Goal: Answer question/provide support: Share knowledge or assist other users

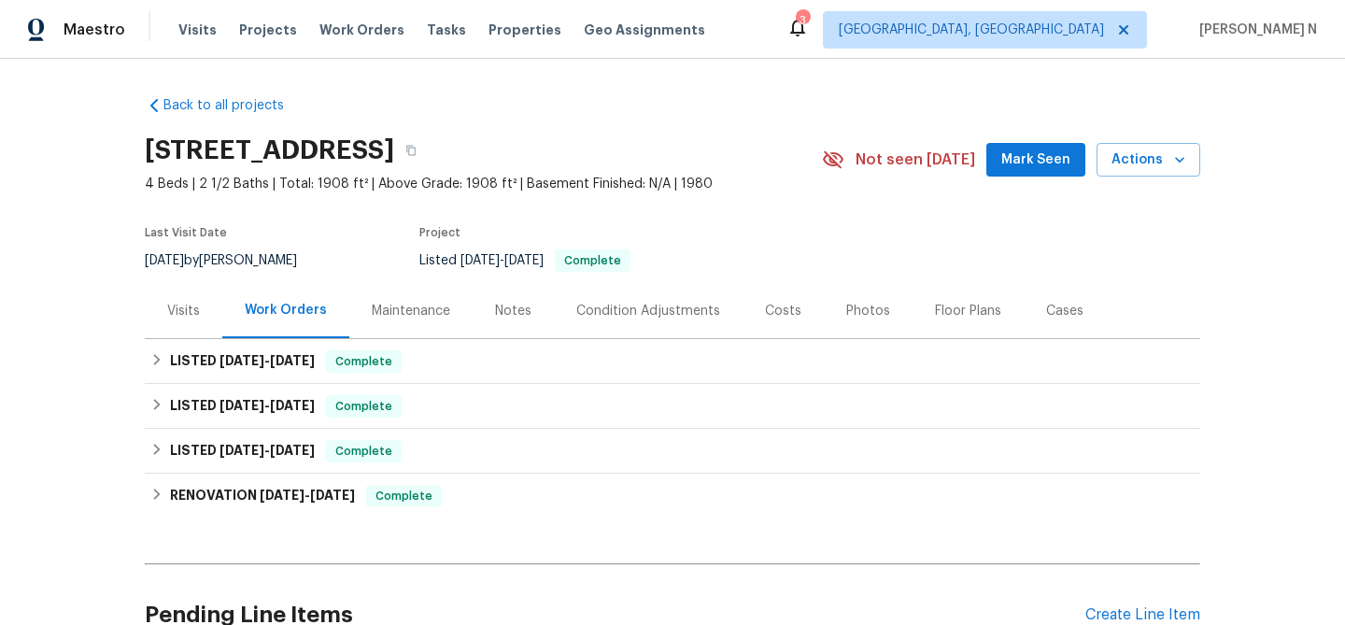
click at [400, 307] on div "Maintenance" at bounding box center [411, 311] width 78 height 19
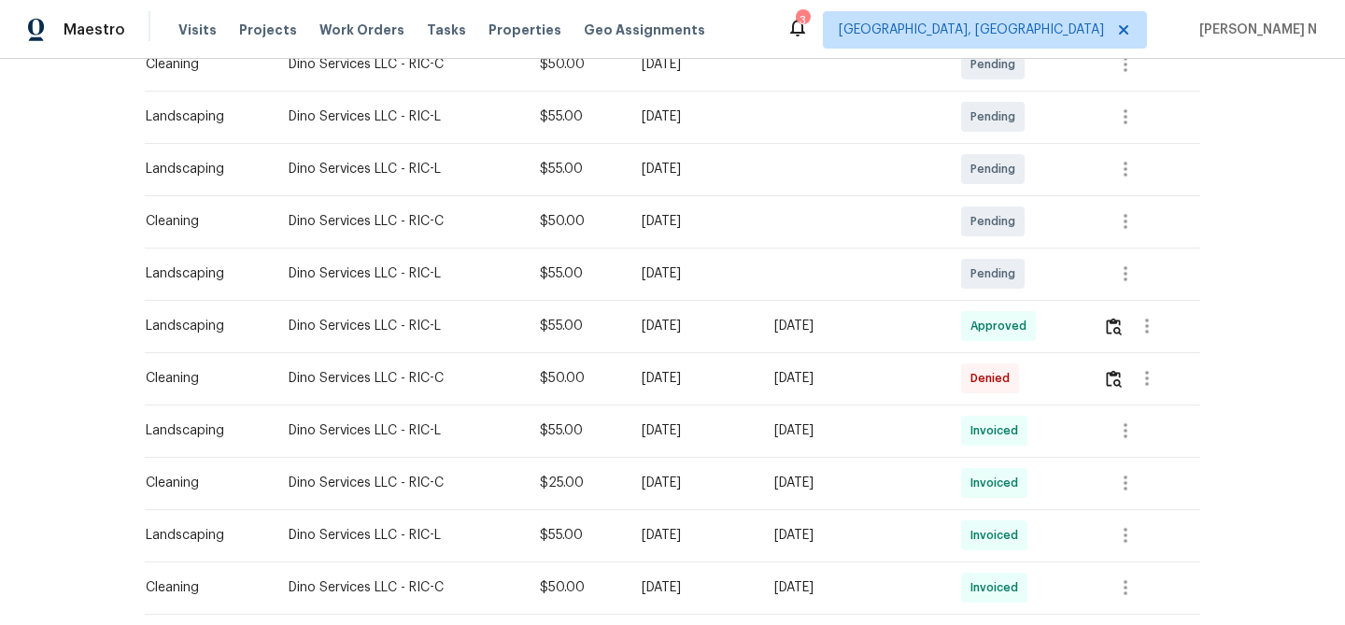
scroll to position [372, 0]
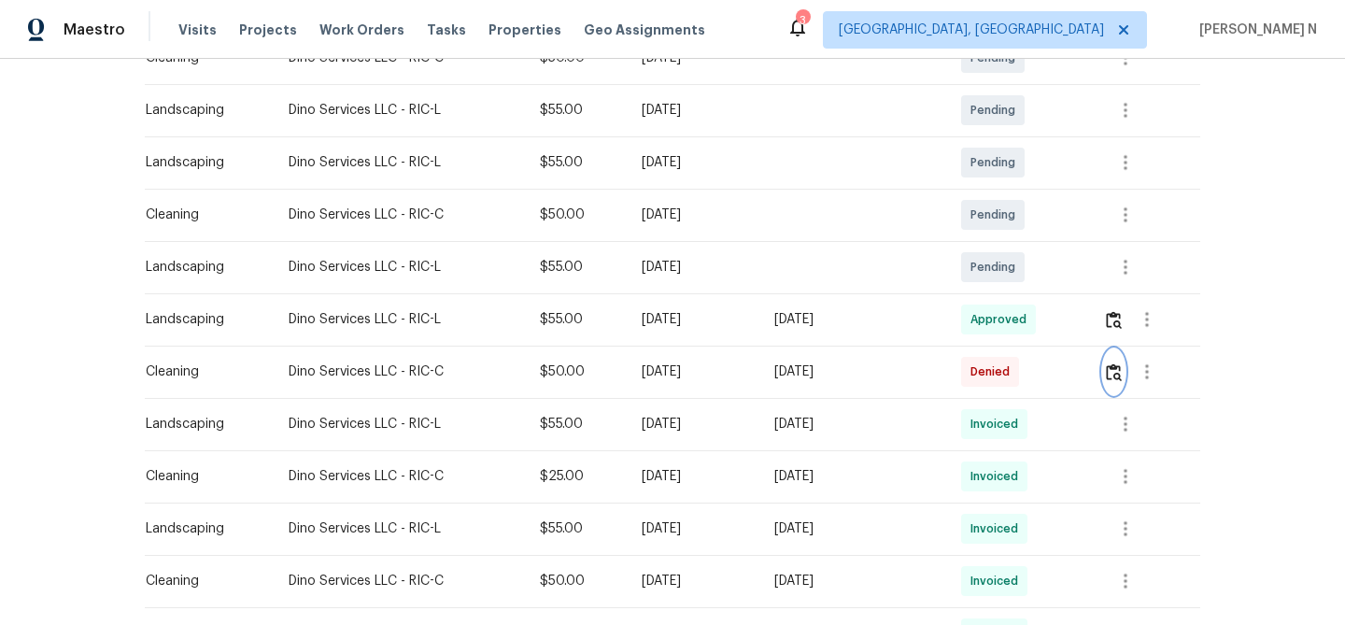
click at [1123, 386] on button "button" at bounding box center [1113, 371] width 21 height 45
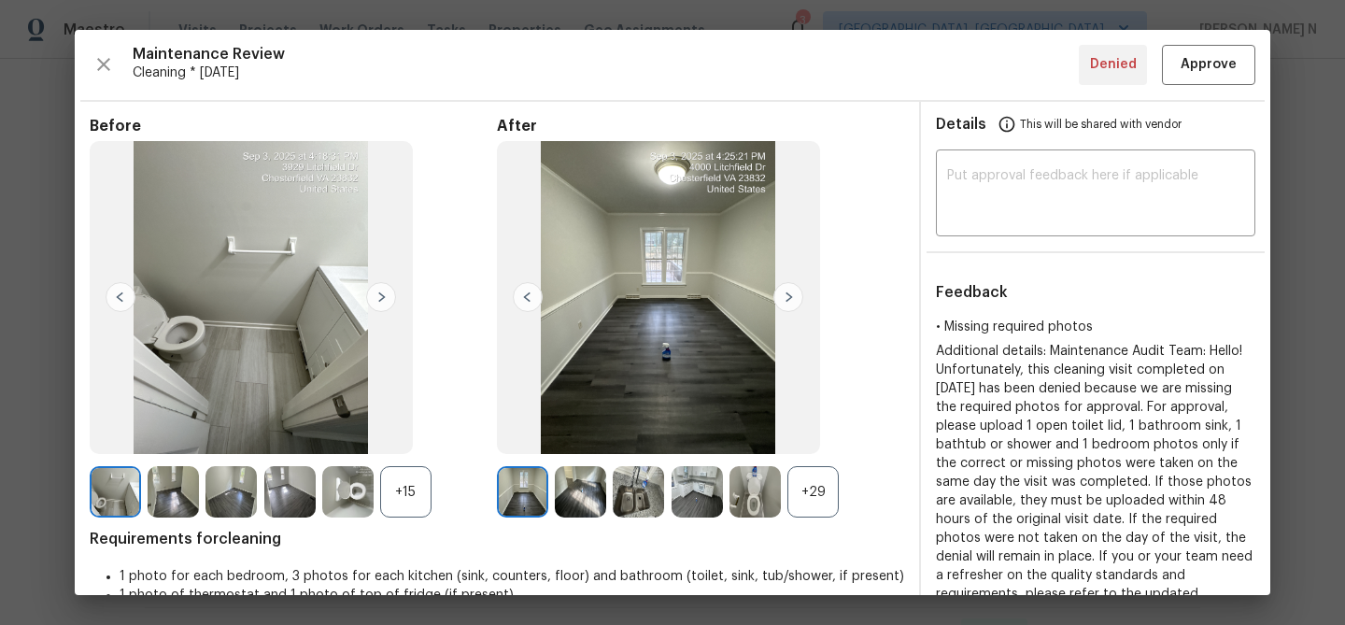
click at [829, 491] on div "+29" at bounding box center [813, 491] width 51 height 51
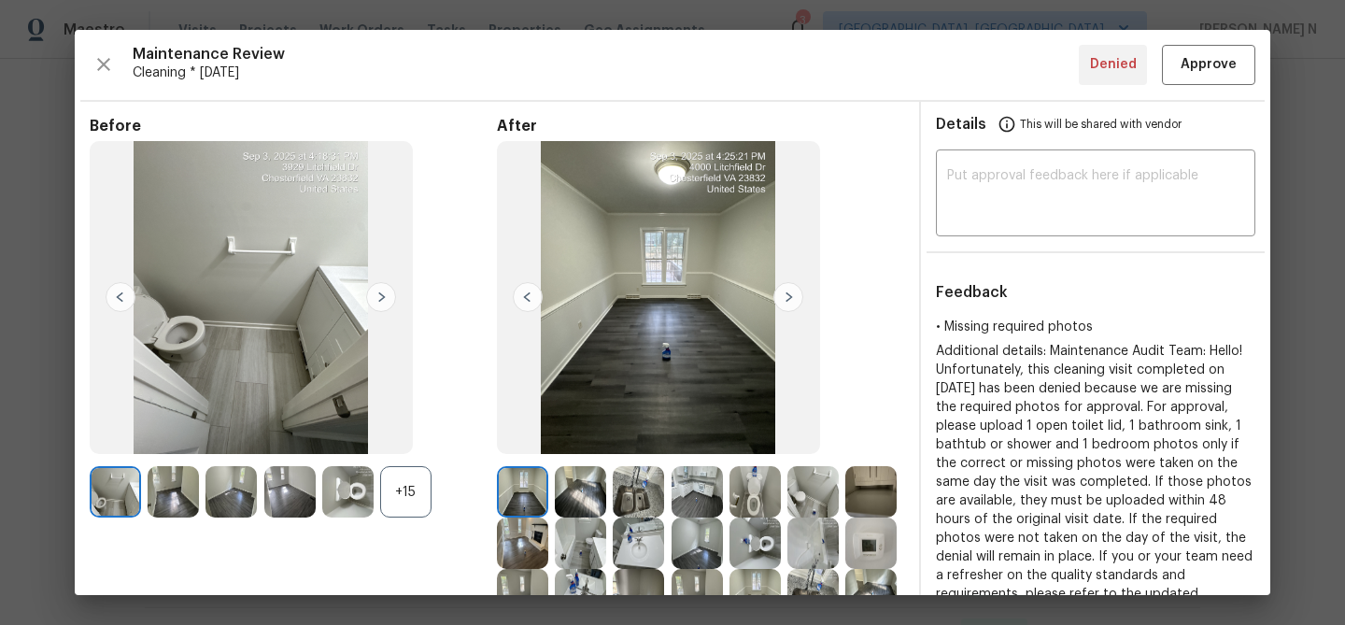
click at [398, 501] on div "+15" at bounding box center [405, 491] width 51 height 51
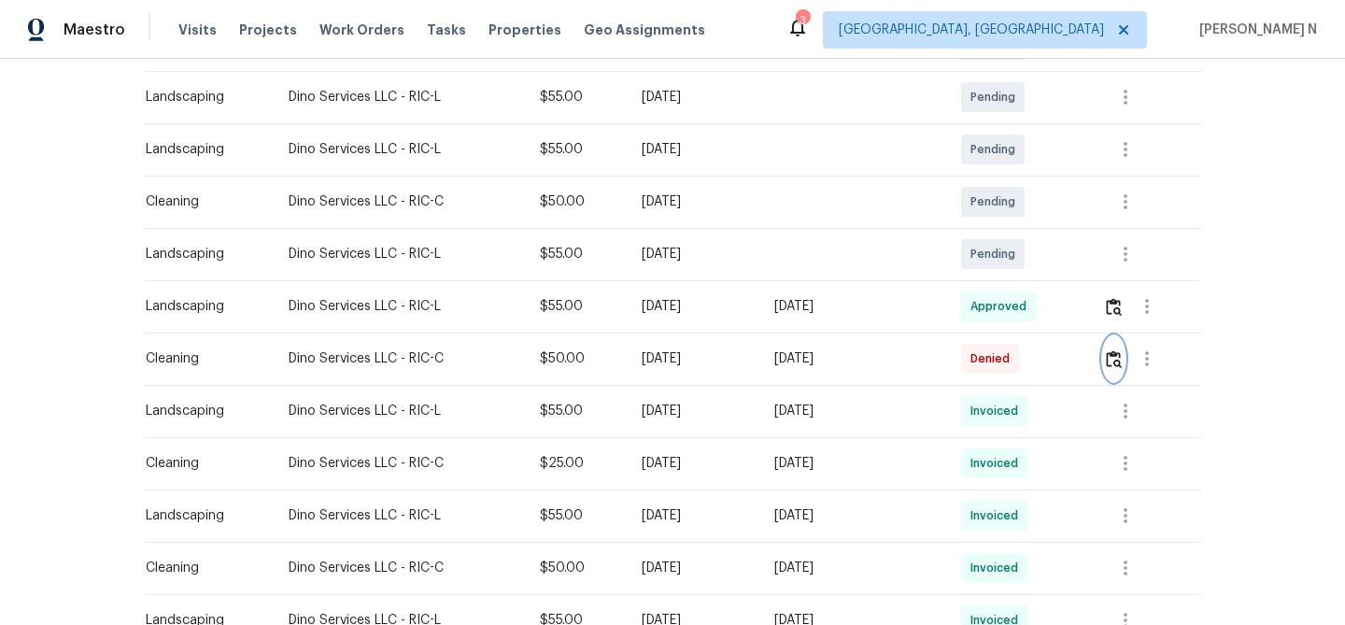
scroll to position [425, 0]
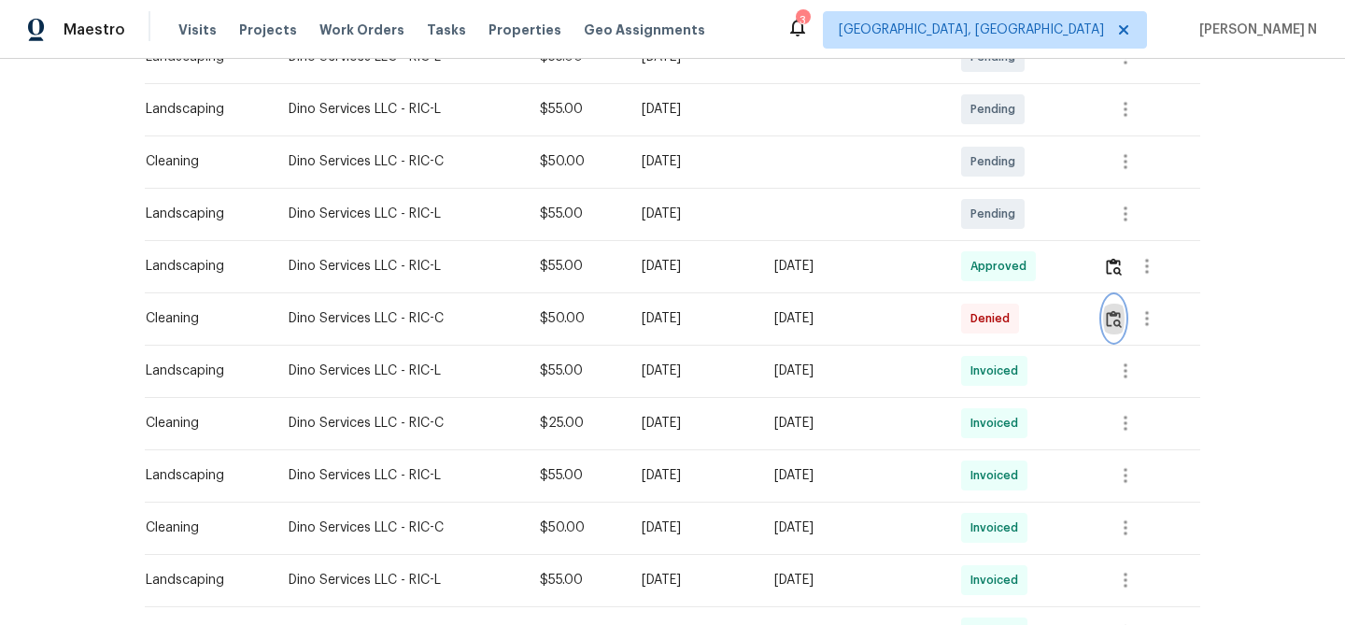
click at [1120, 315] on img "button" at bounding box center [1114, 319] width 16 height 18
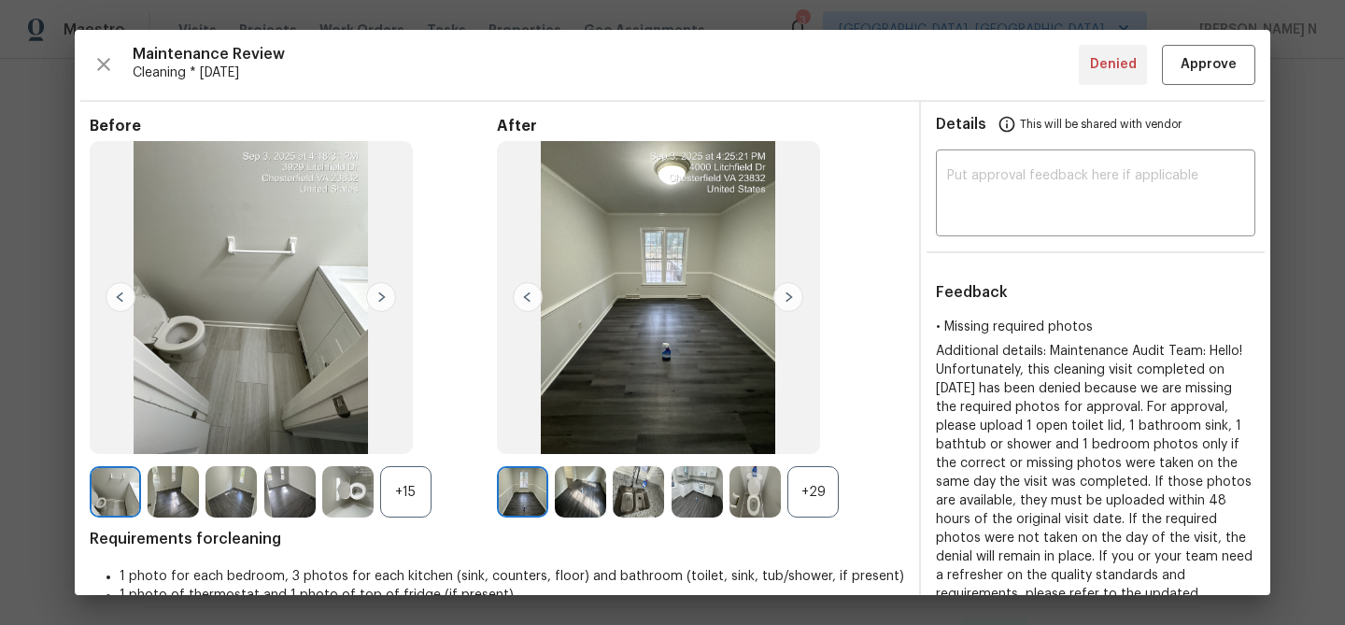
click at [808, 497] on div "+29" at bounding box center [813, 491] width 51 height 51
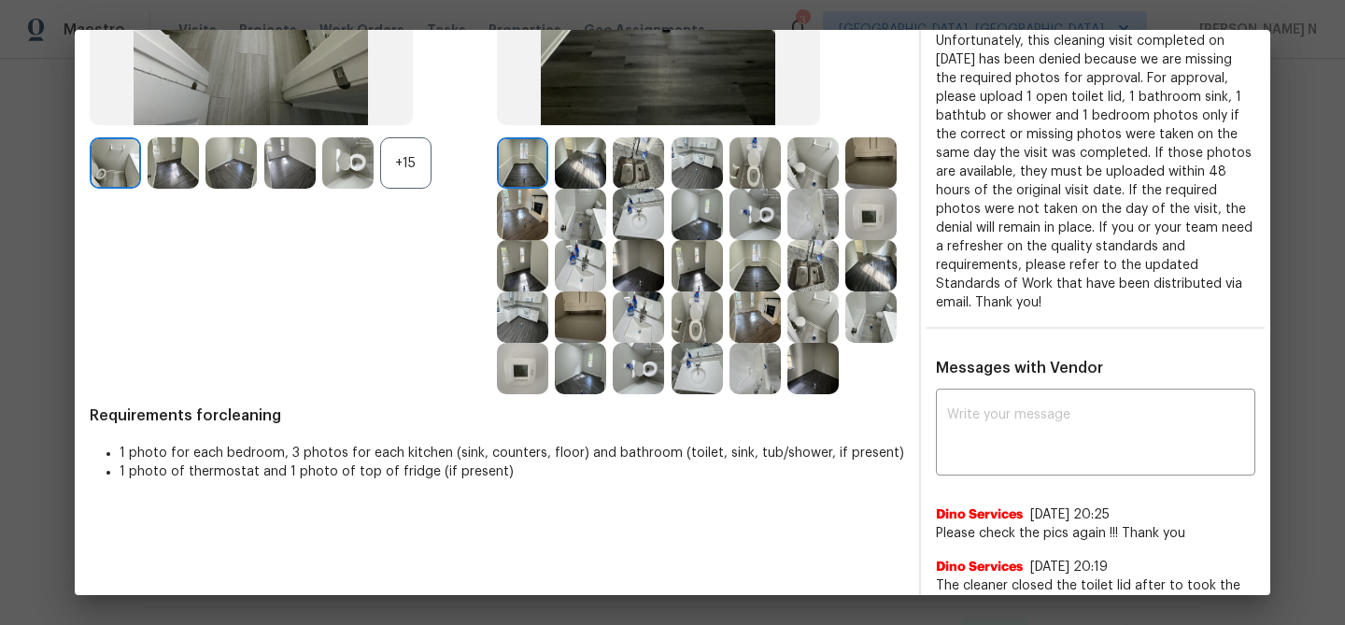
scroll to position [334, 0]
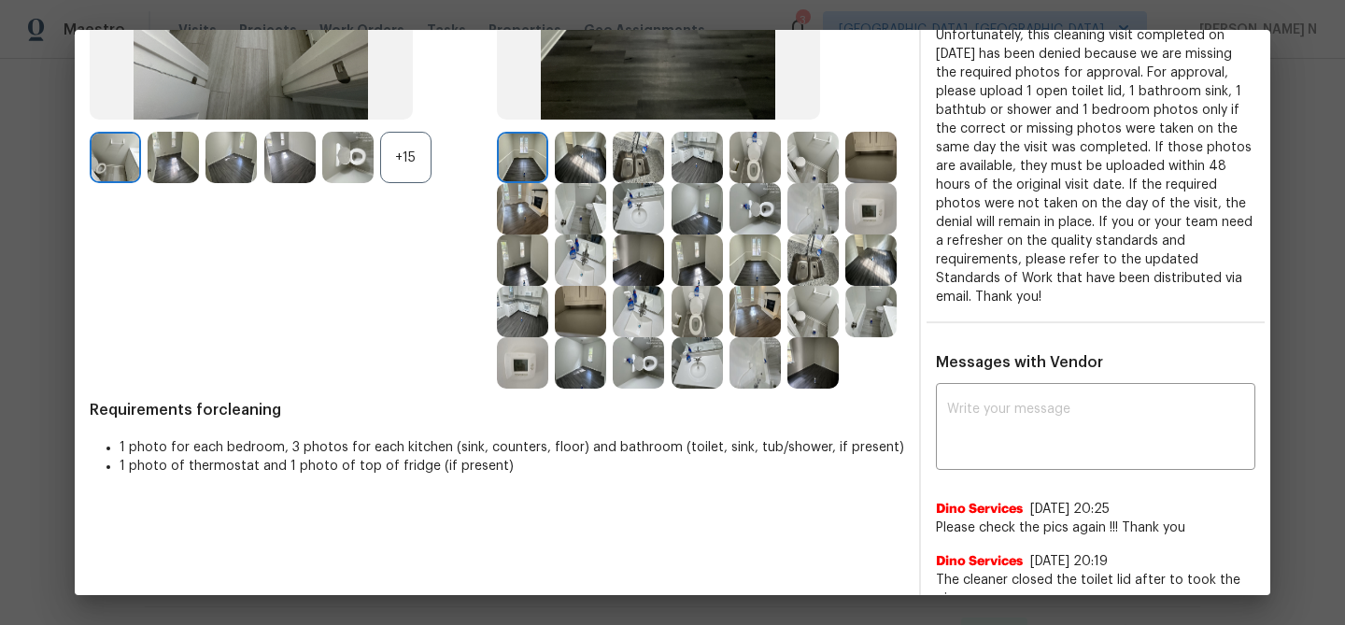
click at [407, 141] on div "+15" at bounding box center [405, 157] width 51 height 51
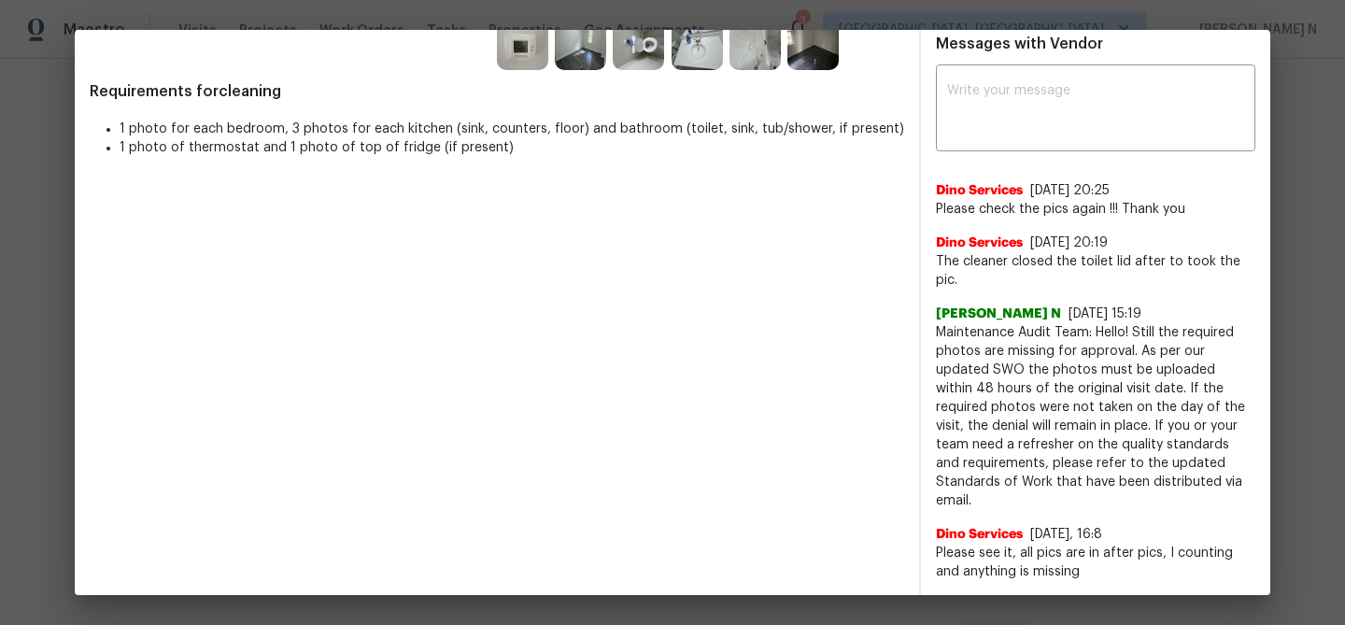
scroll to position [696, 0]
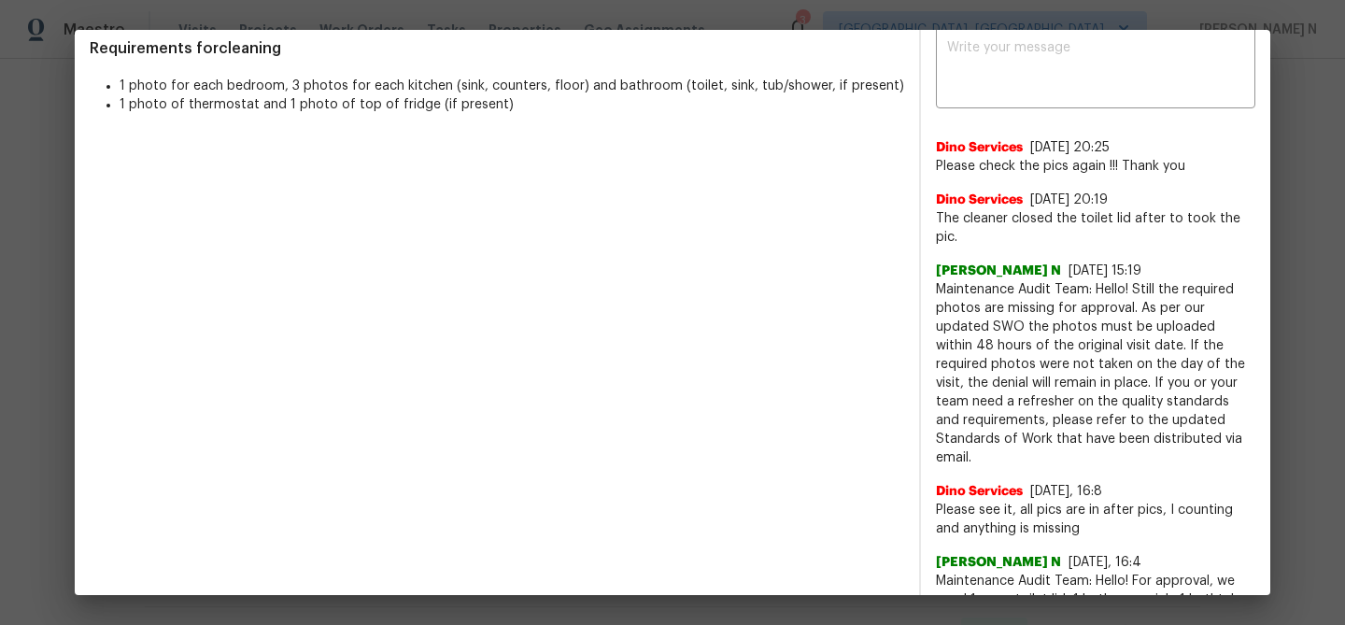
click at [960, 291] on span "Maintenance Audit Team: Hello! Still the required photos are missing for approv…" at bounding box center [1096, 373] width 320 height 187
drag, startPoint x: 960, startPoint y: 291, endPoint x: 1116, endPoint y: 288, distance: 156.1
click at [1116, 290] on span "Maintenance Audit Team: Hello! Still the required photos are missing for approv…" at bounding box center [1096, 373] width 320 height 187
copy span "Maintenance Audit Team: Hello!"
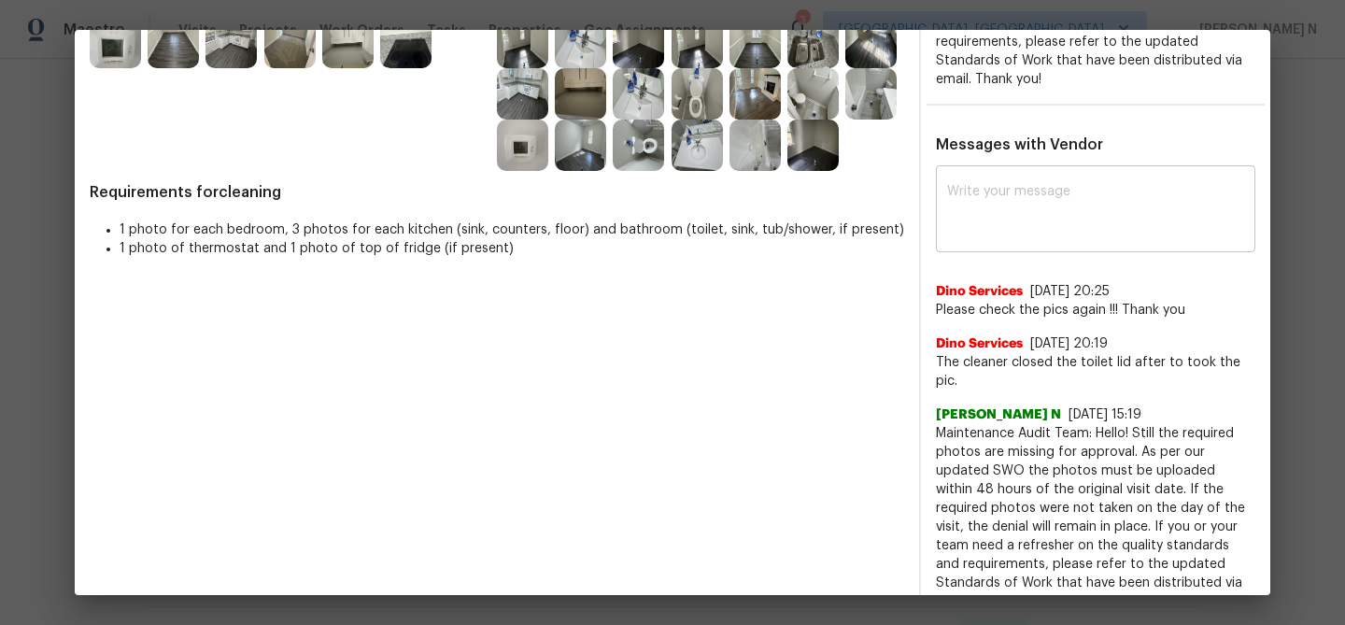
click at [1063, 237] on div "x ​" at bounding box center [1096, 211] width 320 height 82
paste textarea "Maintenance Audit Team: Hello!"
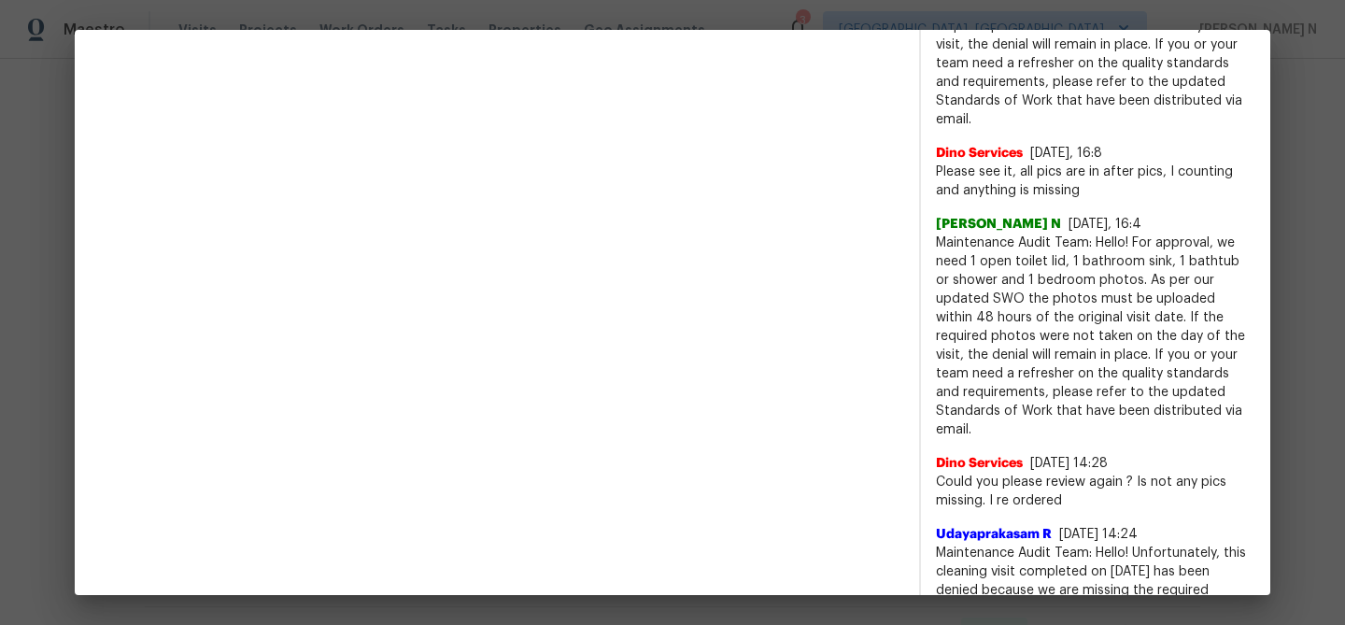
scroll to position [1118, 0]
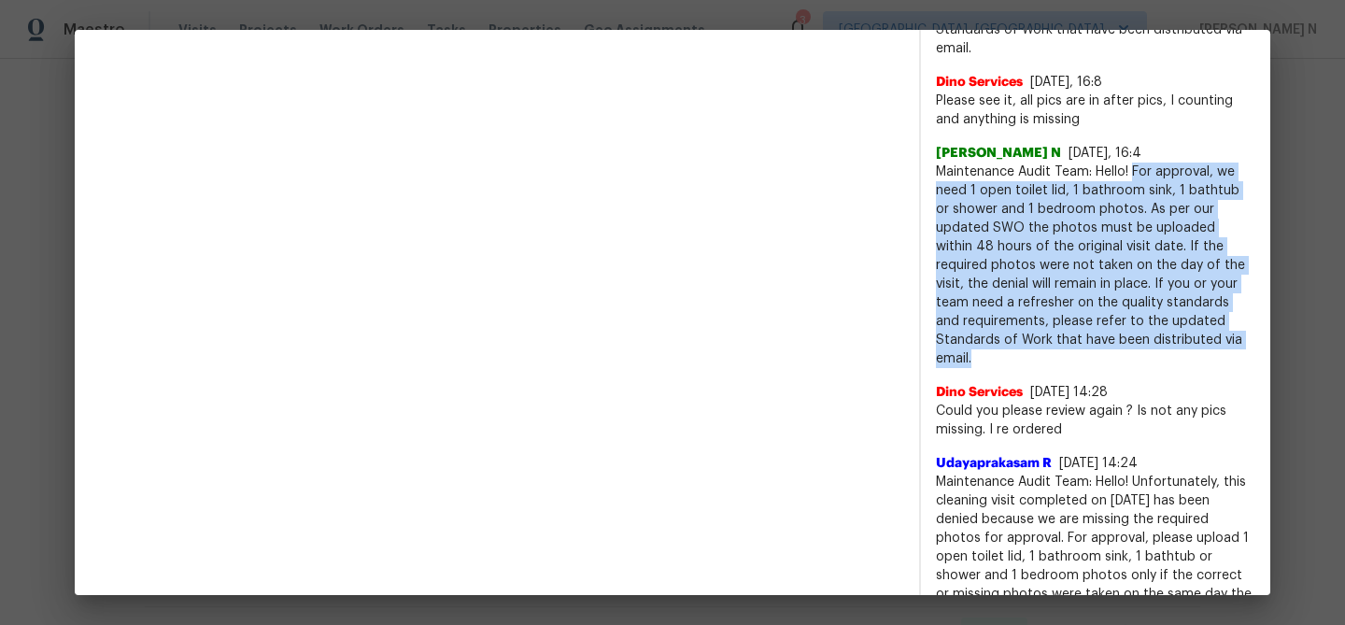
drag, startPoint x: 1135, startPoint y: 171, endPoint x: 1174, endPoint y: 353, distance: 186.2
click at [1174, 351] on span "Maintenance Audit Team: Hello! For approval, we need 1 open toilet lid, 1 bathr…" at bounding box center [1096, 266] width 320 height 206
copy span "For approval, we need 1 open toilet lid, 1 bathroom sink, 1 bathtub or shower a…"
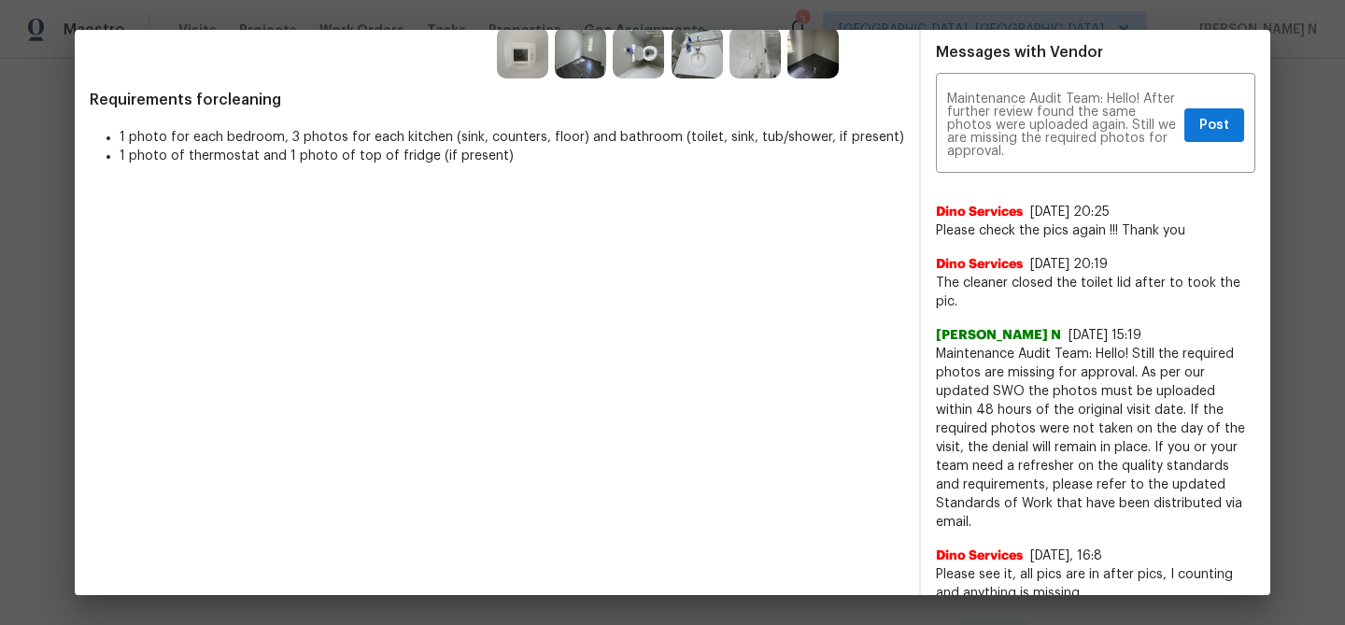
scroll to position [591, 0]
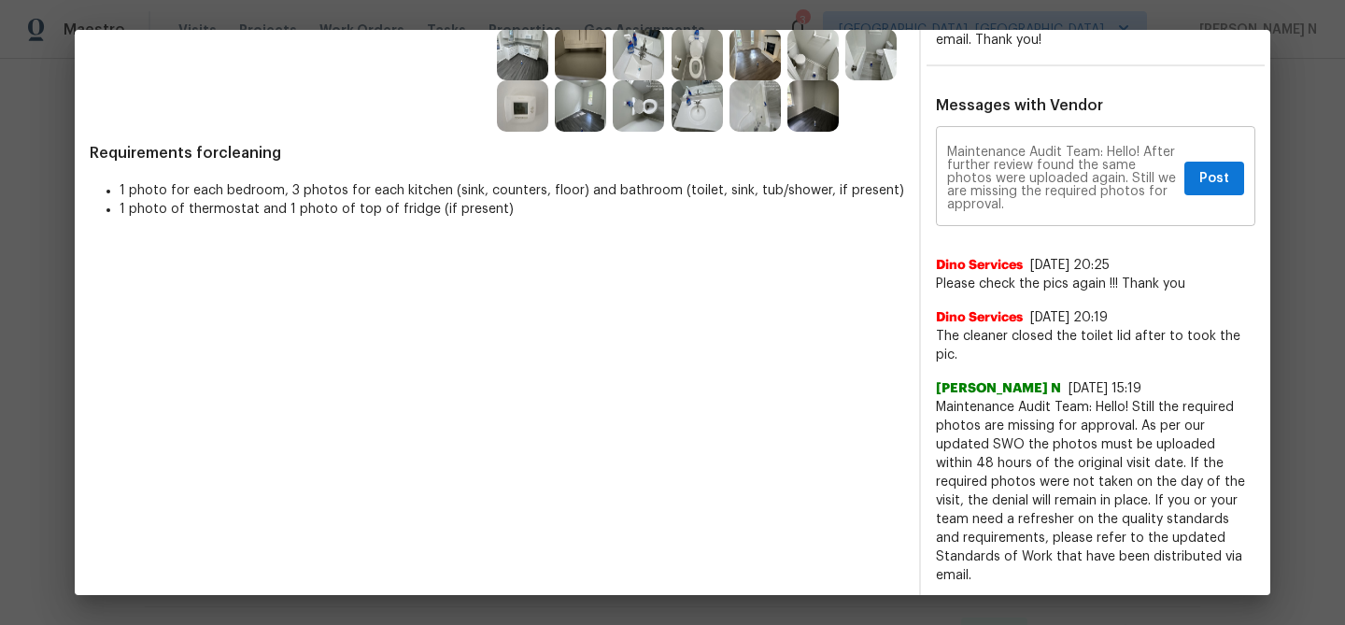
click at [1042, 210] on div "Maintenance Audit Team: Hello! After further review found the same photos were …" at bounding box center [1096, 178] width 320 height 95
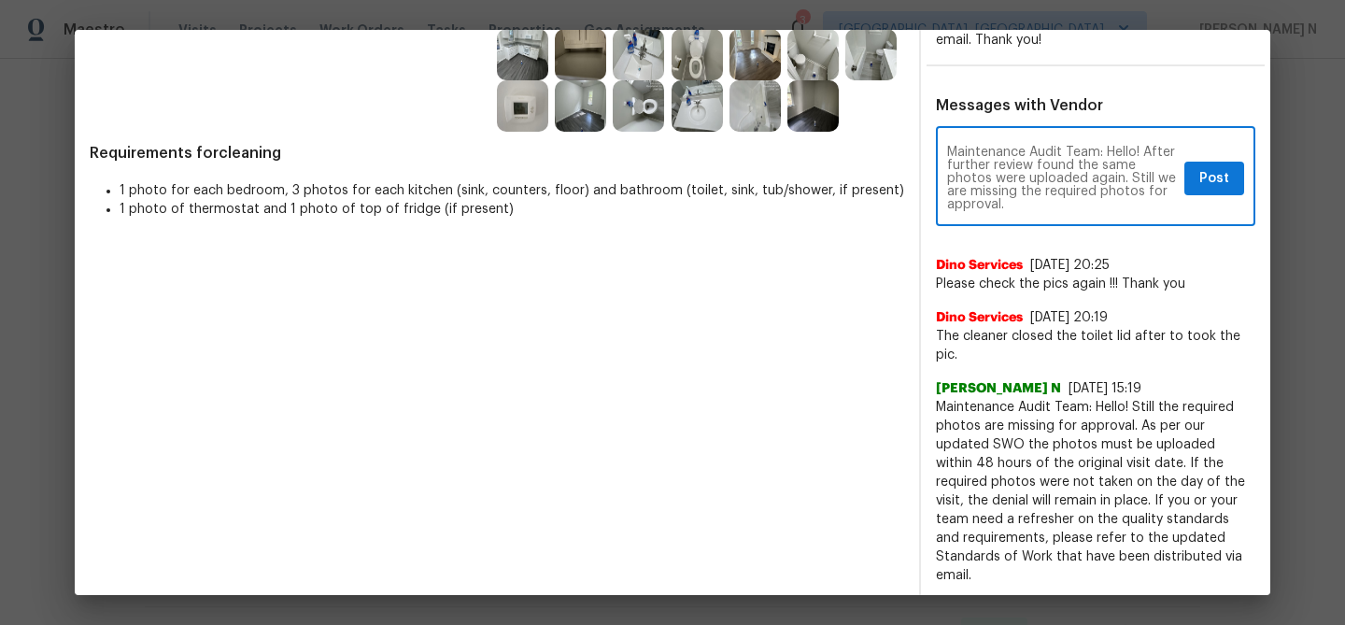
paste textarea "For approval, we need 1 open toilet lid, 1 bathroom sink, 1 bathtub or shower a…"
type textarea "Maintenance Audit Team: Hello! After further review found the same photos were …"
click at [1208, 178] on span "Post" at bounding box center [1215, 178] width 30 height 23
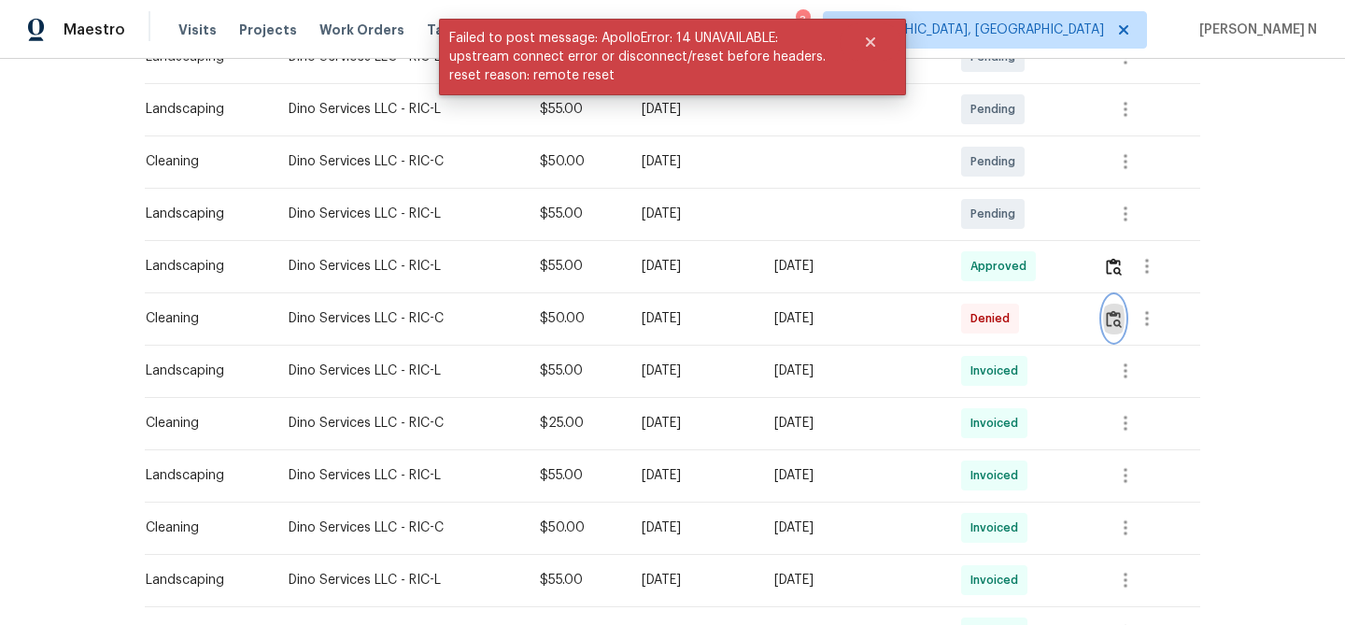
click at [1122, 323] on img "button" at bounding box center [1114, 319] width 16 height 18
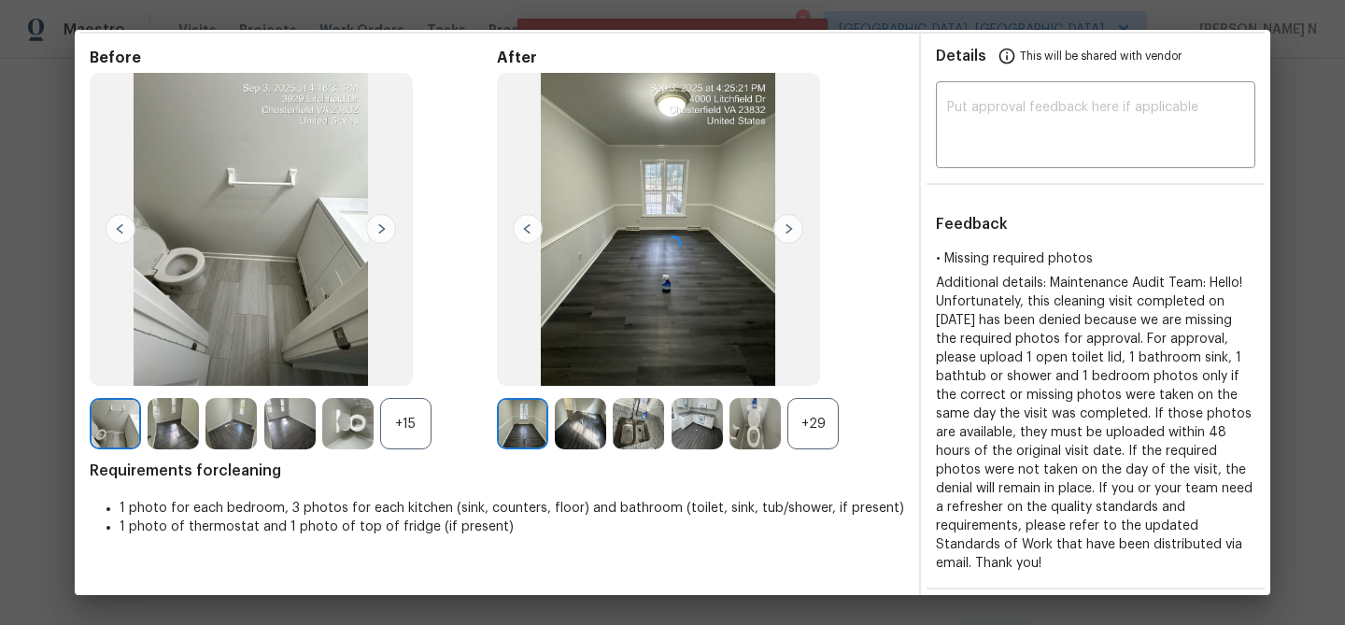
scroll to position [238, 0]
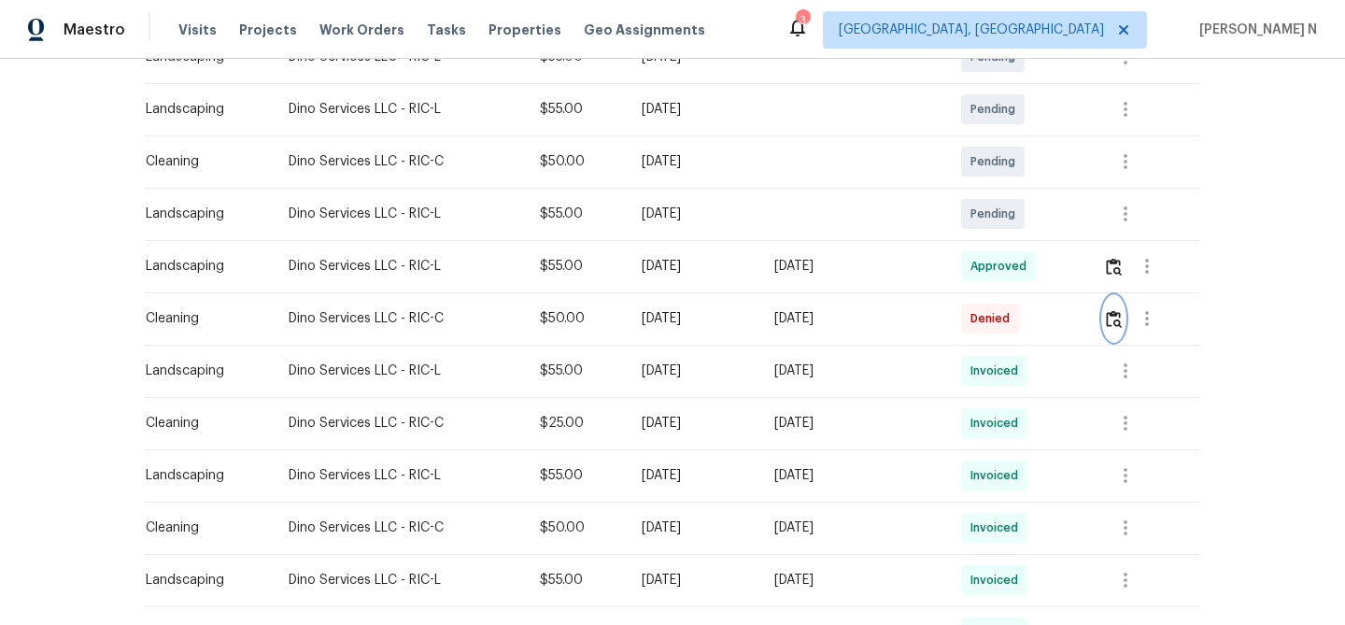
click at [1122, 320] on img "button" at bounding box center [1114, 319] width 16 height 18
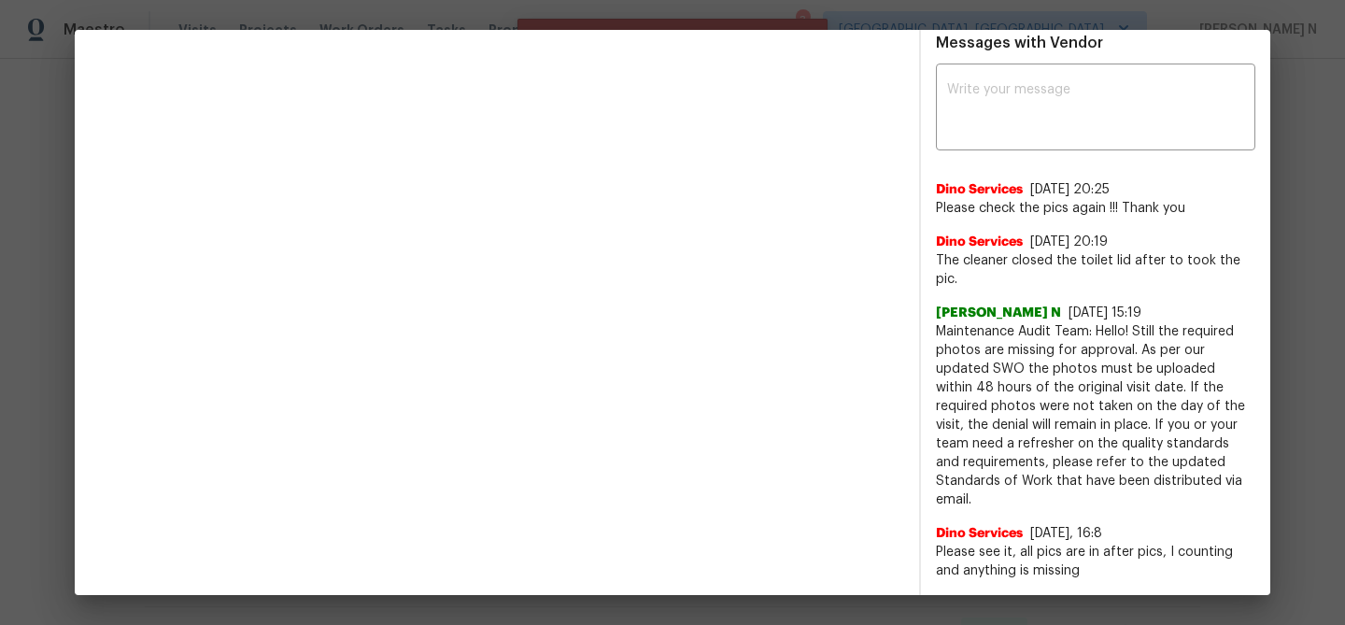
scroll to position [677, 0]
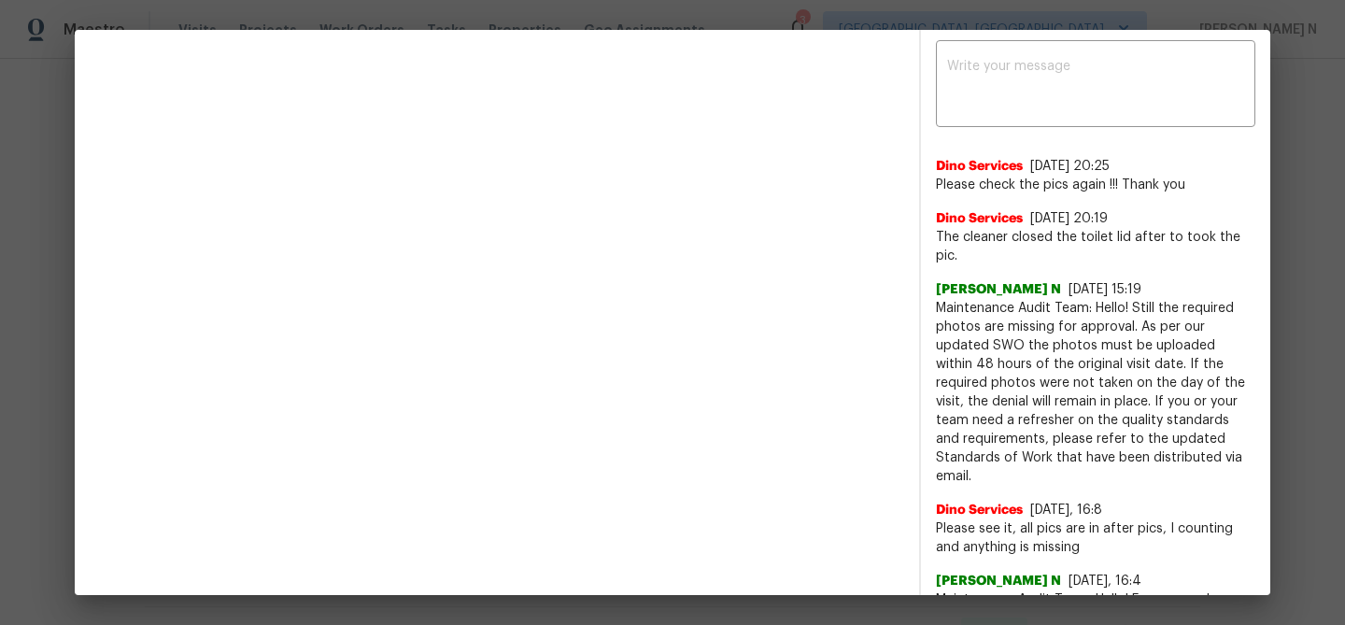
click at [965, 311] on span "Maintenance Audit Team: Hello! Still the required photos are missing for approv…" at bounding box center [1096, 392] width 320 height 187
drag, startPoint x: 965, startPoint y: 311, endPoint x: 1098, endPoint y: 308, distance: 132.7
click at [1098, 308] on span "Maintenance Audit Team: Hello! Still the required photos are missing for approv…" at bounding box center [1096, 392] width 320 height 187
copy span "Maintenance Audit Team: Hello!"
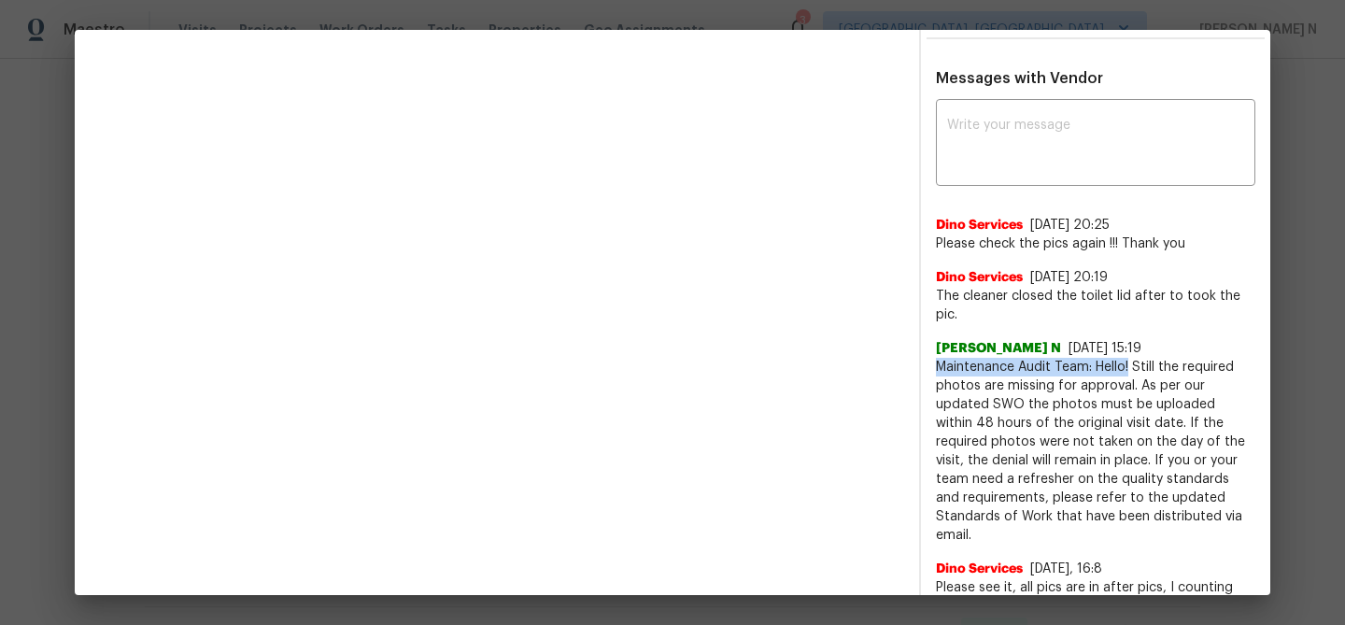
scroll to position [575, 0]
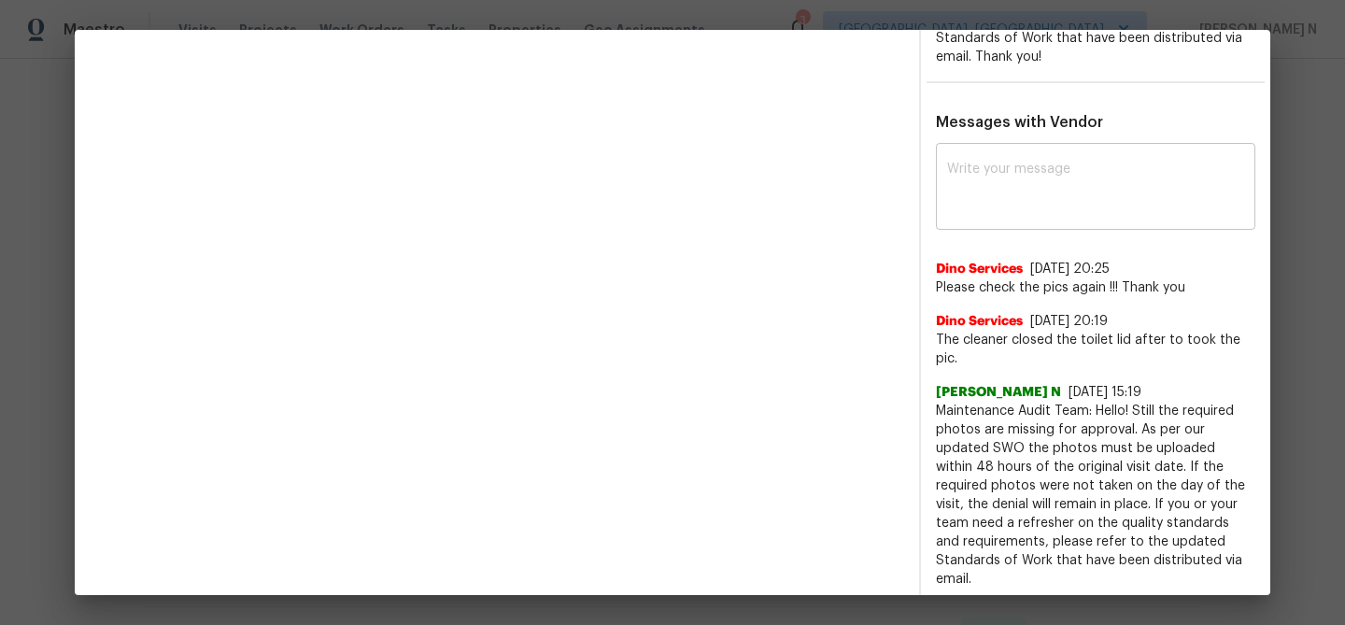
click at [1049, 195] on textarea at bounding box center [1095, 189] width 297 height 52
paste textarea "Maintenance Audit Team: Hello!"
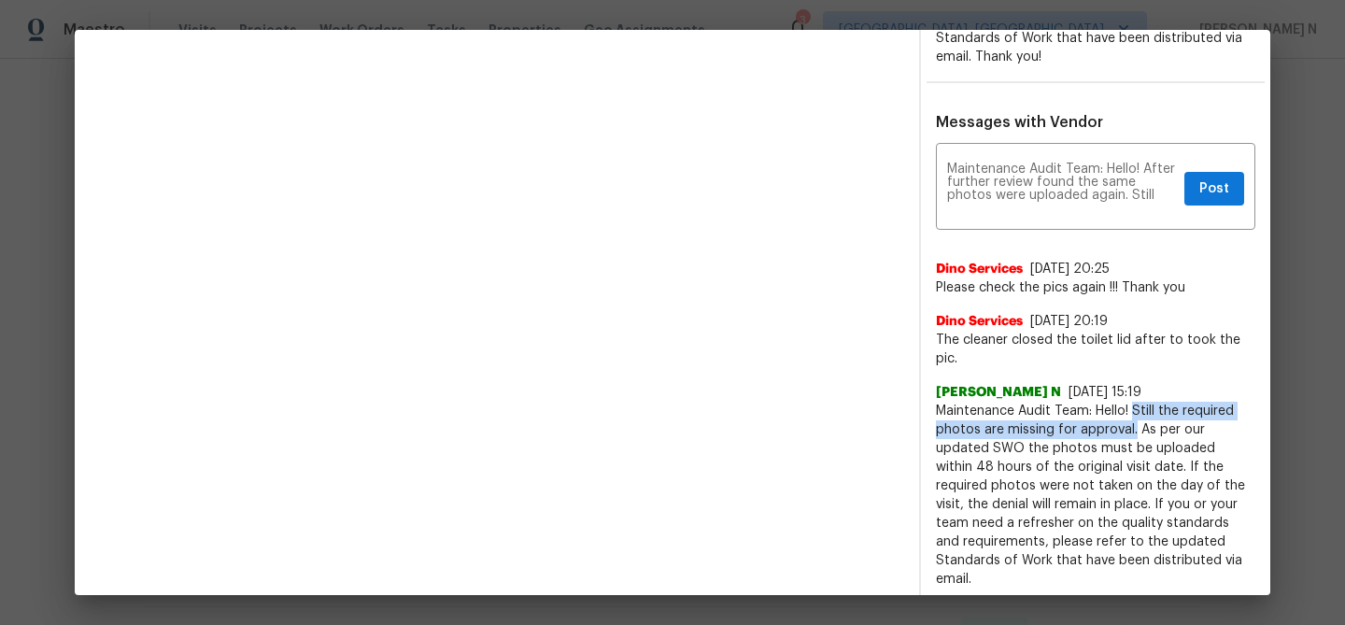
drag, startPoint x: 1135, startPoint y: 407, endPoint x: 1133, endPoint y: 425, distance: 17.9
click at [1133, 425] on span "Maintenance Audit Team: Hello! Still the required photos are missing for approv…" at bounding box center [1096, 495] width 320 height 187
copy span "Still the required photos are missing for approval."
click at [1136, 193] on textarea "Maintenance Audit Team: Hello! After further review found the same photos were …" at bounding box center [1062, 189] width 230 height 52
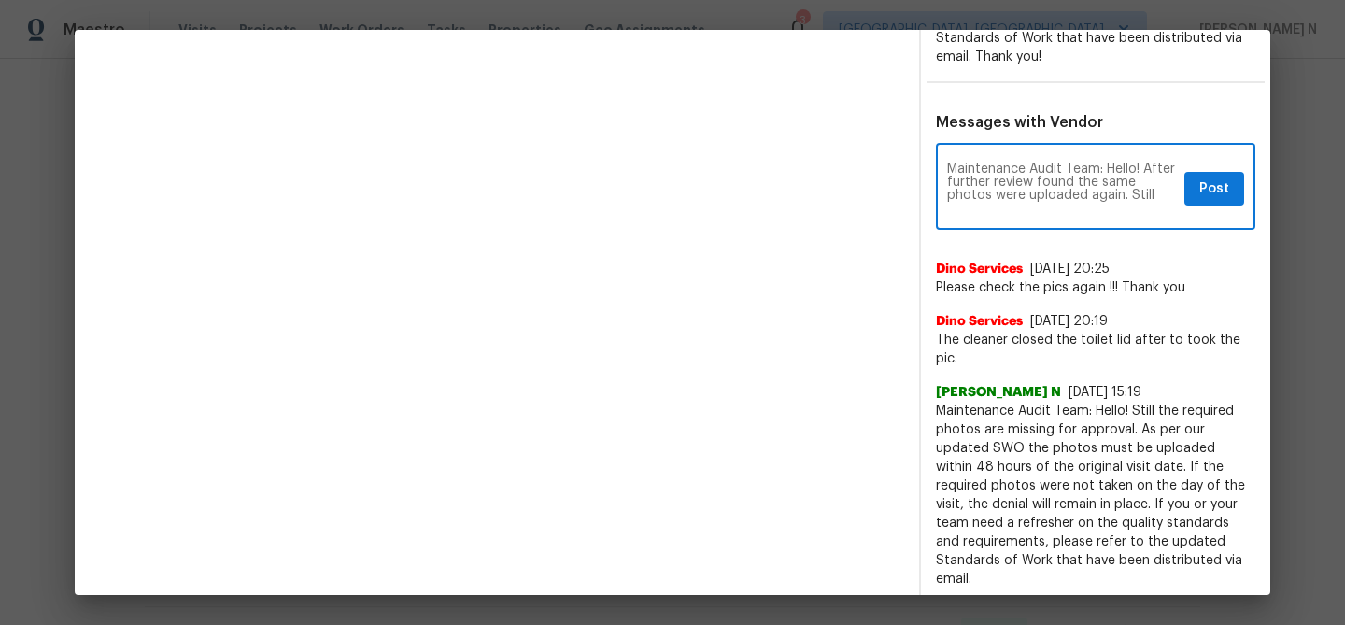
click at [1136, 193] on textarea "Maintenance Audit Team: Hello! After further review found the same photos were …" at bounding box center [1062, 189] width 230 height 52
paste textarea "the required photos are missing for approval."
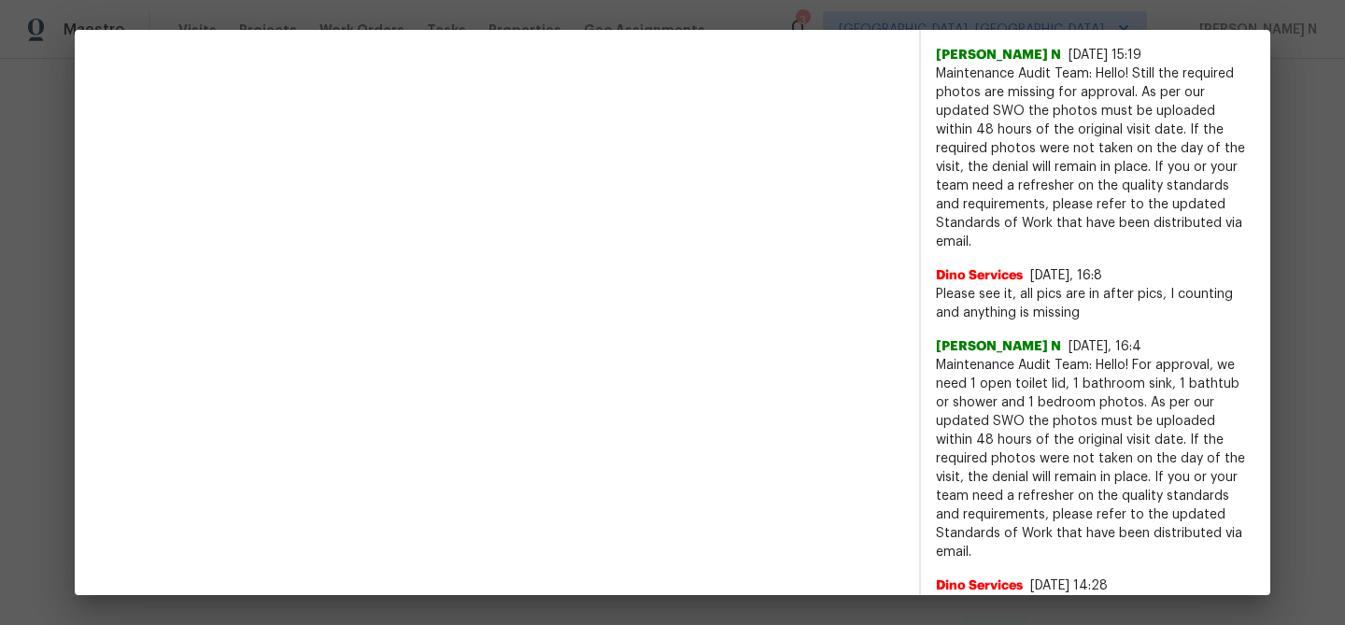
scroll to position [1153, 0]
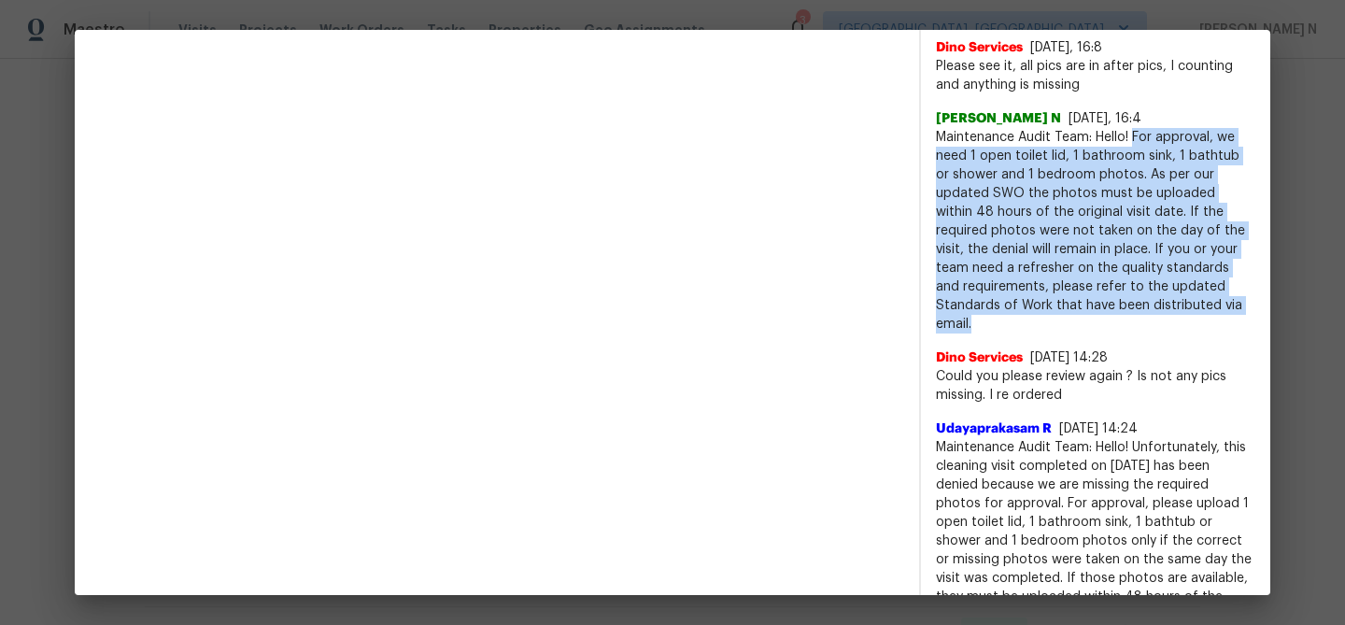
drag, startPoint x: 1134, startPoint y: 135, endPoint x: 1165, endPoint y: 318, distance: 184.8
click at [1165, 318] on span "Maintenance Audit Team: Hello! For approval, we need 1 open toilet lid, 1 bathr…" at bounding box center [1096, 231] width 320 height 206
copy span "For approval, we need 1 open toilet lid, 1 bathroom sink, 1 bathtub or shower a…"
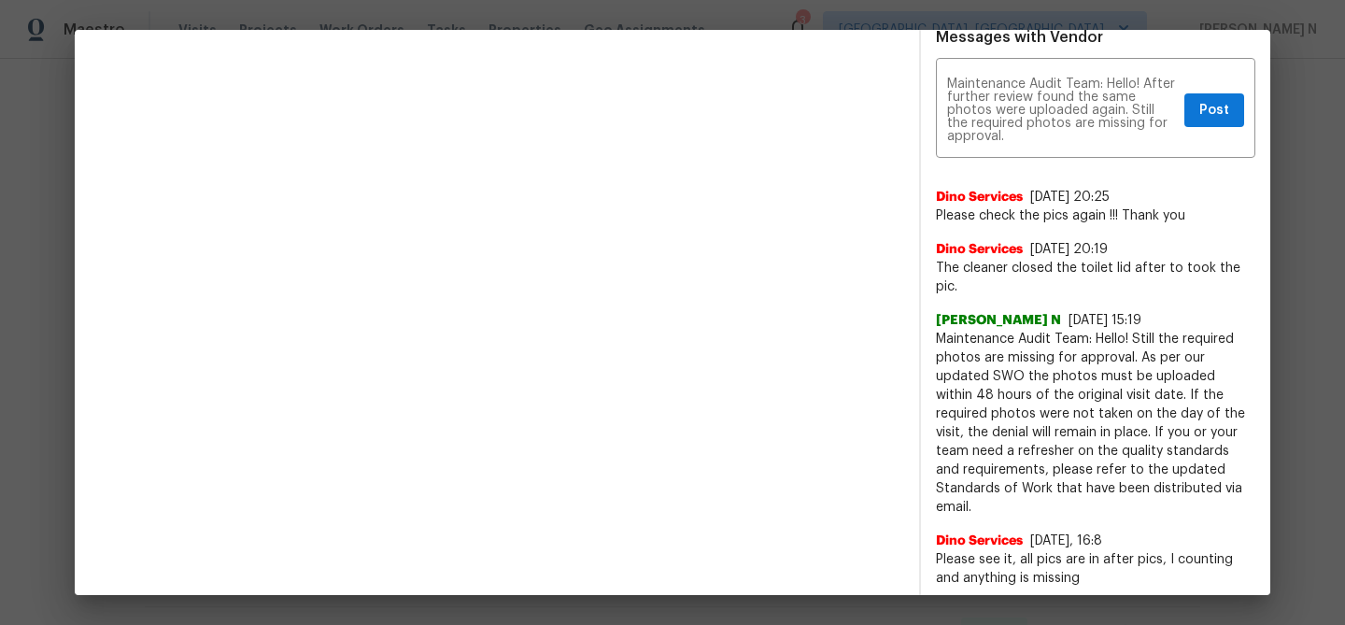
scroll to position [647, 0]
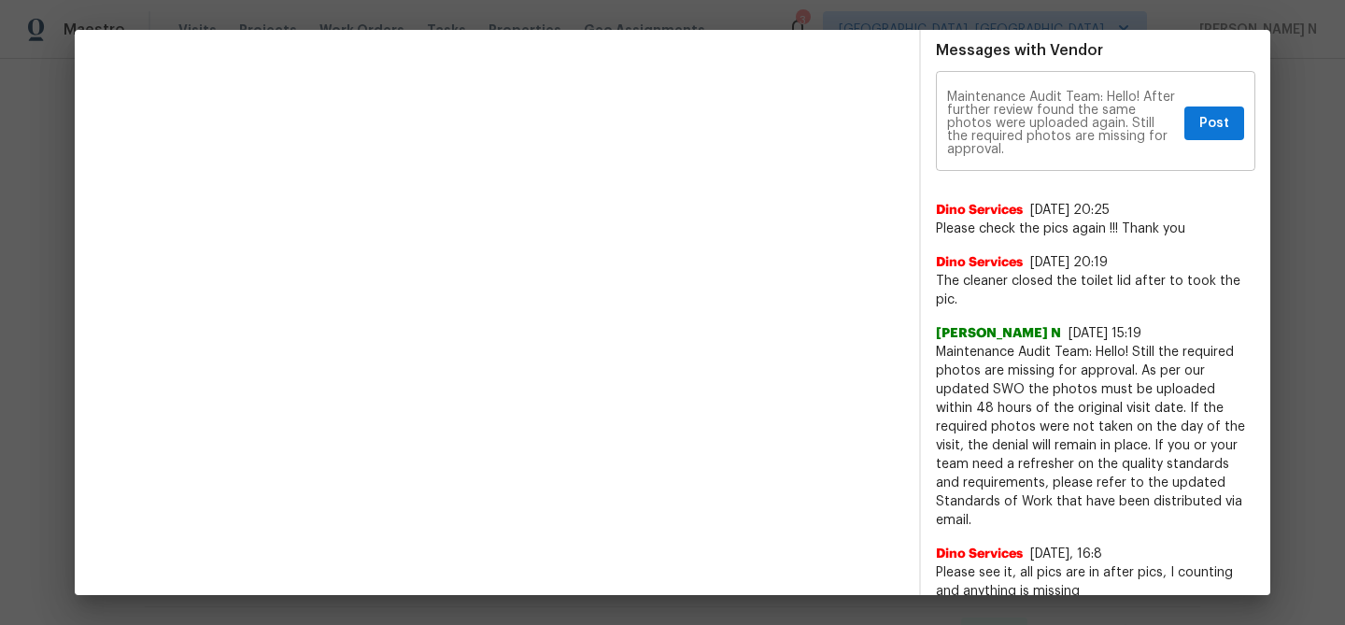
click at [1029, 155] on div "Maintenance Audit Team: Hello! After further review found the same photos were …" at bounding box center [1096, 123] width 320 height 95
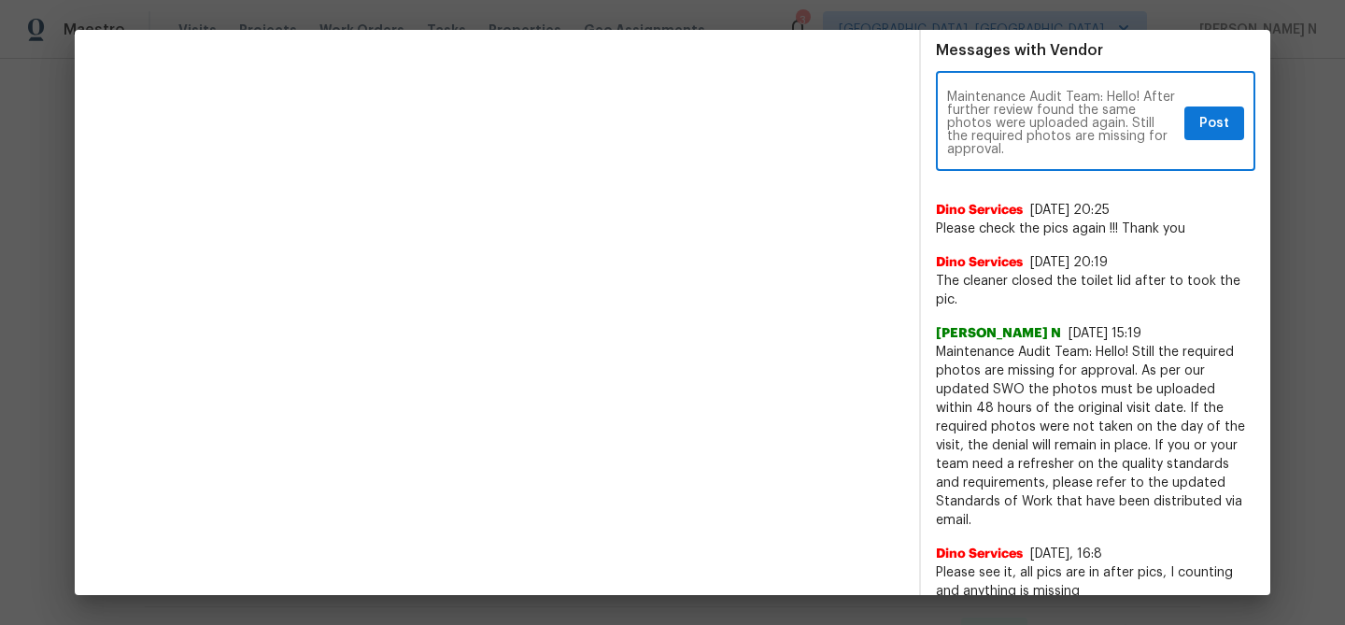
paste textarea "For approval, we need 1 open toilet lid, 1 bathroom sink, 1 bathtub or shower a…"
type textarea "Maintenance Audit Team: Hello! After further review found the same photos were …"
click at [1212, 134] on span "Post" at bounding box center [1215, 123] width 30 height 23
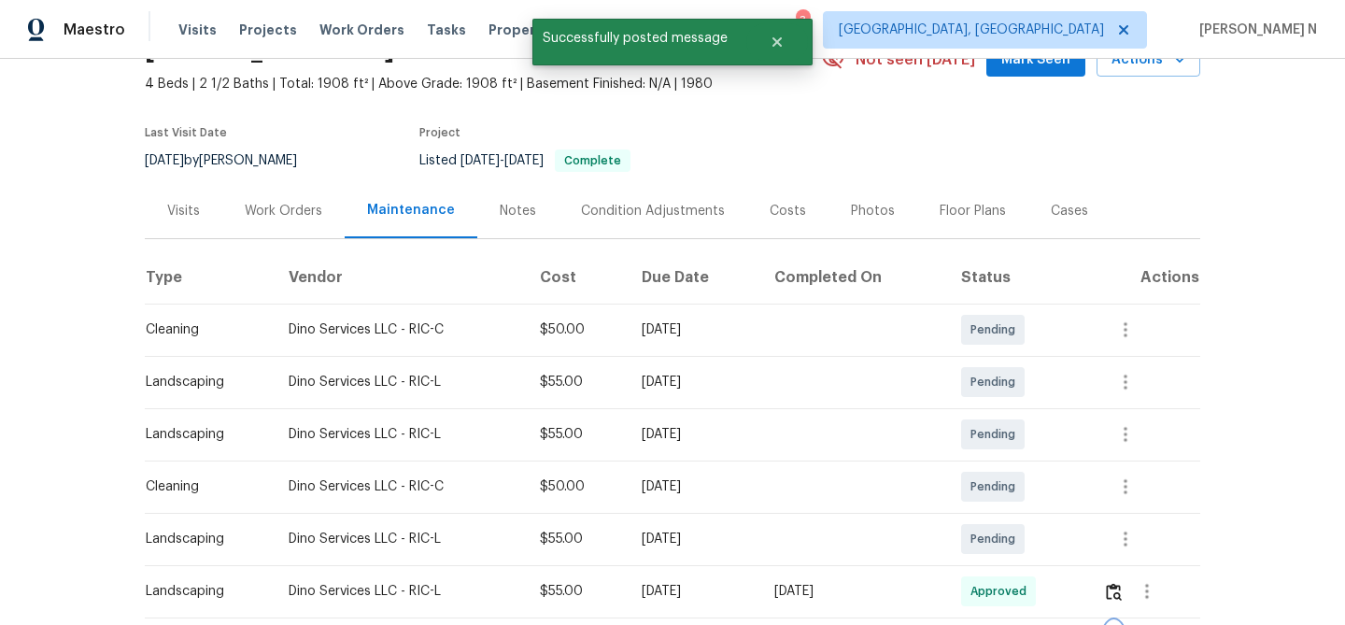
scroll to position [0, 0]
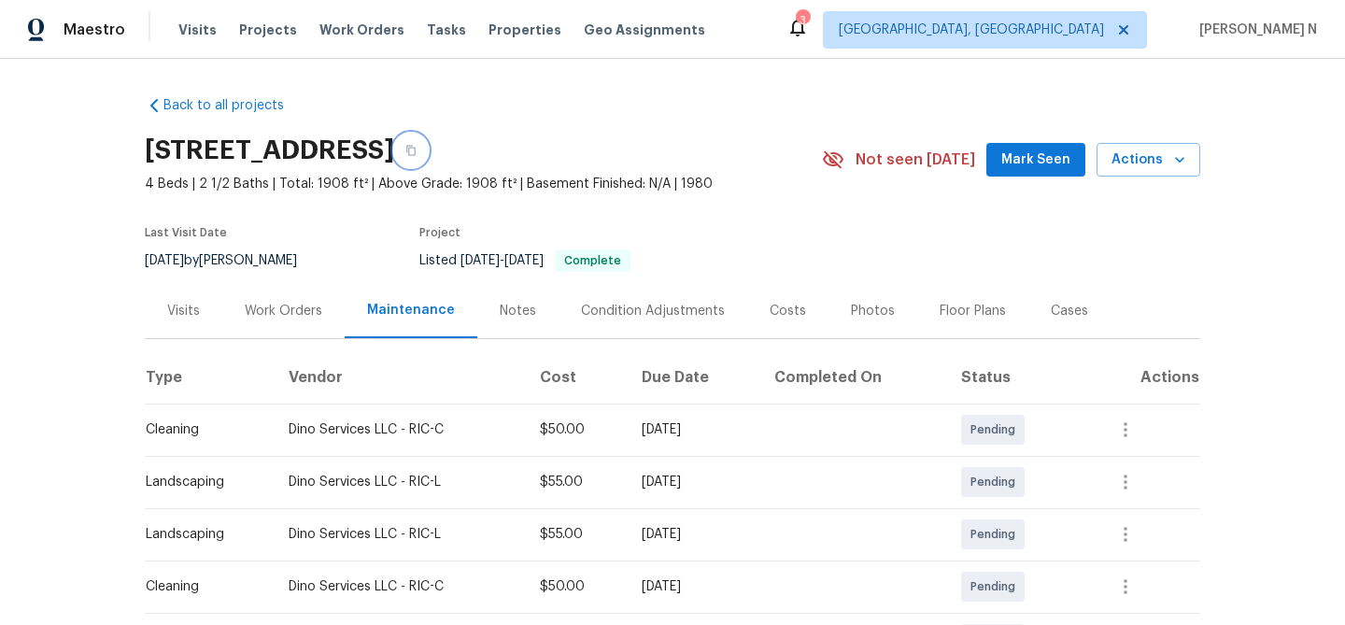
click at [428, 146] on button "button" at bounding box center [411, 151] width 34 height 34
click at [417, 145] on icon "button" at bounding box center [411, 150] width 11 height 11
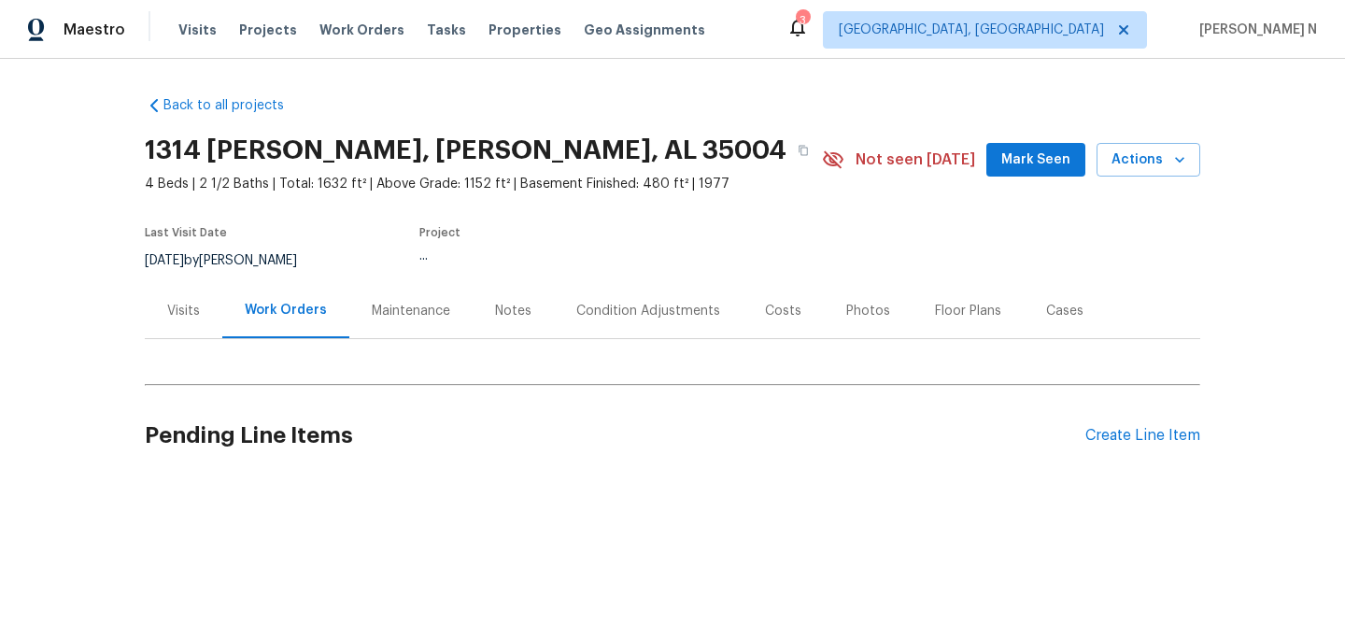
click at [397, 316] on div "Maintenance" at bounding box center [411, 311] width 78 height 19
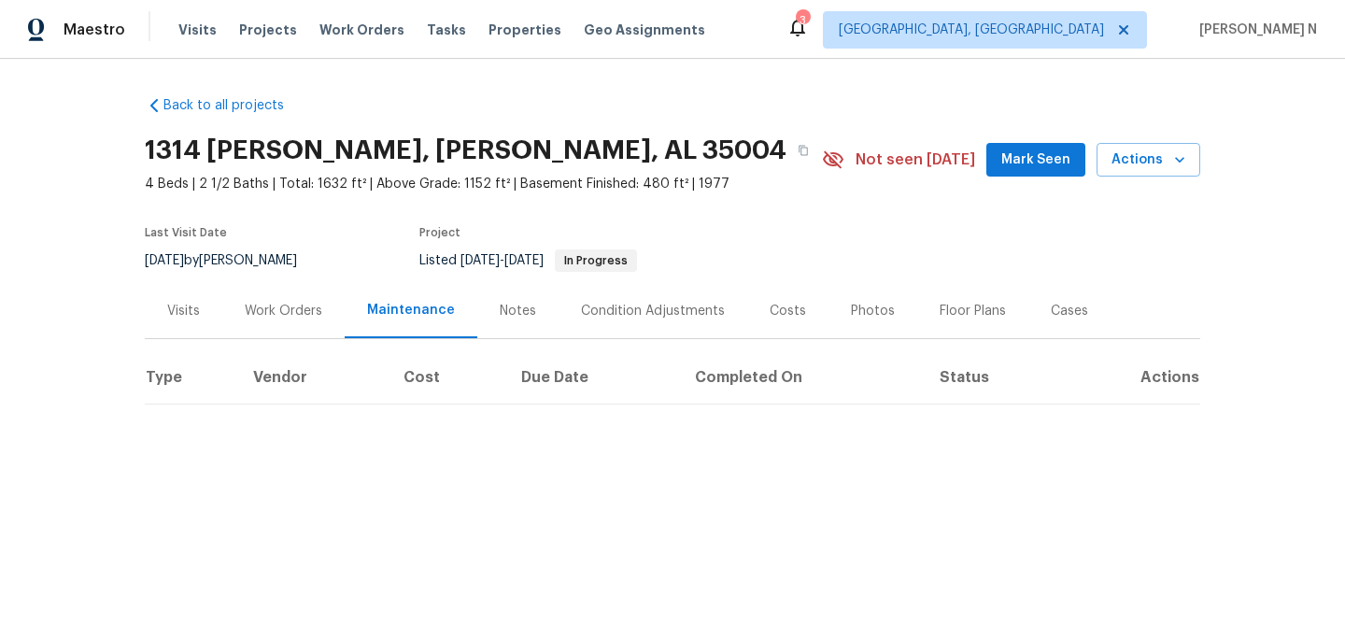
click at [313, 303] on div "Work Orders" at bounding box center [284, 311] width 78 height 19
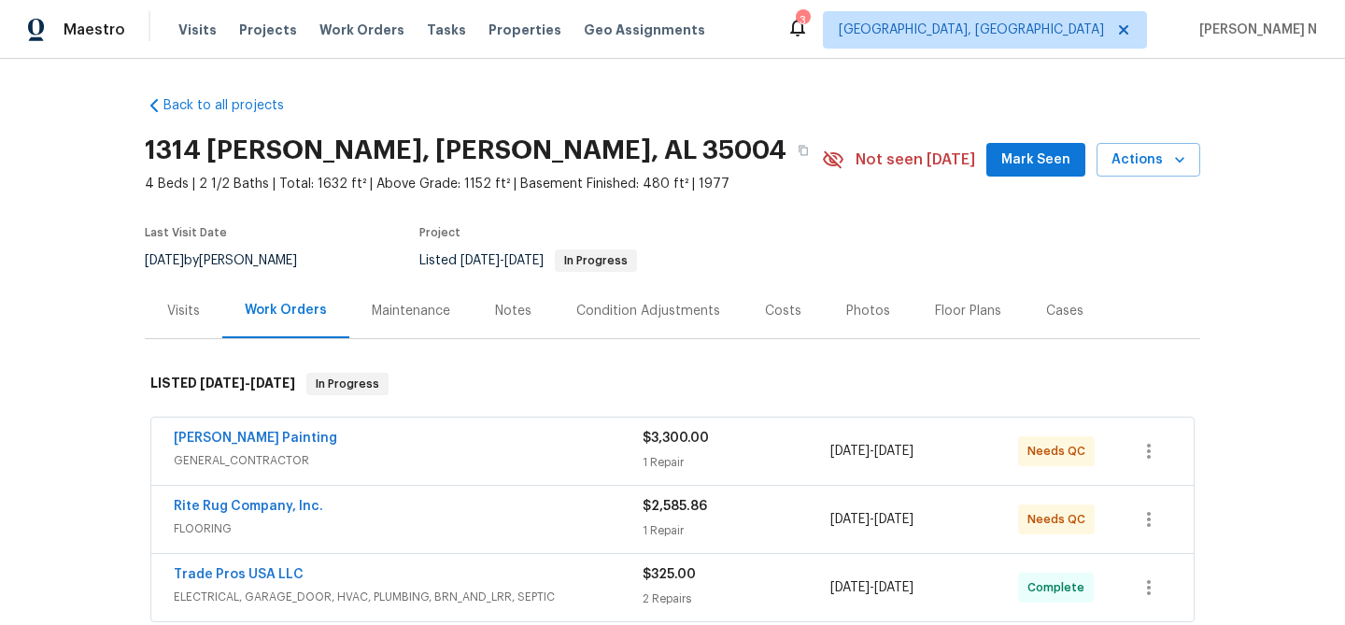
click at [383, 307] on div "Maintenance" at bounding box center [411, 311] width 78 height 19
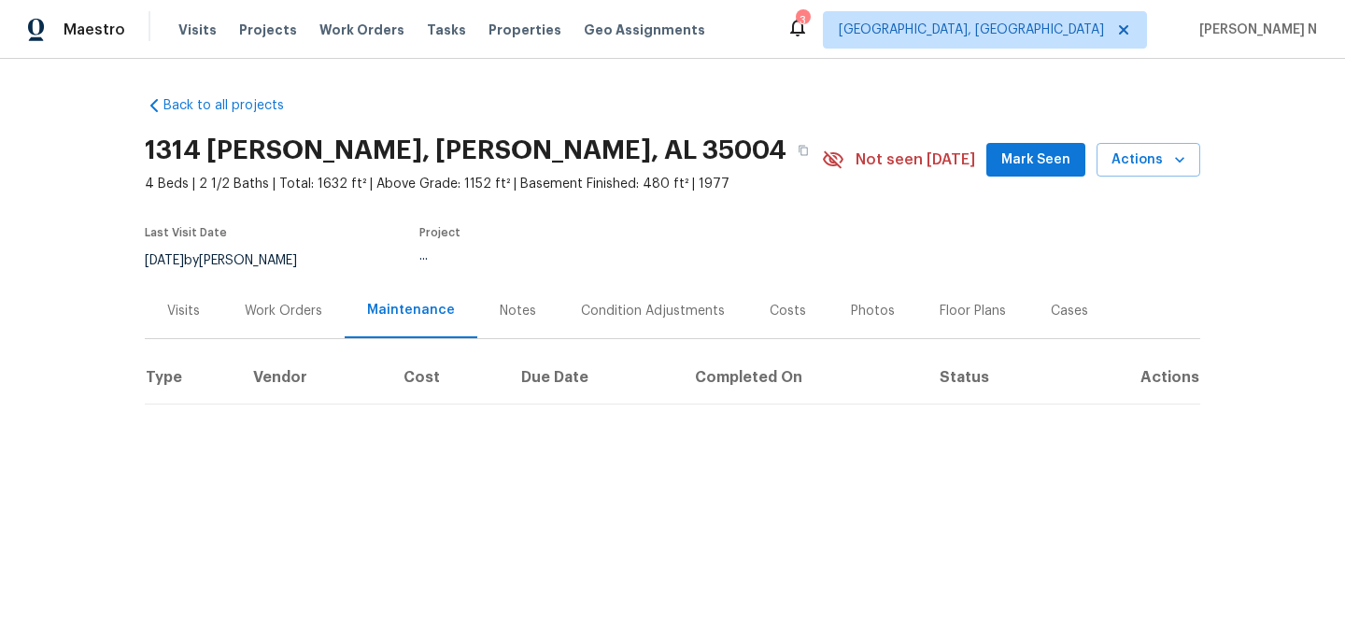
click at [276, 311] on div "Work Orders" at bounding box center [284, 311] width 78 height 19
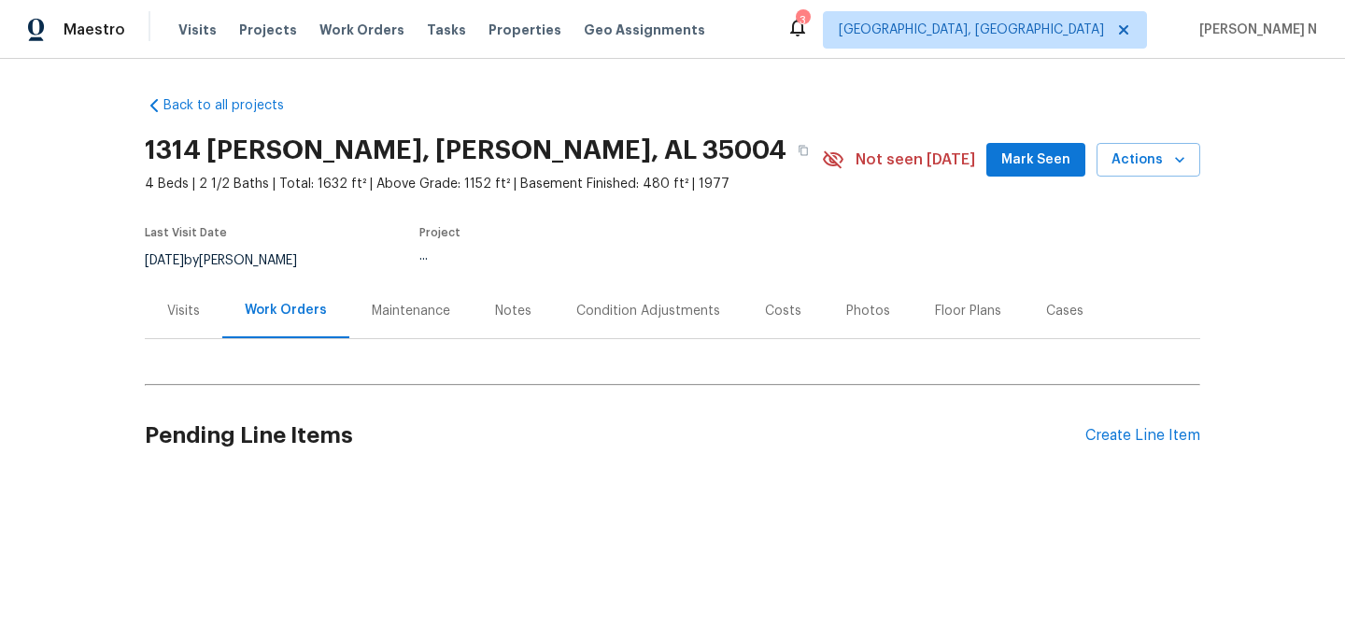
click at [410, 314] on div "Maintenance" at bounding box center [411, 311] width 78 height 19
click at [423, 306] on div "Maintenance" at bounding box center [411, 311] width 78 height 19
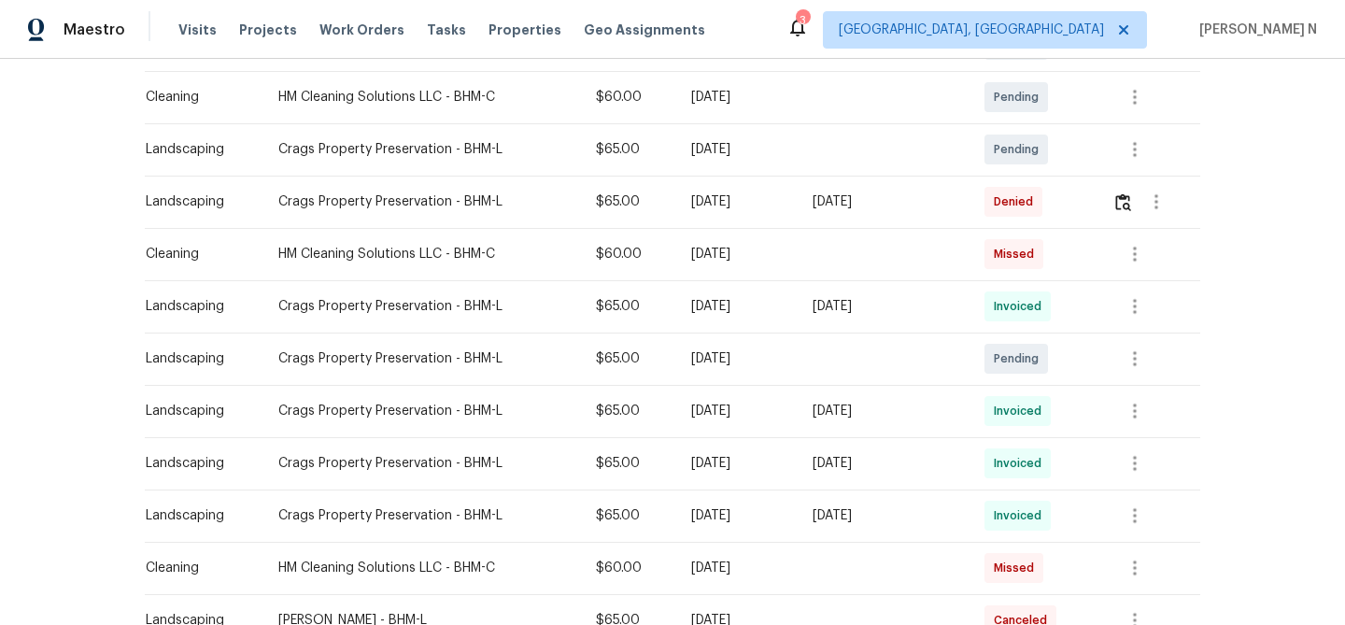
scroll to position [306, 0]
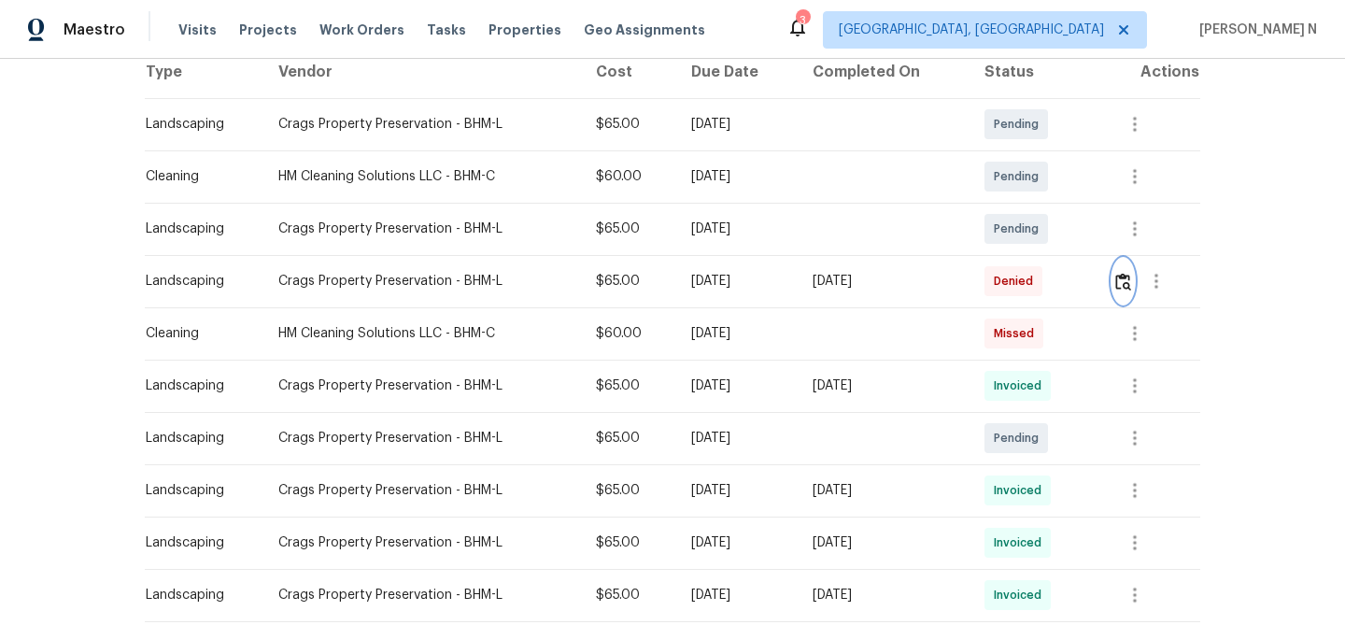
click at [1131, 286] on img "button" at bounding box center [1124, 282] width 16 height 18
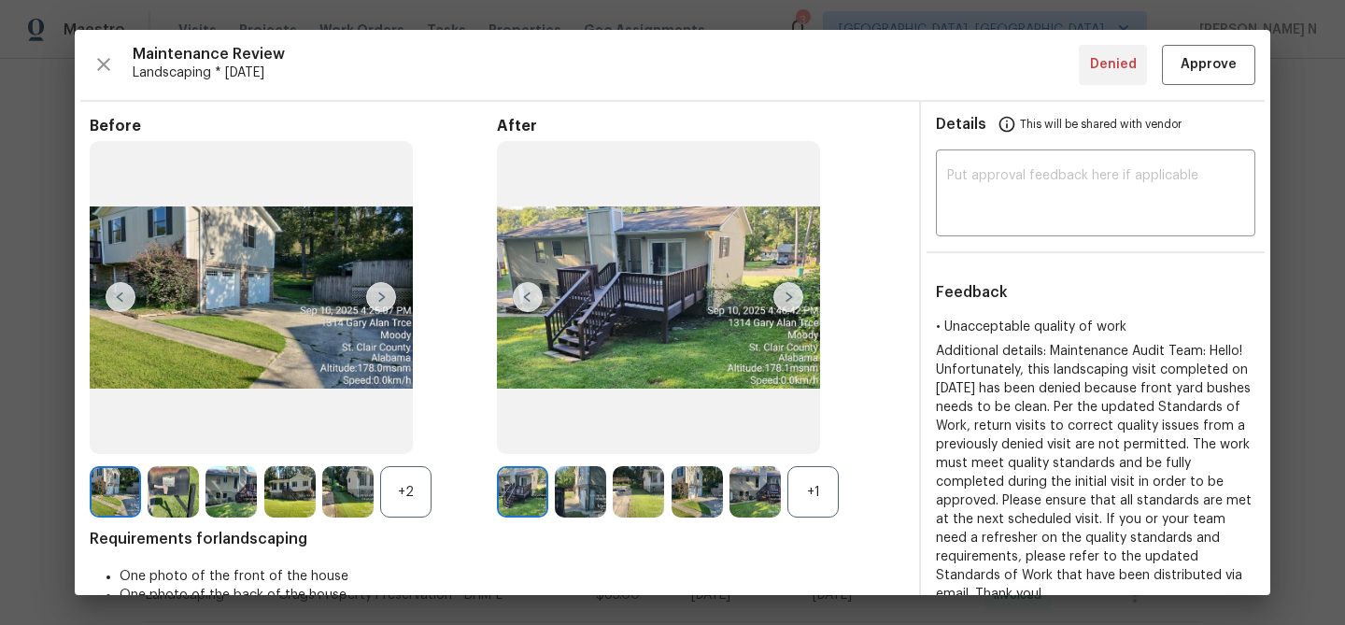
click at [815, 488] on div "+1" at bounding box center [813, 491] width 51 height 51
click at [413, 494] on div "+2" at bounding box center [405, 491] width 51 height 51
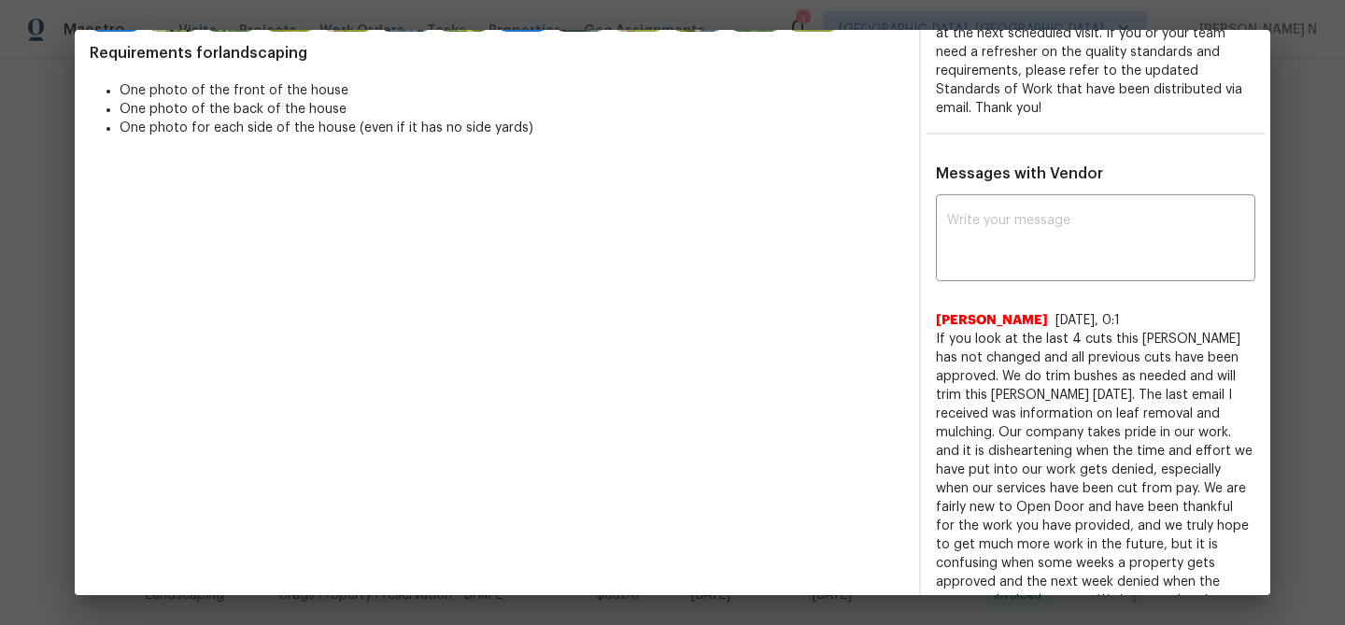
scroll to position [502, 0]
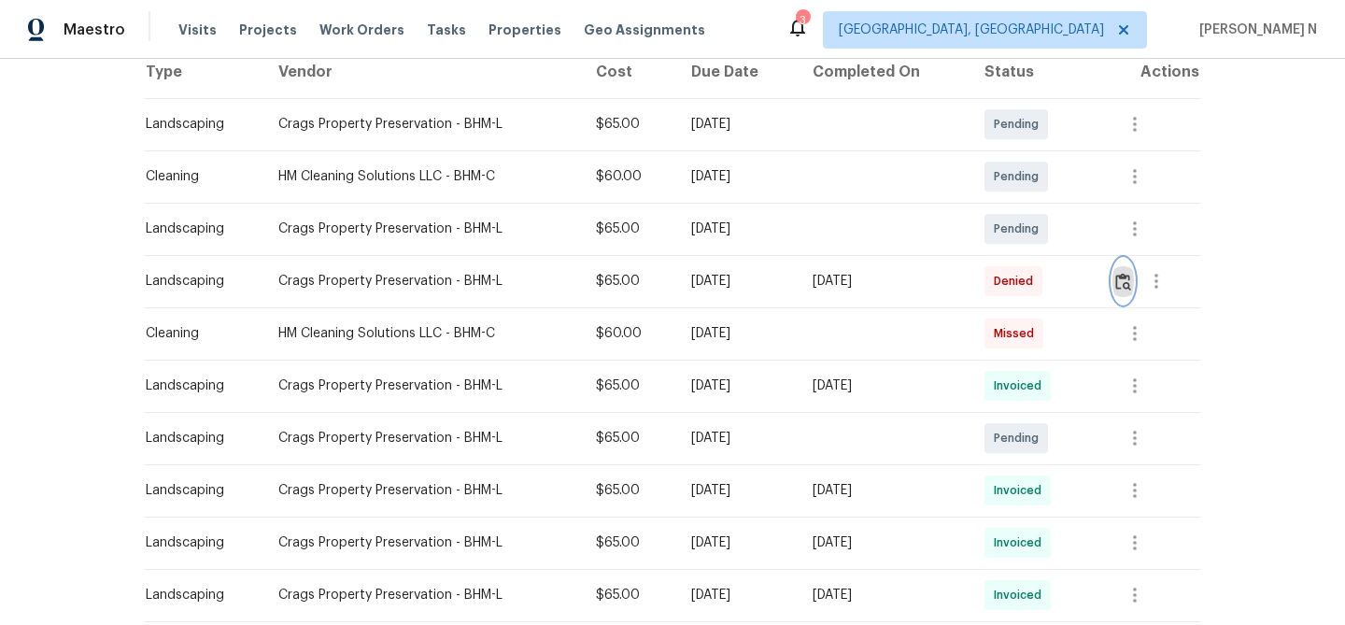
click at [1131, 280] on img "button" at bounding box center [1124, 282] width 16 height 18
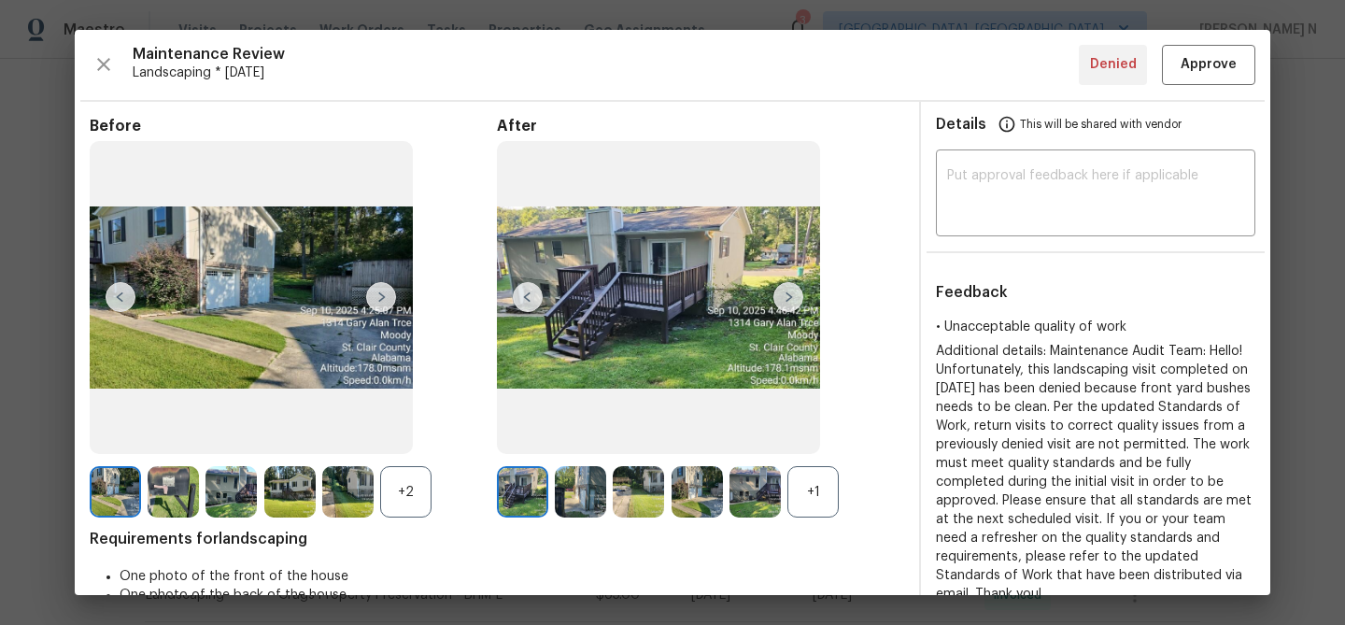
click at [809, 483] on div "+1" at bounding box center [813, 491] width 51 height 51
click at [392, 496] on div "+2" at bounding box center [405, 491] width 51 height 51
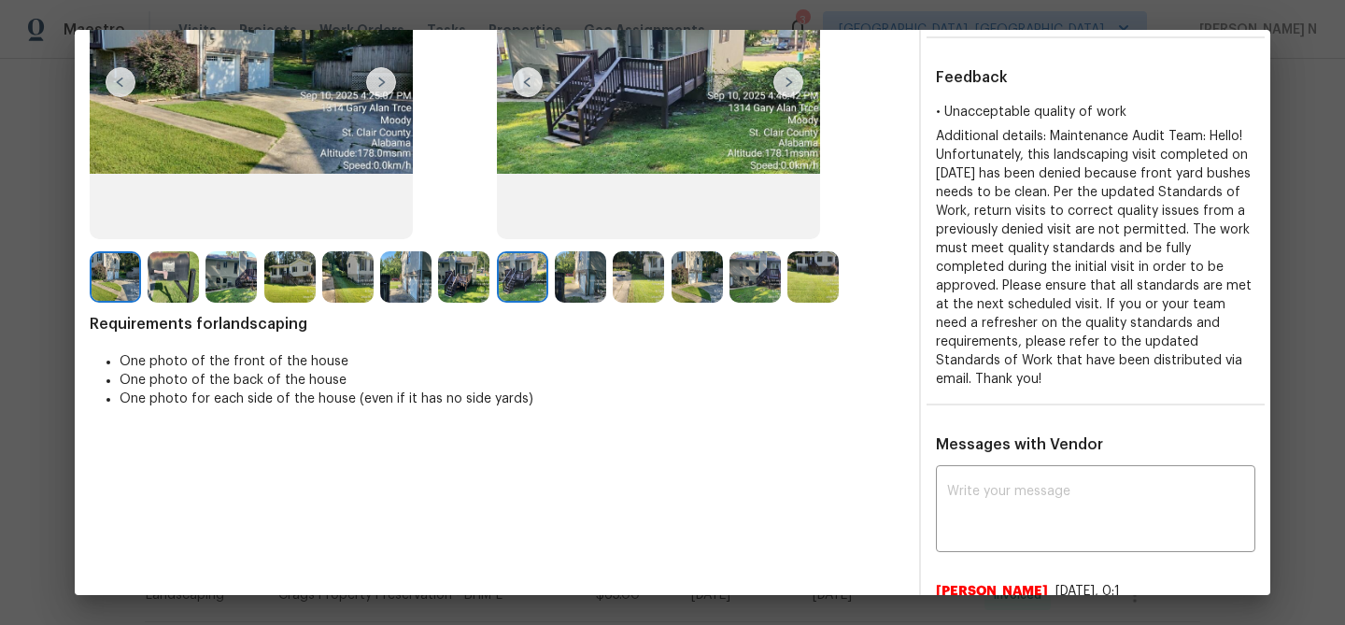
scroll to position [120, 0]
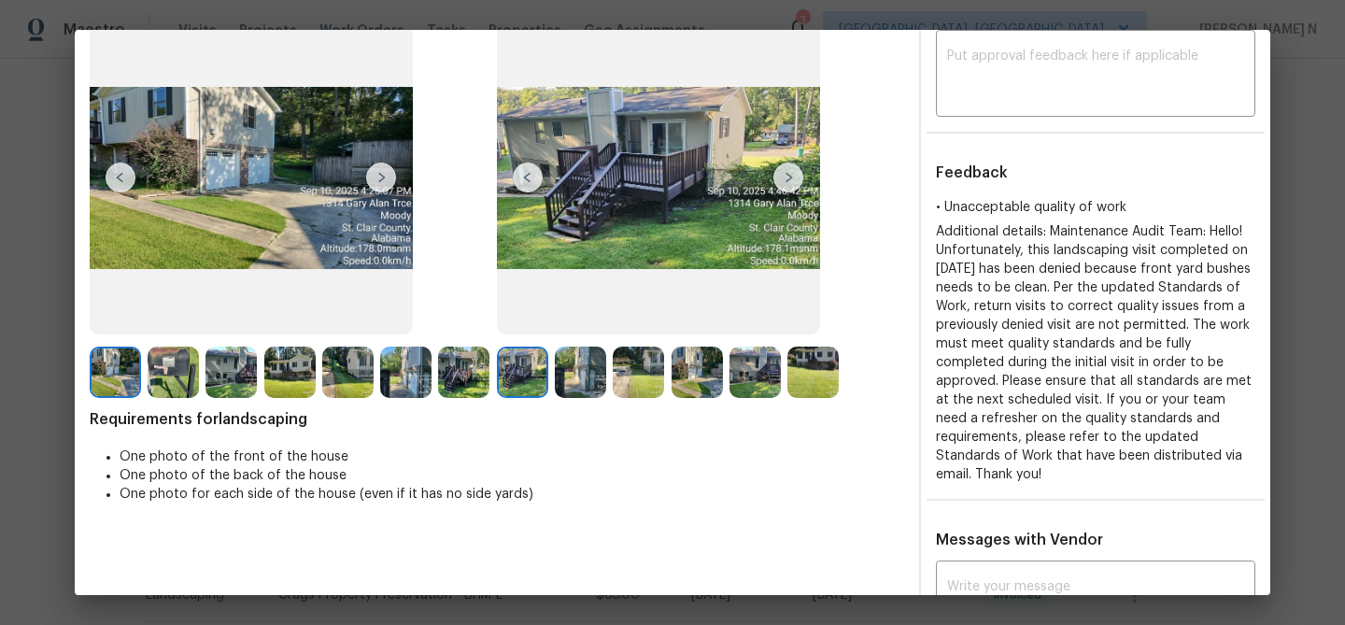
click at [694, 376] on img at bounding box center [697, 372] width 51 height 51
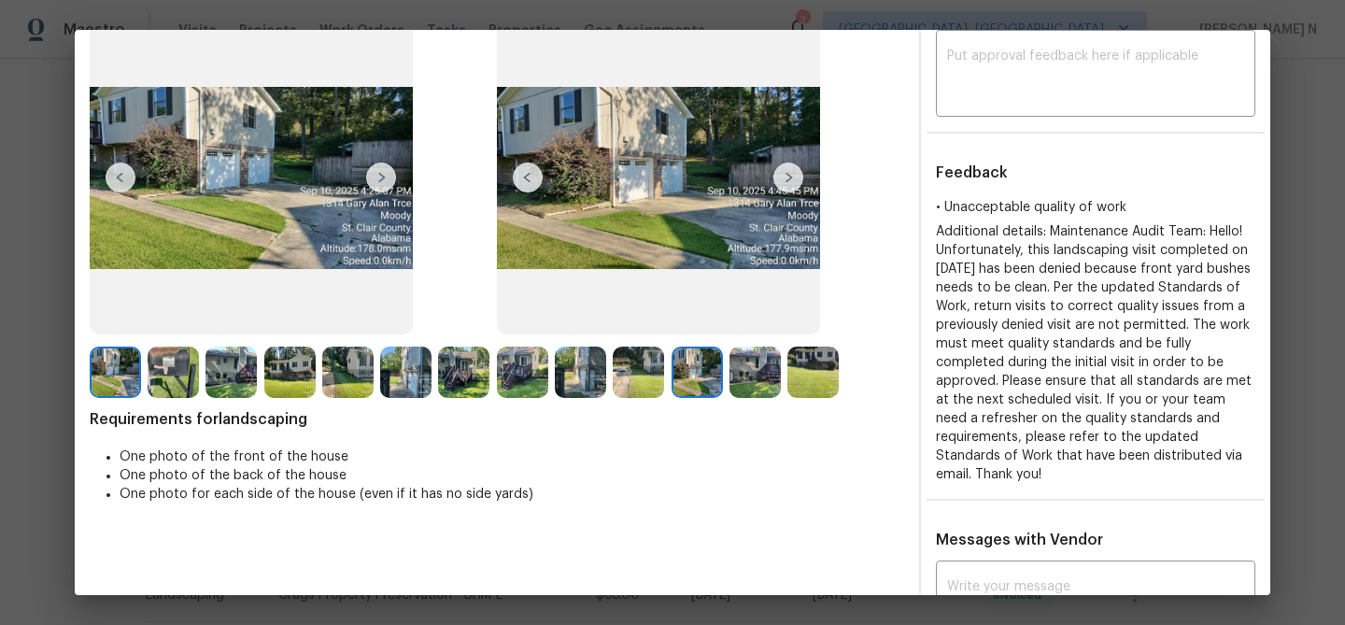
click at [798, 371] on img at bounding box center [813, 372] width 51 height 51
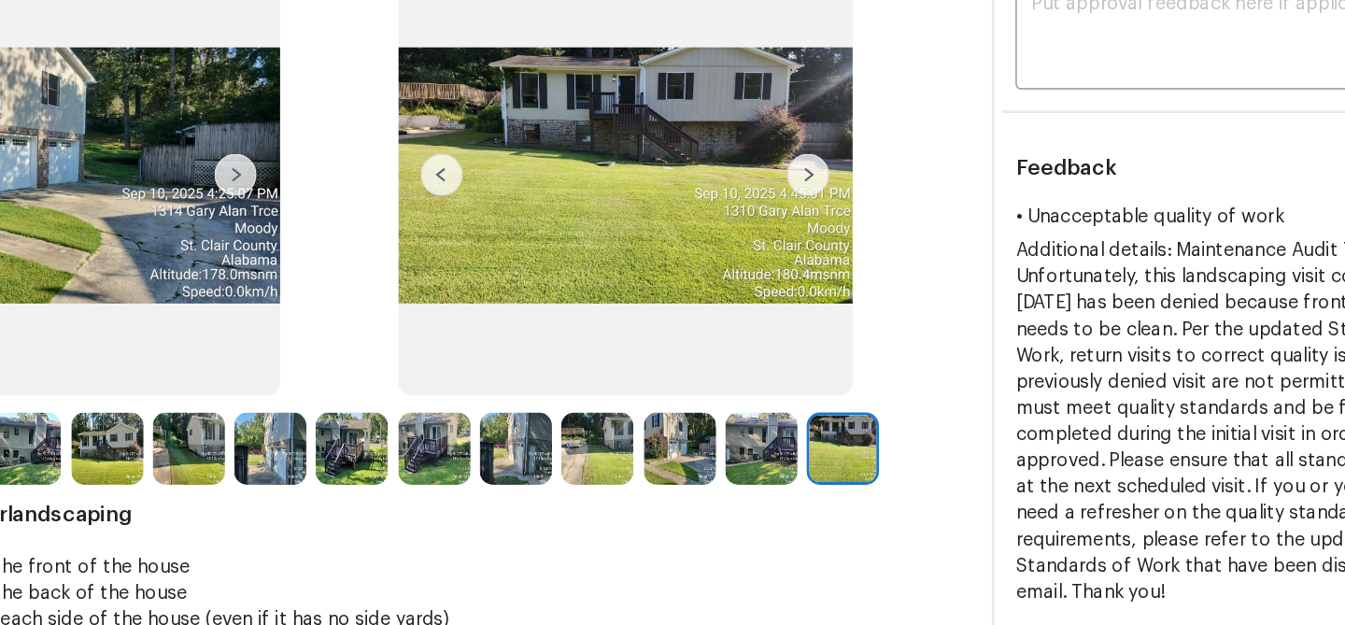
click at [703, 356] on img at bounding box center [697, 372] width 51 height 51
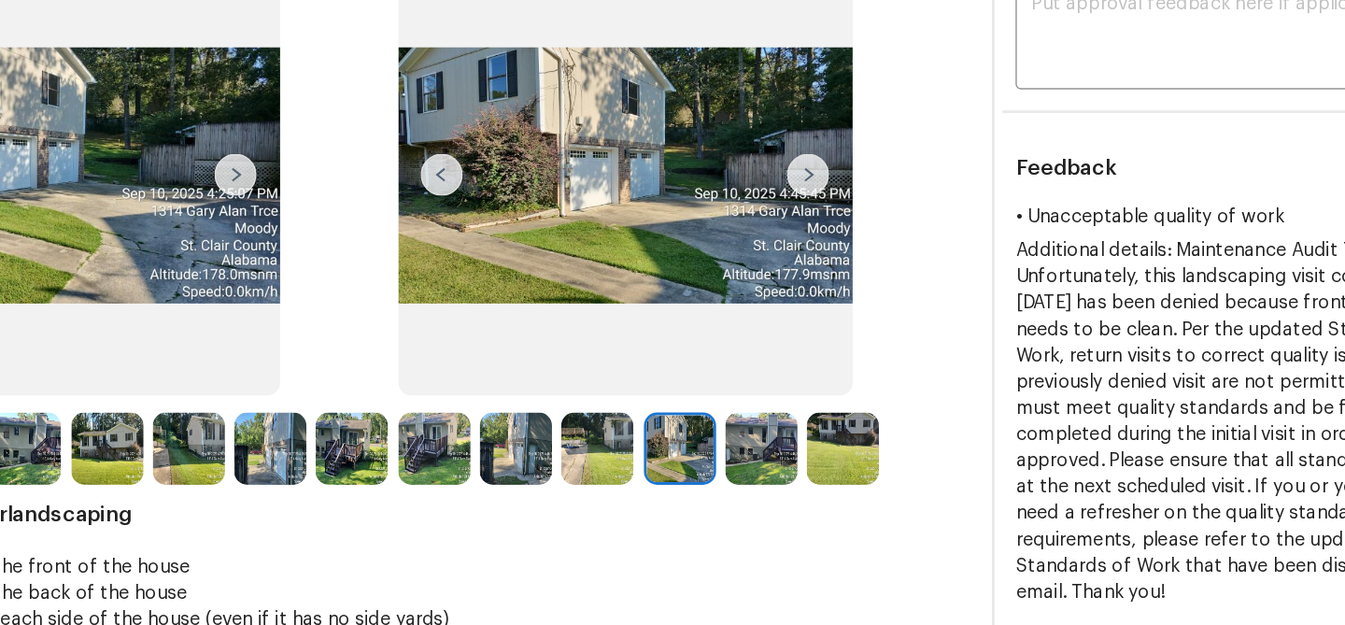
click at [630, 365] on img at bounding box center [638, 372] width 51 height 51
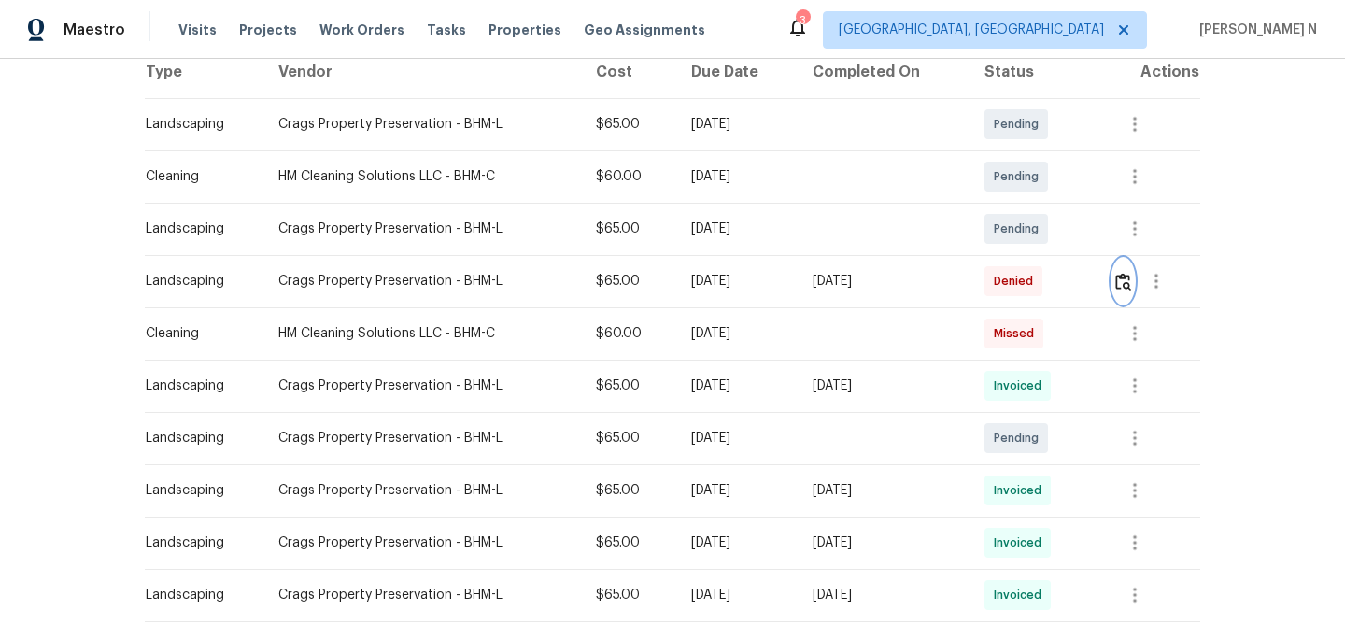
scroll to position [0, 0]
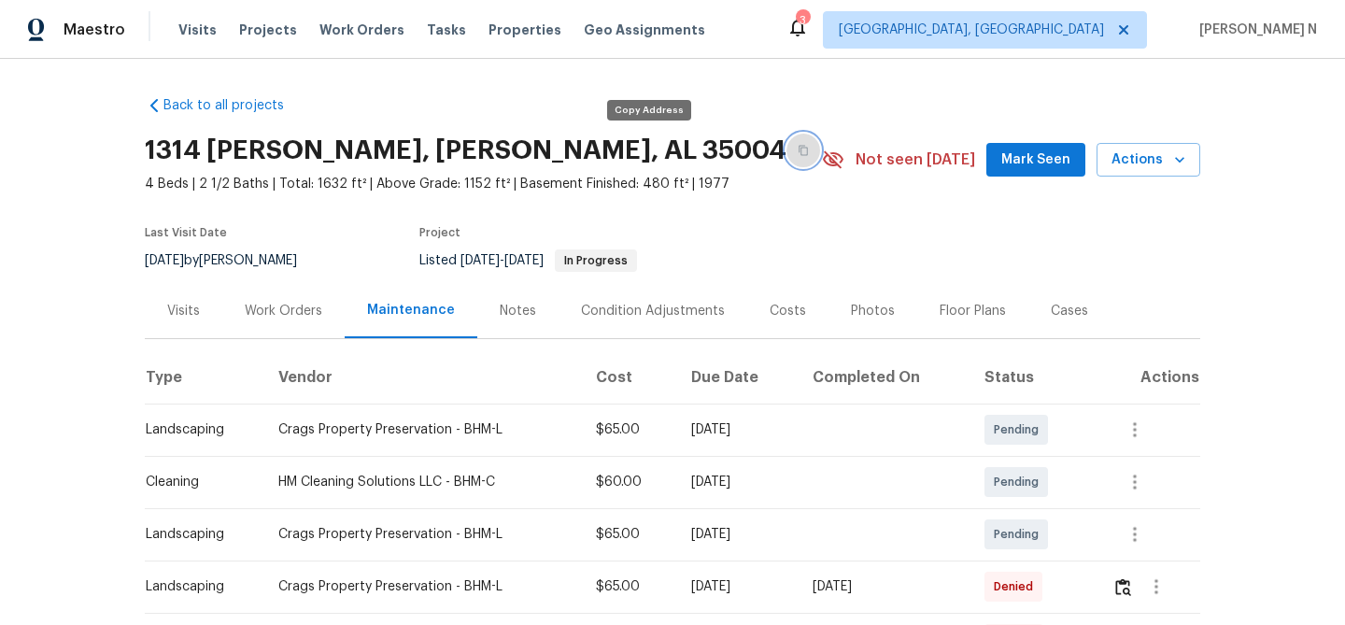
click at [787, 155] on button "button" at bounding box center [804, 151] width 34 height 34
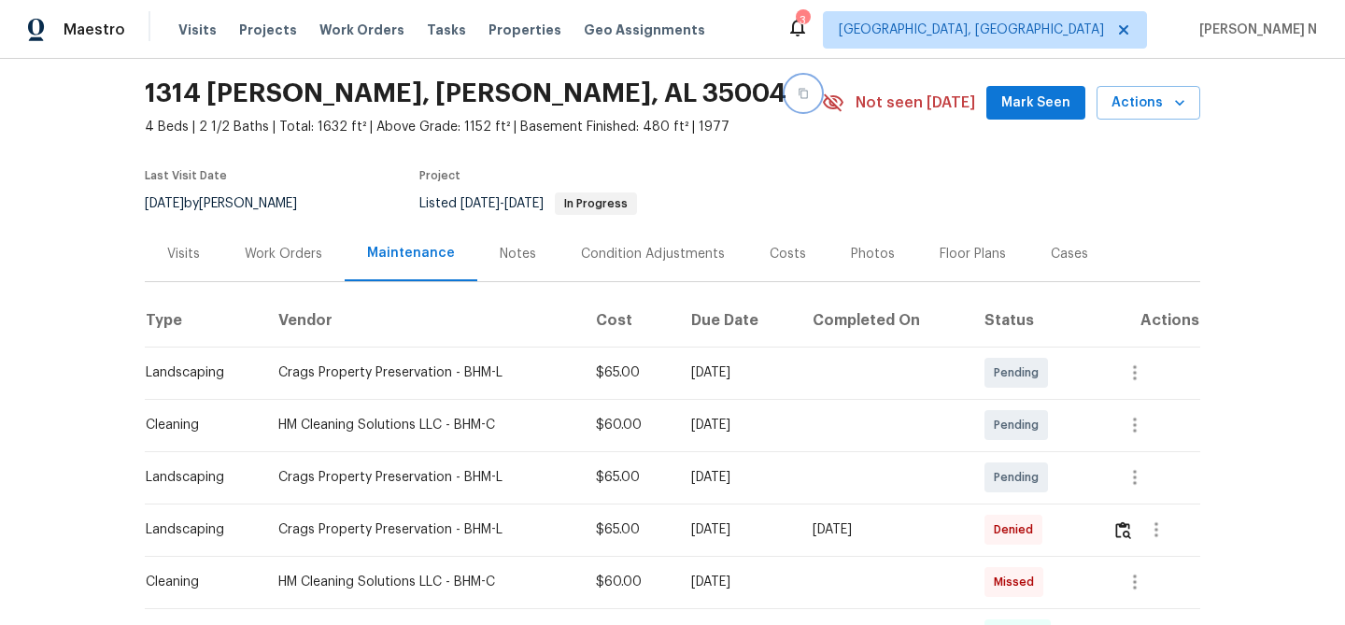
scroll to position [68, 0]
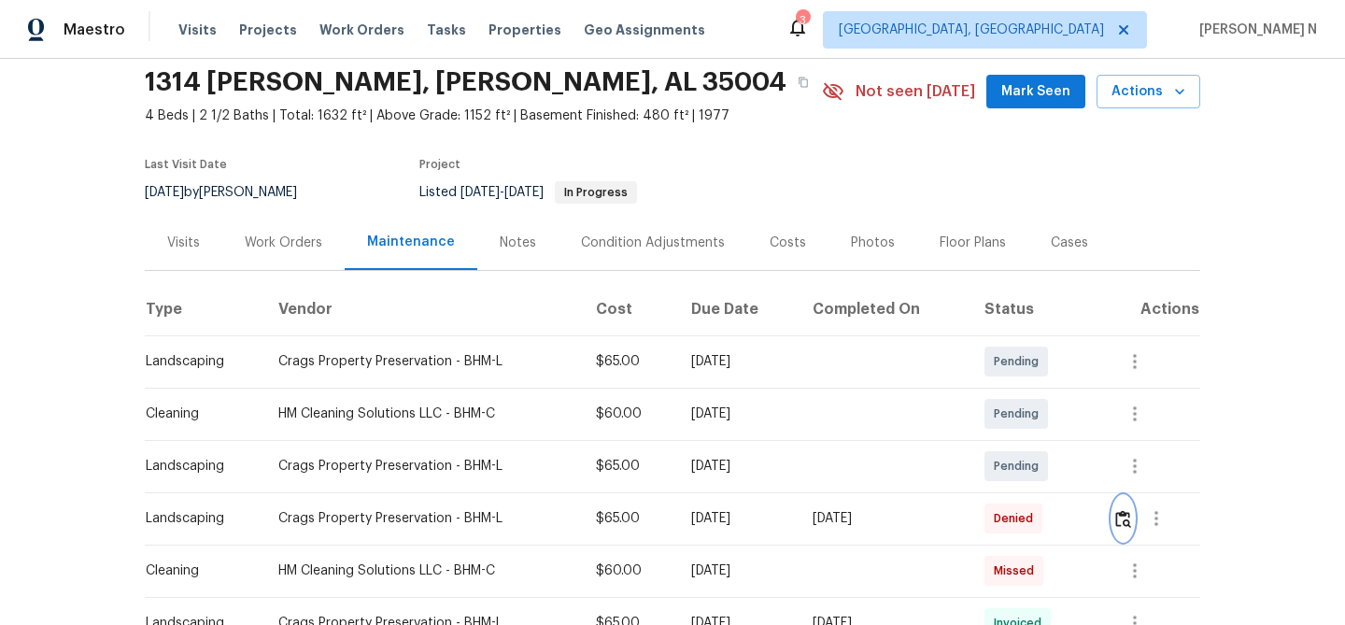
click at [1125, 503] on button "button" at bounding box center [1123, 518] width 21 height 45
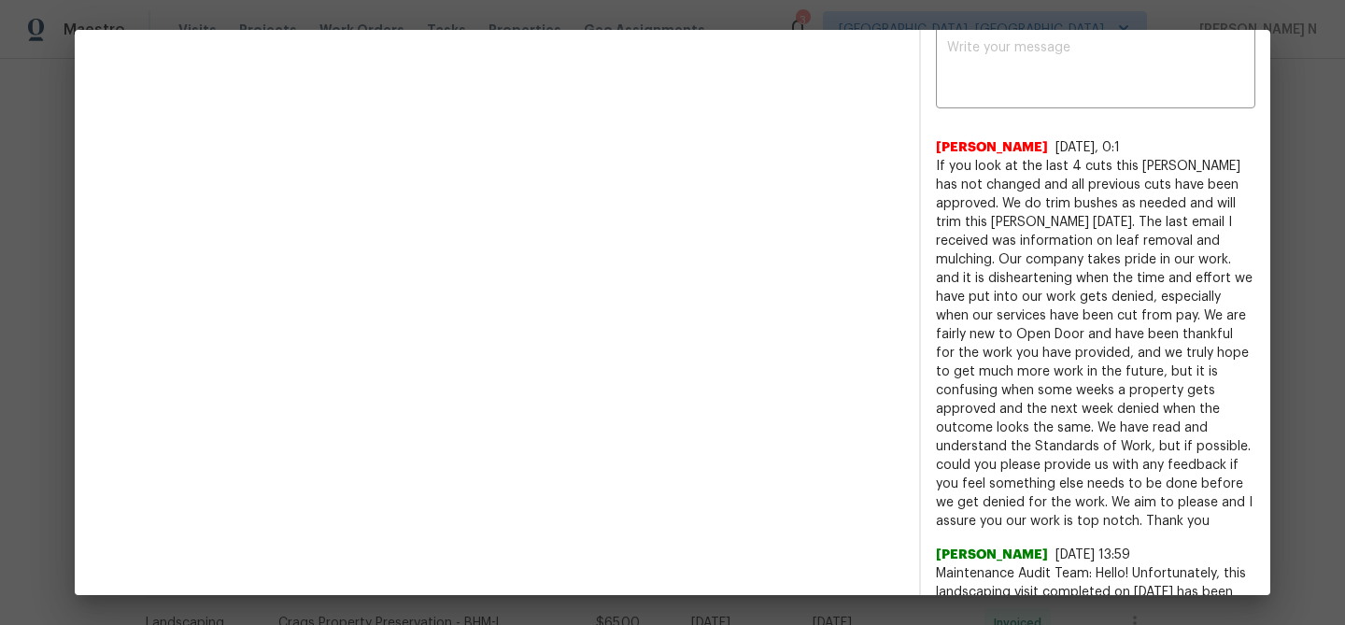
scroll to position [672, 0]
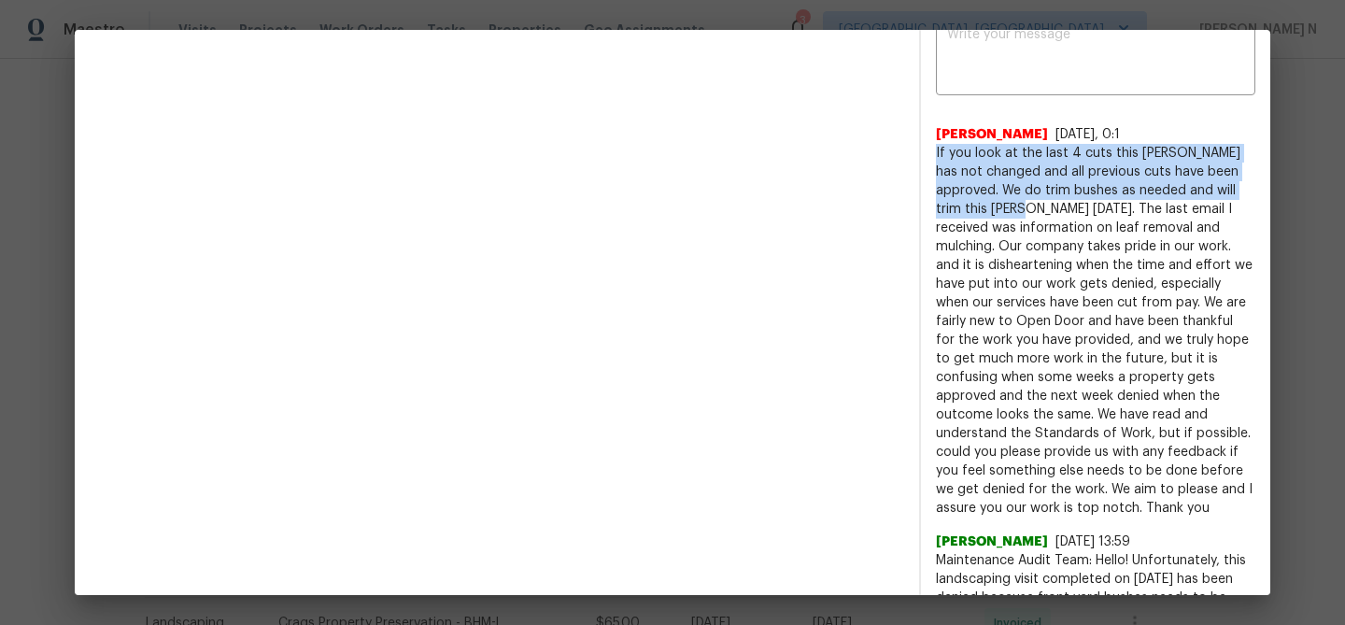
drag, startPoint x: 937, startPoint y: 149, endPoint x: 1000, endPoint y: 203, distance: 82.2
click at [1000, 203] on span "If you look at the last 4 cuts this bush has not changed and all previous cuts …" at bounding box center [1096, 331] width 320 height 374
copy span "If you look at the last 4 cuts this bush has not changed and all previous cuts …"
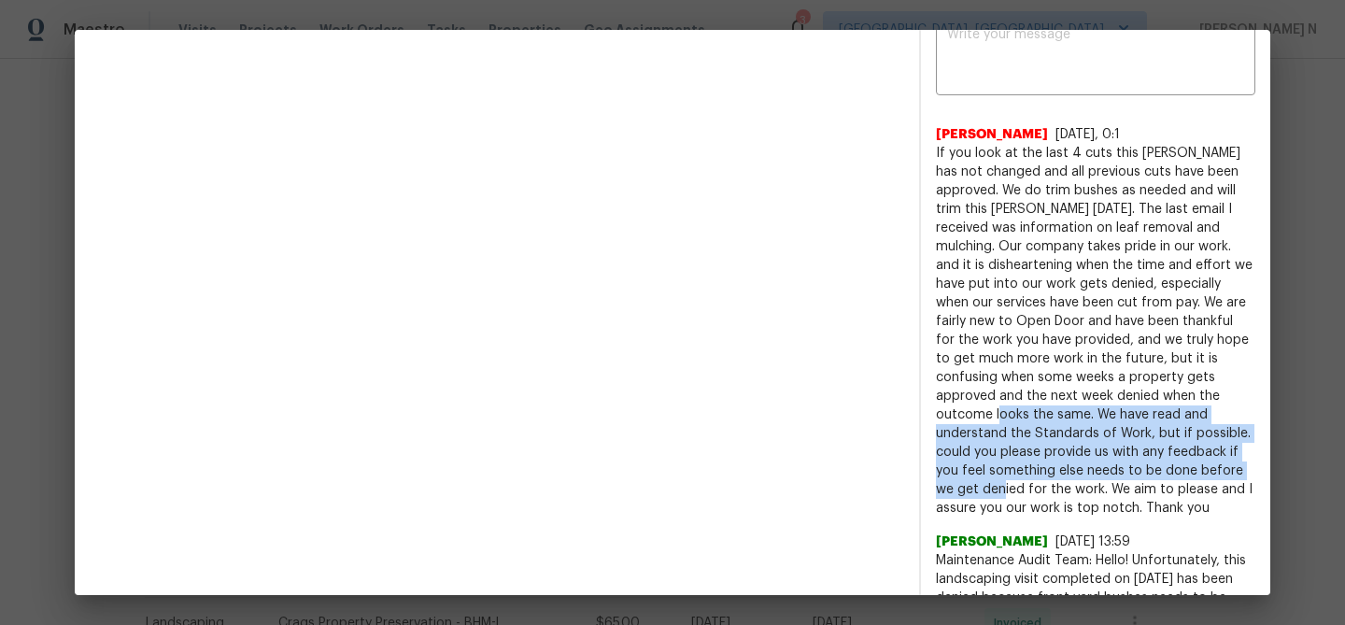
drag, startPoint x: 1094, startPoint y: 395, endPoint x: 1101, endPoint y: 461, distance: 65.7
click at [1101, 461] on span "If you look at the last 4 cuts this bush has not changed and all previous cuts …" at bounding box center [1096, 331] width 320 height 374
copy span "We have read and understand the Standards of Work, but if possible. could you p…"
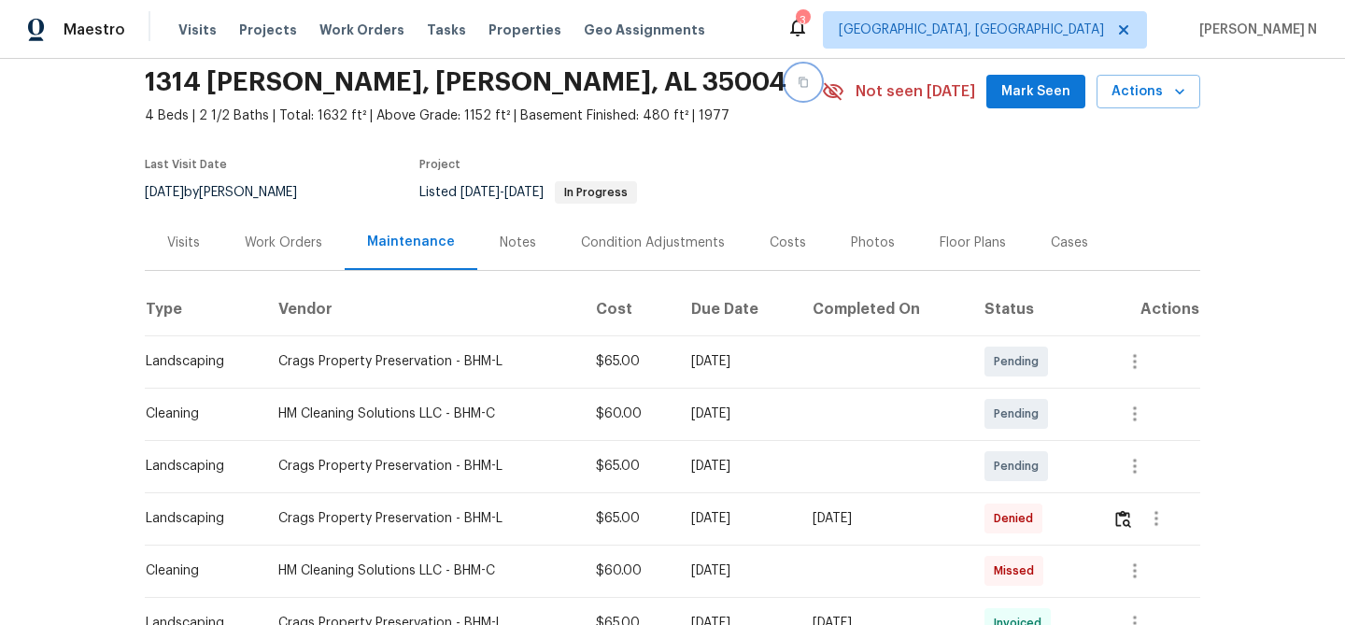
click at [798, 83] on icon "button" at bounding box center [803, 82] width 11 height 11
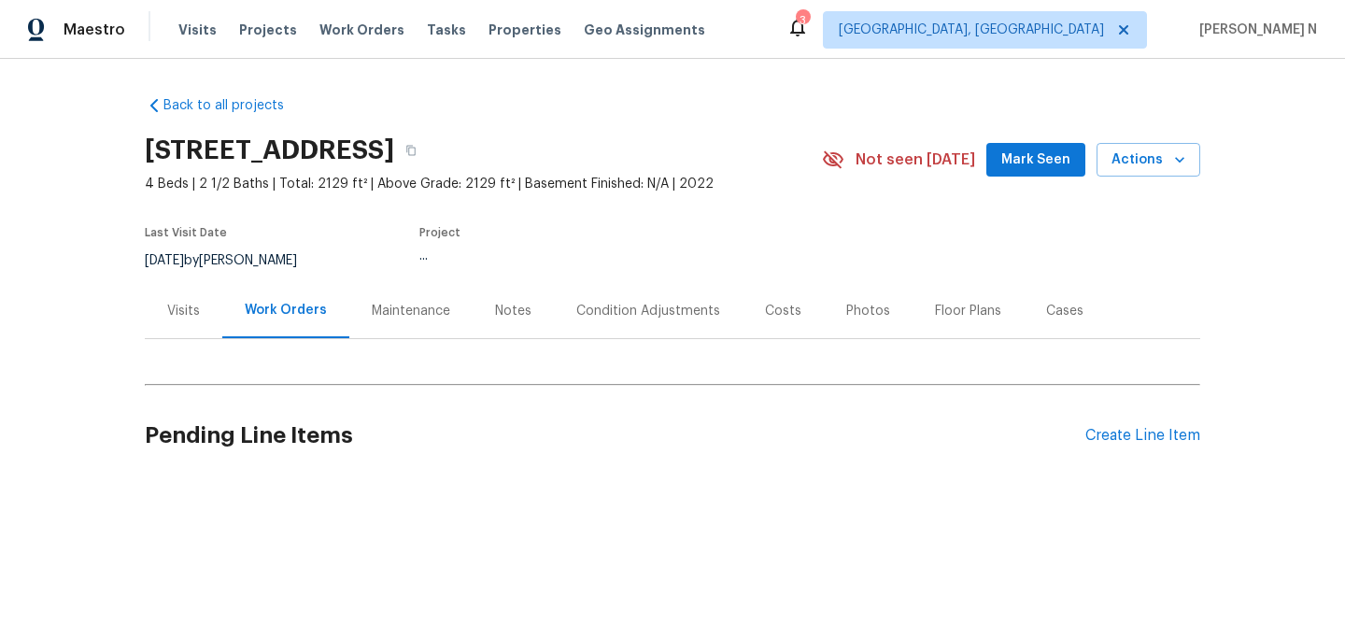
click at [424, 309] on div "Maintenance" at bounding box center [411, 311] width 78 height 19
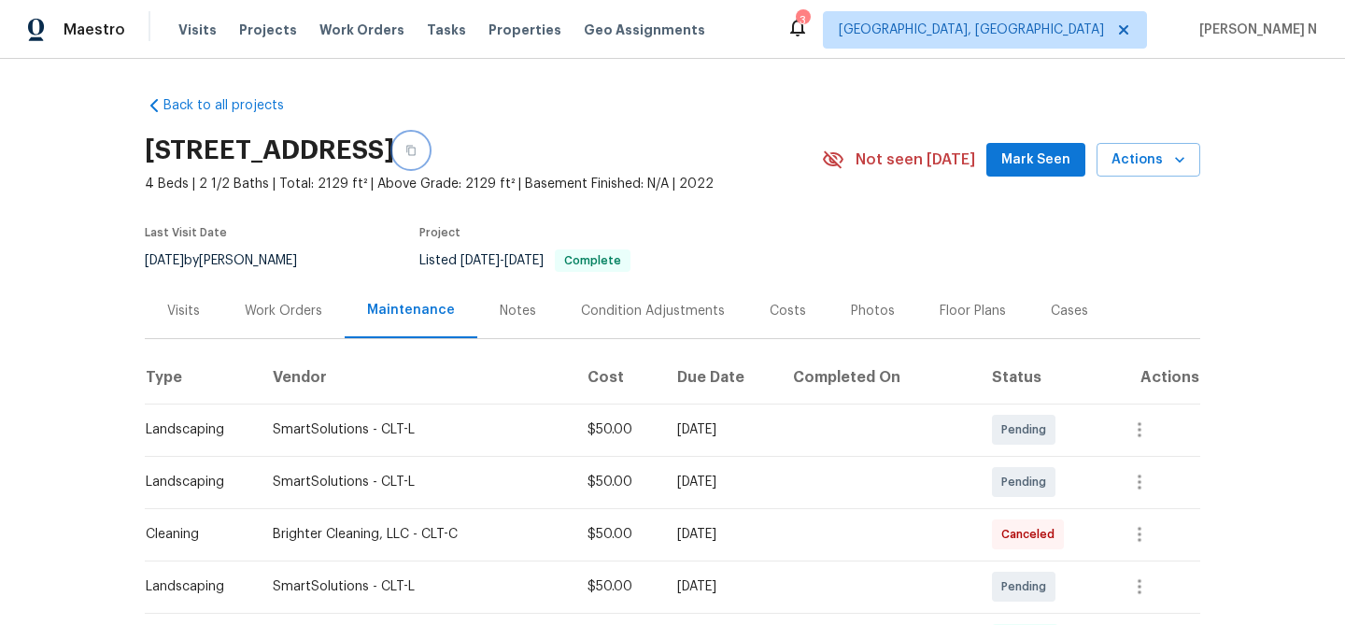
click at [417, 152] on icon "button" at bounding box center [411, 150] width 11 height 11
click at [428, 160] on button "button" at bounding box center [411, 151] width 34 height 34
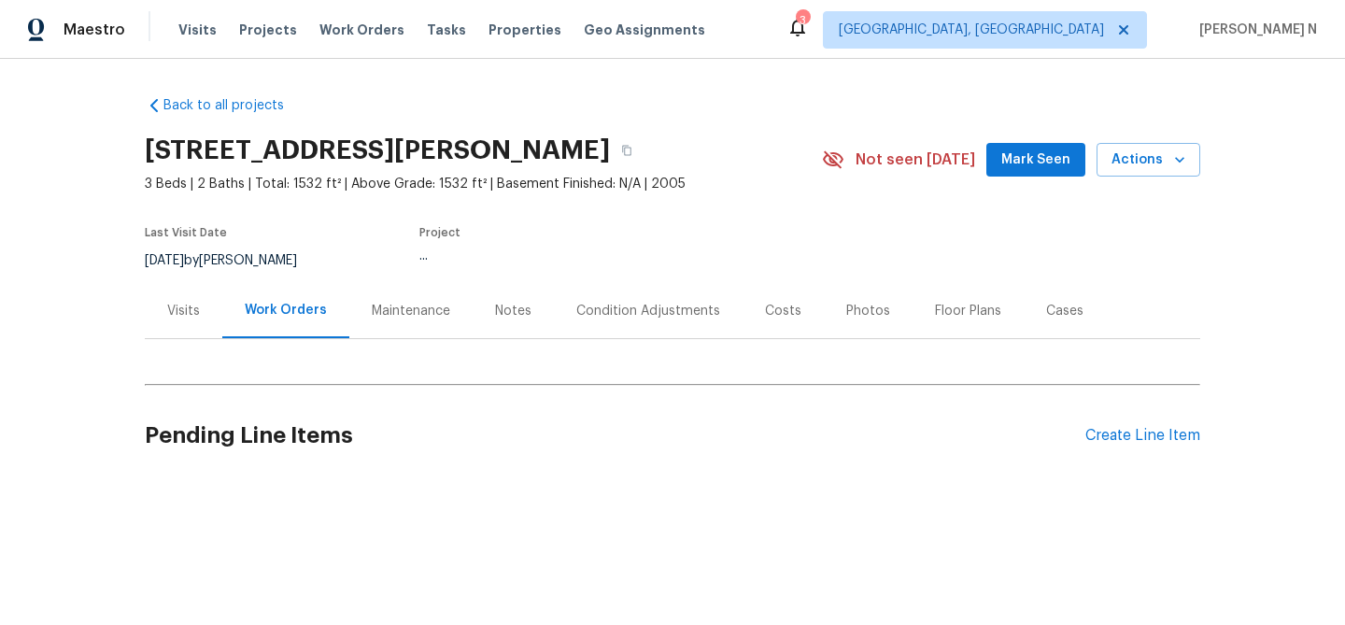
click at [372, 319] on div "Maintenance" at bounding box center [411, 311] width 78 height 19
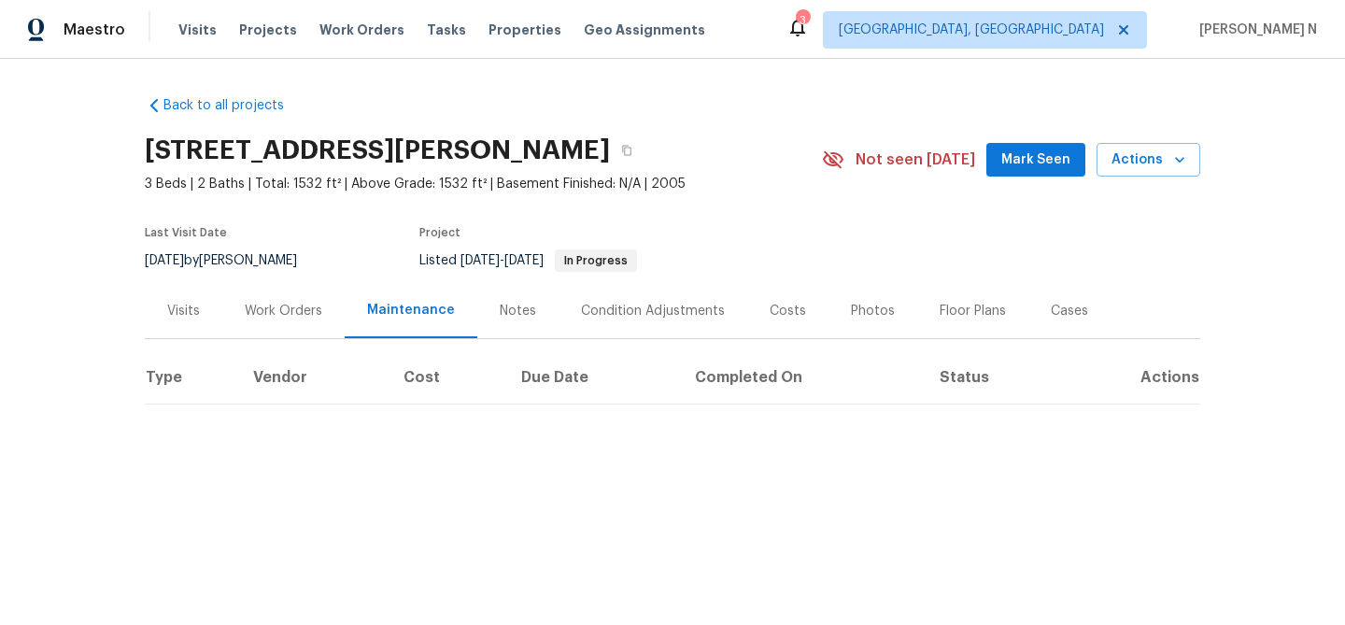
click at [308, 315] on div "Work Orders" at bounding box center [284, 311] width 78 height 19
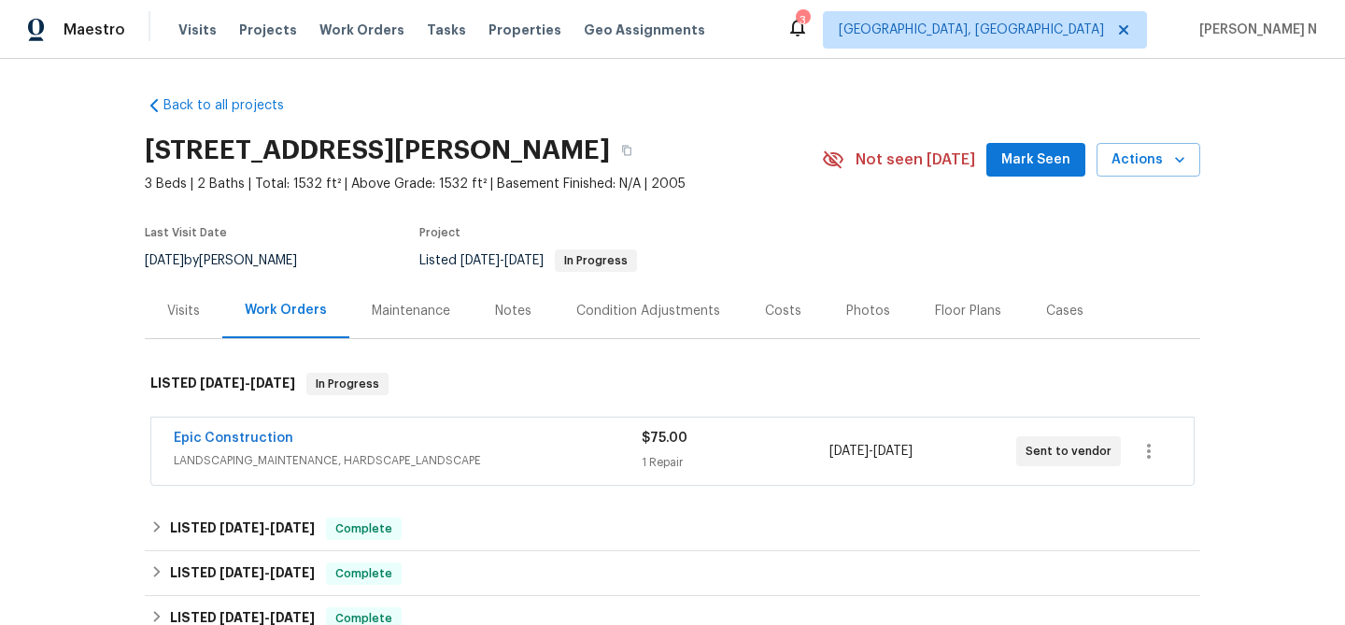
click at [388, 313] on div "Maintenance" at bounding box center [411, 311] width 78 height 19
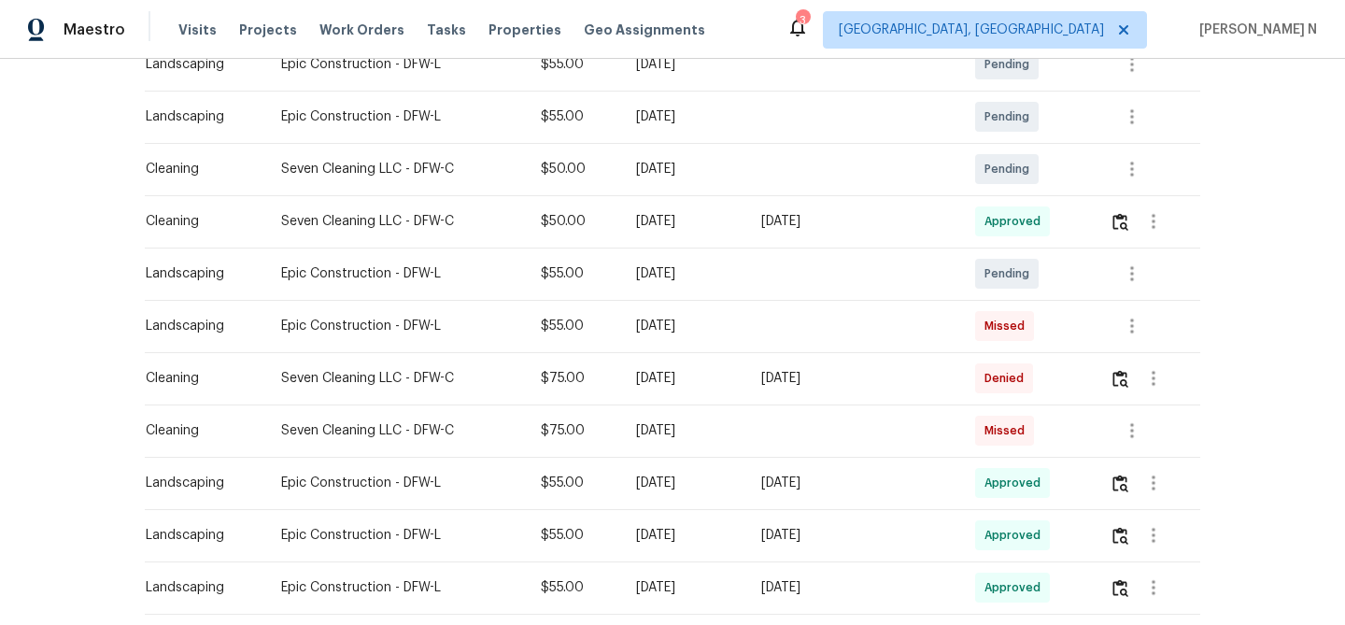
scroll to position [347, 0]
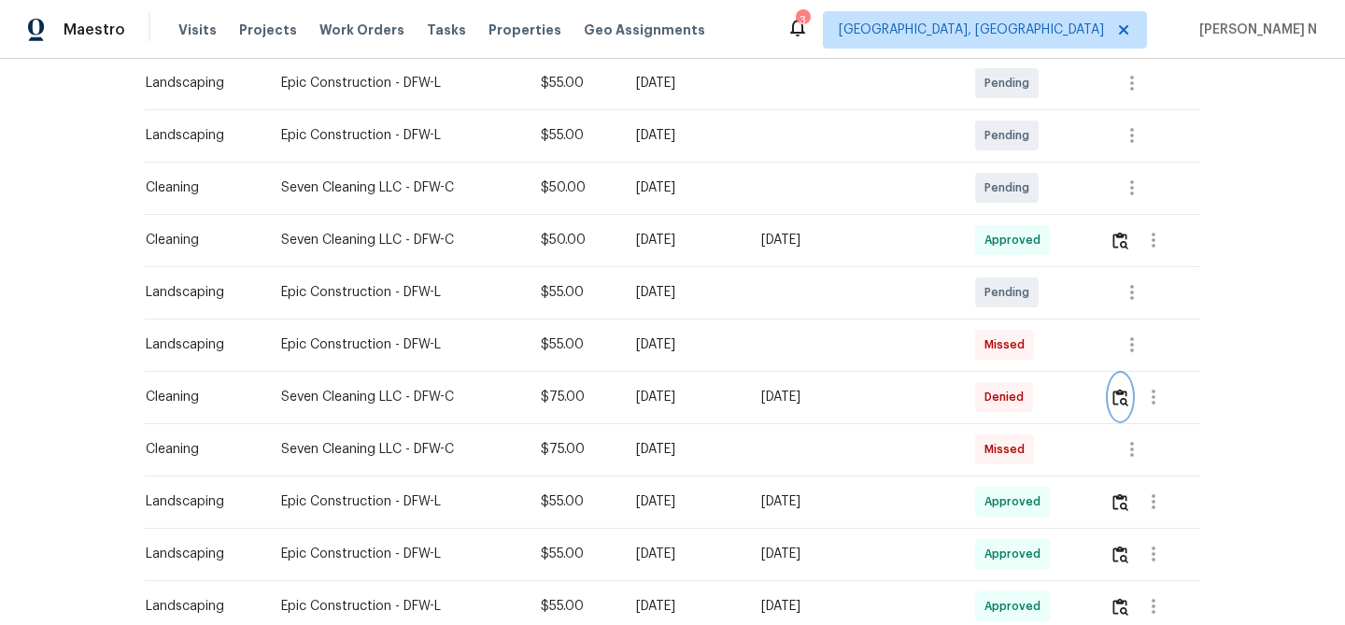
click at [1123, 392] on img "button" at bounding box center [1121, 398] width 16 height 18
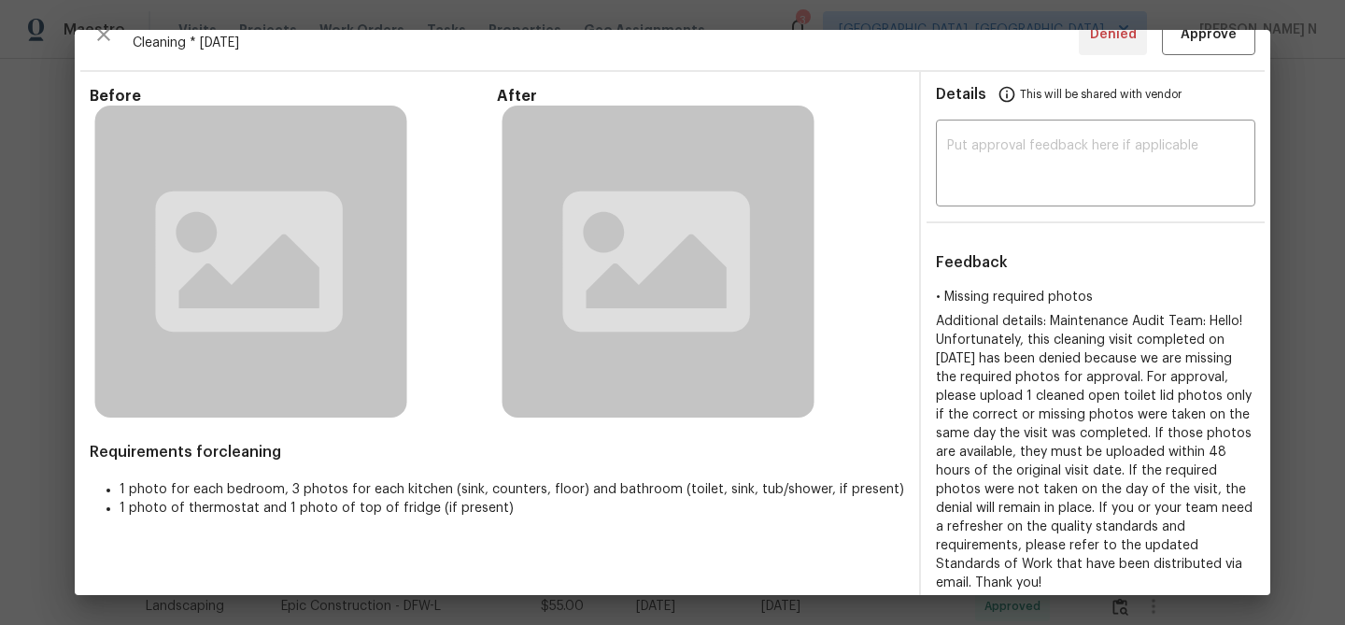
scroll to position [0, 0]
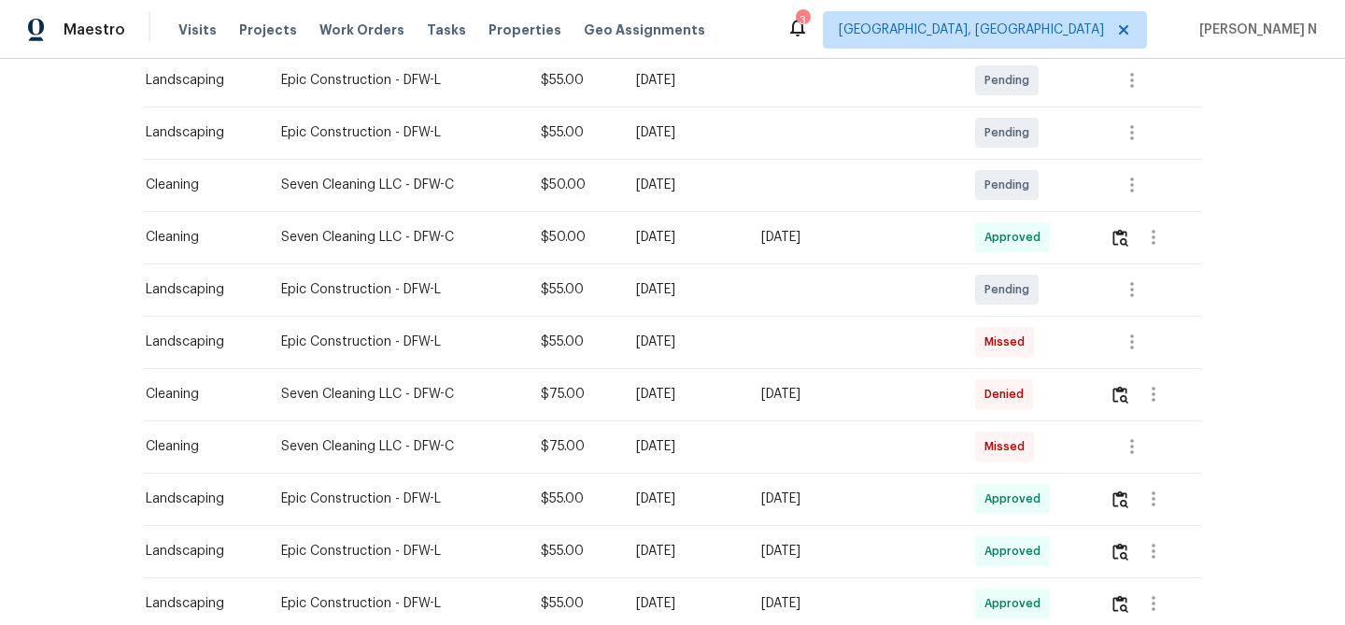
scroll to position [451, 0]
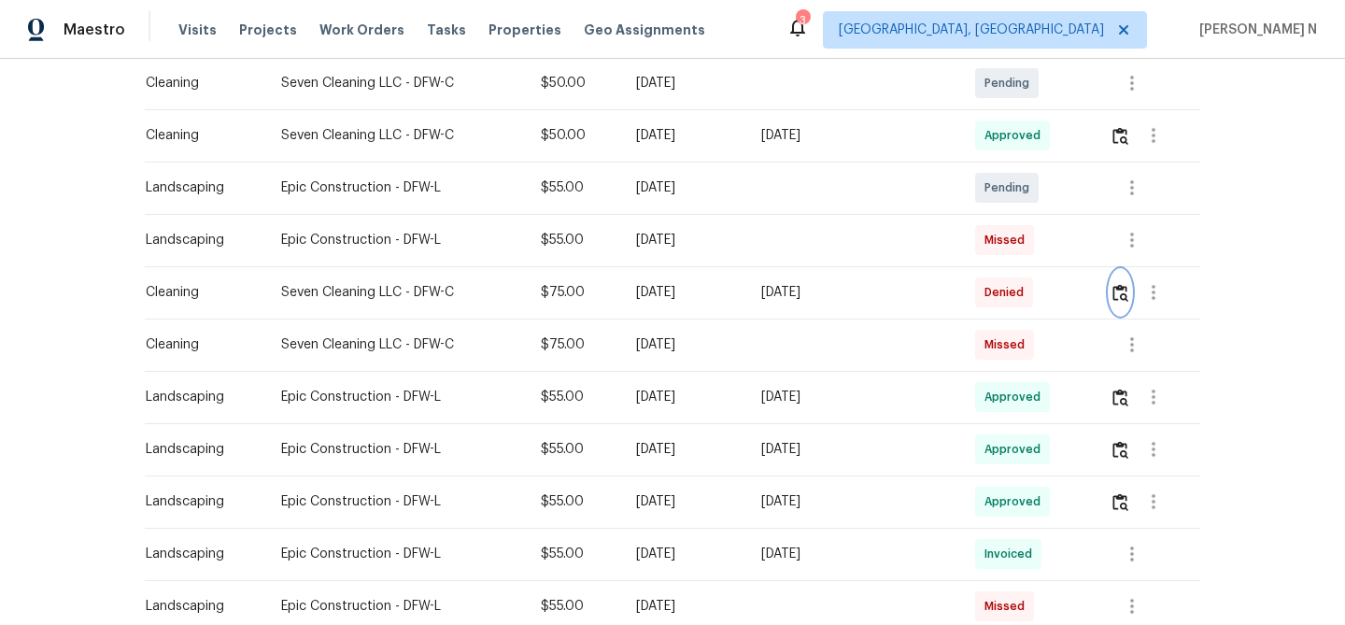
click at [1120, 297] on img "button" at bounding box center [1121, 293] width 16 height 18
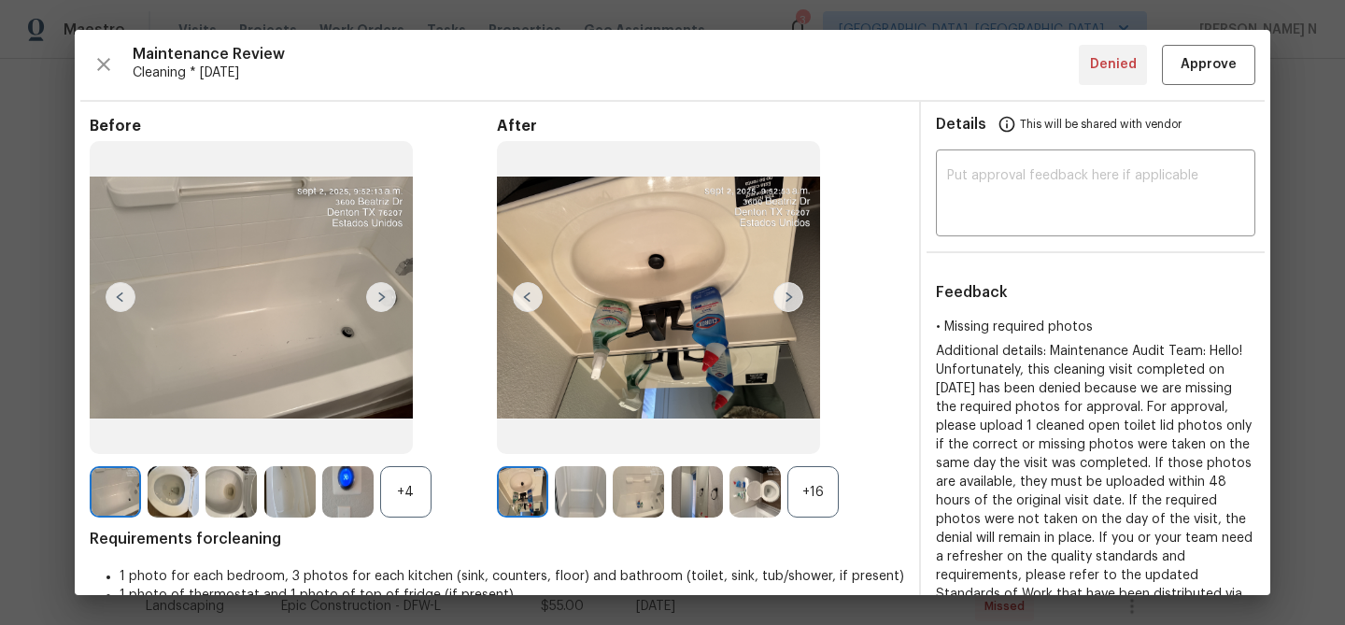
click at [828, 503] on div "+16" at bounding box center [813, 491] width 51 height 51
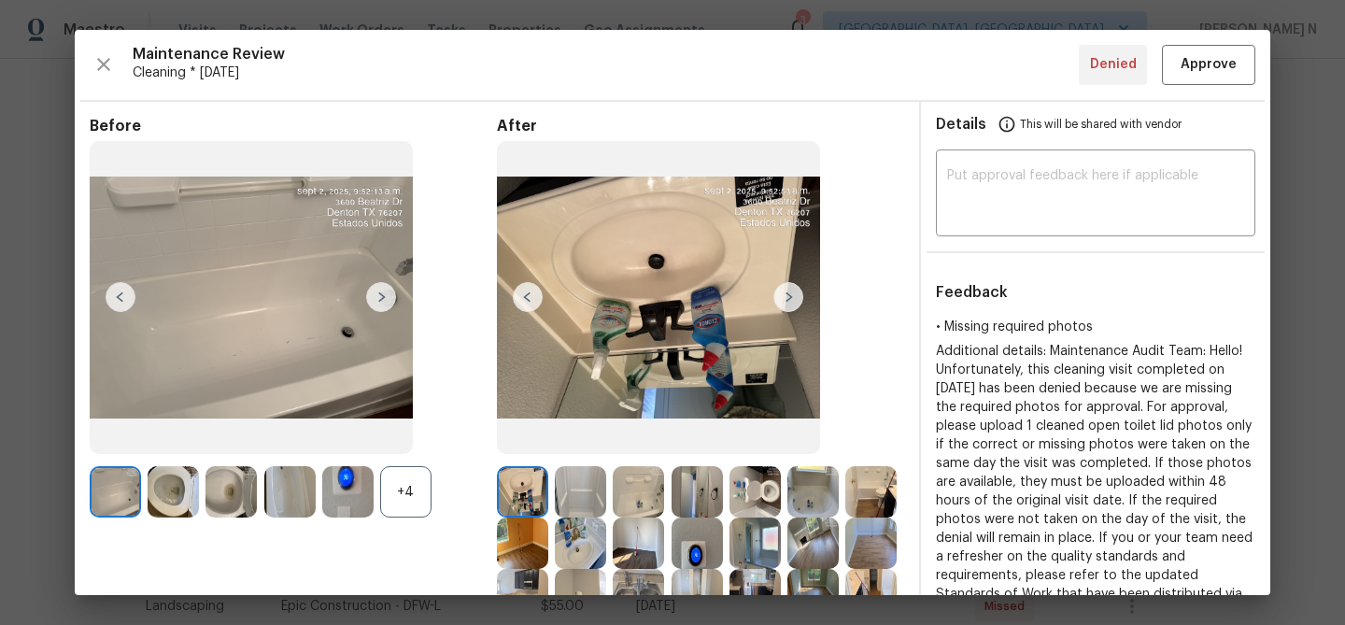
click at [410, 500] on div "+4" at bounding box center [405, 491] width 51 height 51
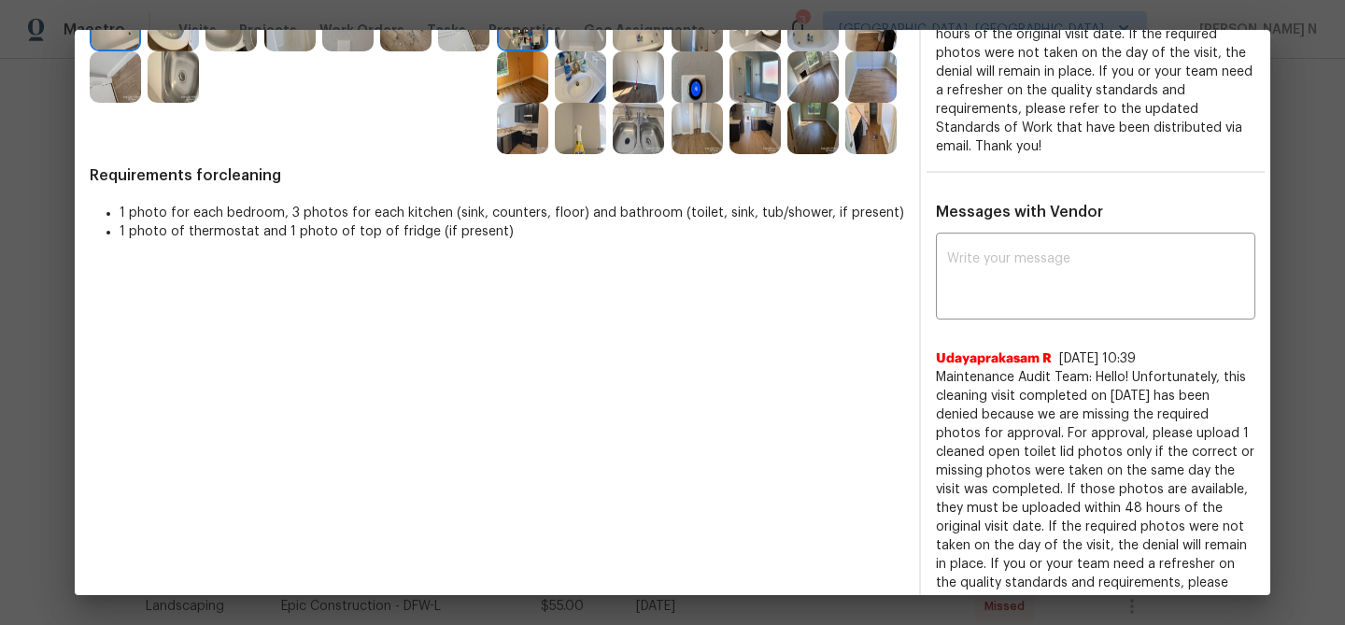
scroll to position [515, 0]
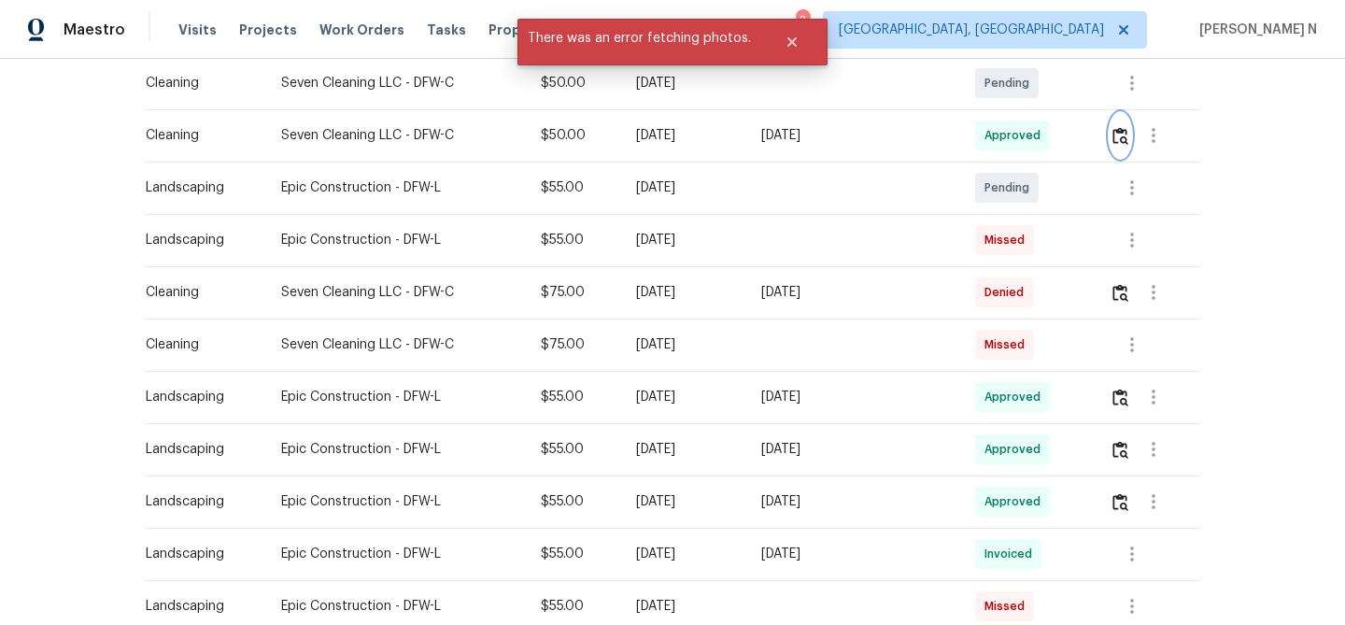
click at [1123, 147] on button "button" at bounding box center [1120, 135] width 21 height 45
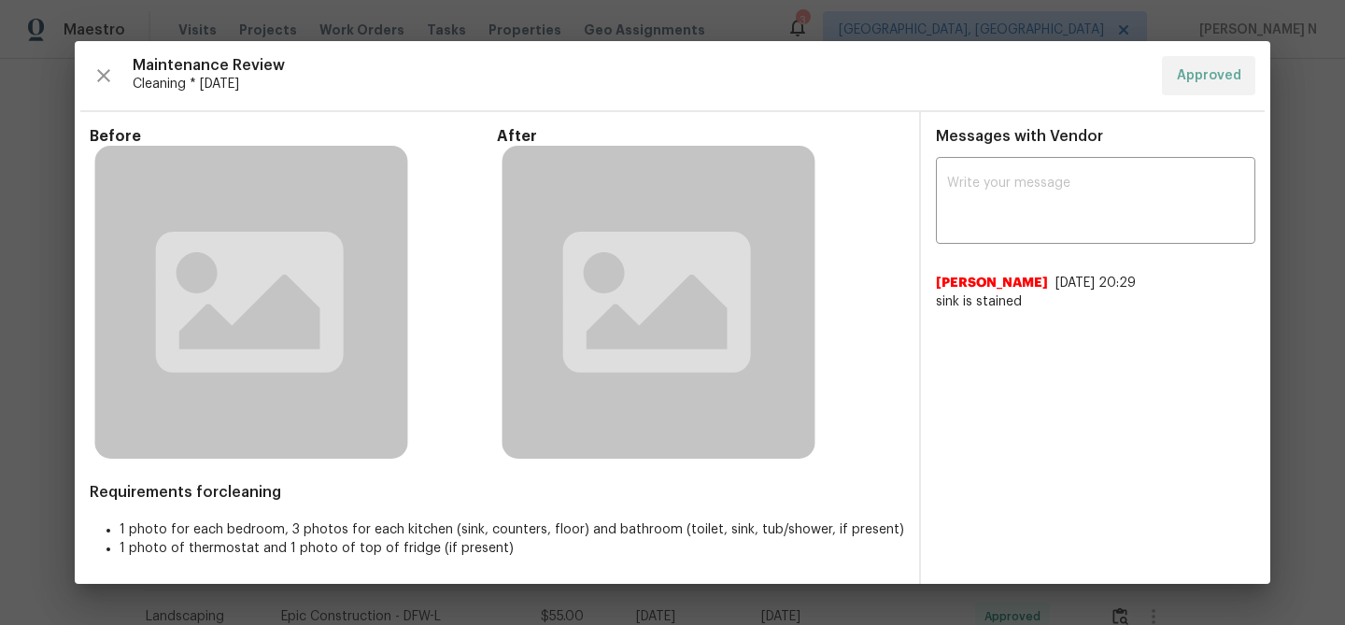
scroll to position [547, 0]
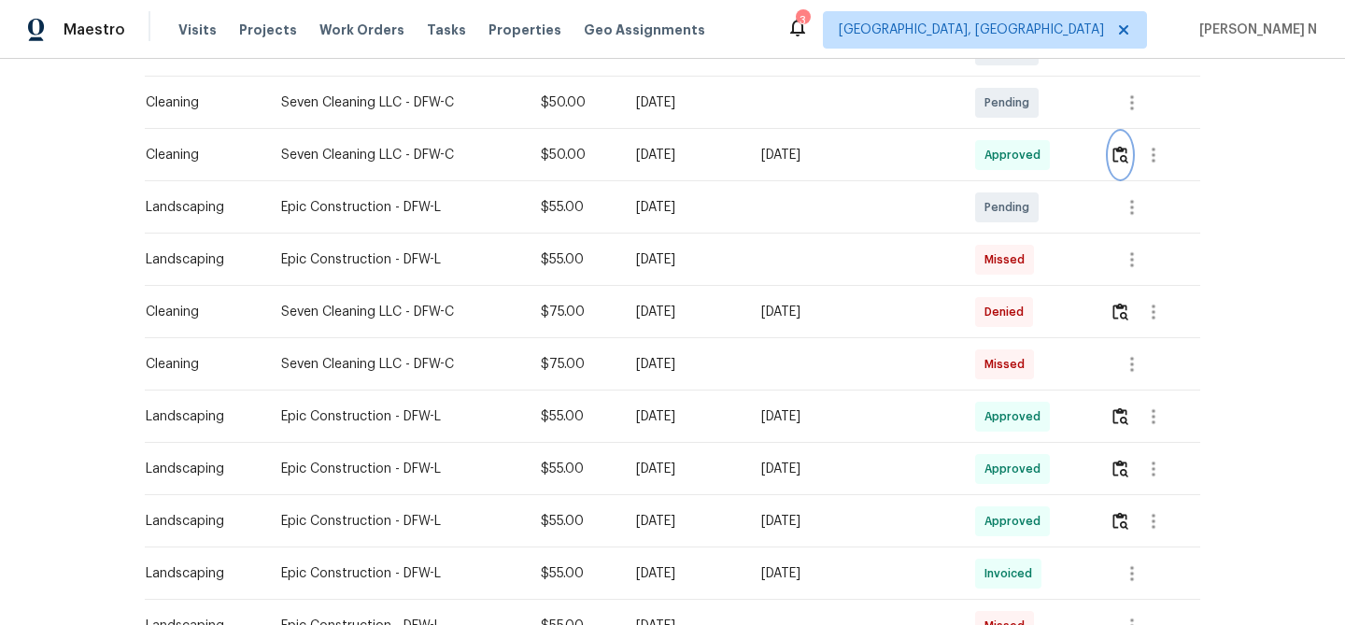
click at [1127, 149] on button "button" at bounding box center [1120, 155] width 21 height 45
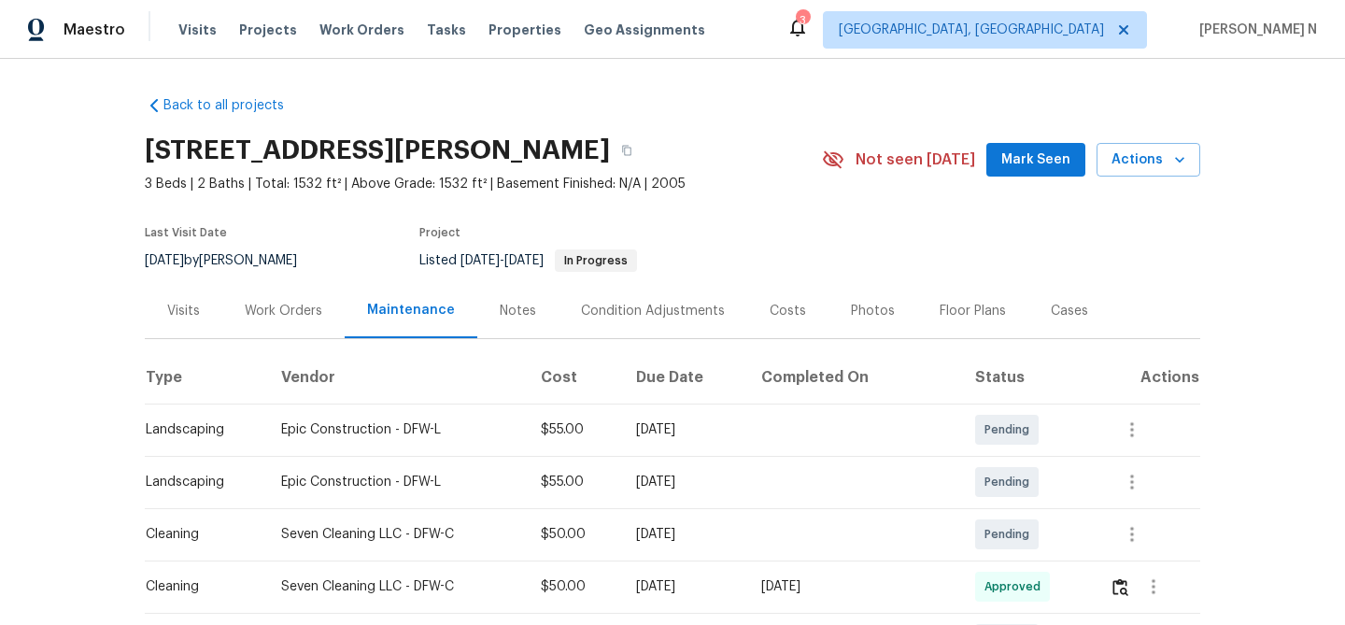
scroll to position [178, 0]
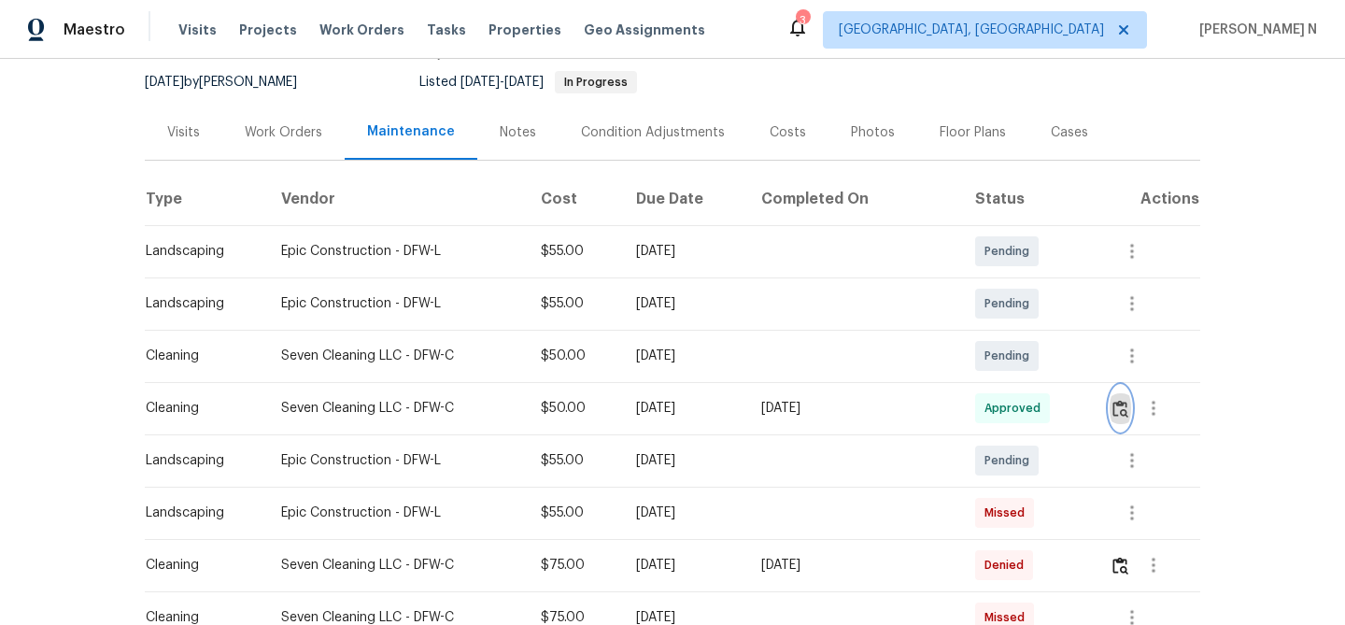
click at [1128, 408] on img "button" at bounding box center [1121, 409] width 16 height 18
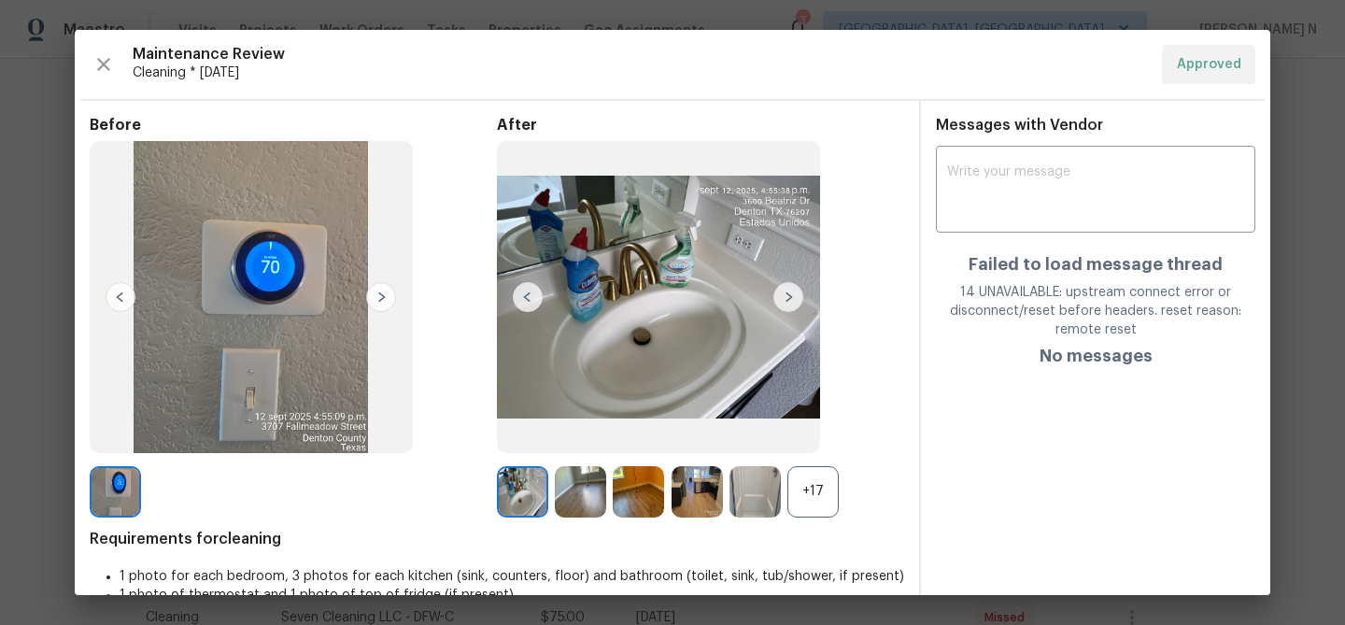
click at [821, 490] on div "+17" at bounding box center [813, 491] width 51 height 51
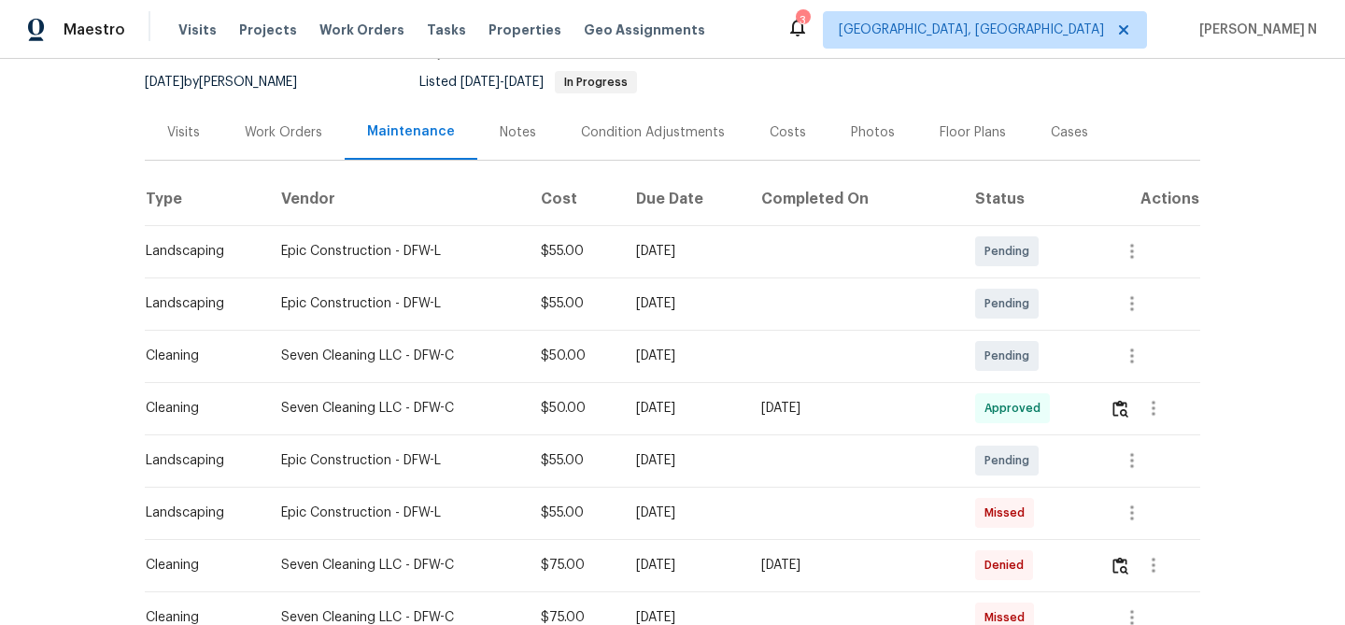
click at [724, 413] on div "[DATE]" at bounding box center [683, 408] width 94 height 19
click at [1122, 406] on img "button" at bounding box center [1121, 409] width 16 height 18
click at [584, 343] on td "$50.00" at bounding box center [574, 356] width 96 height 52
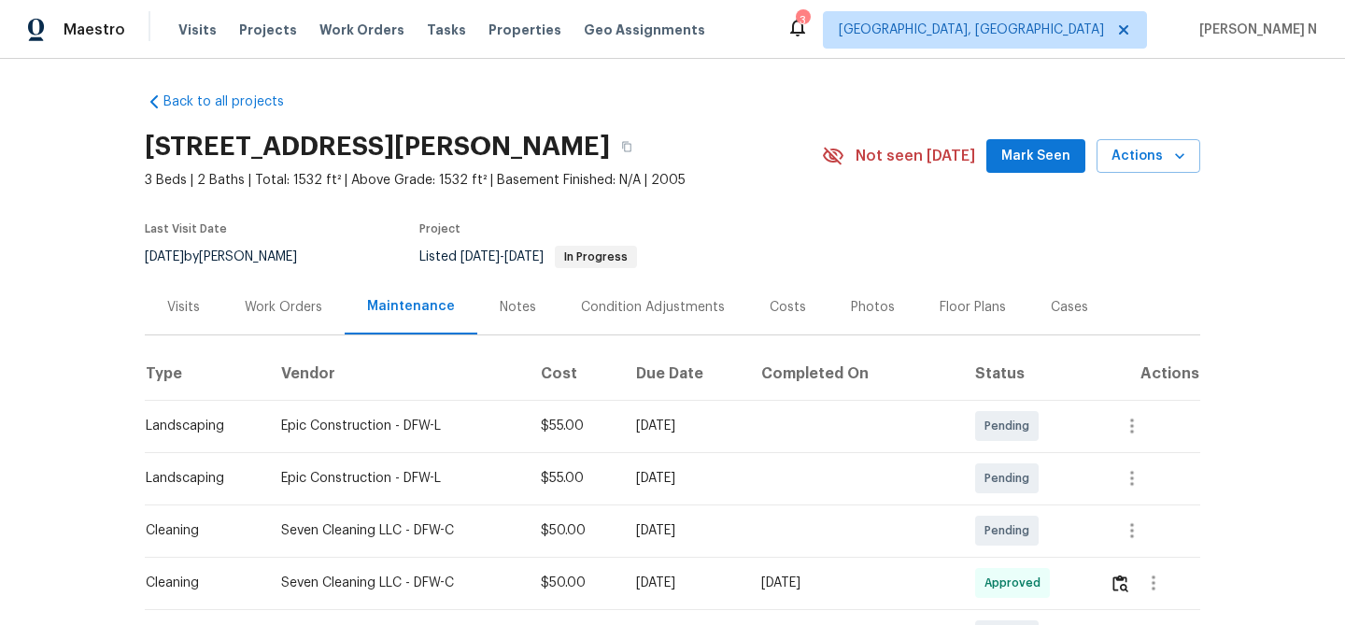
scroll to position [0, 0]
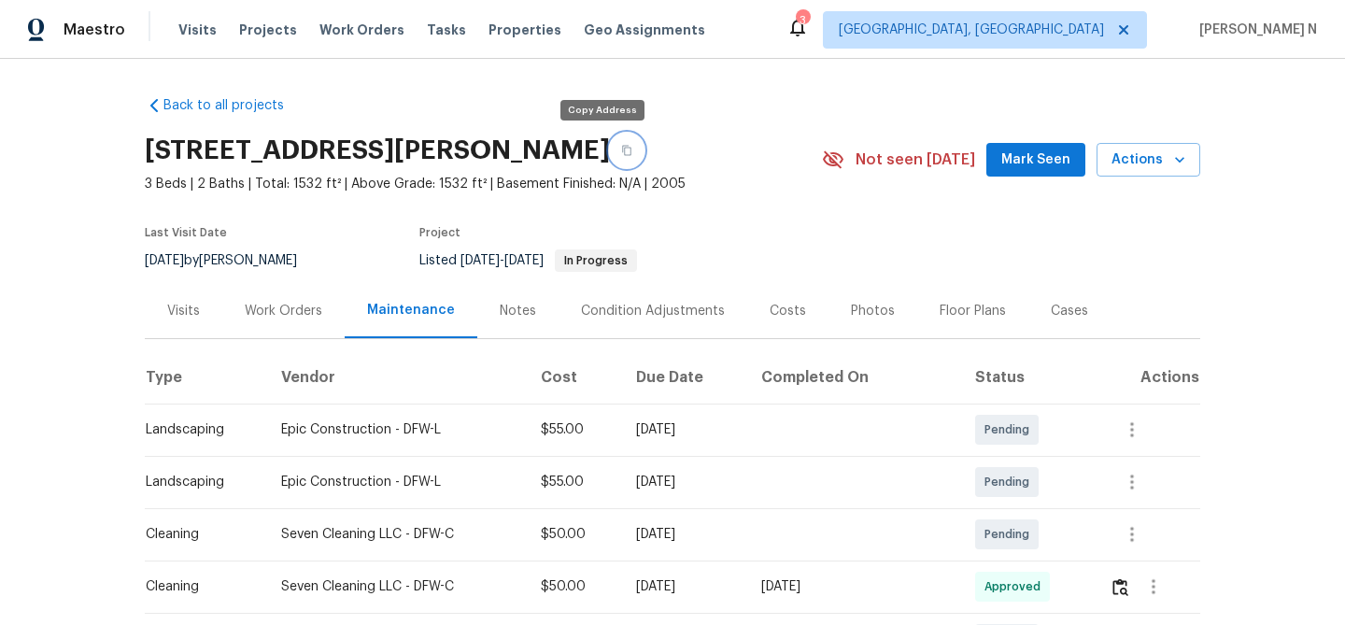
click at [610, 142] on button "button" at bounding box center [627, 151] width 34 height 34
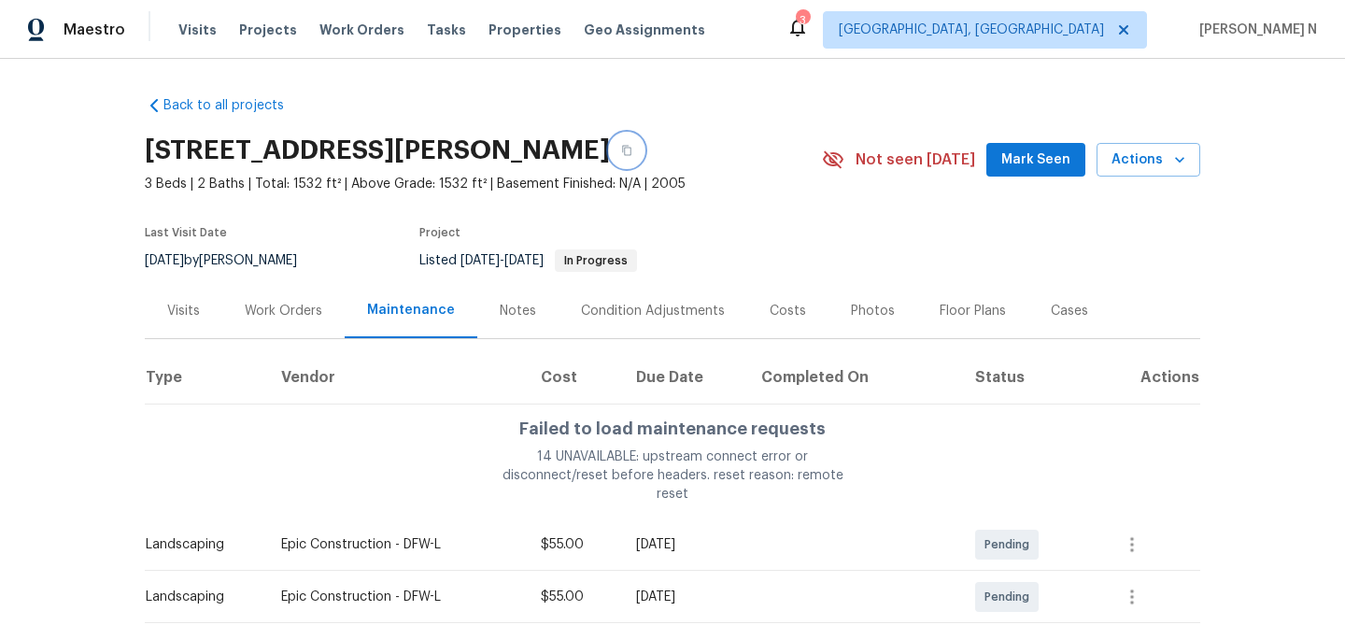
click at [610, 160] on button "button" at bounding box center [627, 151] width 34 height 34
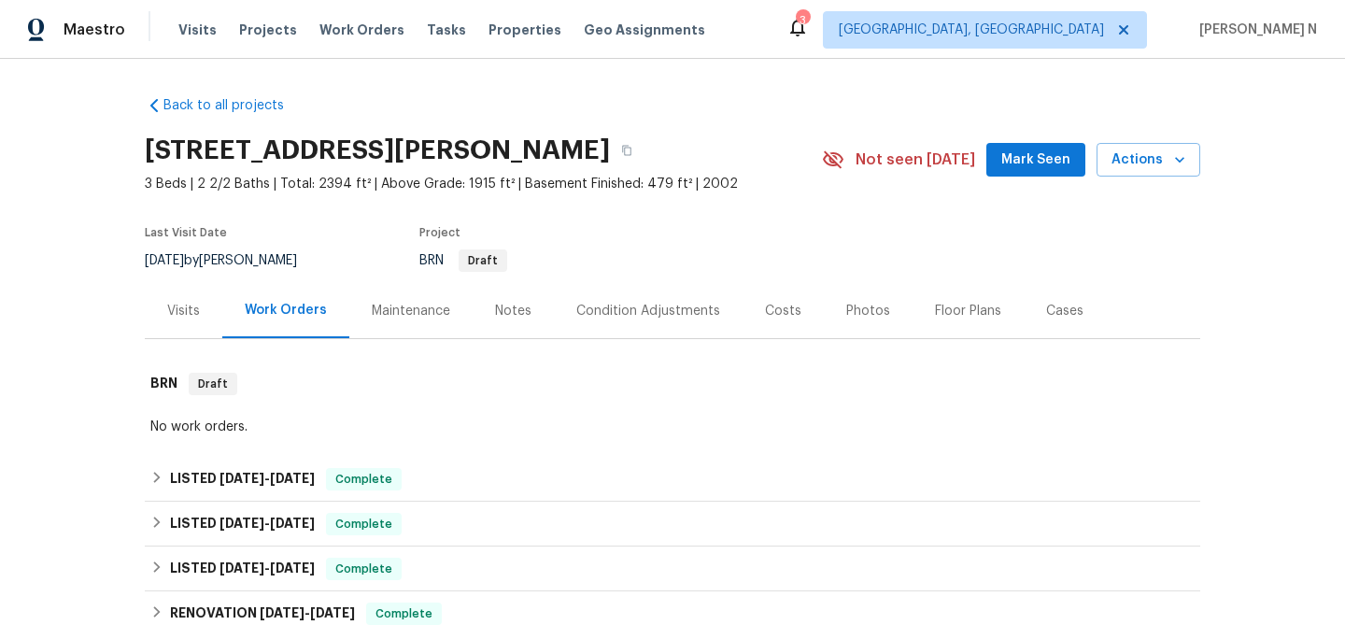
click at [383, 307] on div "Maintenance" at bounding box center [411, 311] width 78 height 19
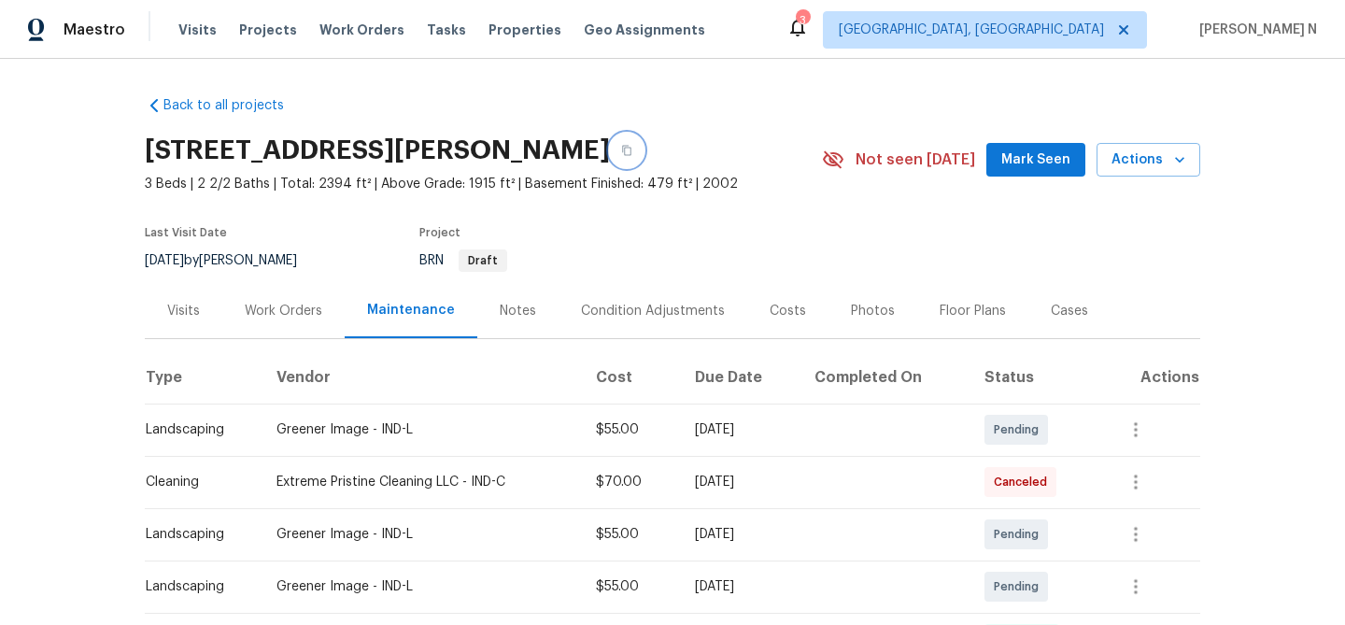
click at [633, 153] on icon "button" at bounding box center [626, 150] width 11 height 11
click at [633, 149] on icon "button" at bounding box center [626, 150] width 11 height 11
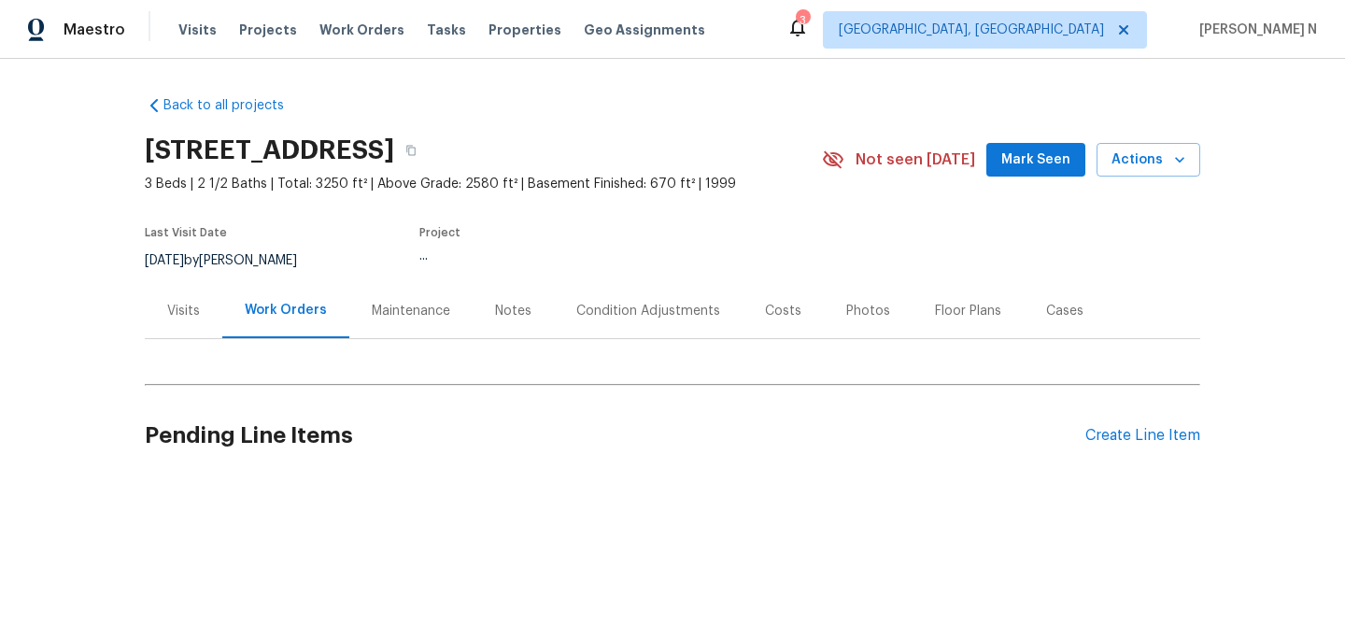
click at [387, 306] on div "Maintenance" at bounding box center [411, 311] width 78 height 19
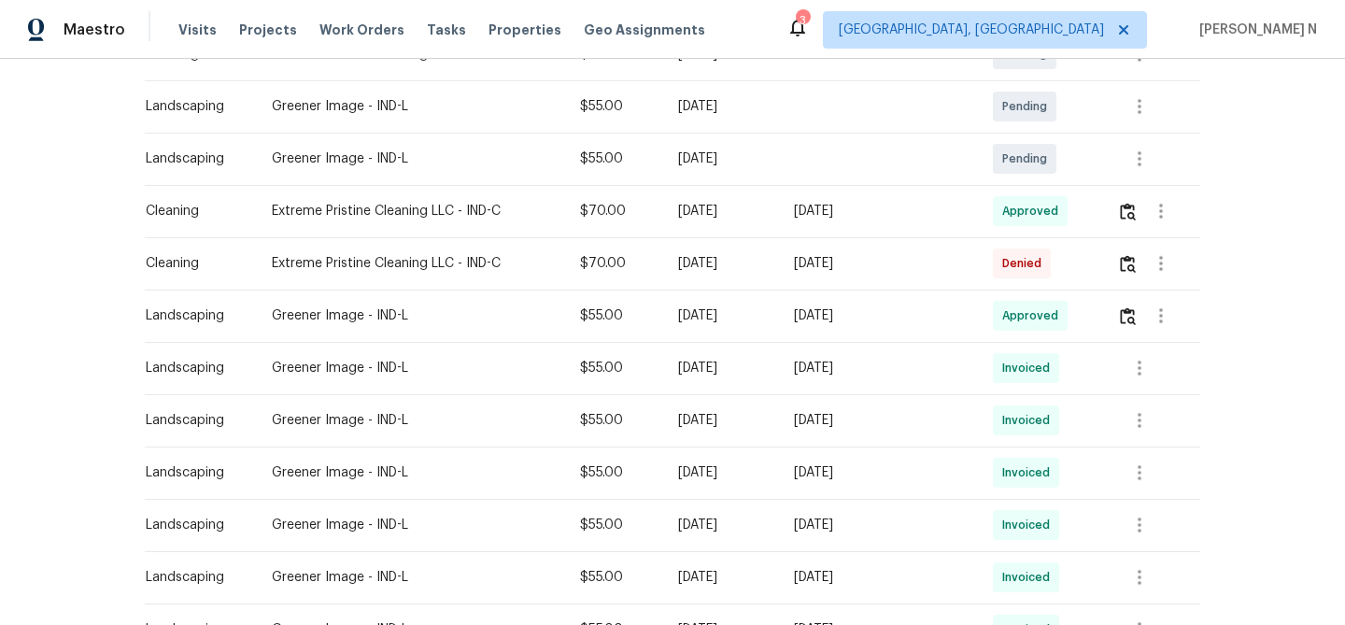
scroll to position [471, 0]
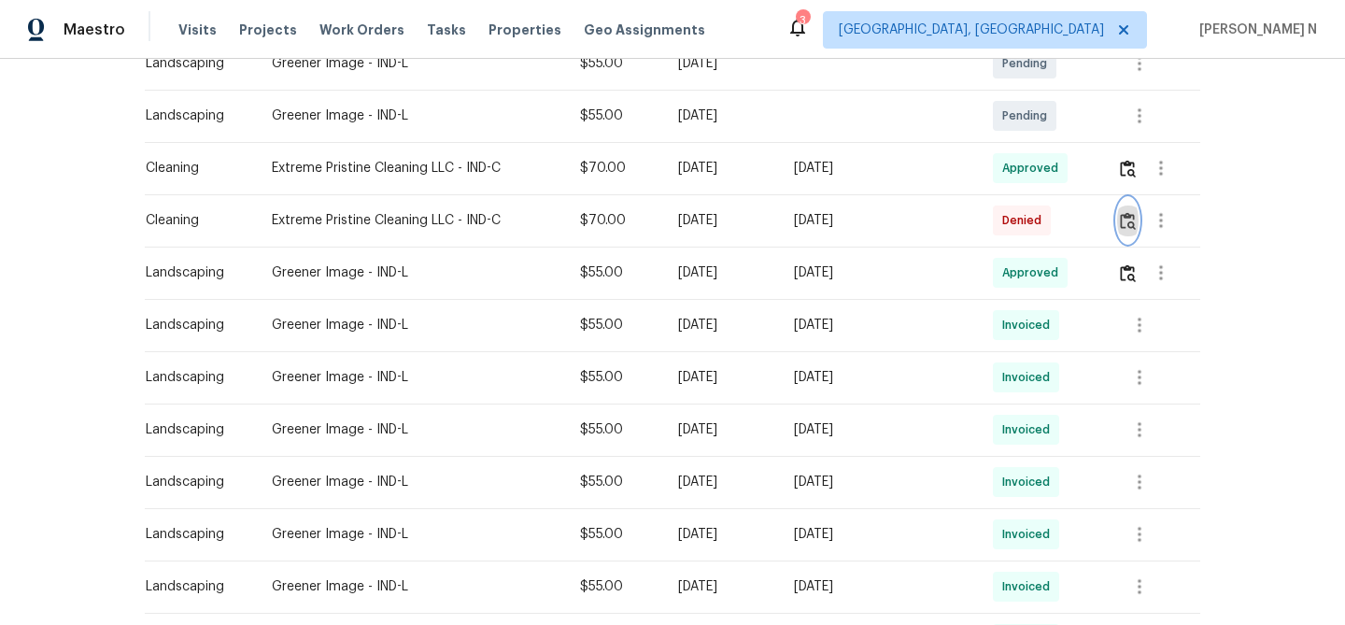
click at [1124, 223] on img "button" at bounding box center [1128, 221] width 16 height 18
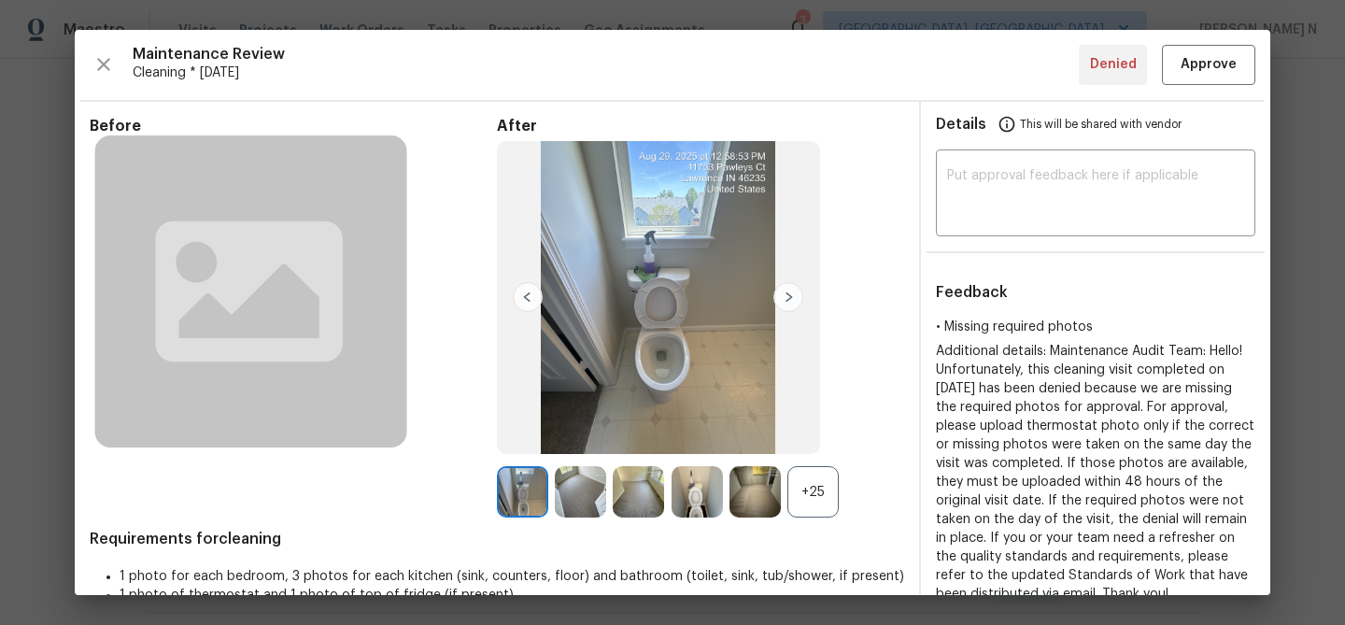
click at [839, 505] on div "+25" at bounding box center [700, 491] width 407 height 51
click at [825, 505] on div "+25" at bounding box center [813, 491] width 51 height 51
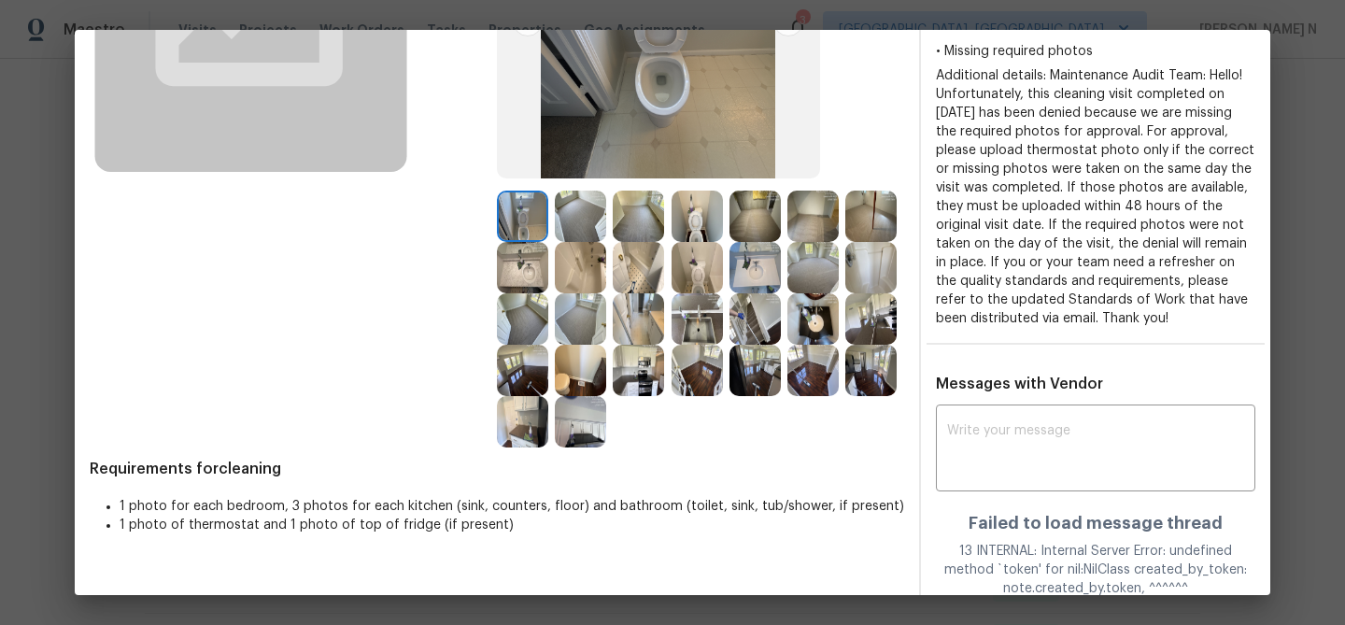
scroll to position [337, 0]
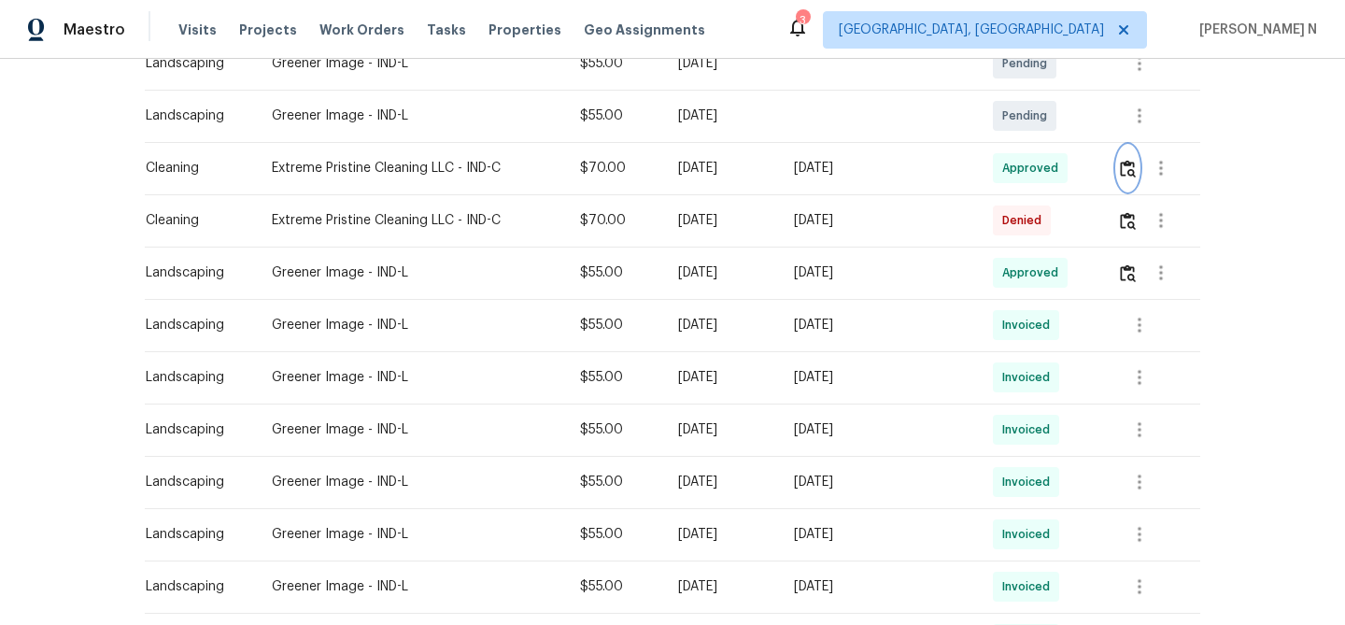
click at [1131, 173] on img "button" at bounding box center [1128, 169] width 16 height 18
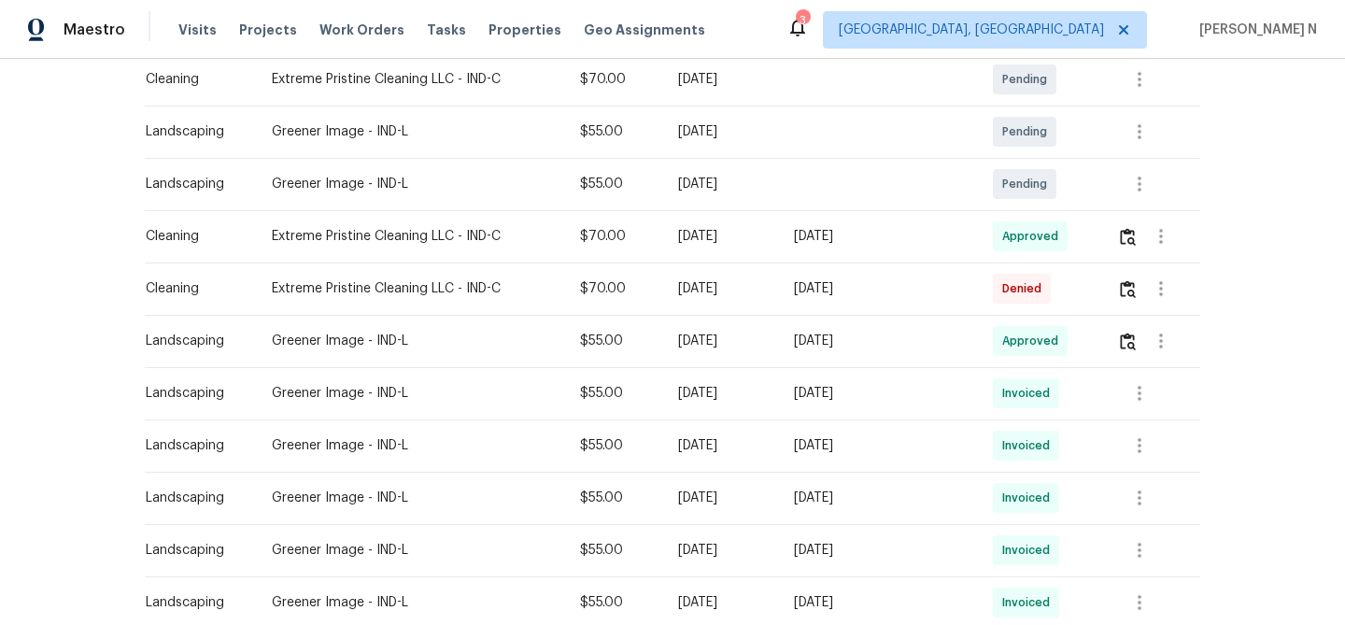
scroll to position [482, 0]
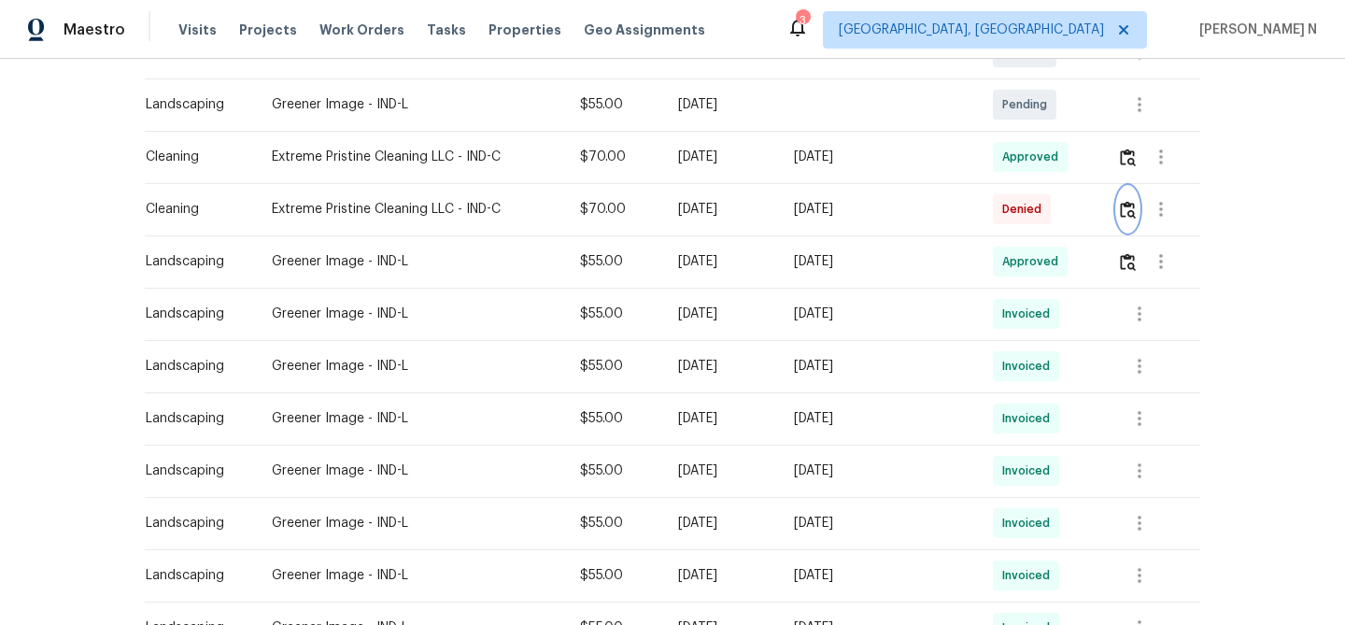
click at [1128, 210] on img "button" at bounding box center [1128, 210] width 16 height 18
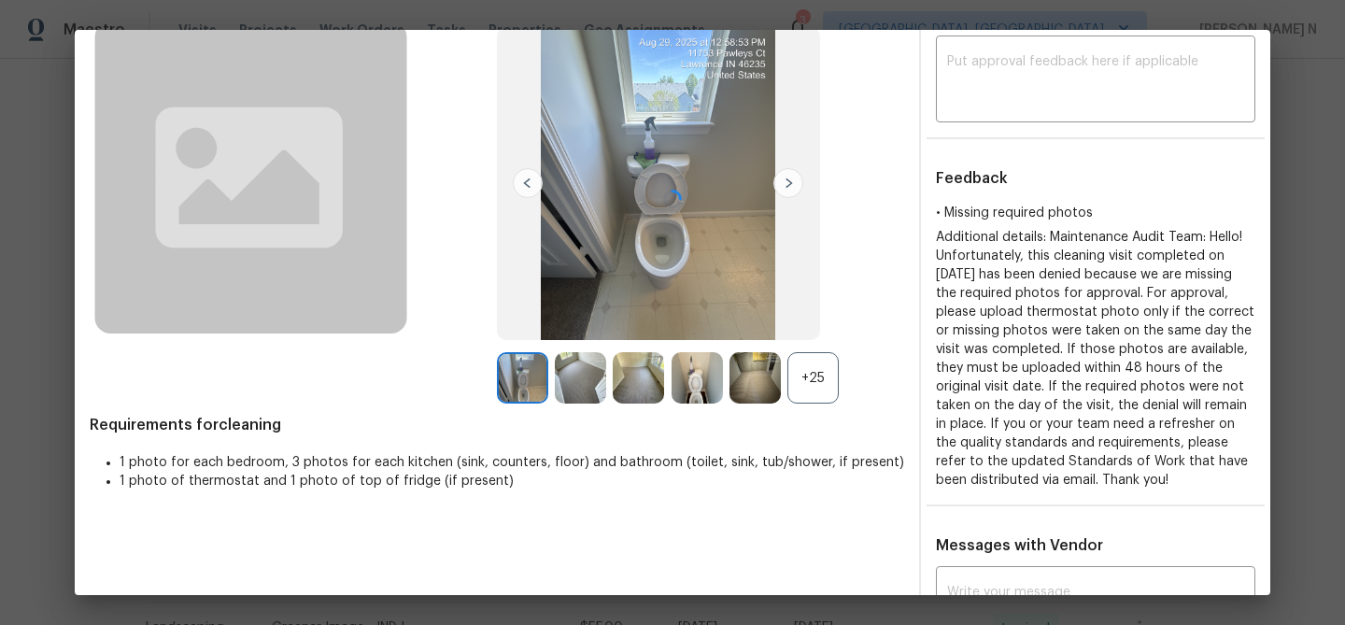
scroll to position [220, 0]
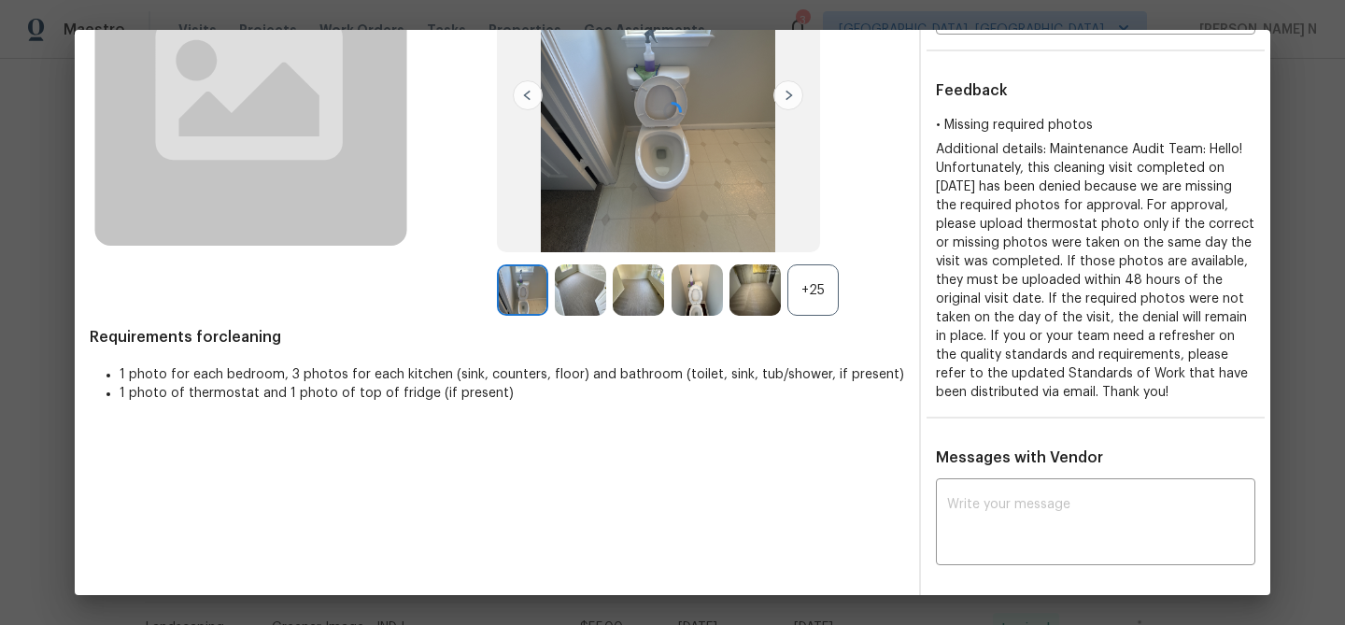
click at [809, 281] on div at bounding box center [673, 110] width 1196 height 565
click at [973, 342] on div at bounding box center [673, 110] width 1196 height 565
click at [826, 273] on div at bounding box center [673, 110] width 1196 height 565
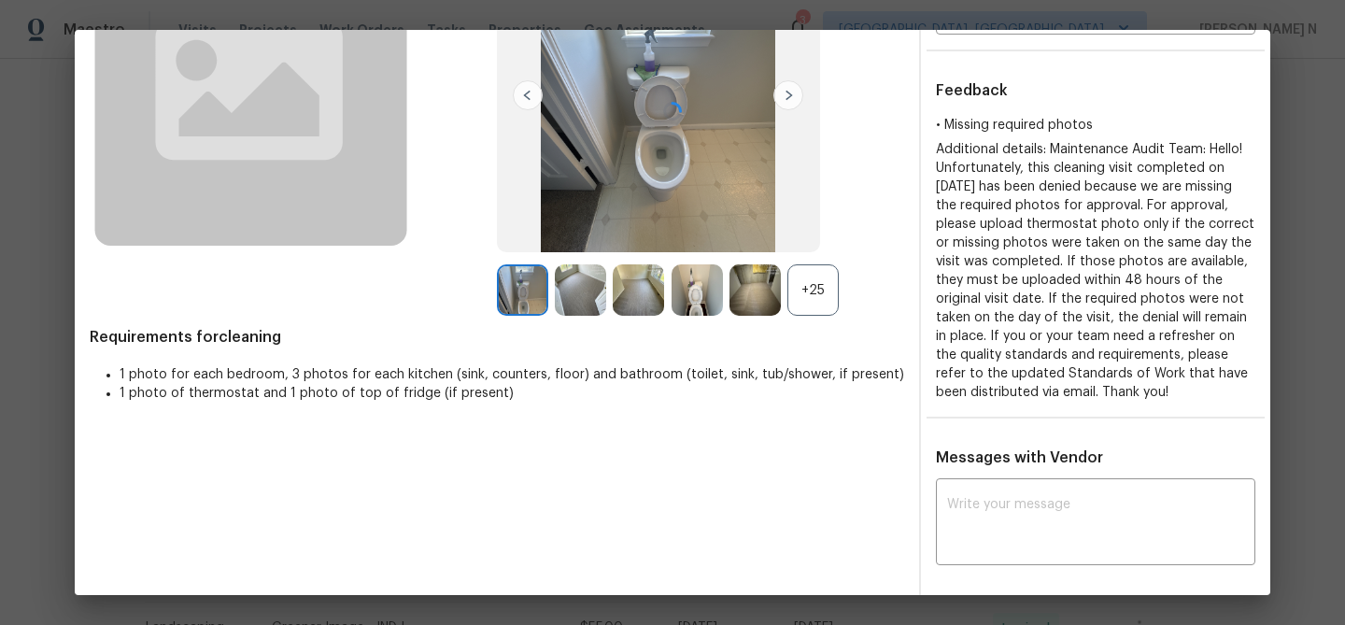
click at [813, 264] on div at bounding box center [673, 110] width 1196 height 565
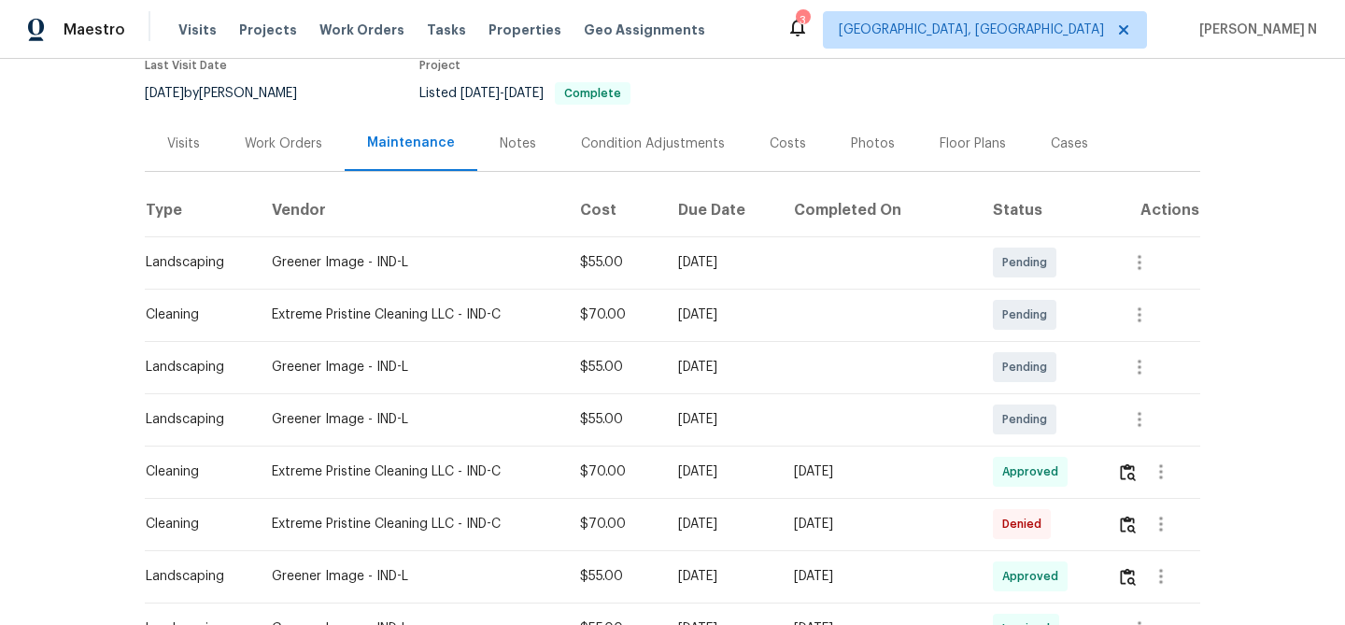
scroll to position [395, 0]
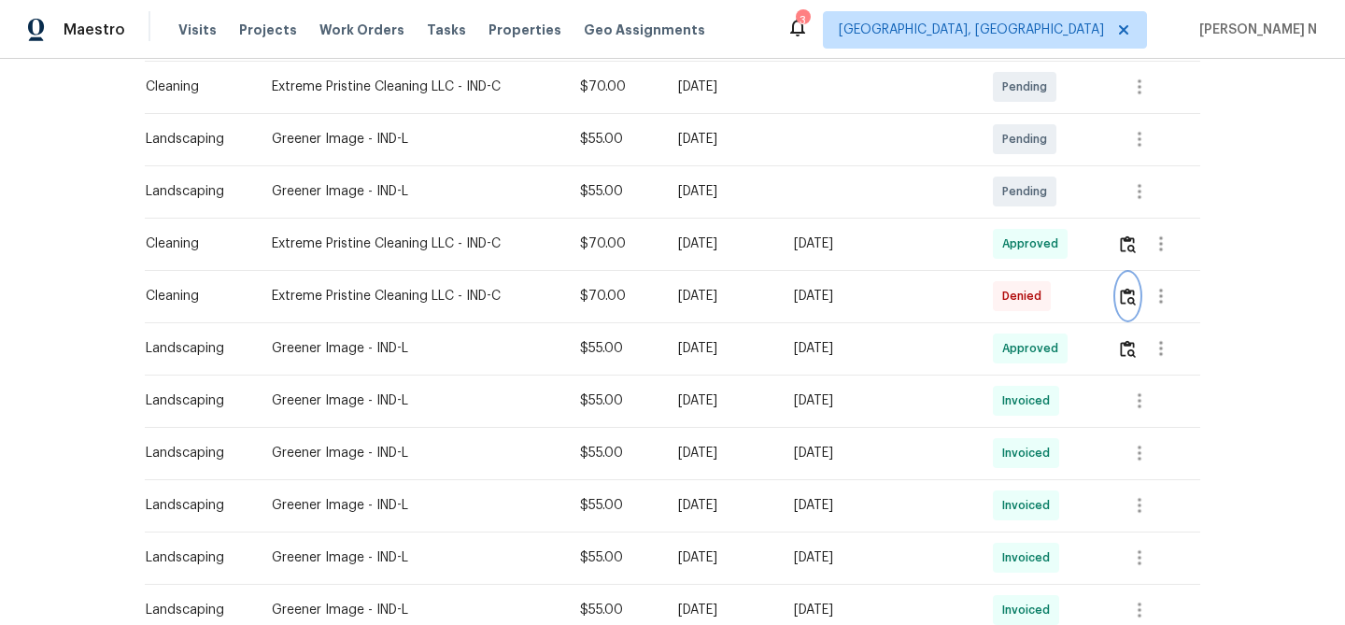
click at [1131, 290] on img "button" at bounding box center [1128, 297] width 16 height 18
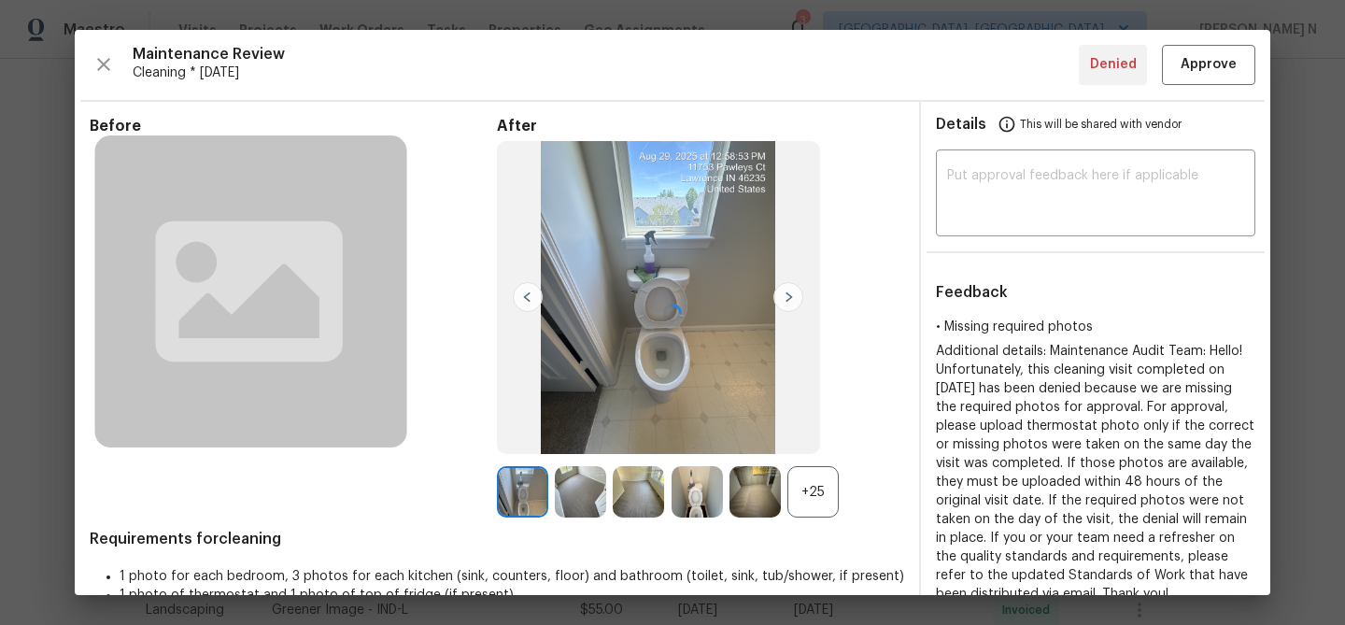
click at [818, 495] on div at bounding box center [673, 312] width 1196 height 565
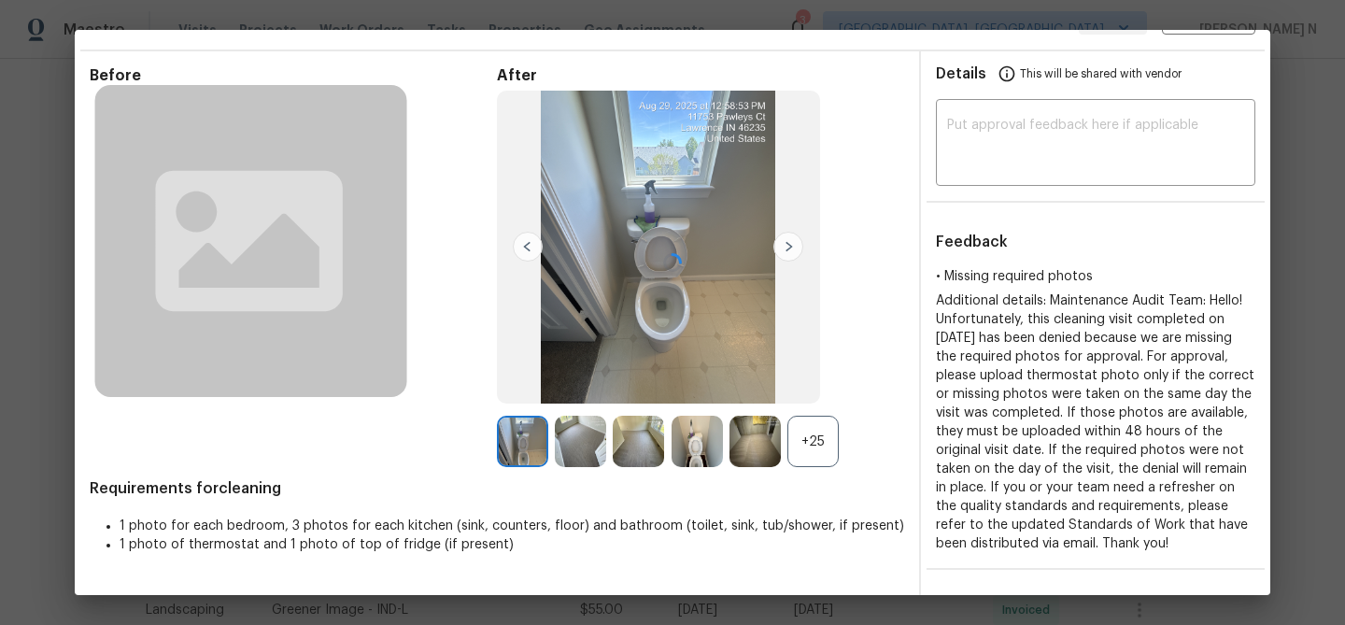
scroll to position [0, 0]
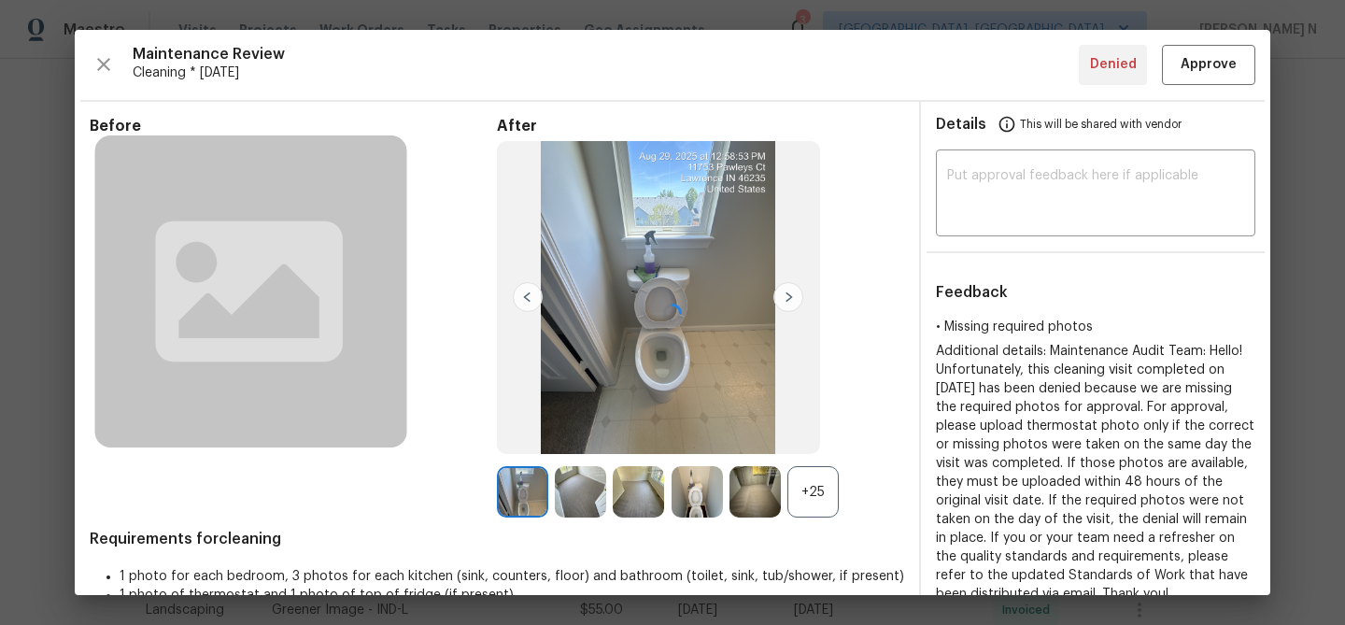
click at [820, 494] on div at bounding box center [673, 312] width 1196 height 565
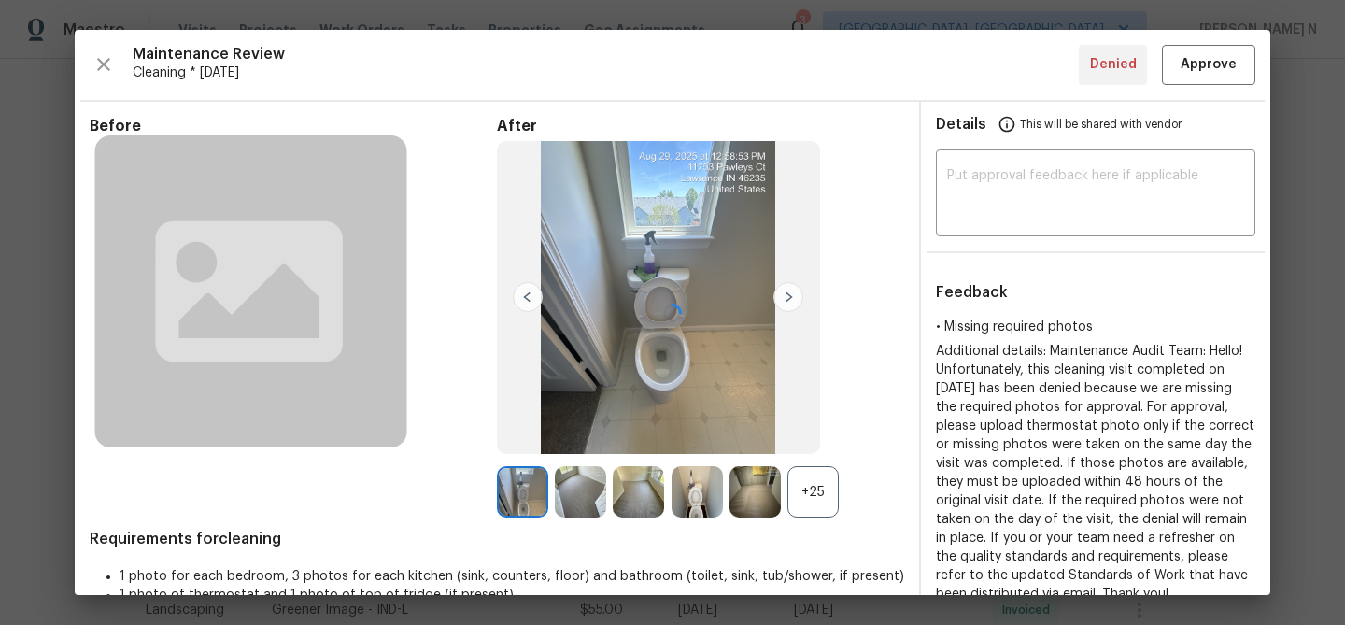
click at [820, 494] on div at bounding box center [673, 312] width 1196 height 565
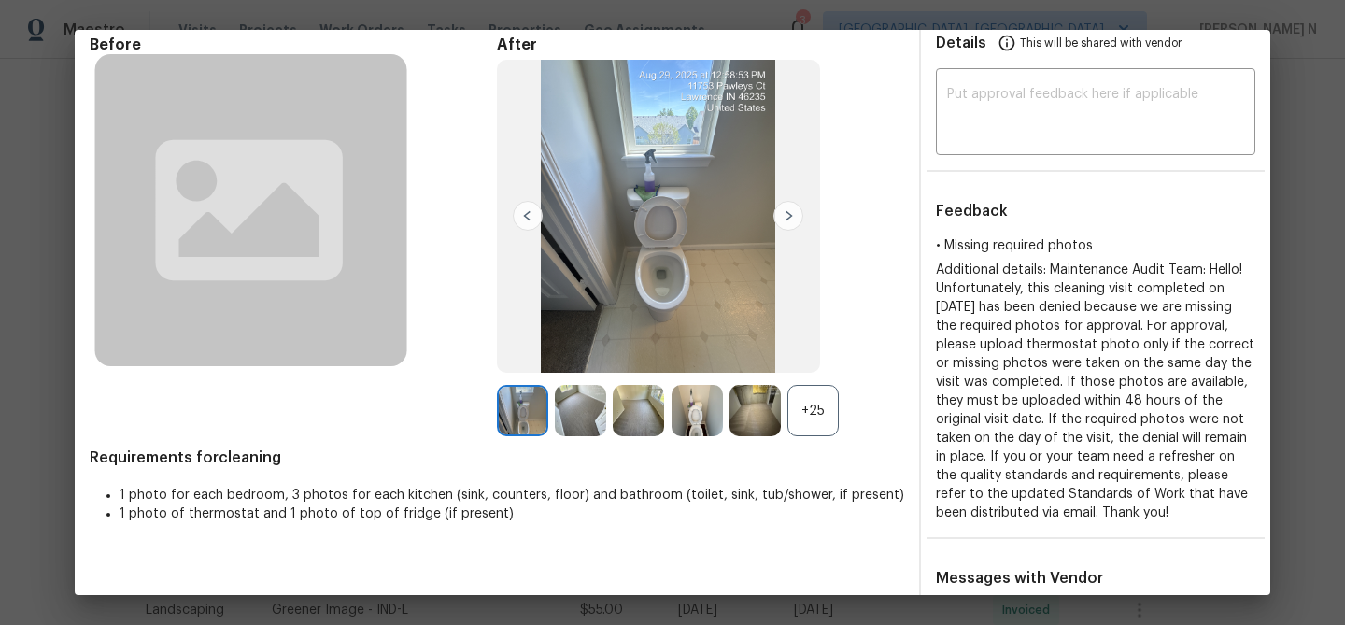
scroll to position [35, 0]
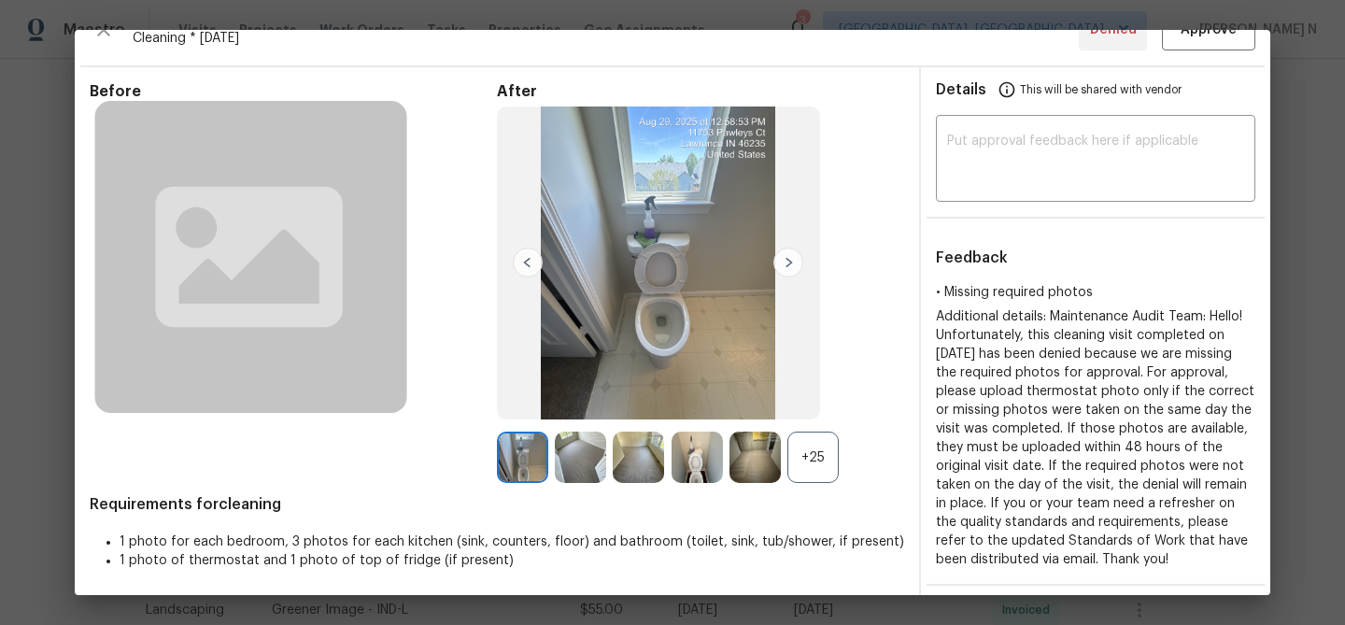
click at [813, 458] on div "+25" at bounding box center [813, 457] width 51 height 51
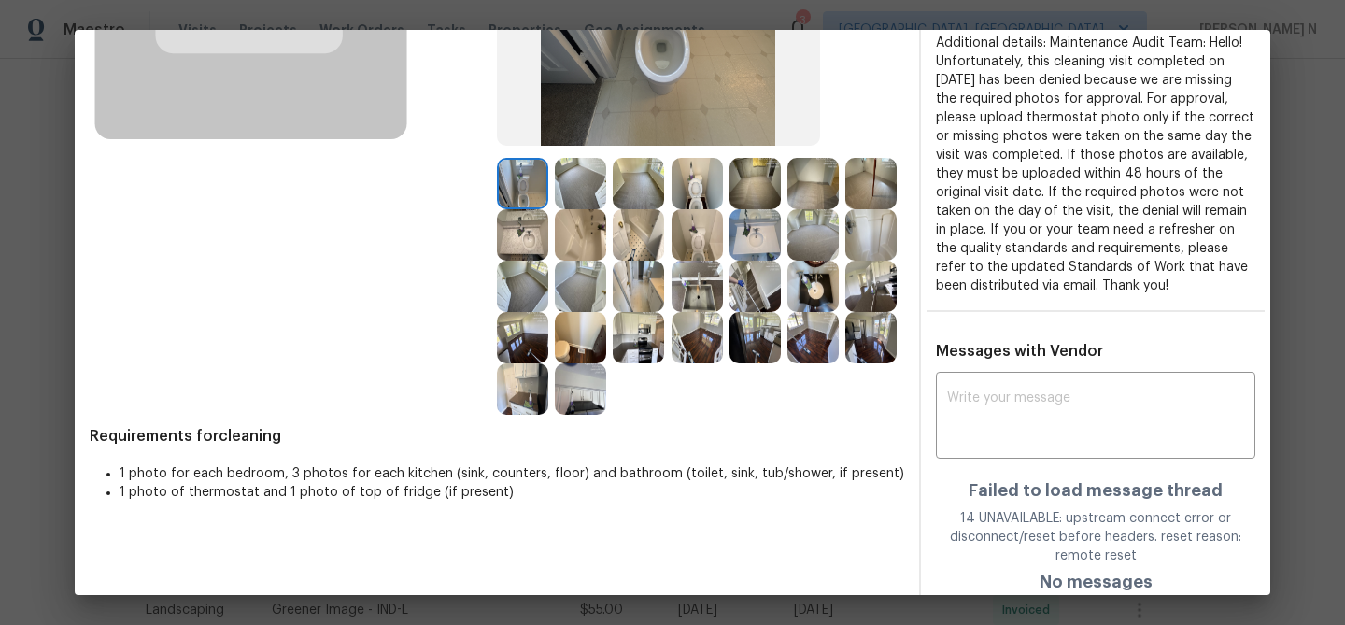
scroll to position [337, 0]
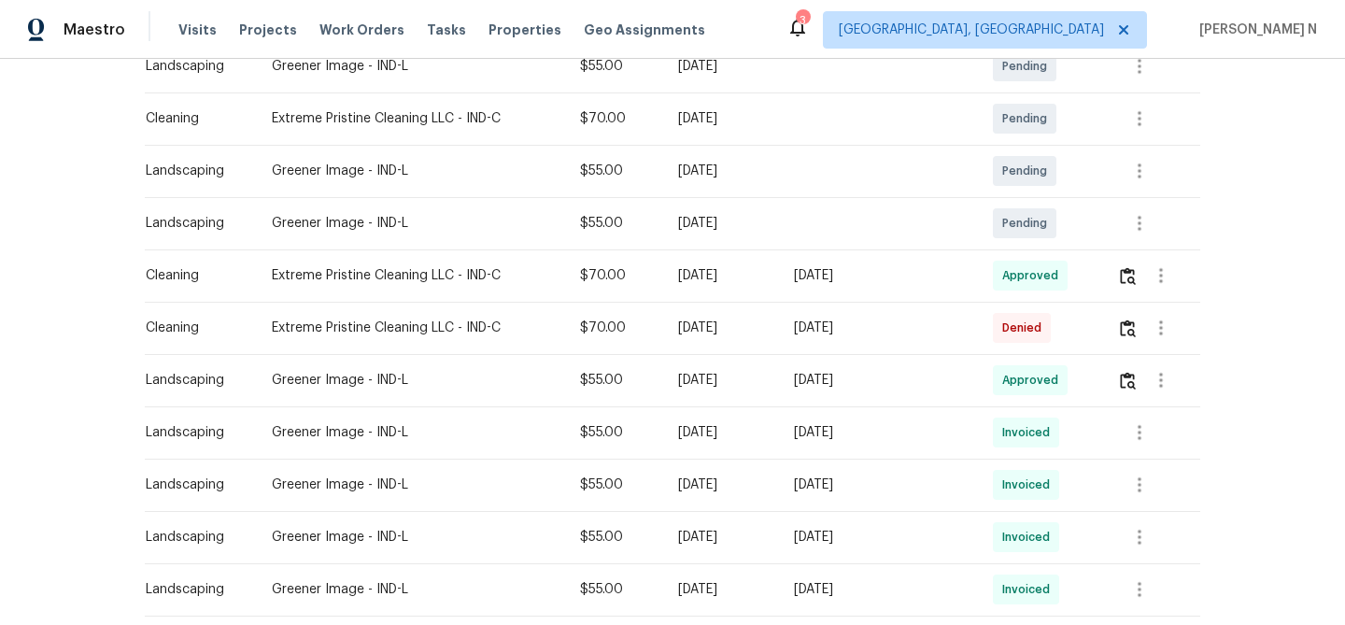
scroll to position [382, 0]
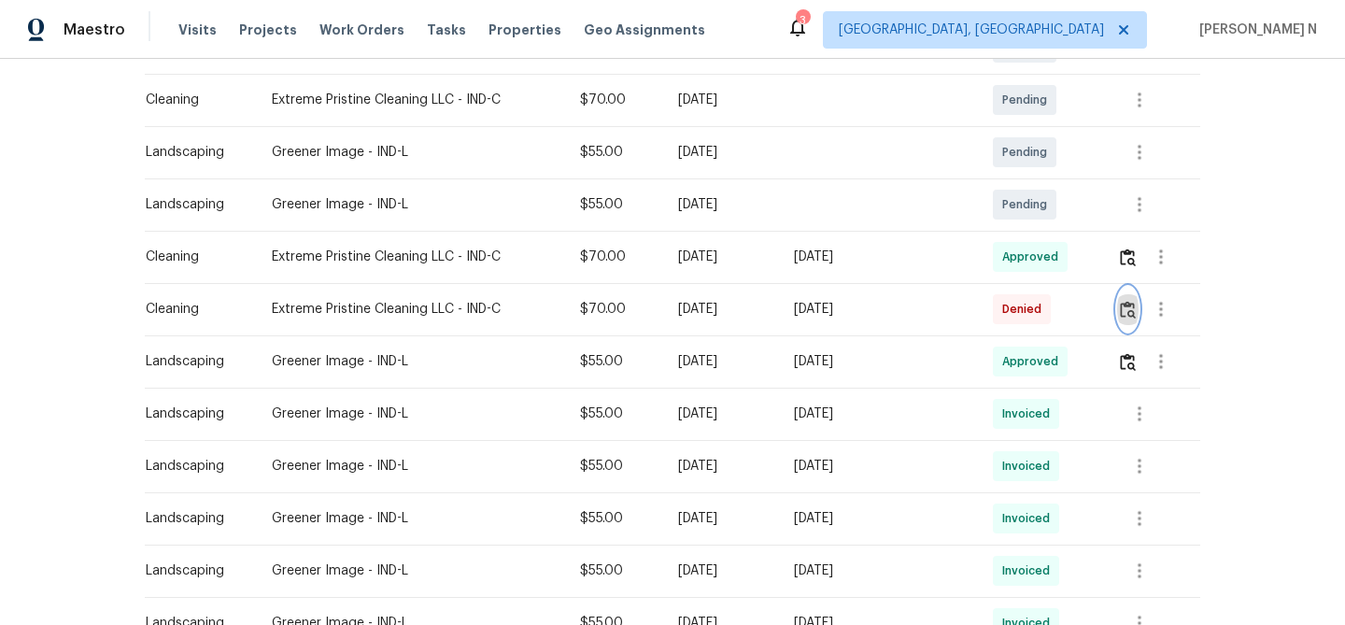
click at [1128, 301] on img "button" at bounding box center [1128, 310] width 16 height 18
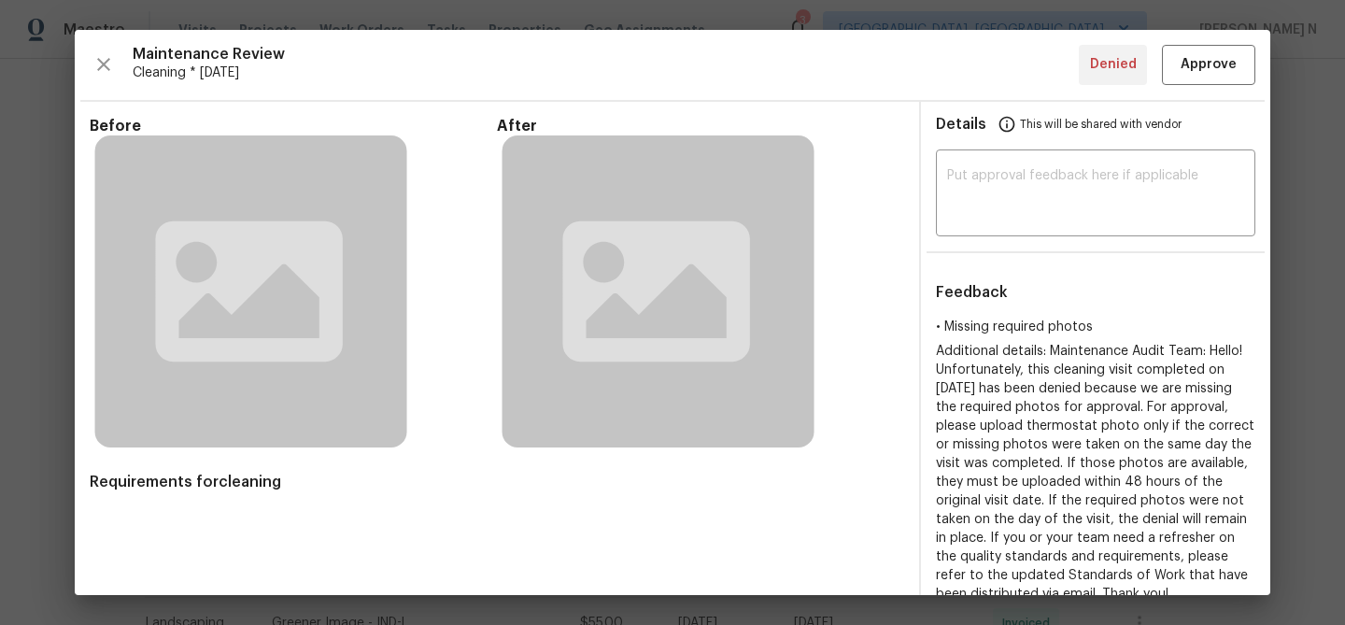
scroll to position [337, 0]
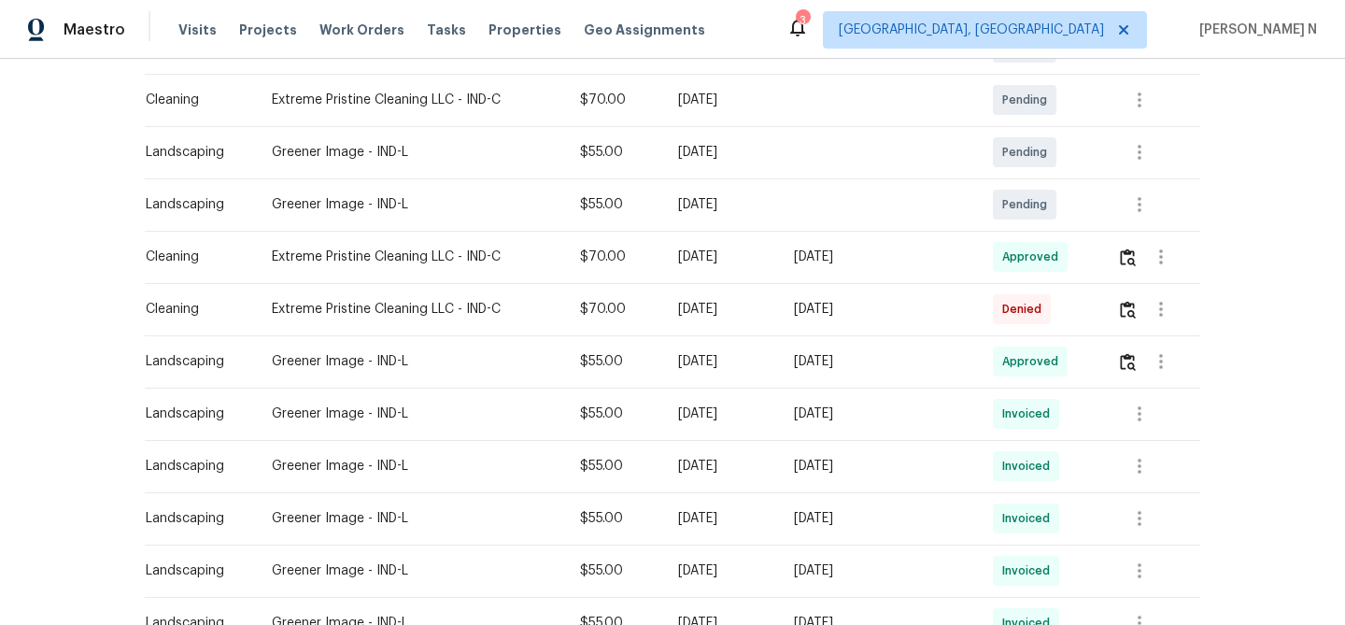
click at [1116, 260] on td at bounding box center [1152, 257] width 98 height 52
click at [1129, 260] on img "button" at bounding box center [1128, 258] width 16 height 18
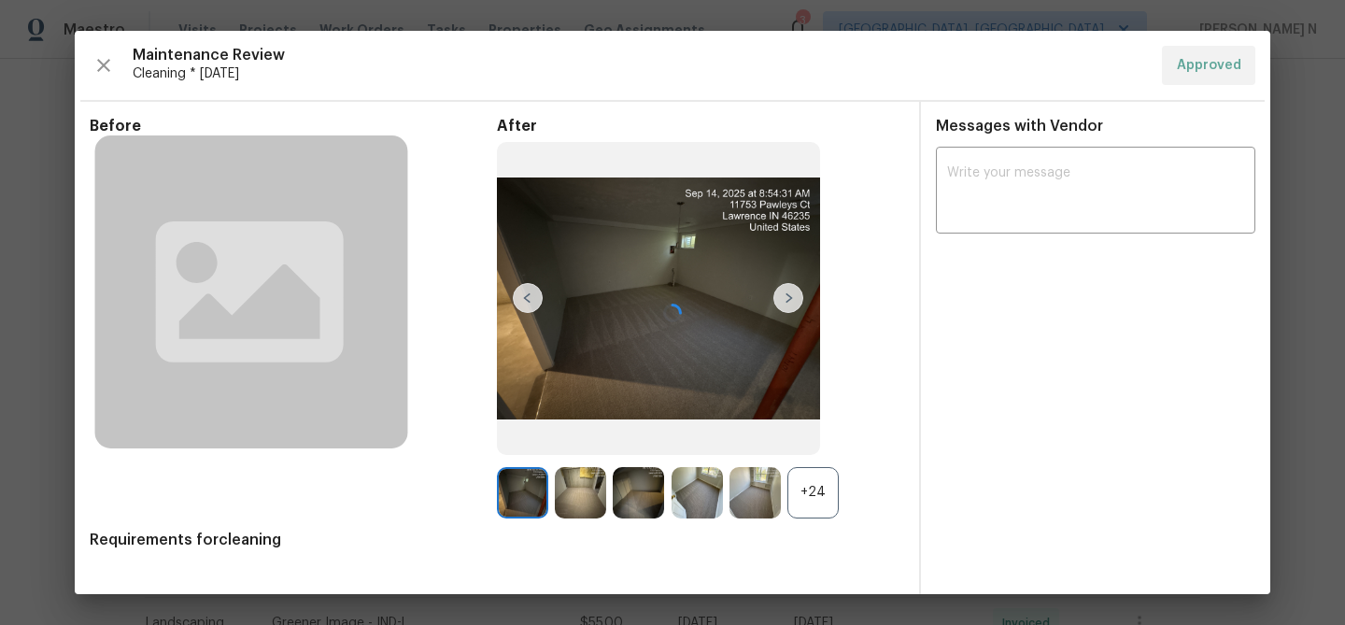
click at [804, 490] on div at bounding box center [673, 312] width 1196 height 562
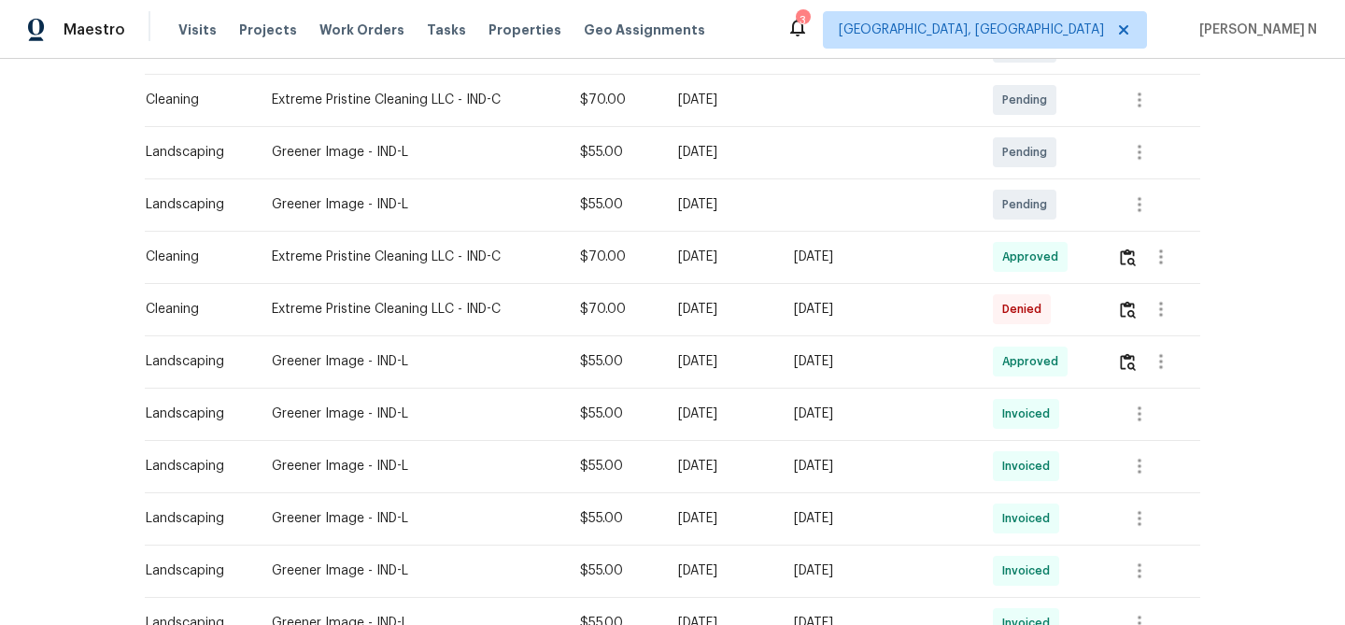
click at [779, 336] on td "[DATE]" at bounding box center [721, 361] width 116 height 52
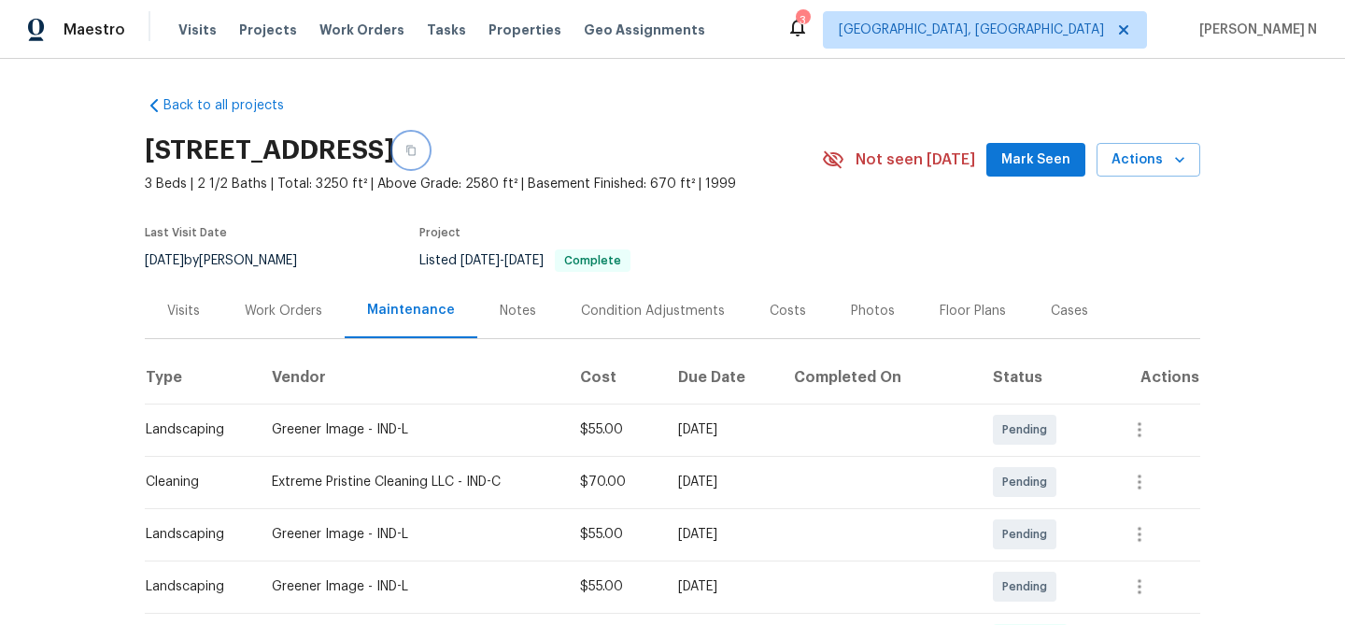
click at [417, 151] on icon "button" at bounding box center [411, 150] width 11 height 11
click at [428, 156] on button "button" at bounding box center [411, 151] width 34 height 34
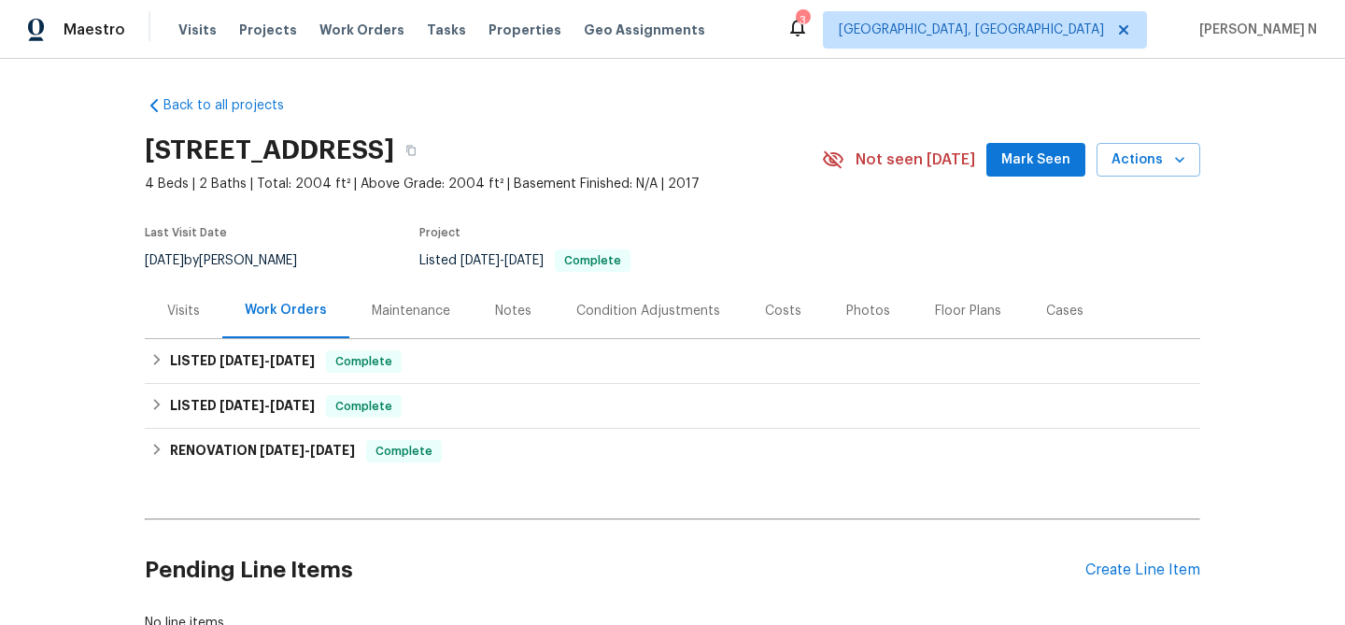
click at [418, 323] on div "Maintenance" at bounding box center [410, 310] width 123 height 55
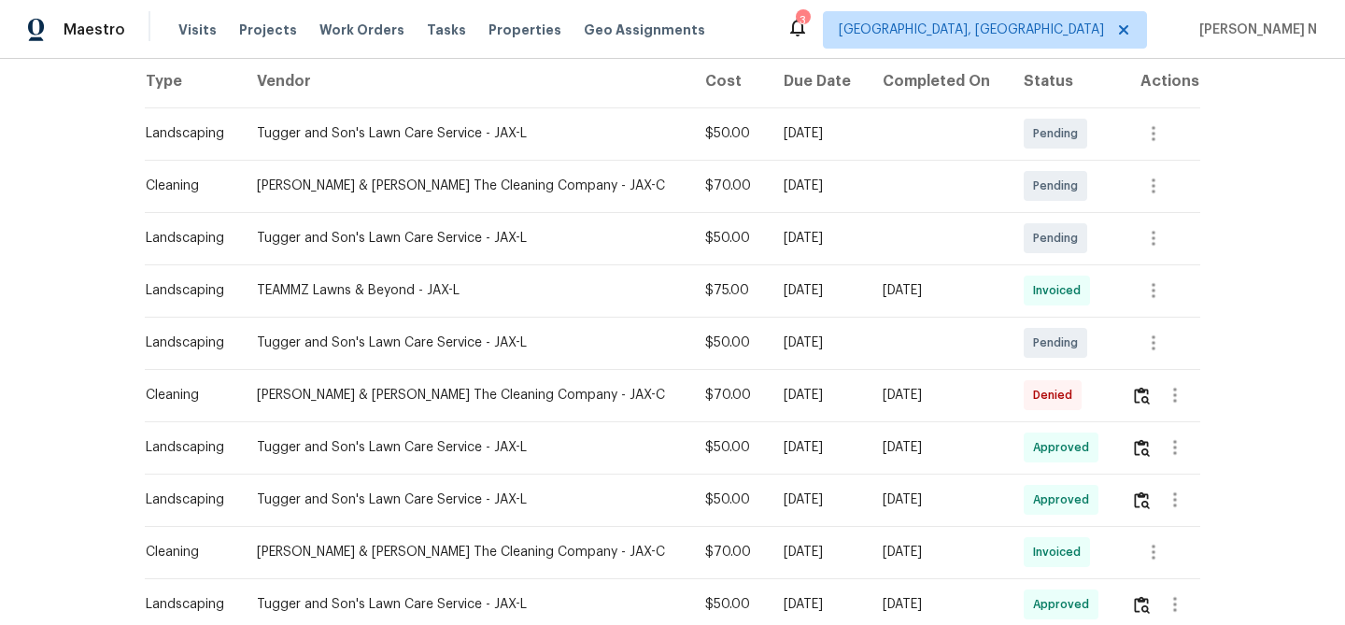
scroll to position [340, 0]
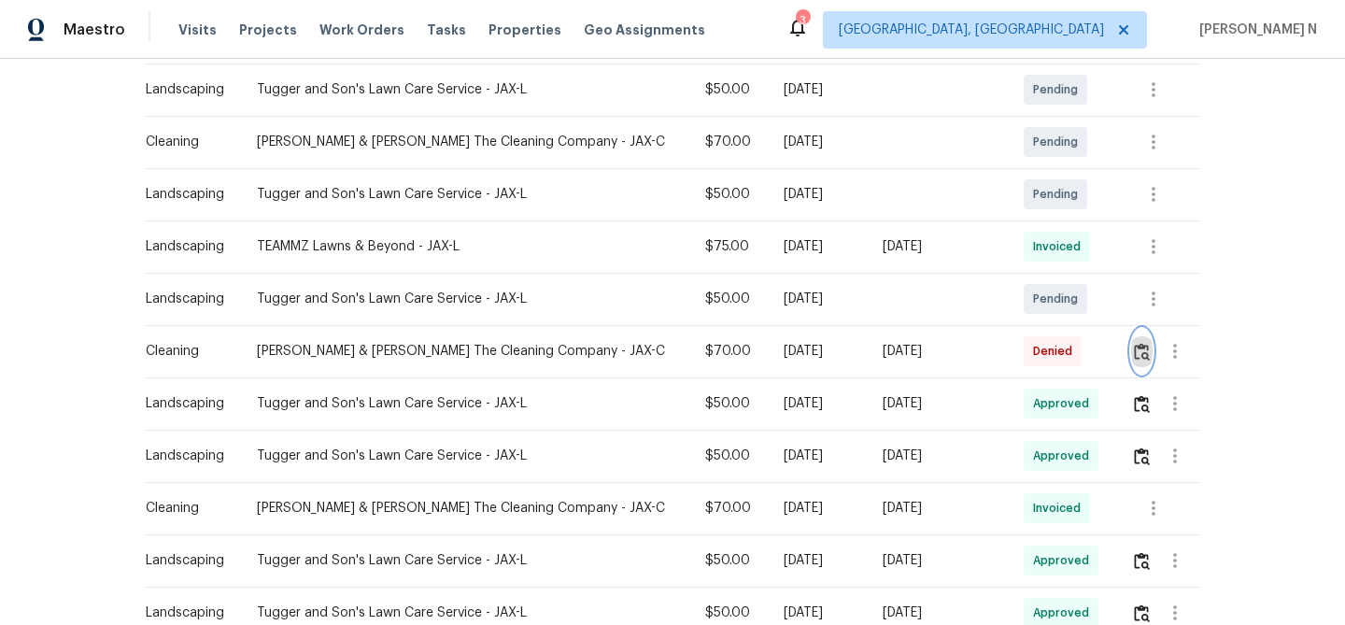
click at [1131, 355] on button "button" at bounding box center [1141, 351] width 21 height 45
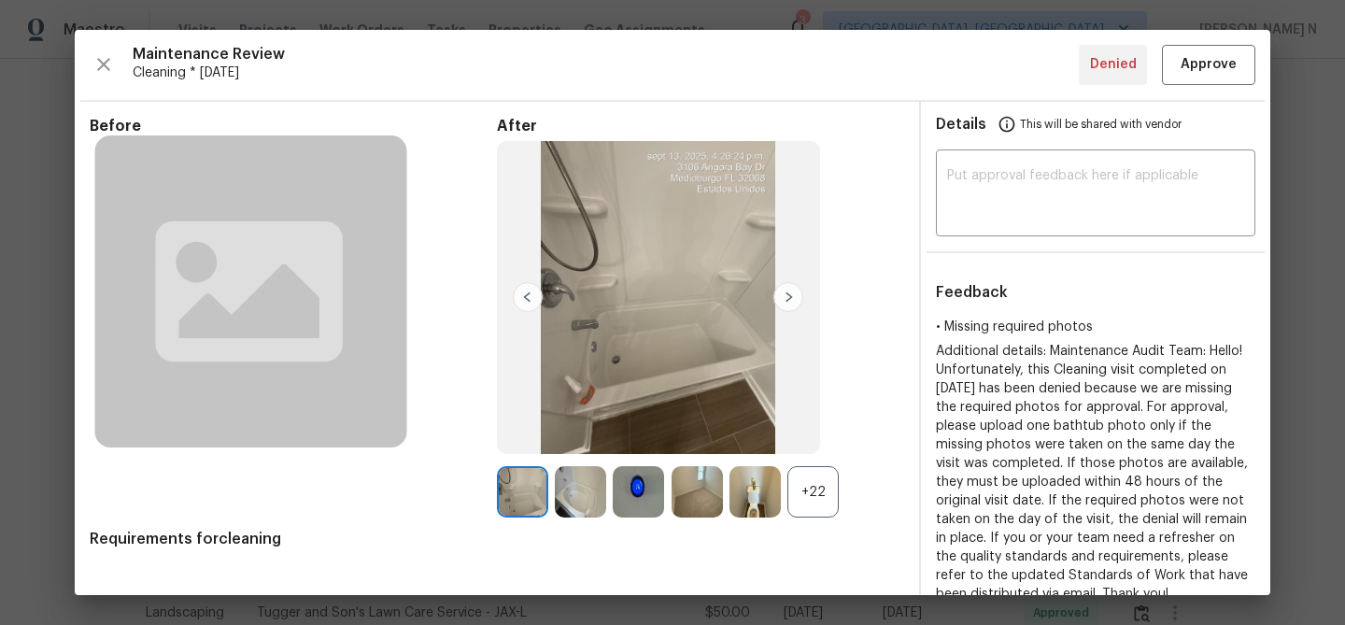
click at [821, 491] on div "+22" at bounding box center [813, 491] width 51 height 51
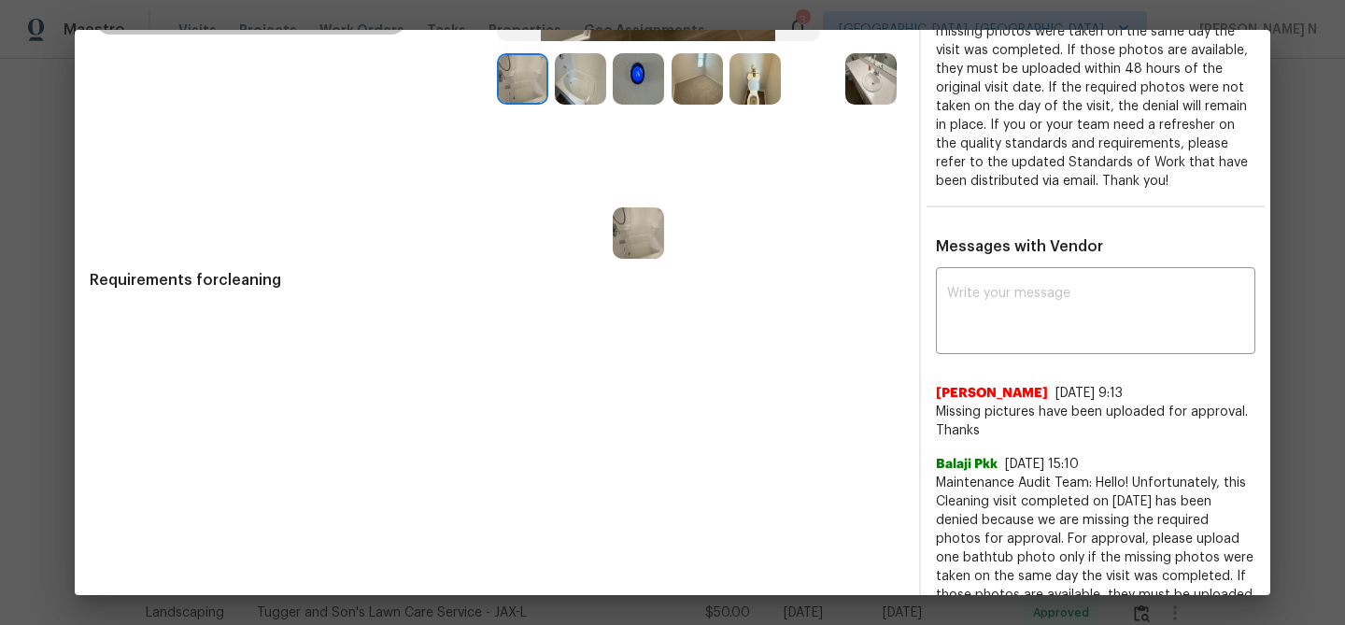
scroll to position [308, 0]
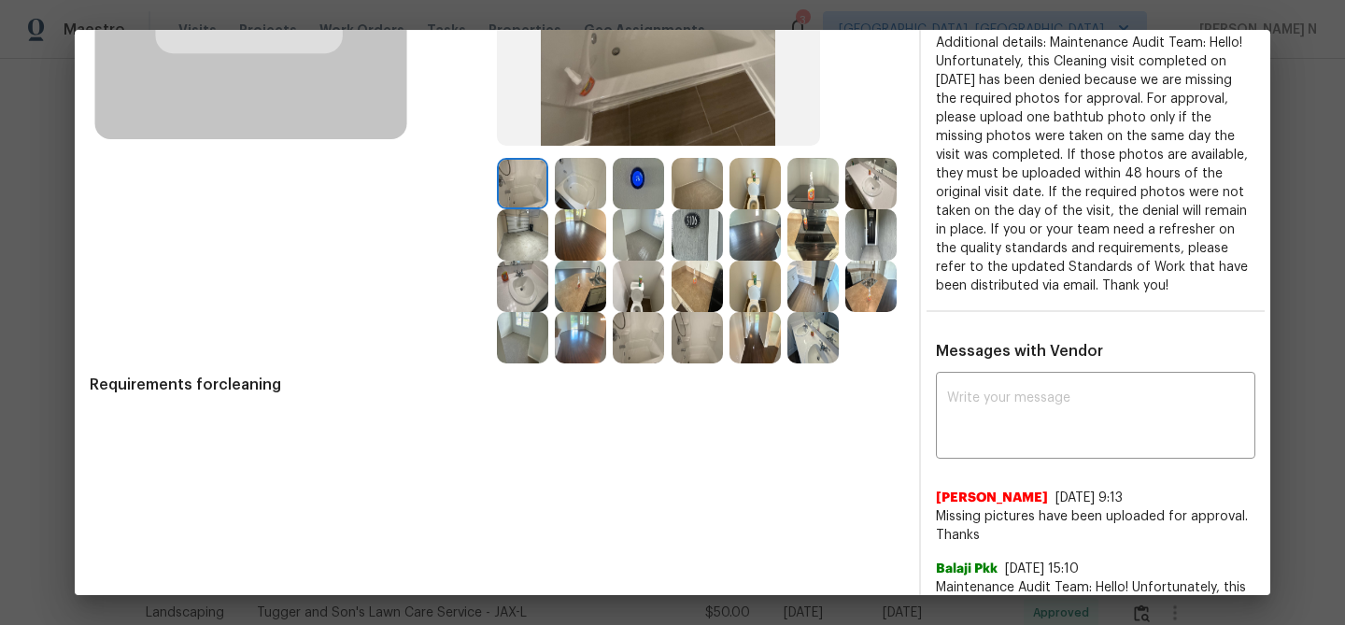
click at [827, 334] on img at bounding box center [813, 337] width 51 height 51
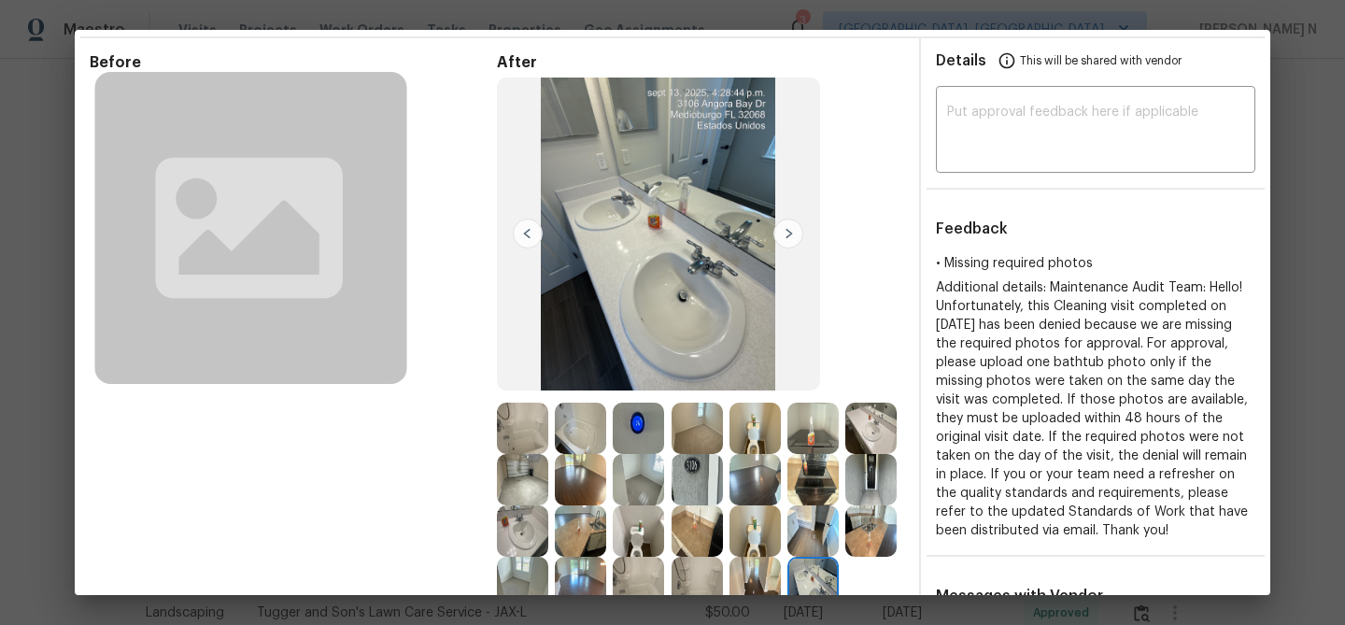
scroll to position [127, 0]
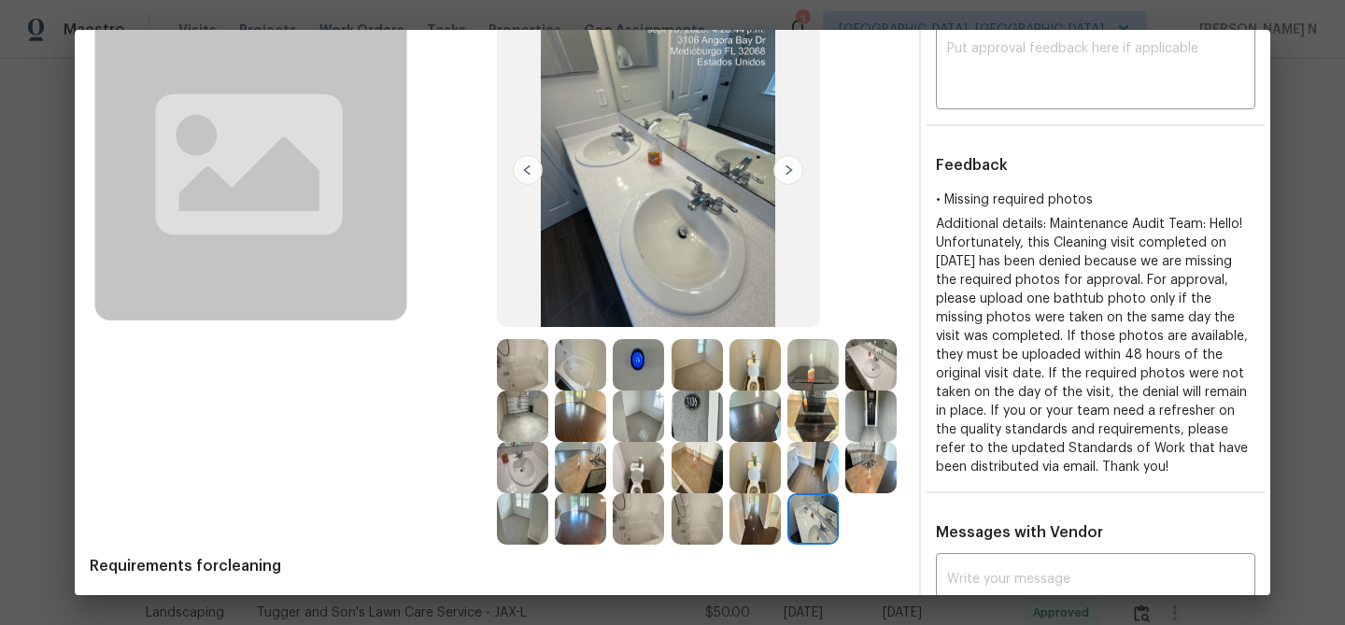
click at [523, 383] on img at bounding box center [522, 364] width 51 height 51
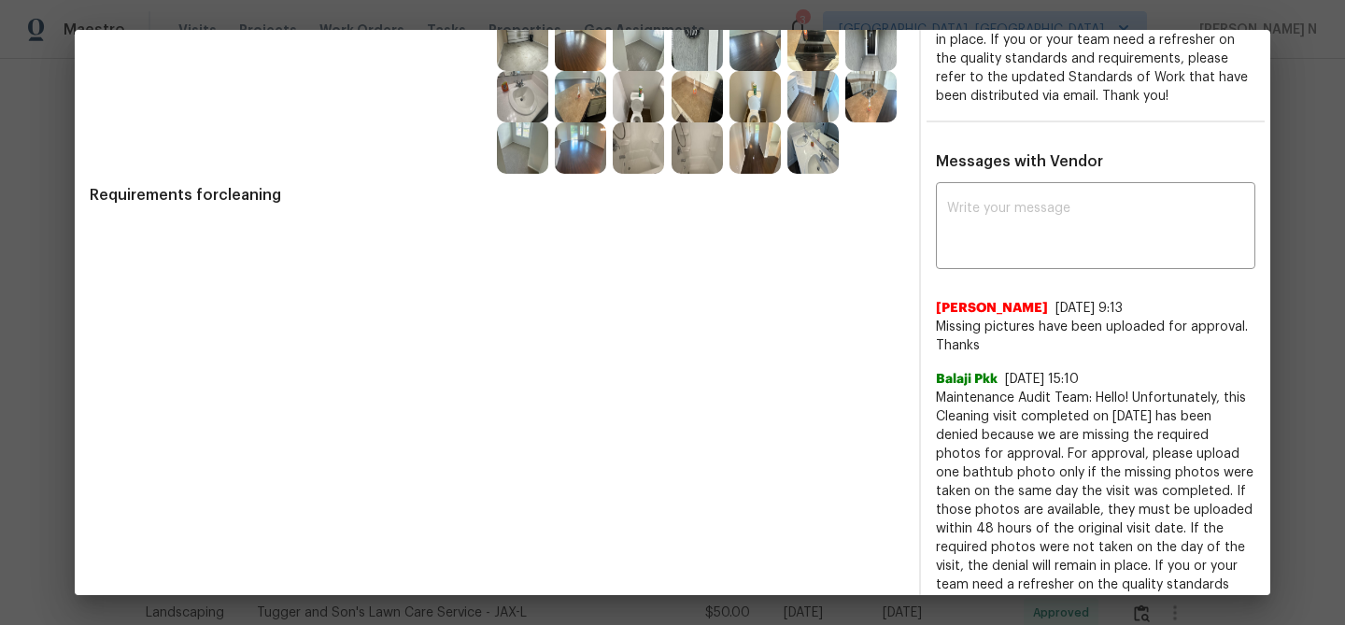
scroll to position [567, 0]
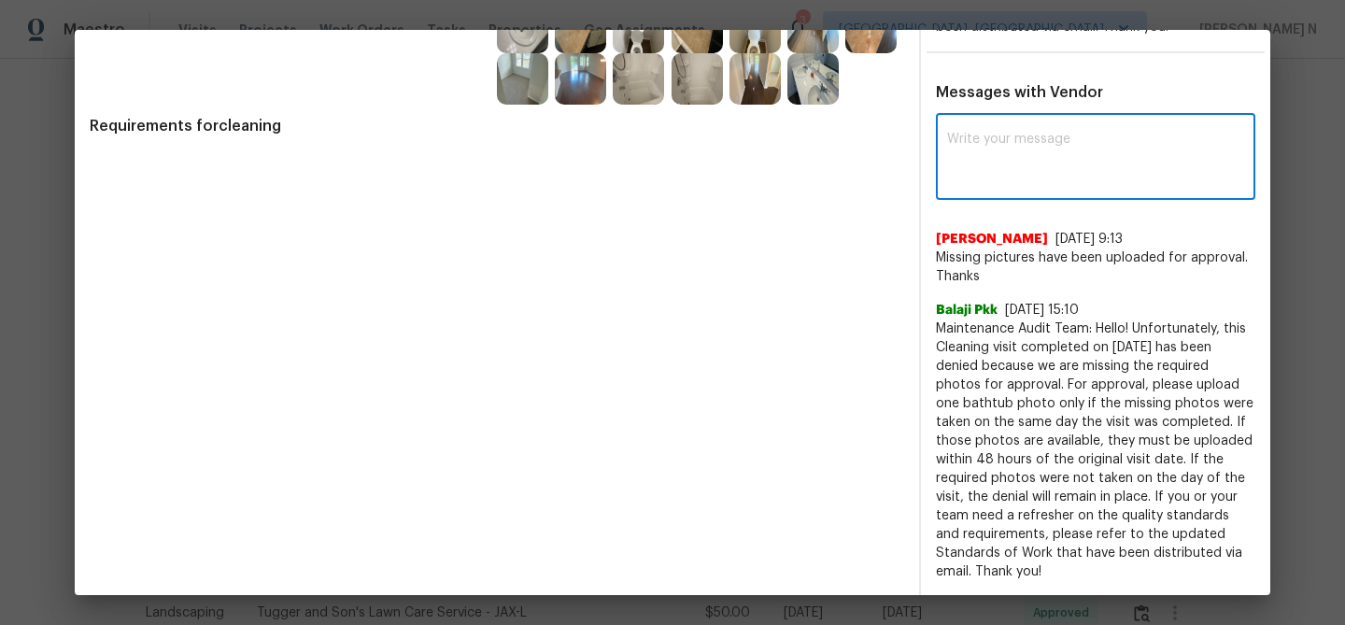
click at [1023, 173] on textarea at bounding box center [1095, 159] width 297 height 52
paste textarea "Maintenance Audit Team: Hello! Thank you for uploading the photo, after further…"
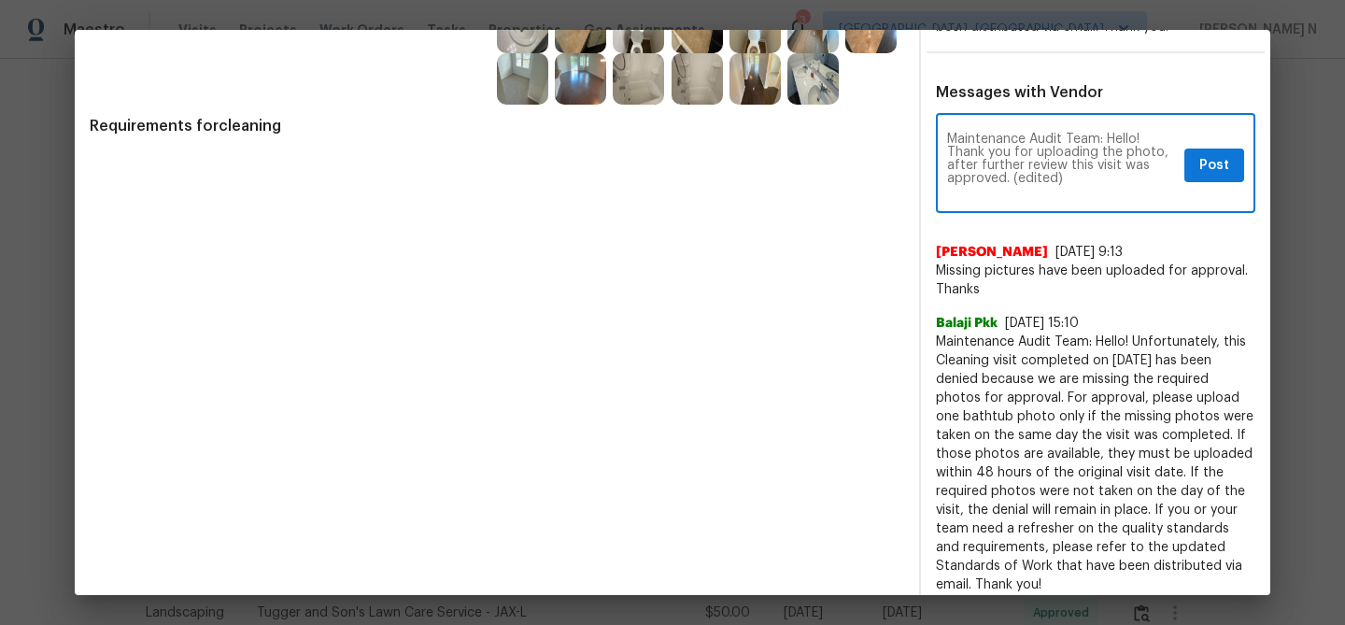
scroll to position [0, 0]
drag, startPoint x: 1014, startPoint y: 178, endPoint x: 1101, endPoint y: 178, distance: 86.9
click at [1101, 178] on textarea "Maintenance Audit Team: Hello! Thank you for uploading the photo, after further…" at bounding box center [1062, 165] width 230 height 65
type textarea "Maintenance Audit Team: Hello! Thank you for uploading the photo, after further…"
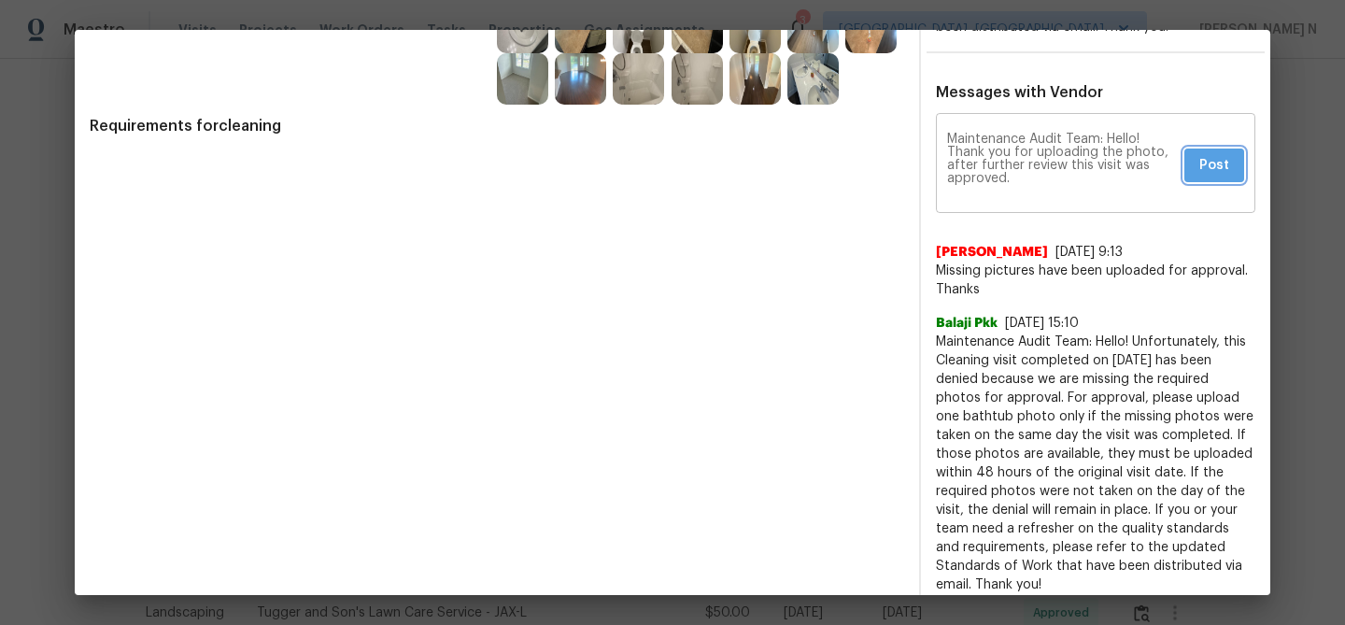
click at [1214, 156] on span "Post" at bounding box center [1215, 165] width 30 height 23
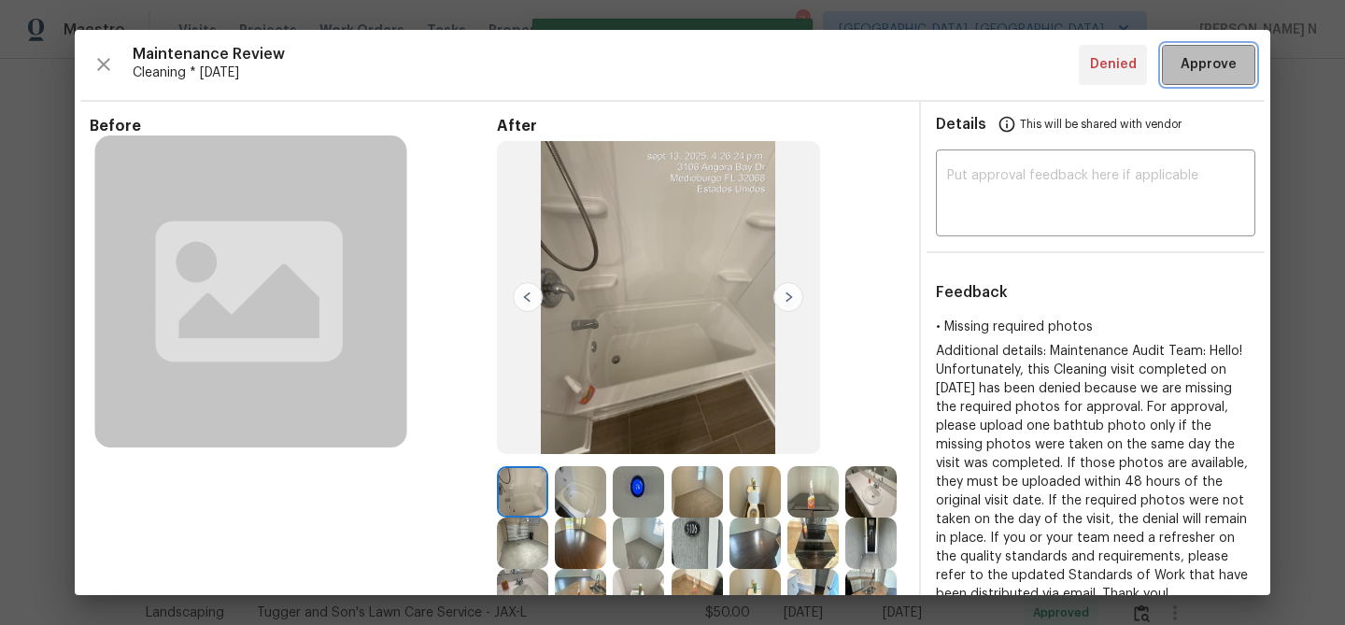
click at [1215, 79] on button "Approve" at bounding box center [1208, 65] width 93 height 40
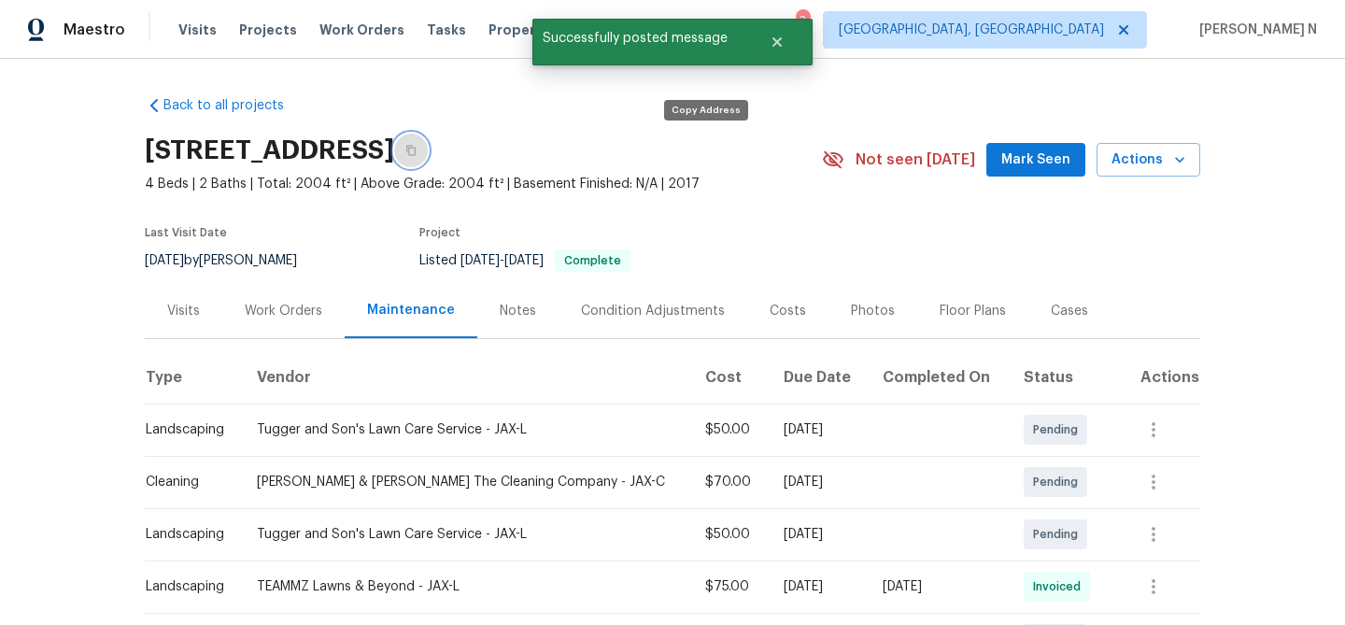
click at [428, 136] on button "button" at bounding box center [411, 151] width 34 height 34
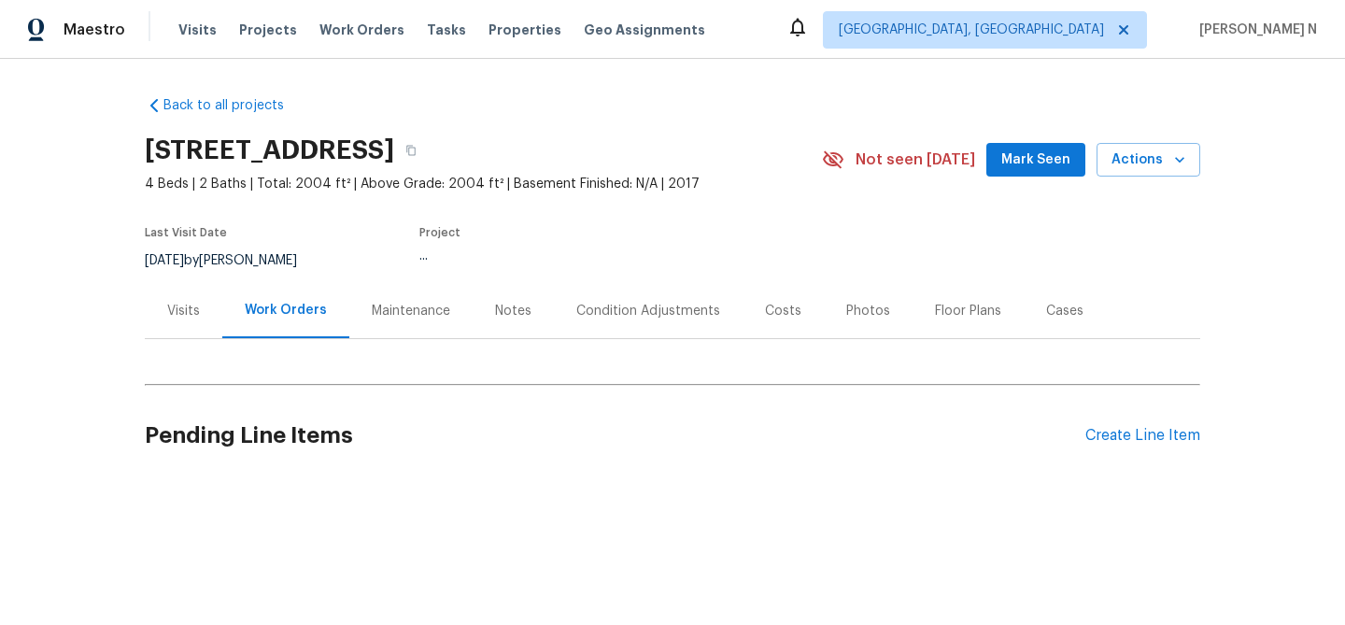
click at [382, 312] on div "Maintenance" at bounding box center [411, 311] width 78 height 19
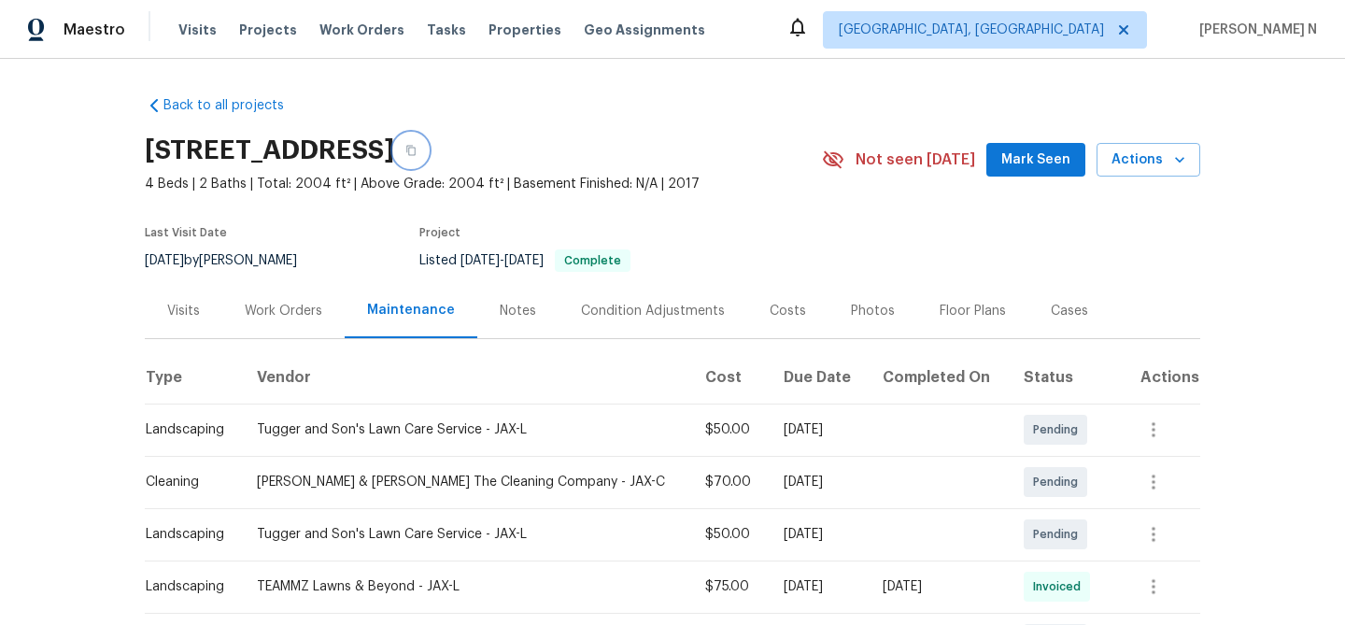
click at [428, 158] on button "button" at bounding box center [411, 151] width 34 height 34
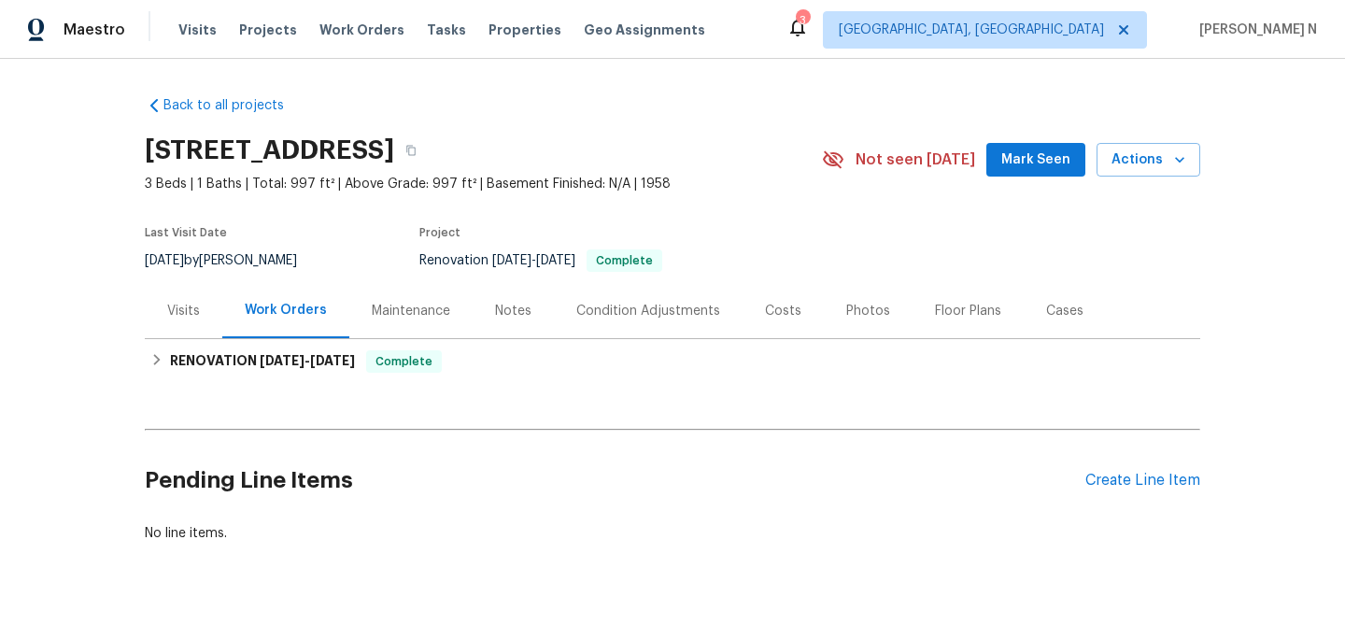
click at [417, 312] on div "Maintenance" at bounding box center [411, 311] width 78 height 19
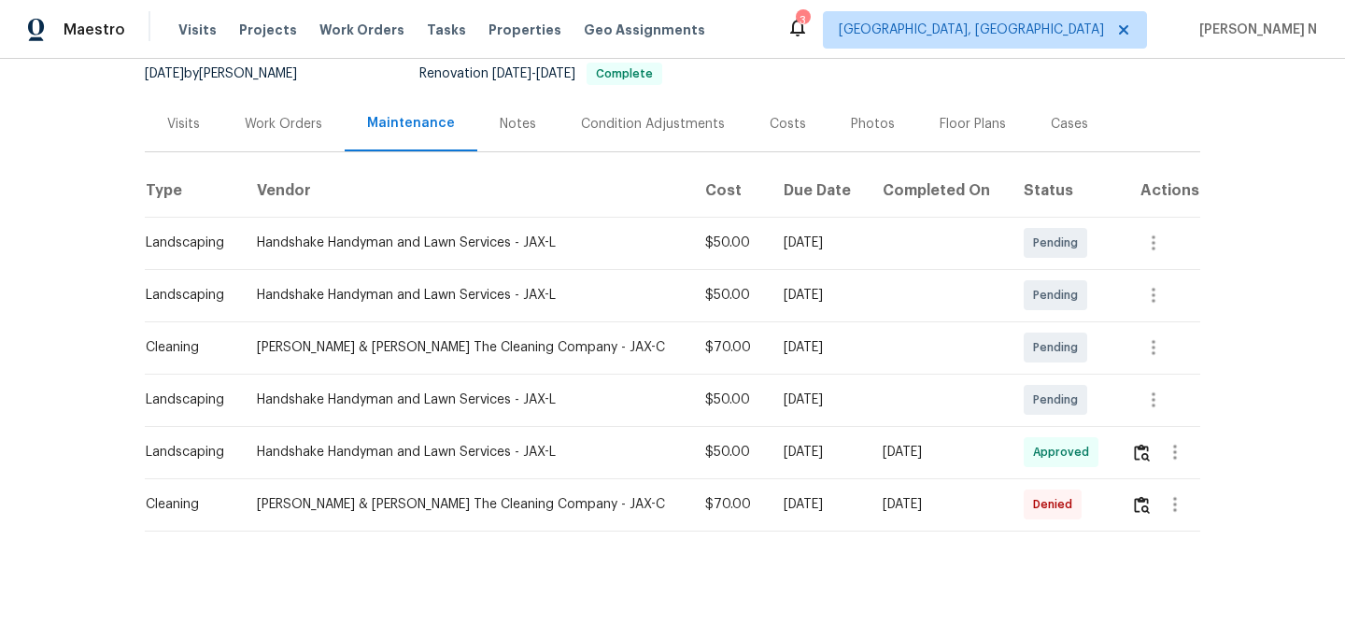
scroll to position [206, 0]
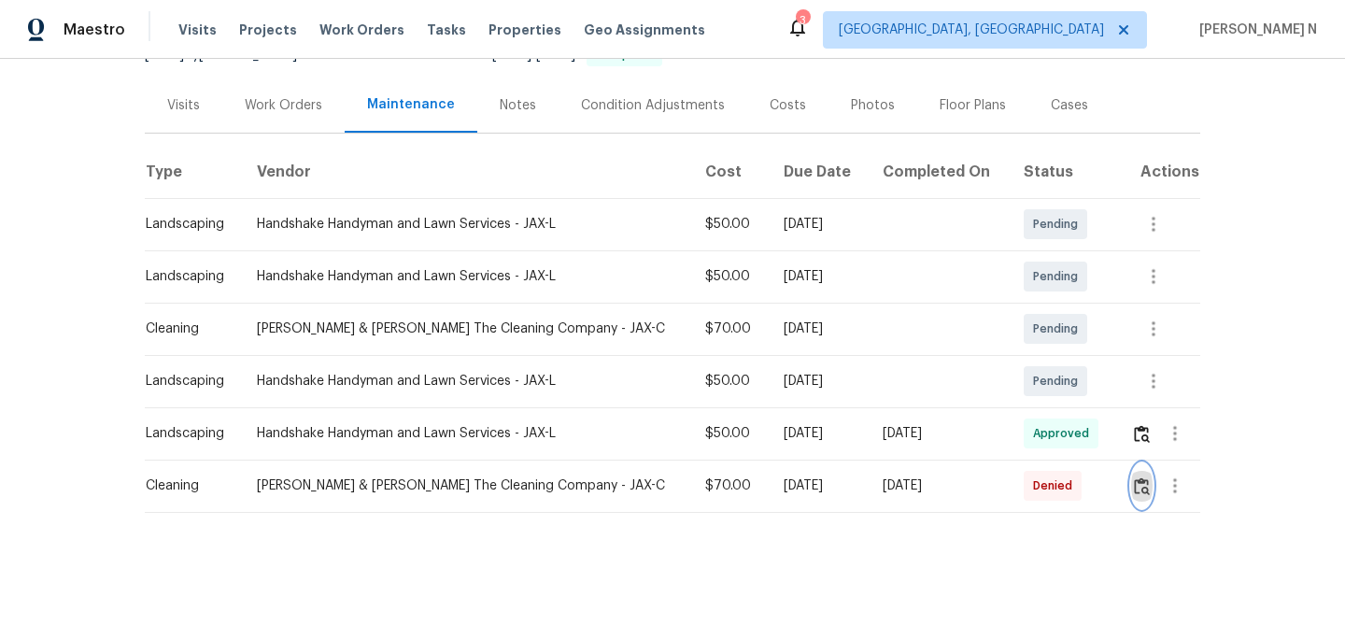
click at [1139, 491] on img "button" at bounding box center [1142, 486] width 16 height 18
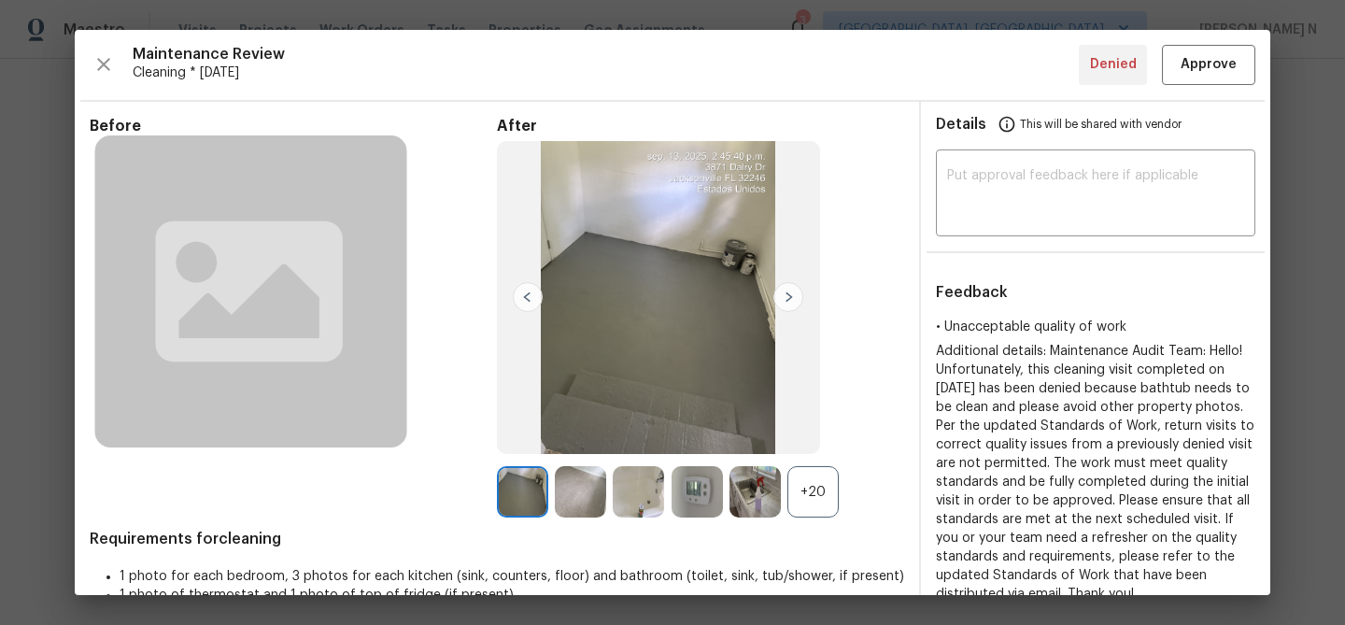
click at [795, 495] on div "+20" at bounding box center [813, 491] width 51 height 51
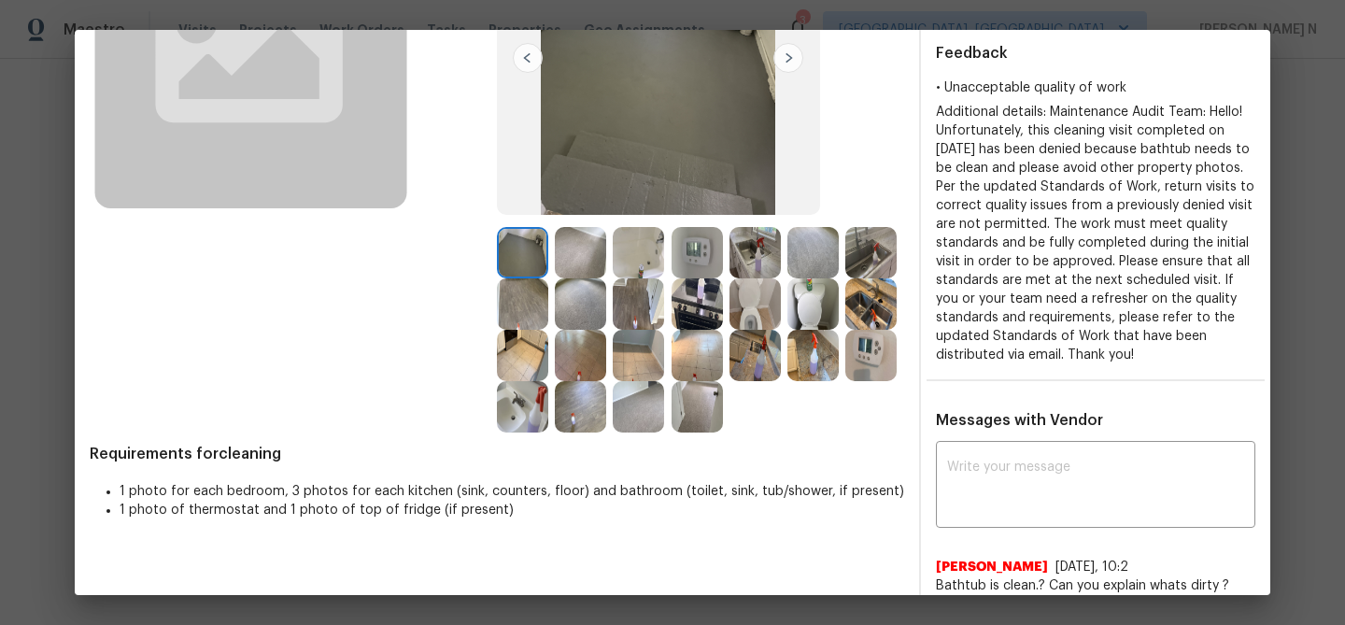
scroll to position [330, 0]
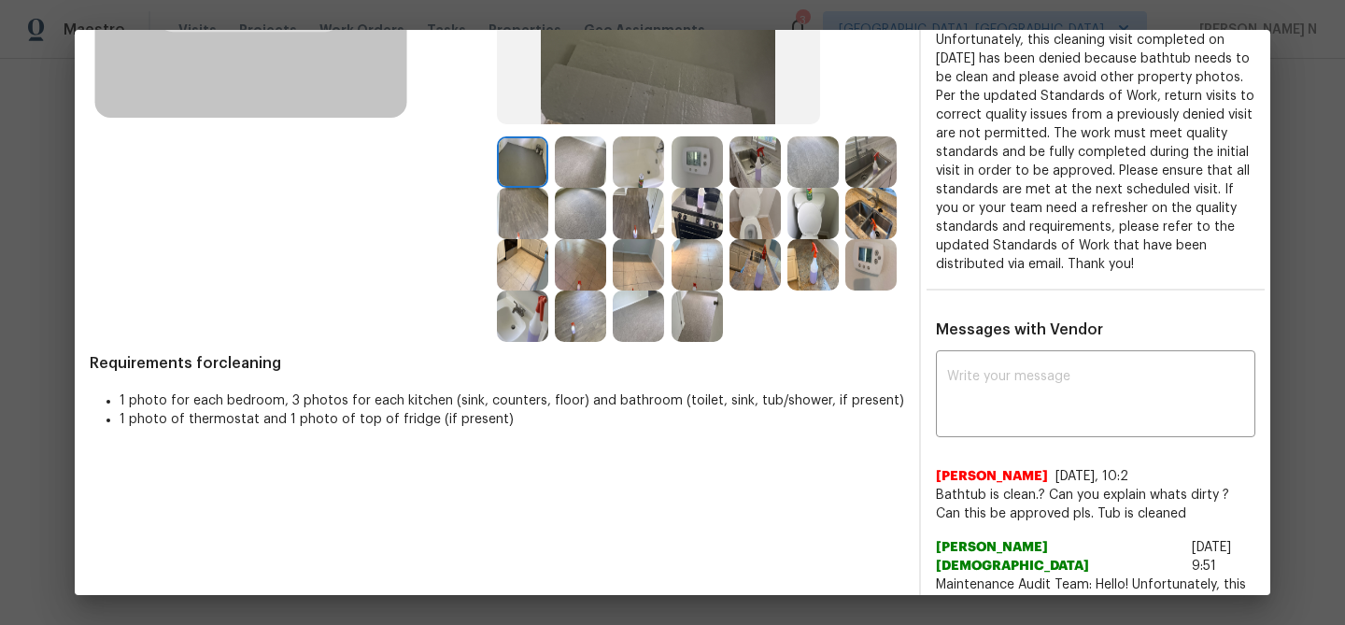
click at [636, 182] on img at bounding box center [638, 161] width 51 height 51
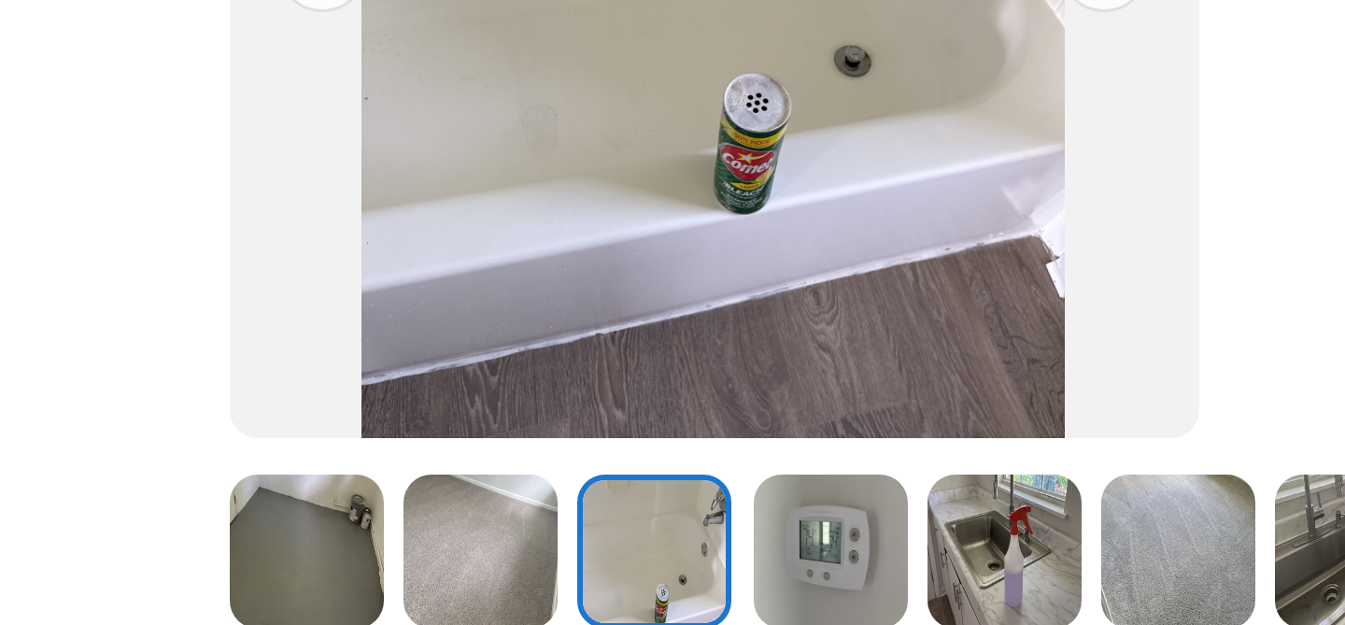
scroll to position [91, 0]
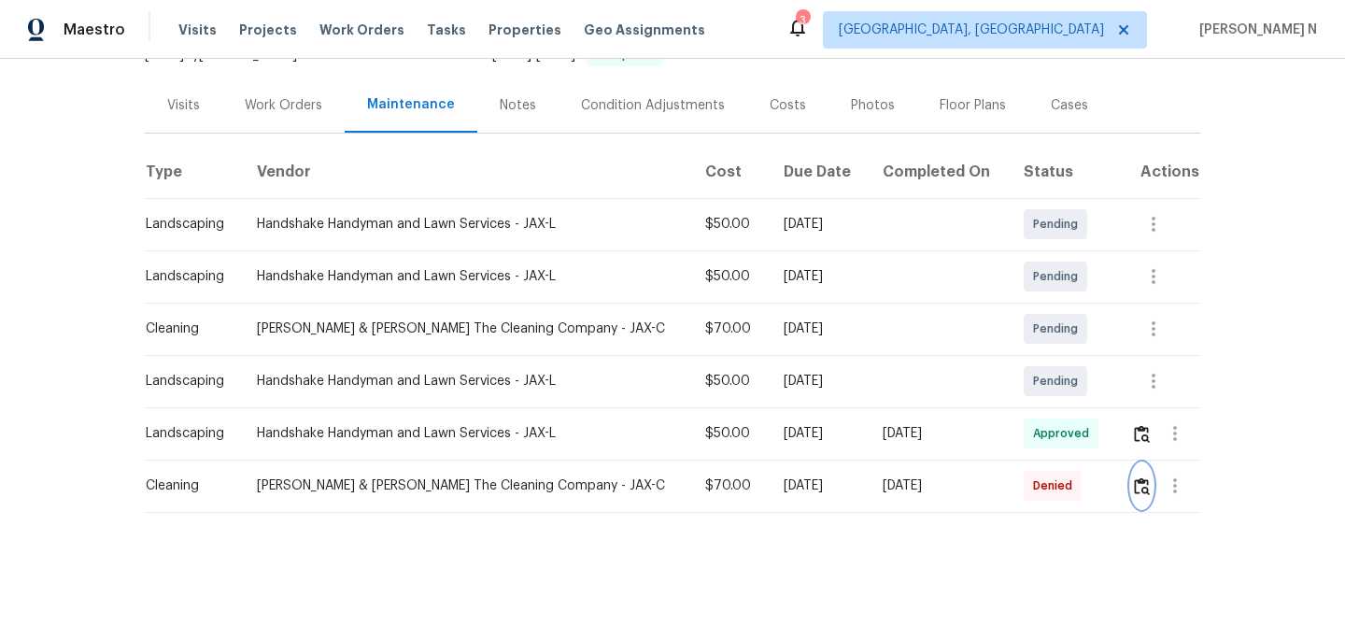
click at [1139, 480] on img "button" at bounding box center [1142, 486] width 16 height 18
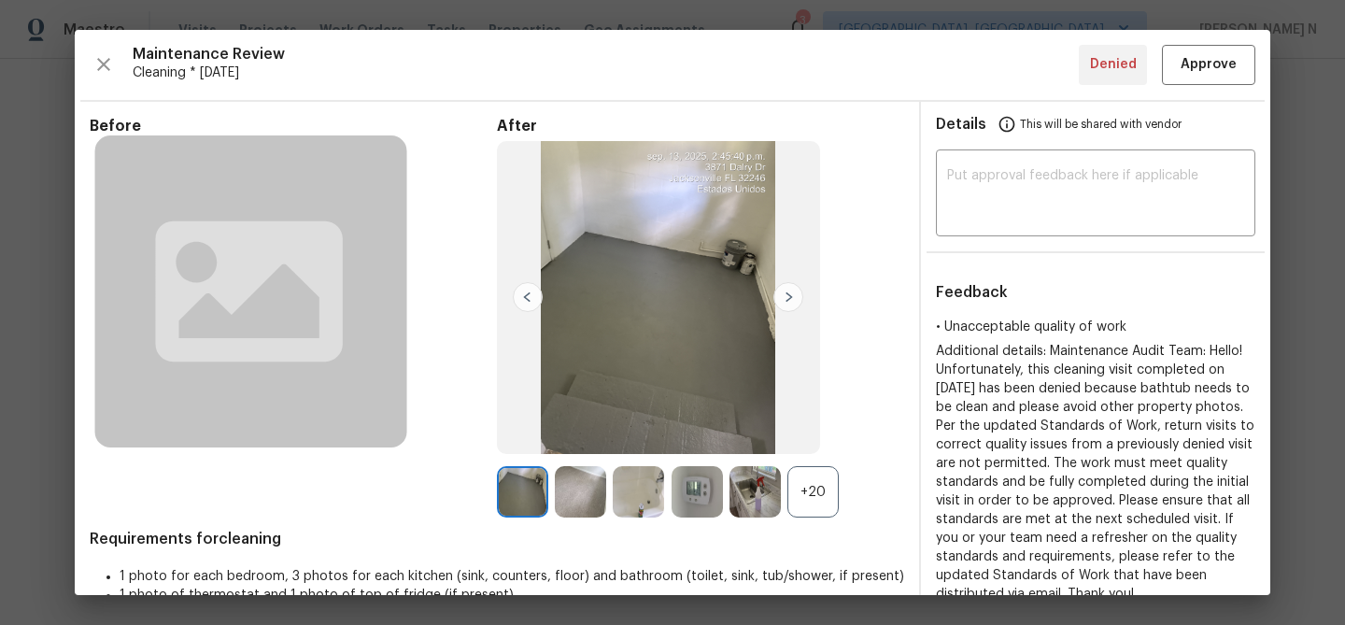
click at [806, 493] on div "+20" at bounding box center [813, 491] width 51 height 51
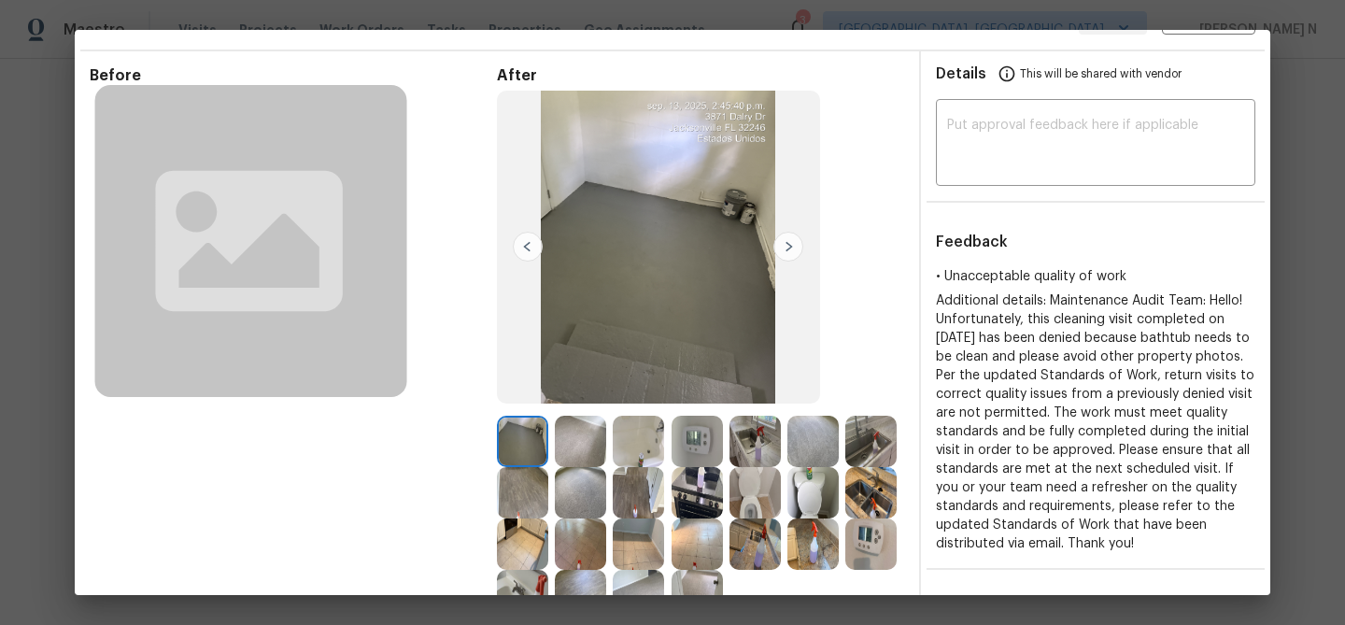
scroll to position [106, 0]
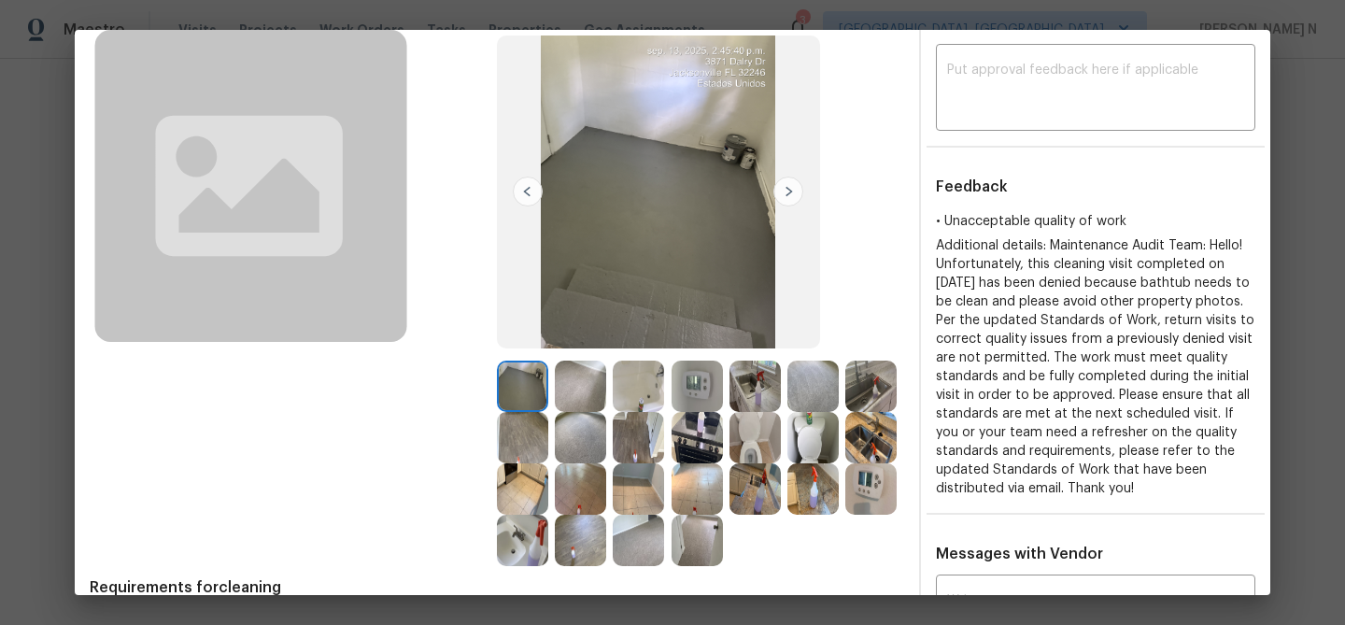
click at [636, 384] on img at bounding box center [638, 386] width 51 height 51
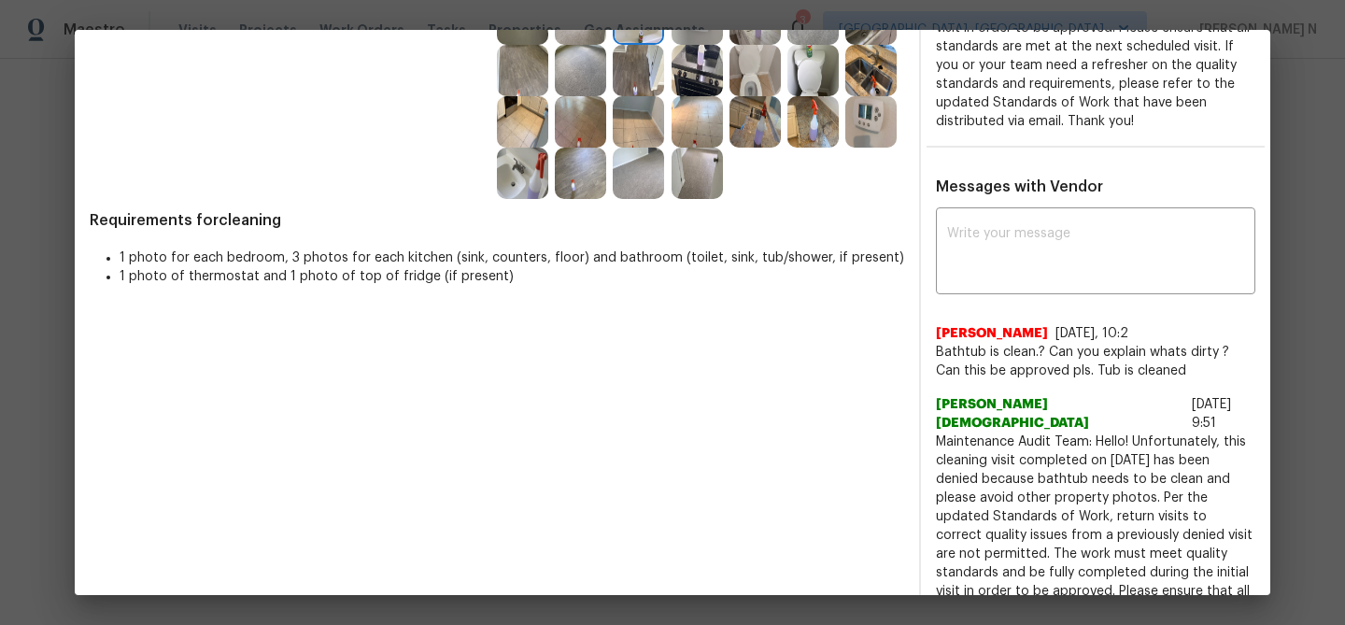
scroll to position [491, 0]
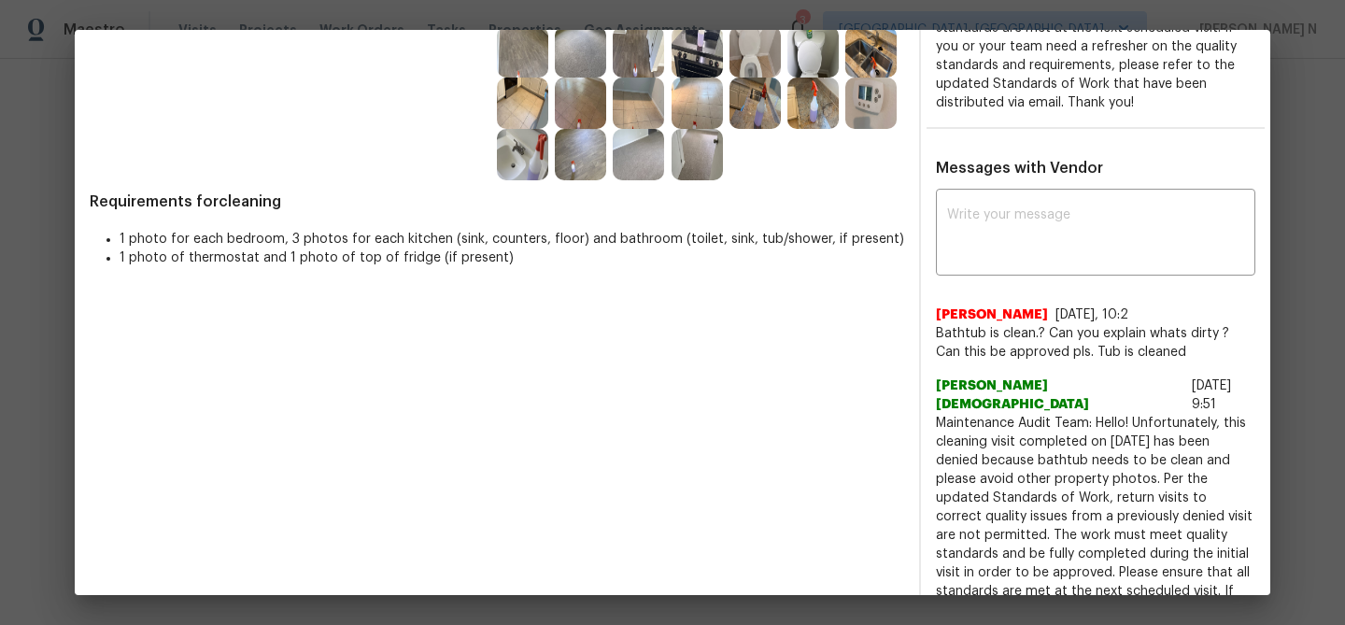
click at [954, 414] on span "Maintenance Audit Team: Hello! Unfortunately, this cleaning visit completed on …" at bounding box center [1096, 545] width 320 height 262
drag, startPoint x: 954, startPoint y: 403, endPoint x: 1185, endPoint y: 391, distance: 231.1
click at [1185, 391] on div "[PERSON_NAME][DEMOGRAPHIC_DATA] [DATE] 9:51 Maintenance Audit Team: Hello! Unfo…" at bounding box center [1096, 526] width 320 height 299
click at [1203, 384] on div "[PERSON_NAME][DEMOGRAPHIC_DATA] [DATE] 9:51" at bounding box center [1096, 395] width 320 height 37
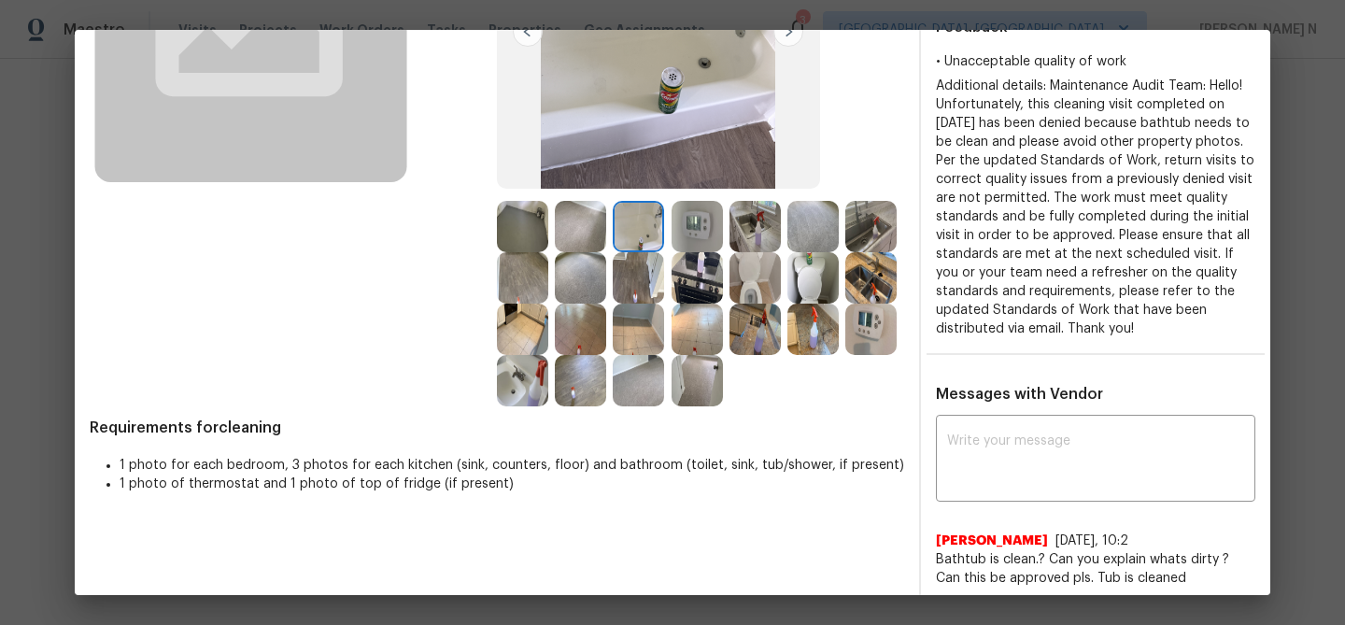
scroll to position [236, 0]
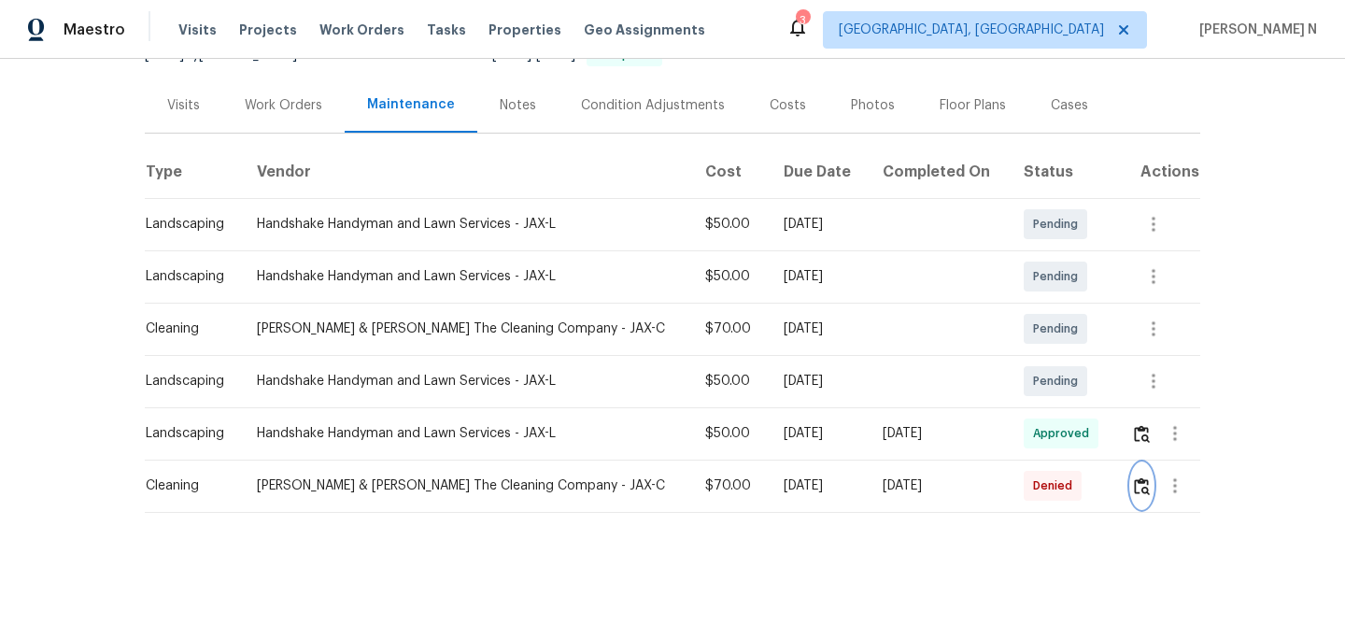
click at [1143, 488] on img "button" at bounding box center [1142, 486] width 16 height 18
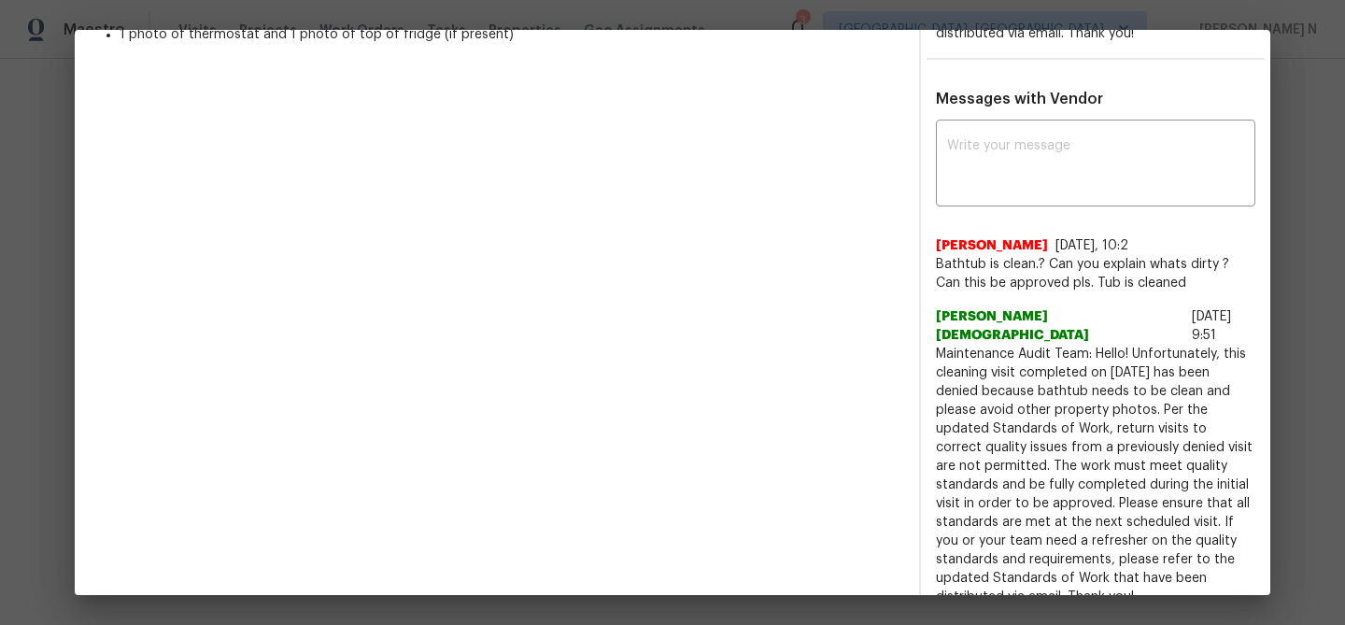
scroll to position [567, 0]
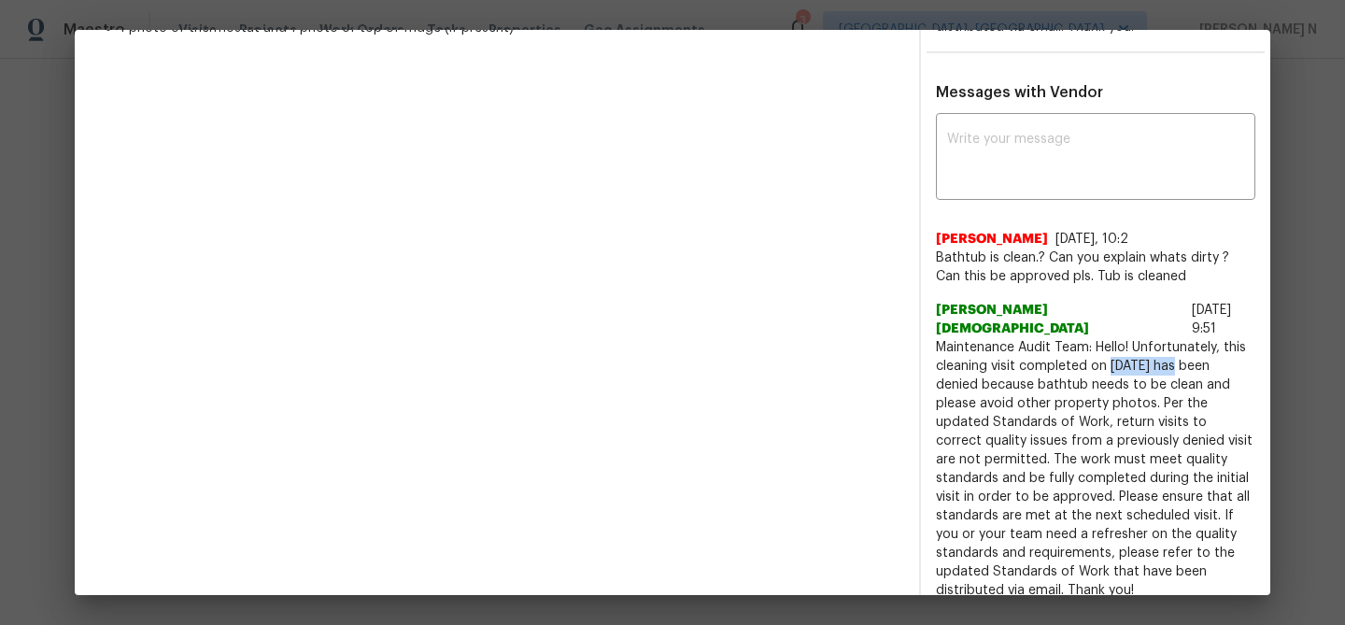
drag, startPoint x: 1111, startPoint y: 346, endPoint x: 1177, endPoint y: 349, distance: 66.4
click at [1177, 349] on span "Maintenance Audit Team: Hello! Unfortunately, this cleaning visit completed on …" at bounding box center [1096, 469] width 320 height 262
copy span "[DATE]"
click at [1052, 366] on span "Maintenance Audit Team: Hello! Unfortunately, this cleaning visit completed on …" at bounding box center [1096, 469] width 320 height 262
drag, startPoint x: 1052, startPoint y: 366, endPoint x: 1177, endPoint y: 363, distance: 125.2
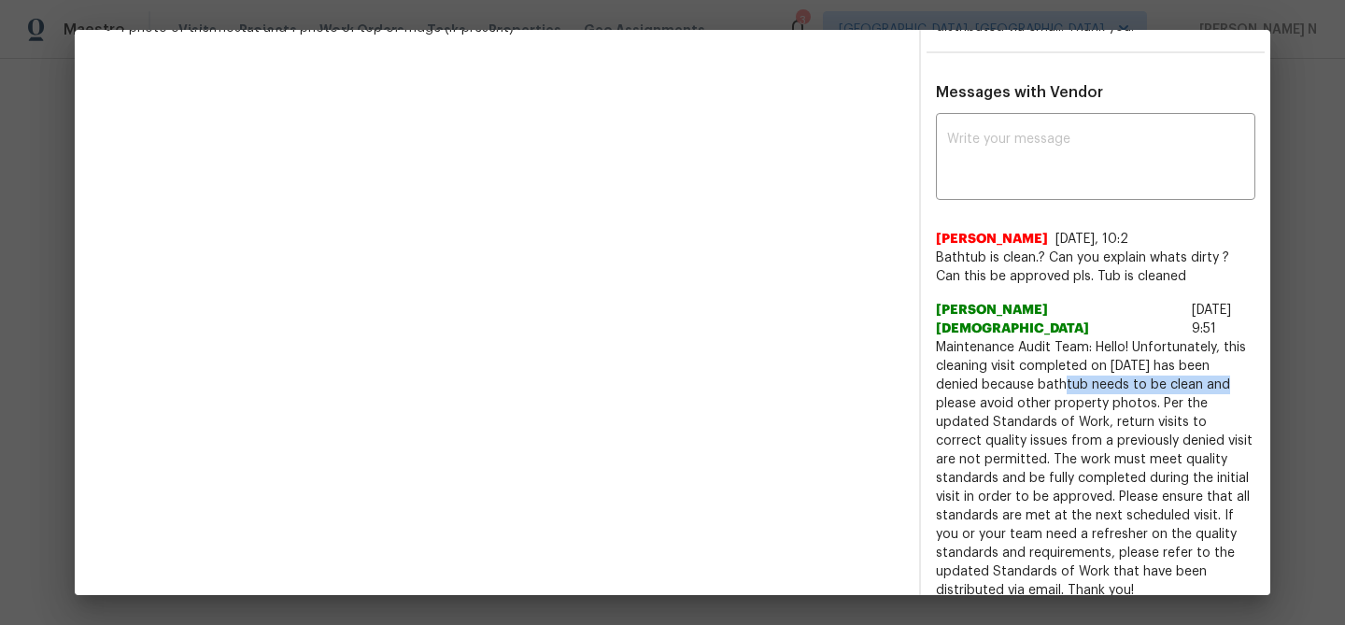
click at [1177, 363] on span "Maintenance Audit Team: Hello! Unfortunately, this cleaning visit completed on …" at bounding box center [1096, 469] width 320 height 262
copy span "bathtub needs to be clean"
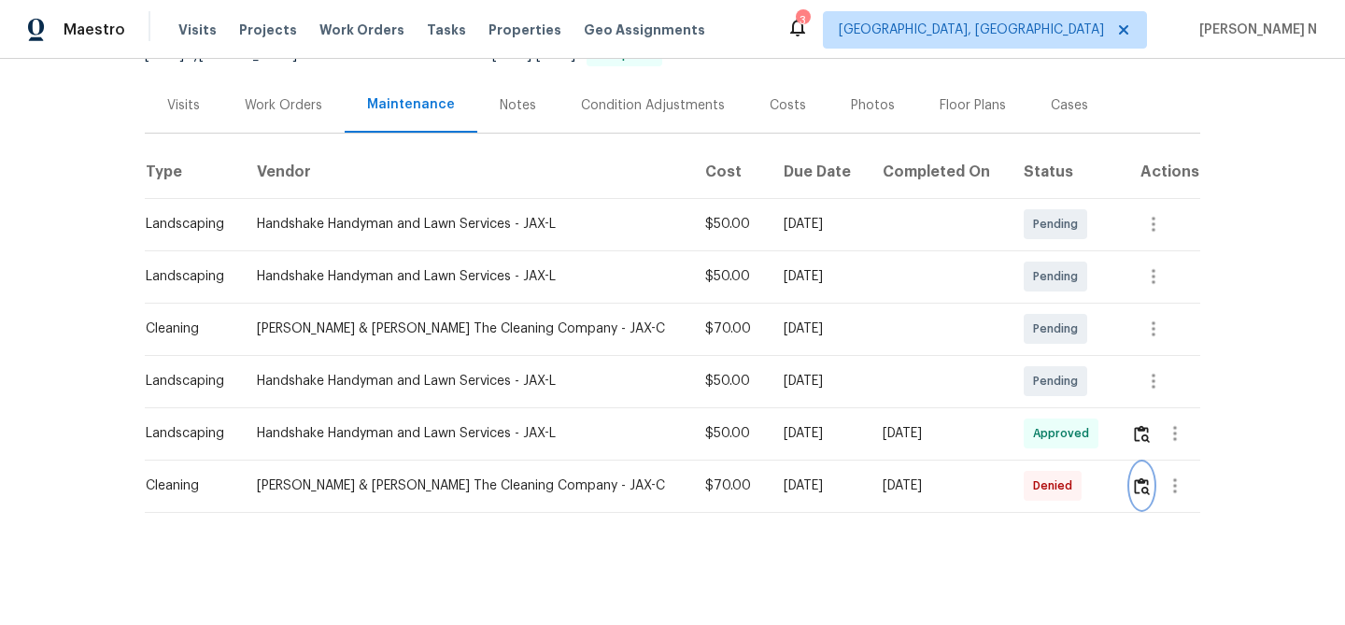
scroll to position [0, 0]
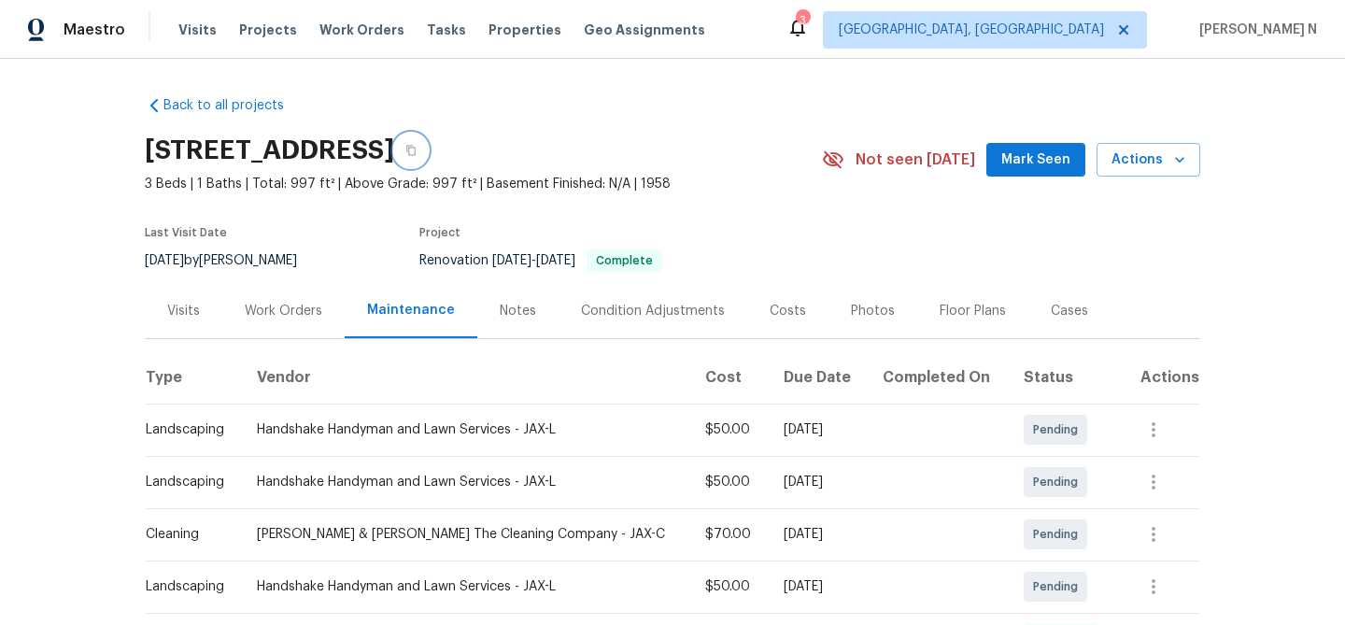
click at [428, 156] on button "button" at bounding box center [411, 151] width 34 height 34
click at [428, 157] on button "button" at bounding box center [411, 151] width 34 height 34
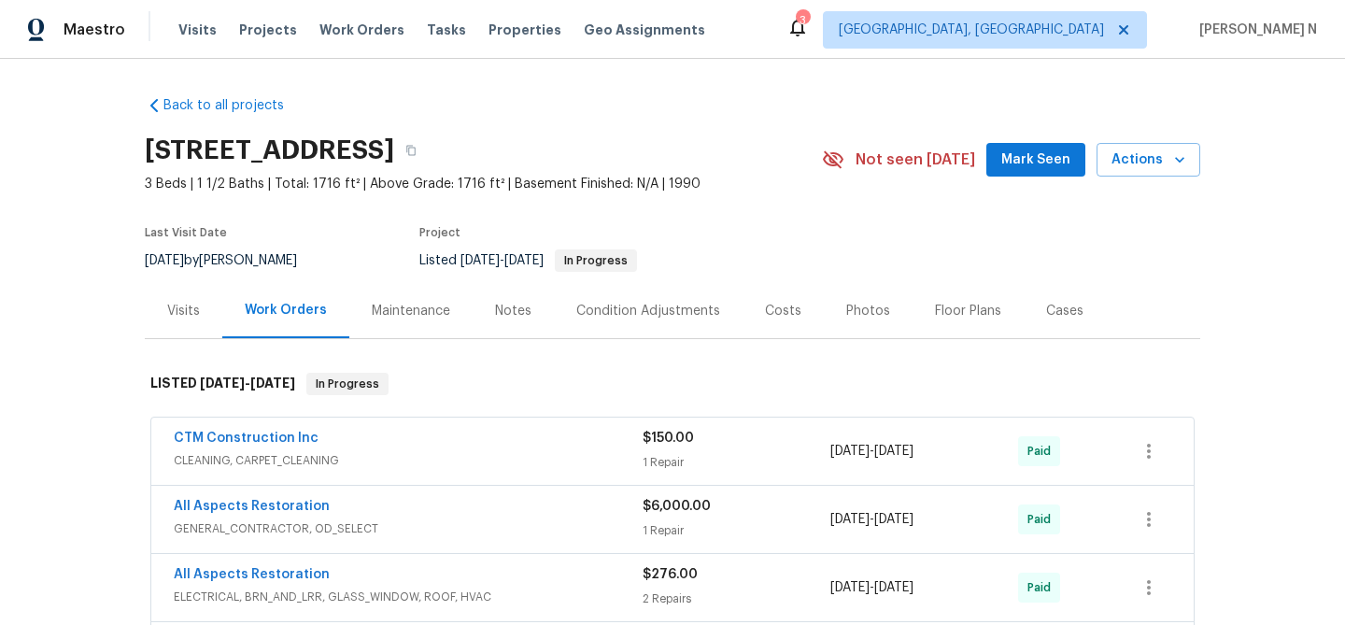
click at [419, 311] on div "Maintenance" at bounding box center [411, 311] width 78 height 19
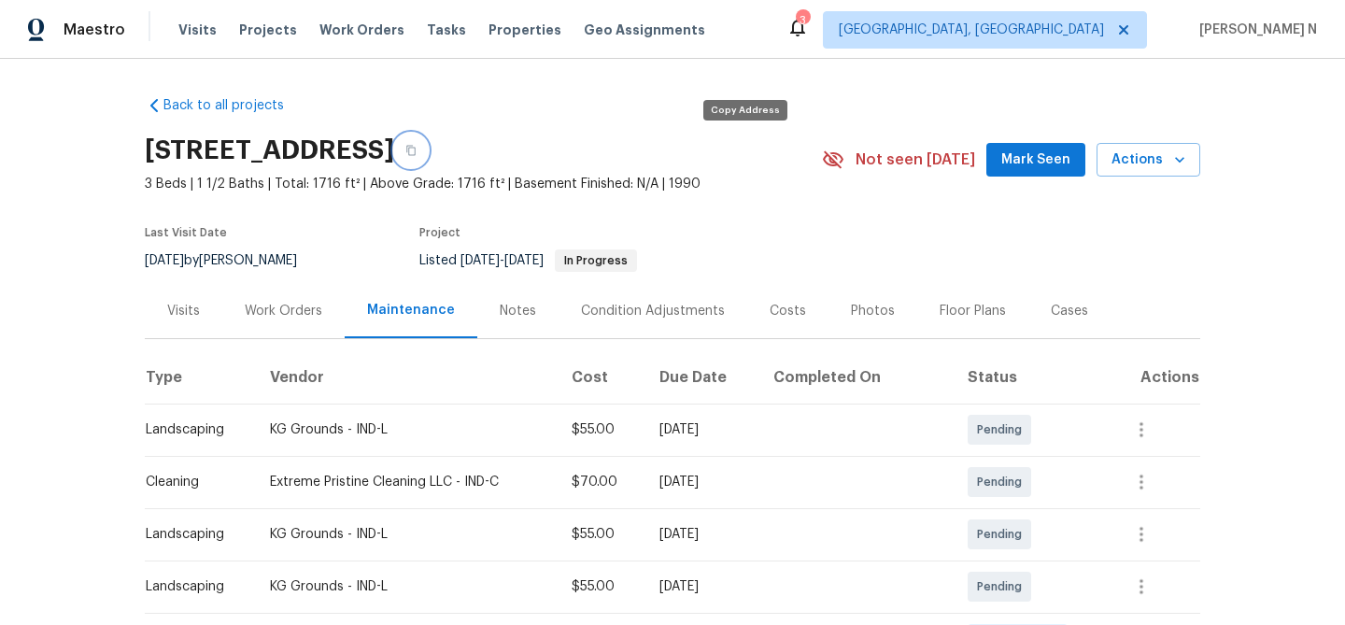
click at [428, 149] on button "button" at bounding box center [411, 151] width 34 height 34
click at [417, 152] on icon "button" at bounding box center [411, 150] width 11 height 11
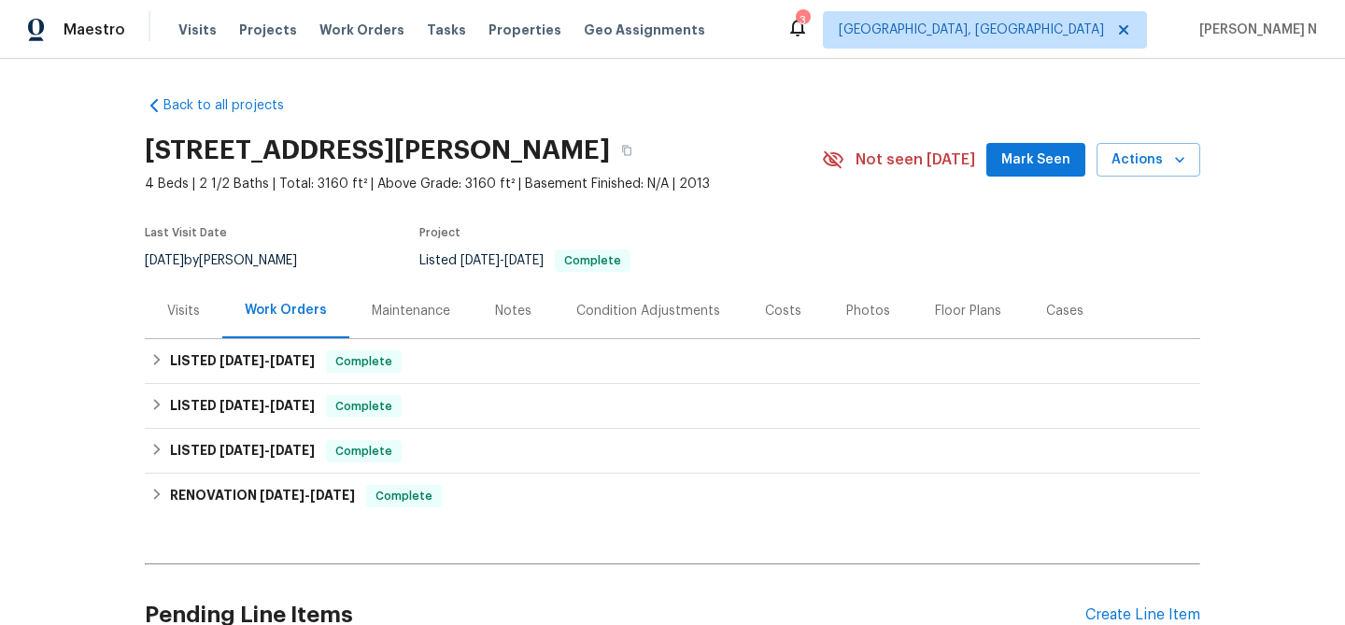
click at [362, 319] on div "Maintenance" at bounding box center [410, 310] width 123 height 55
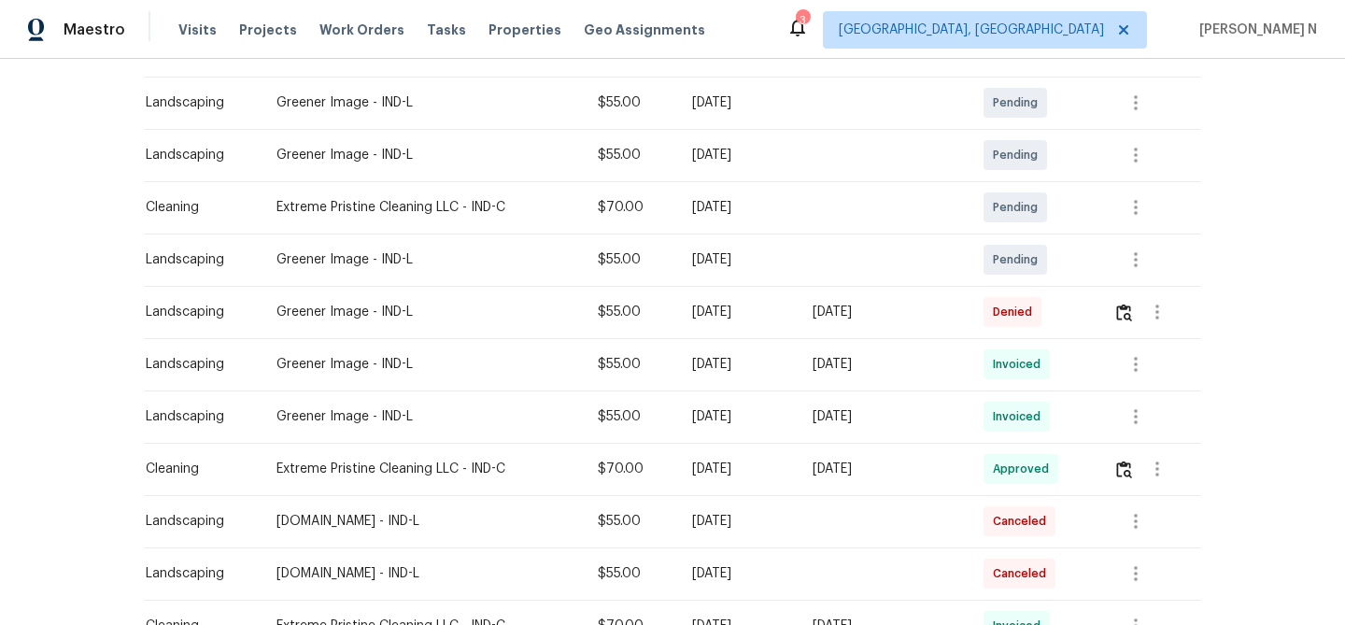
scroll to position [389, 0]
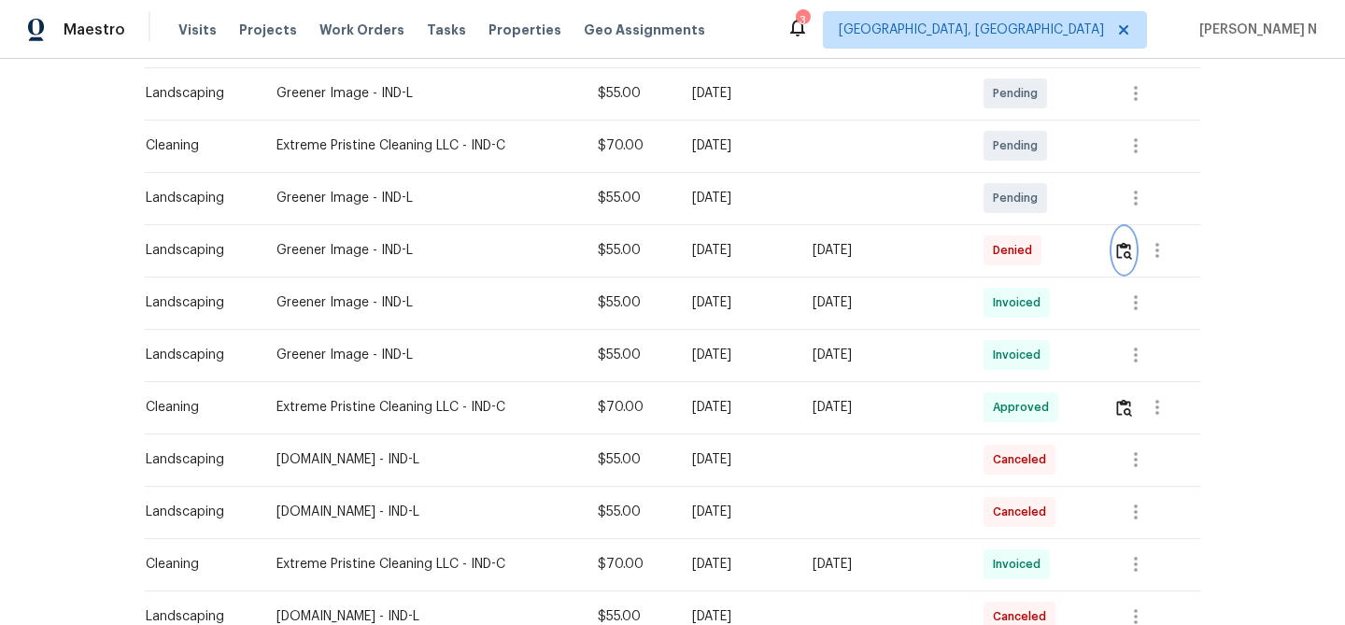
click at [1123, 253] on img "button" at bounding box center [1125, 251] width 16 height 18
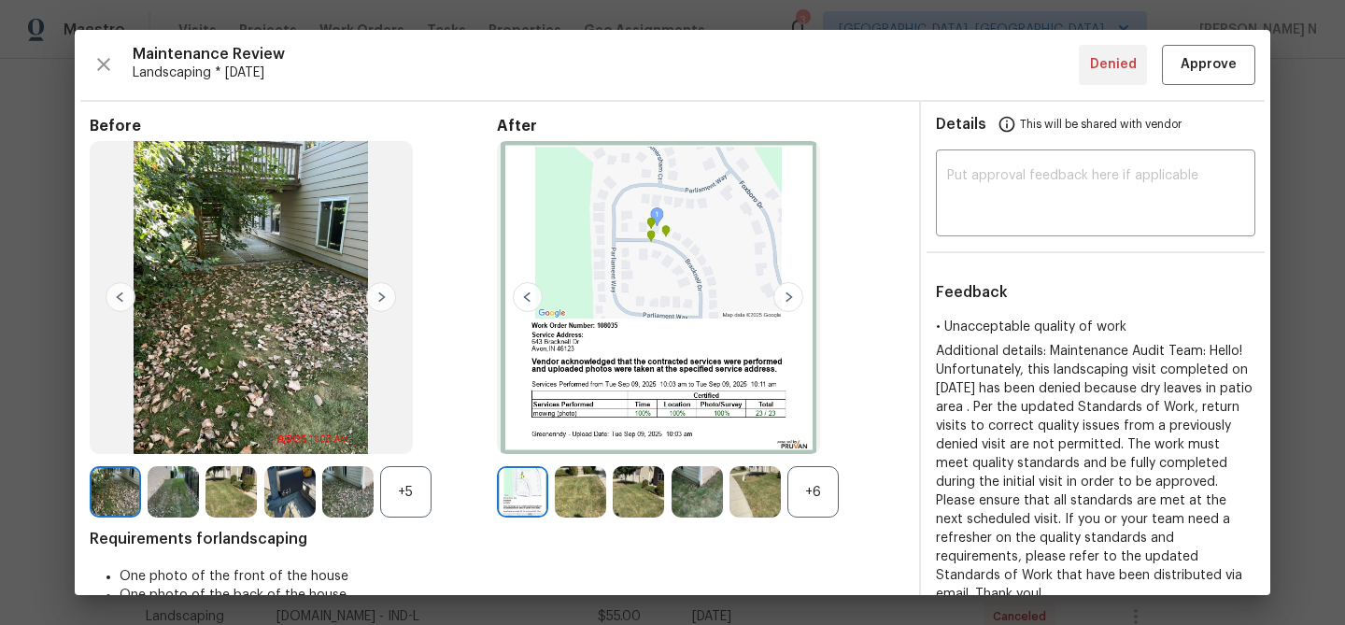
click at [807, 479] on div "+6" at bounding box center [813, 491] width 51 height 51
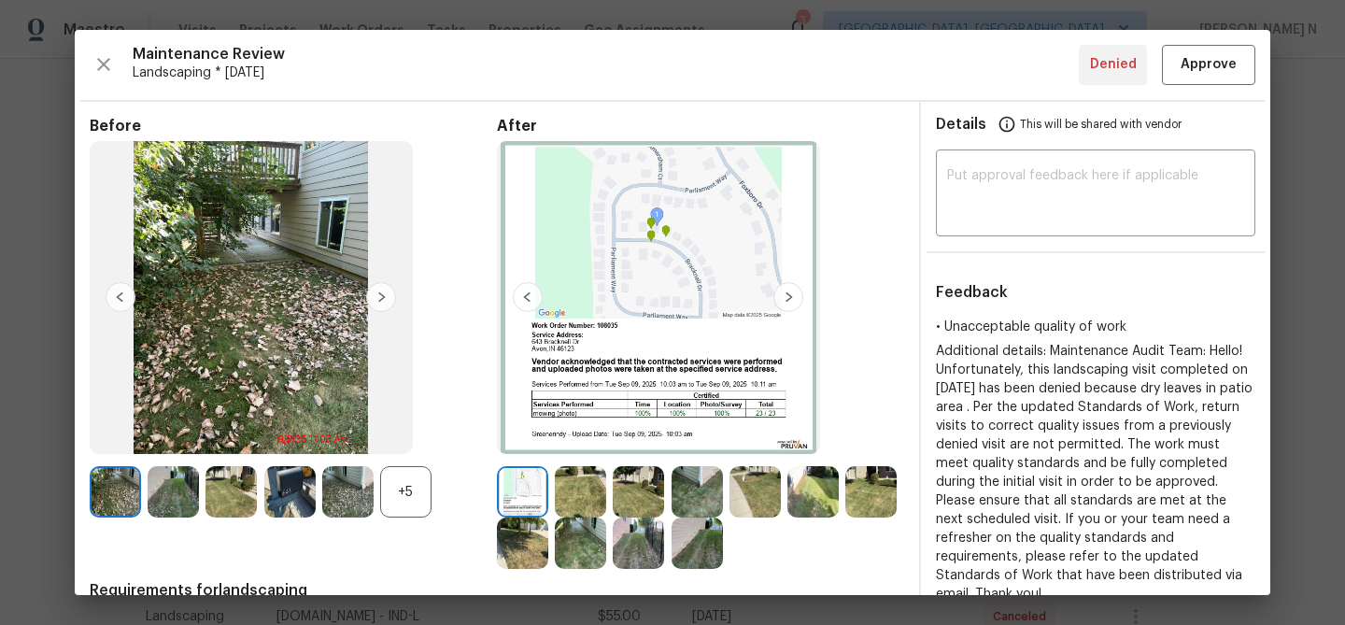
click at [416, 497] on div "+5" at bounding box center [405, 491] width 51 height 51
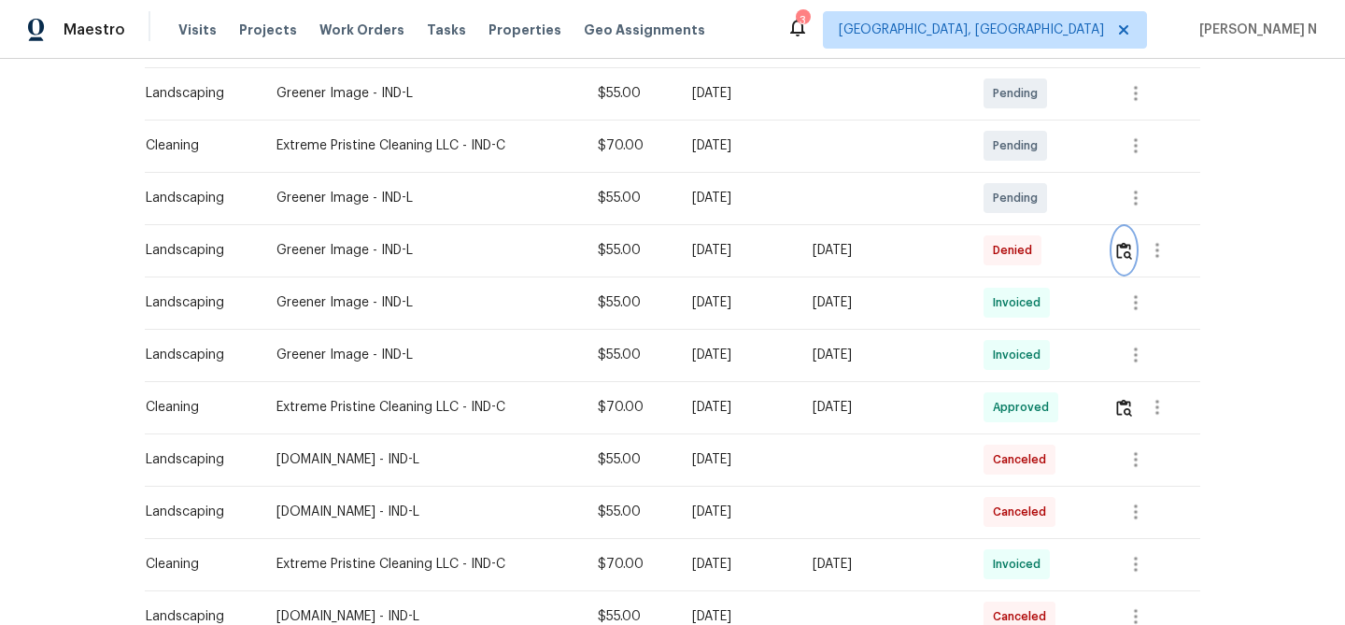
click at [1128, 247] on img "button" at bounding box center [1125, 251] width 16 height 18
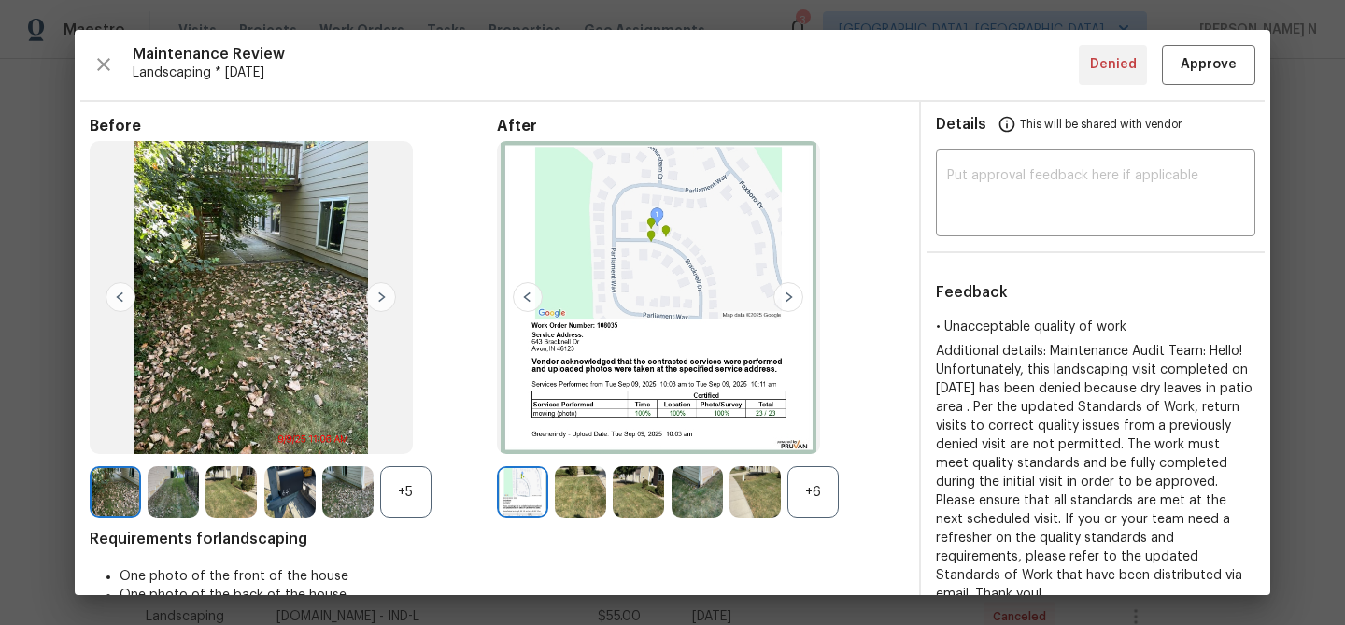
click at [820, 485] on div "+6" at bounding box center [813, 491] width 51 height 51
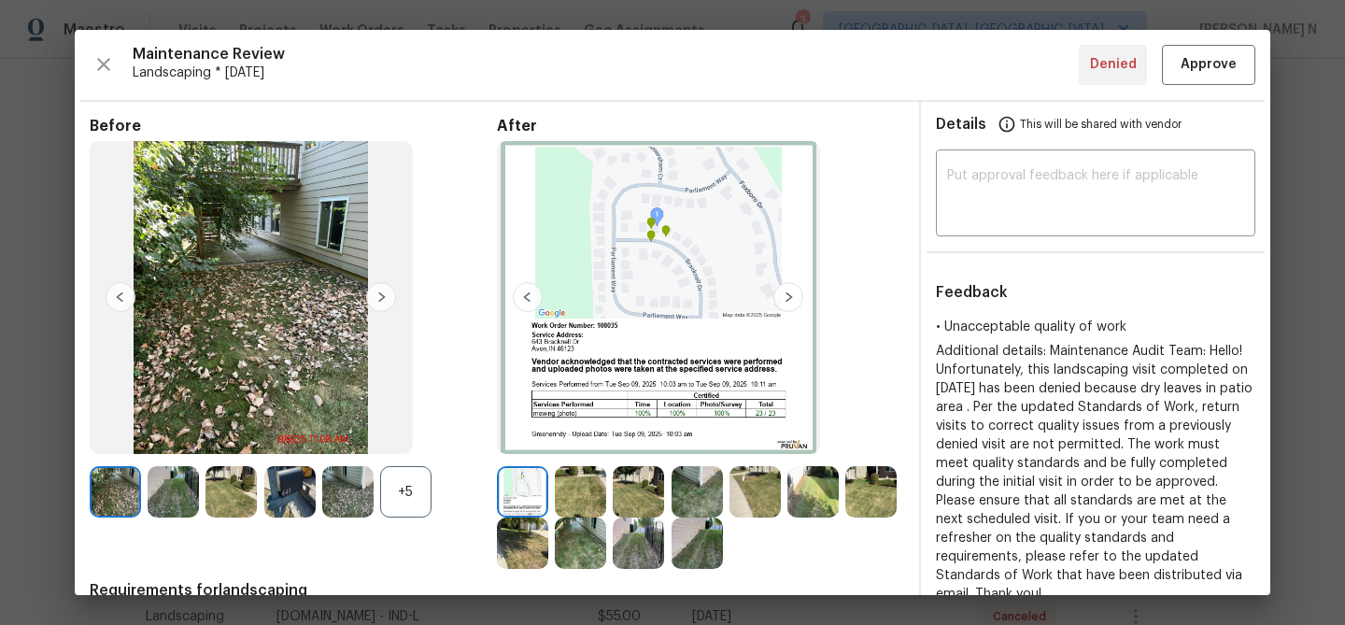
click at [413, 502] on div "+5" at bounding box center [405, 491] width 51 height 51
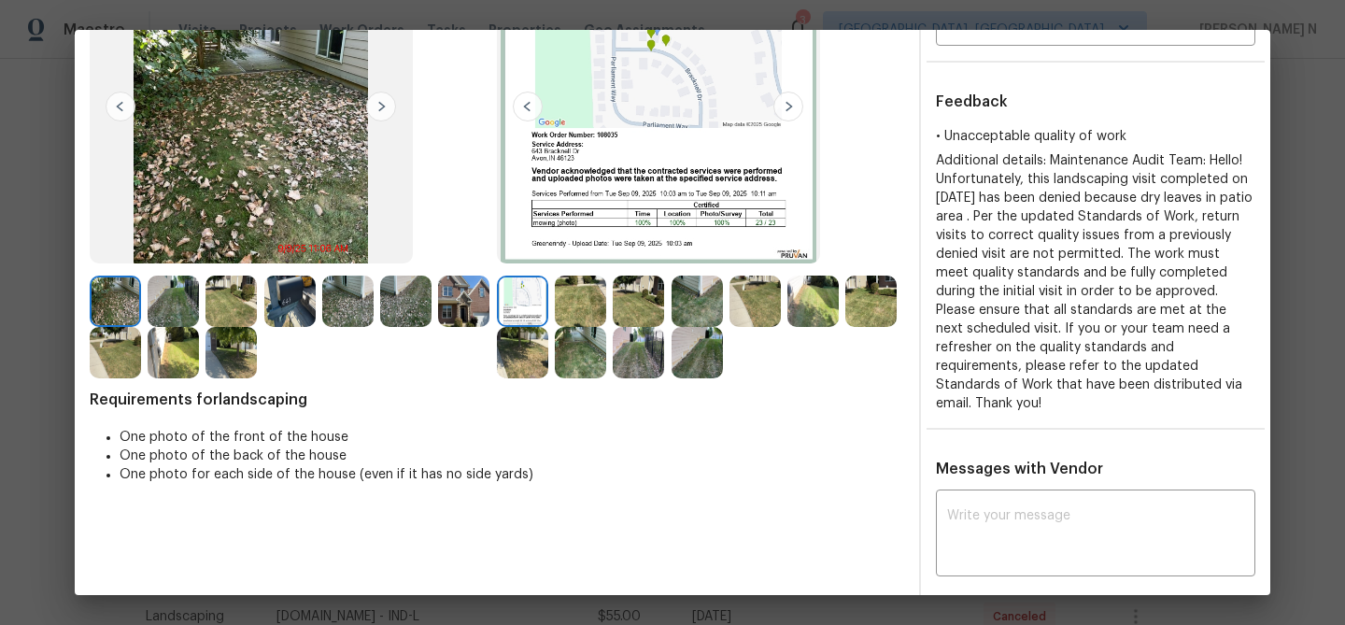
scroll to position [158, 0]
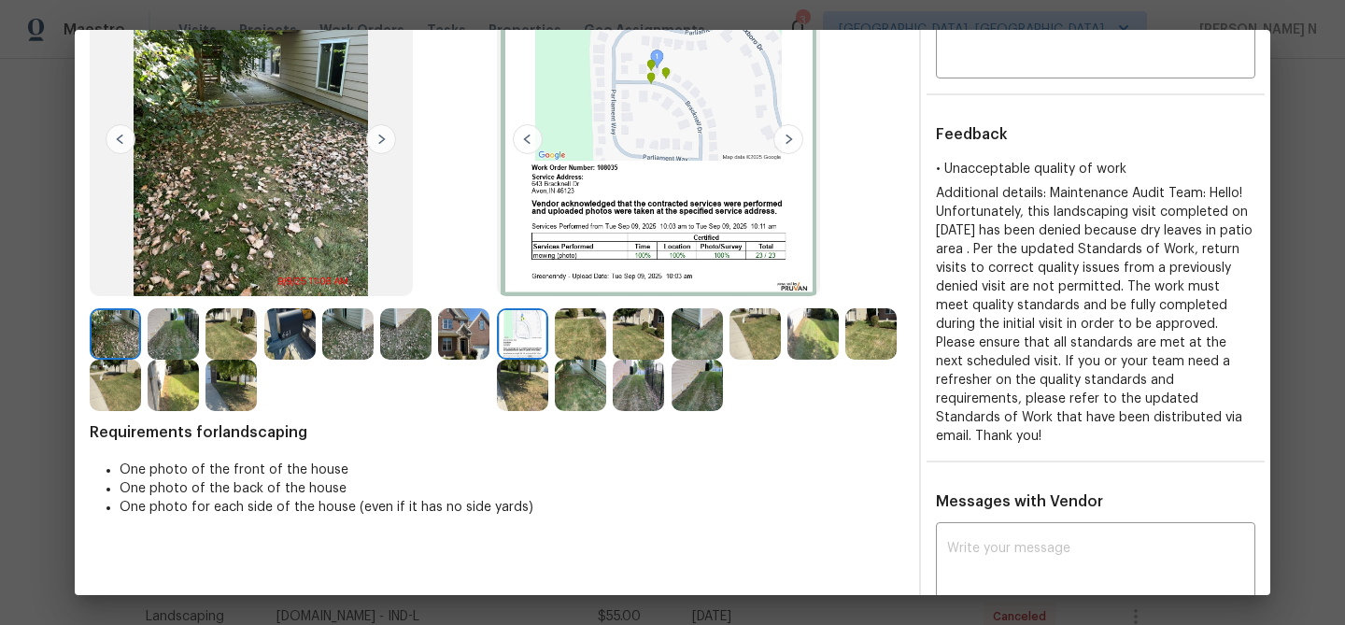
click at [693, 334] on img at bounding box center [697, 333] width 51 height 51
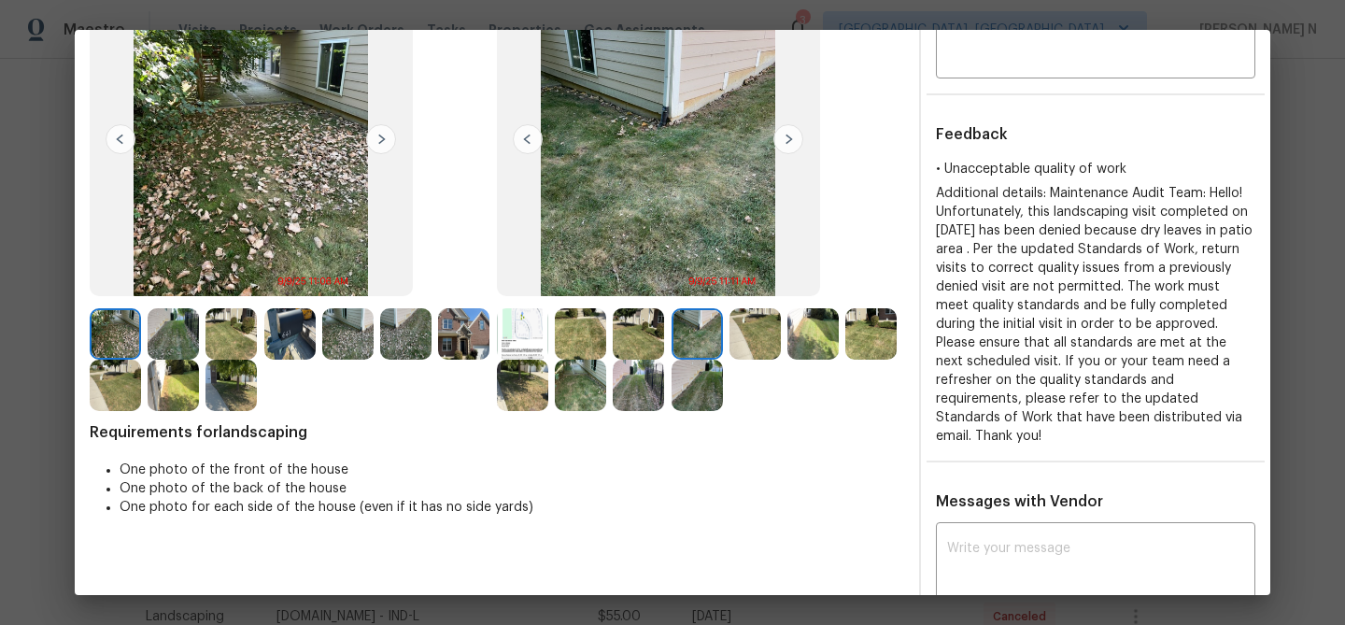
click at [643, 377] on img at bounding box center [638, 385] width 51 height 51
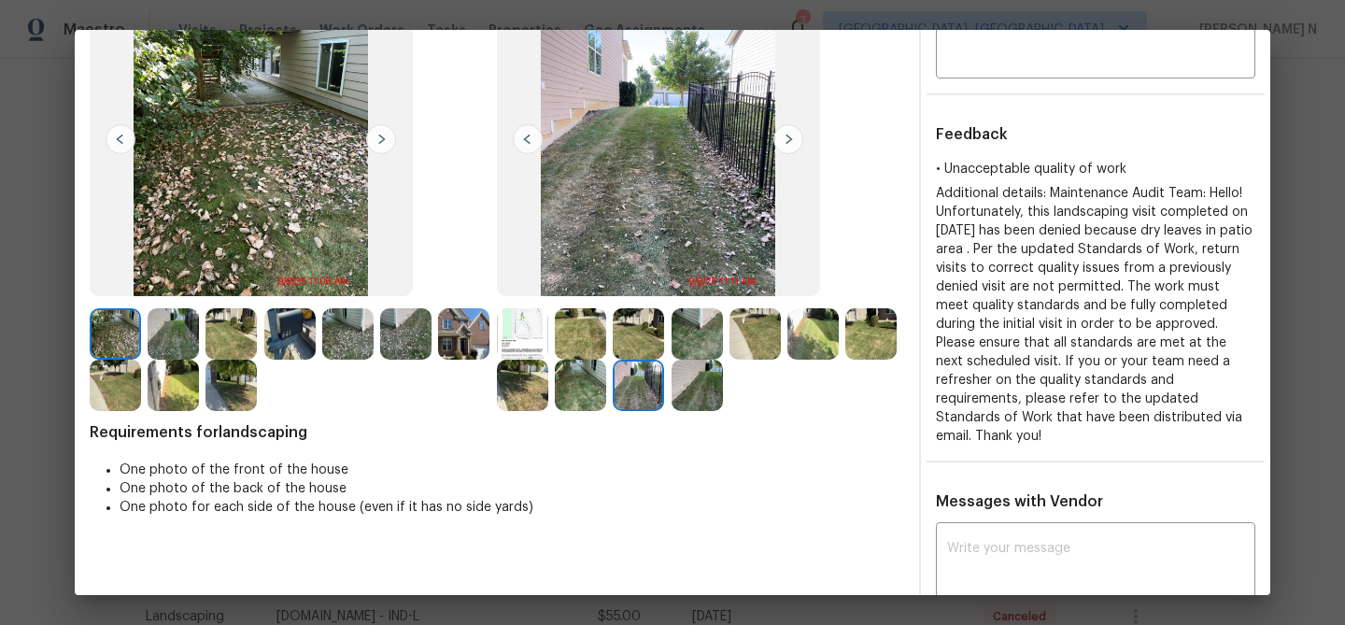
click at [526, 375] on img at bounding box center [522, 385] width 51 height 51
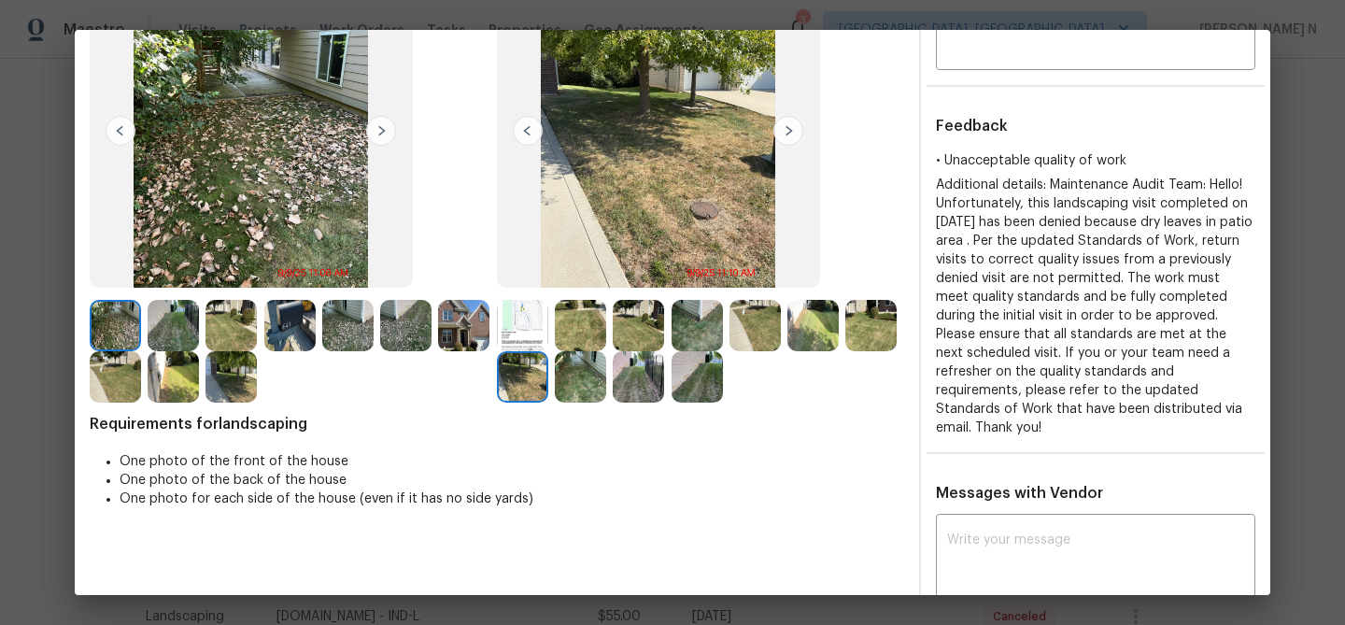
scroll to position [139, 0]
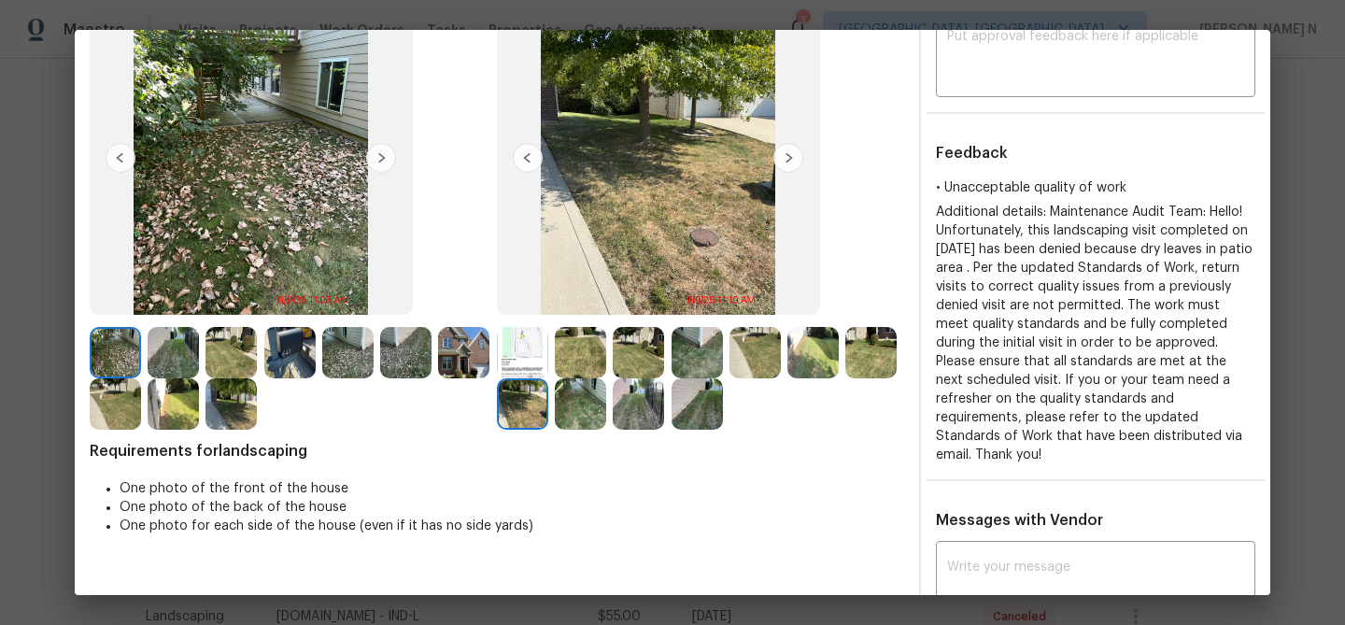
click at [591, 385] on img at bounding box center [580, 403] width 51 height 51
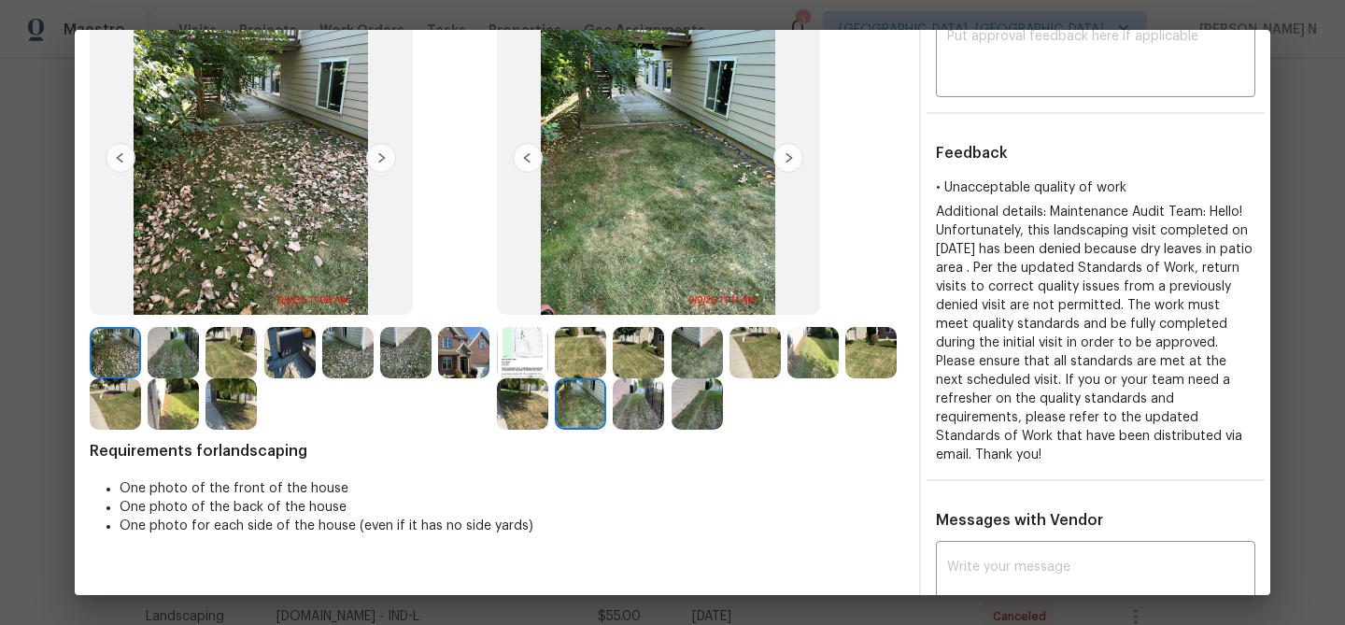
click at [701, 400] on img at bounding box center [697, 403] width 51 height 51
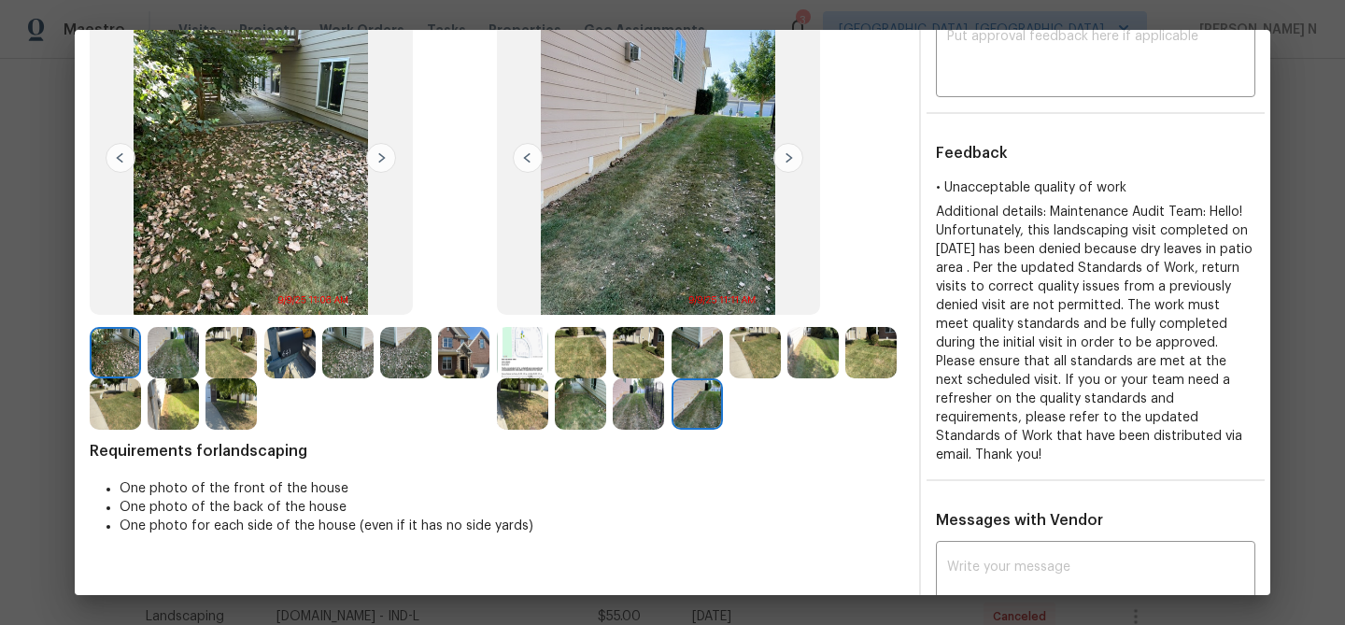
click at [578, 347] on img at bounding box center [580, 352] width 51 height 51
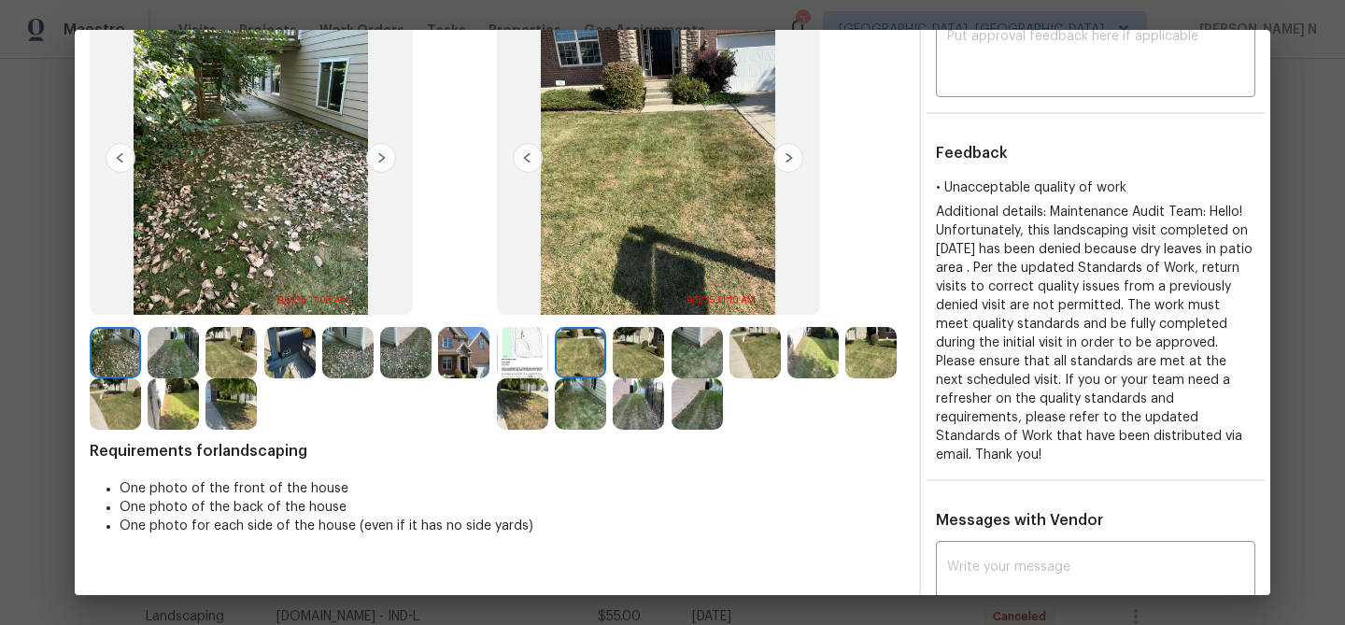
click at [790, 348] on img at bounding box center [813, 352] width 51 height 51
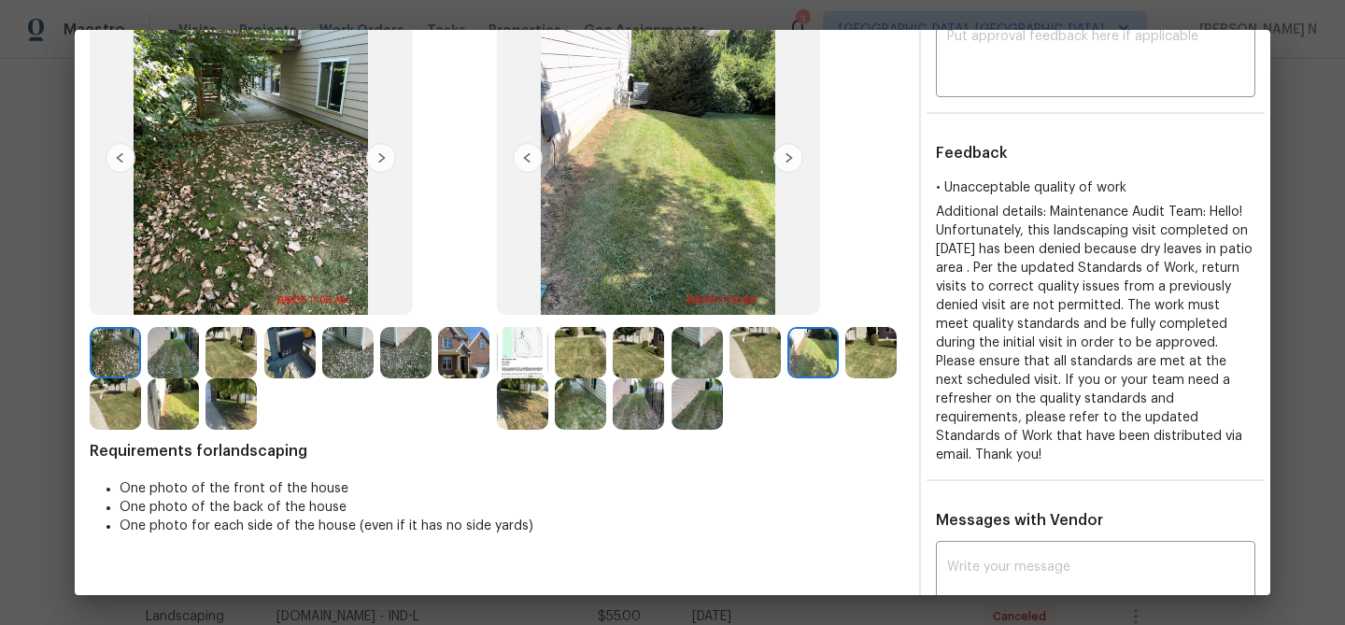
click at [861, 347] on img at bounding box center [871, 352] width 51 height 51
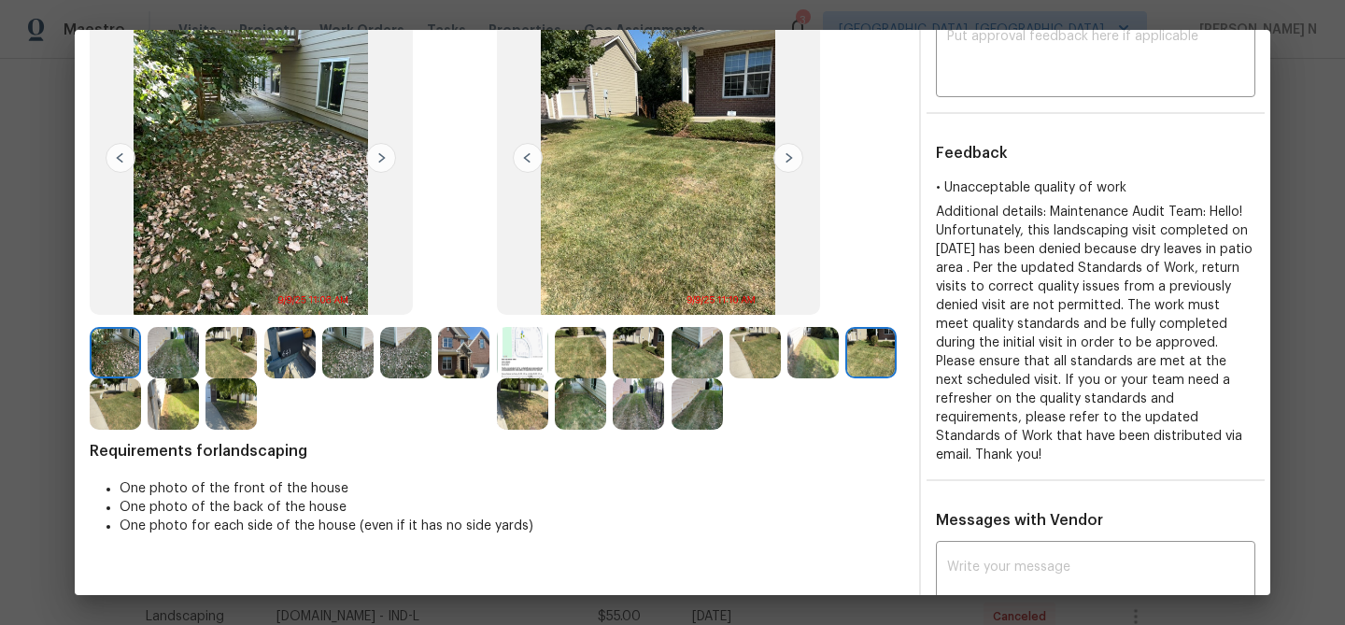
scroll to position [386, 0]
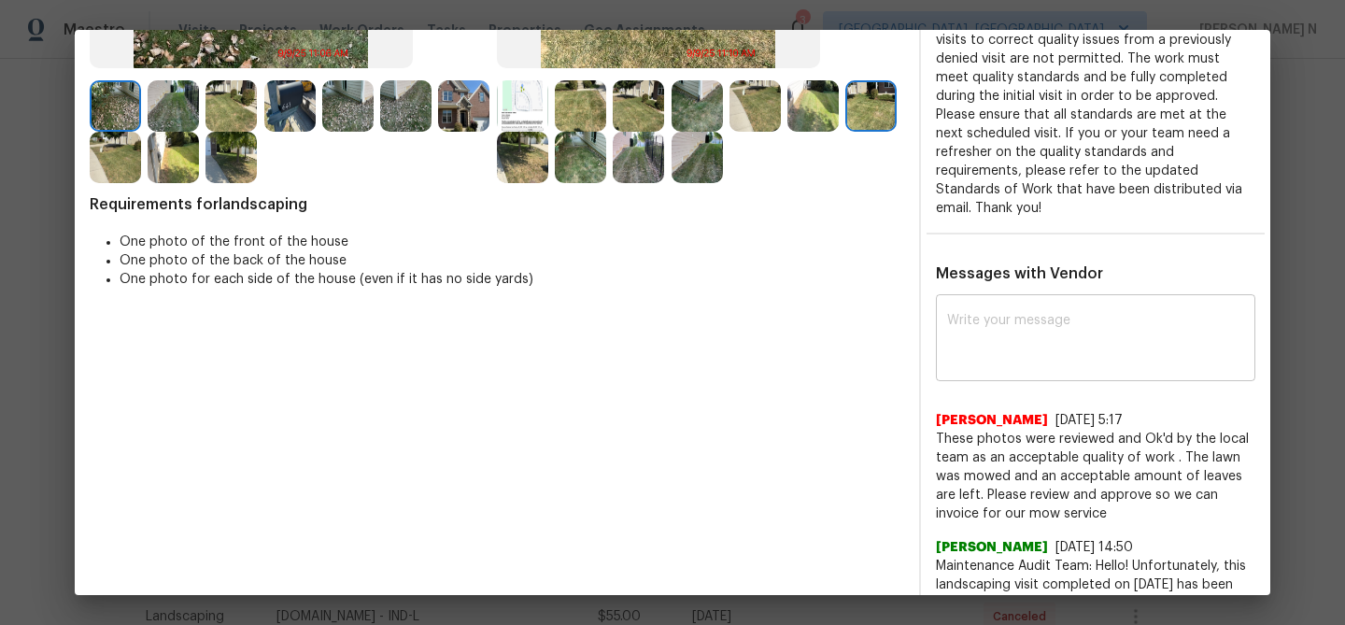
click at [1042, 350] on div "x ​" at bounding box center [1096, 340] width 320 height 82
paste textarea "Maintenance Audit Team: Hello! Thank you for the feedback after further review …"
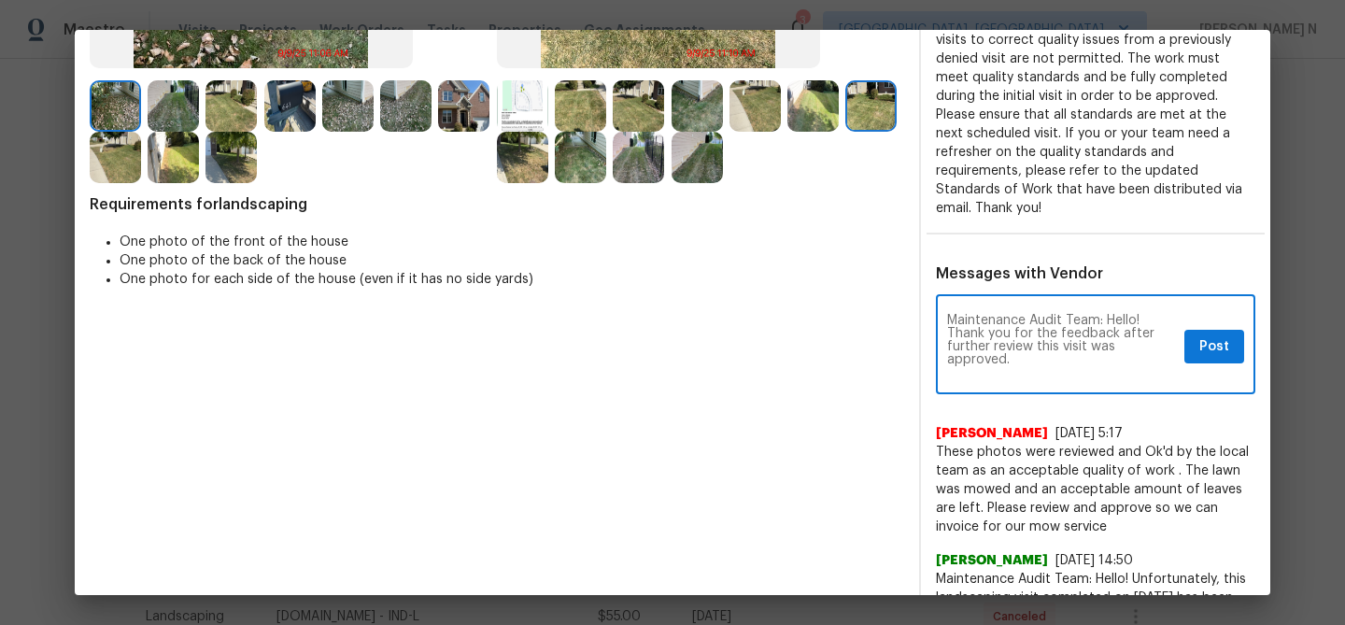
scroll to position [0, 0]
type textarea "Maintenance Audit Team: Hello! Thank you for the feedback after further review …"
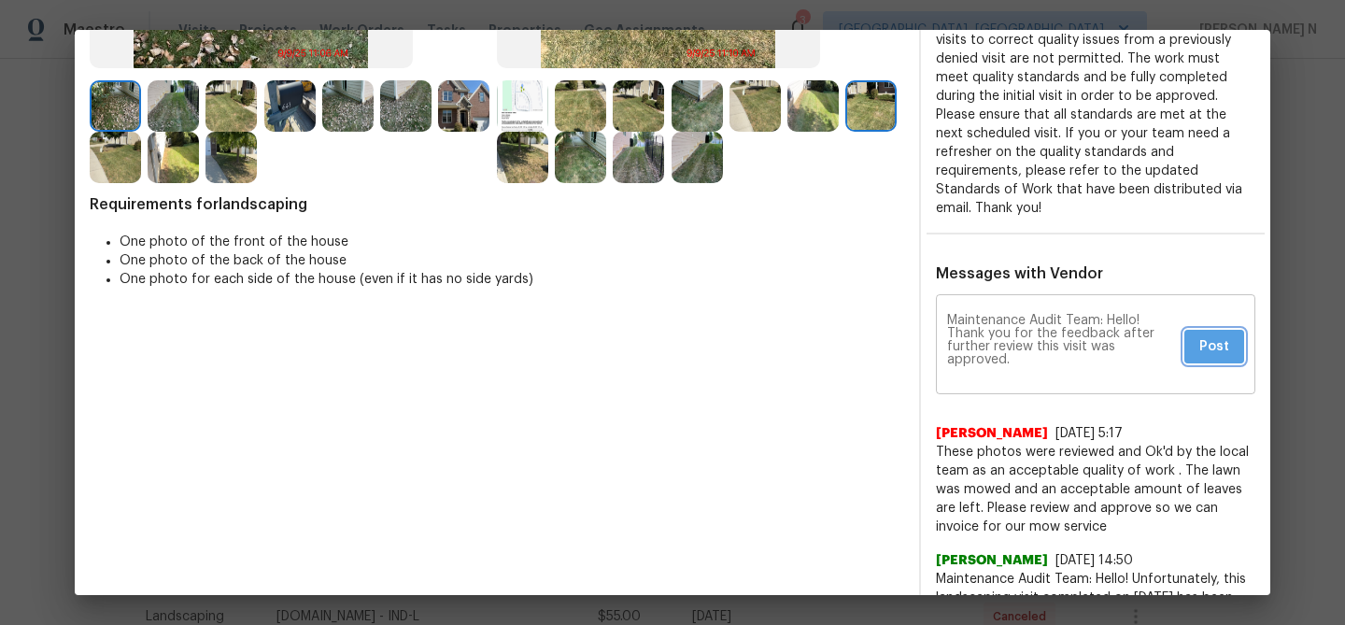
click at [1209, 335] on span "Post" at bounding box center [1215, 346] width 30 height 23
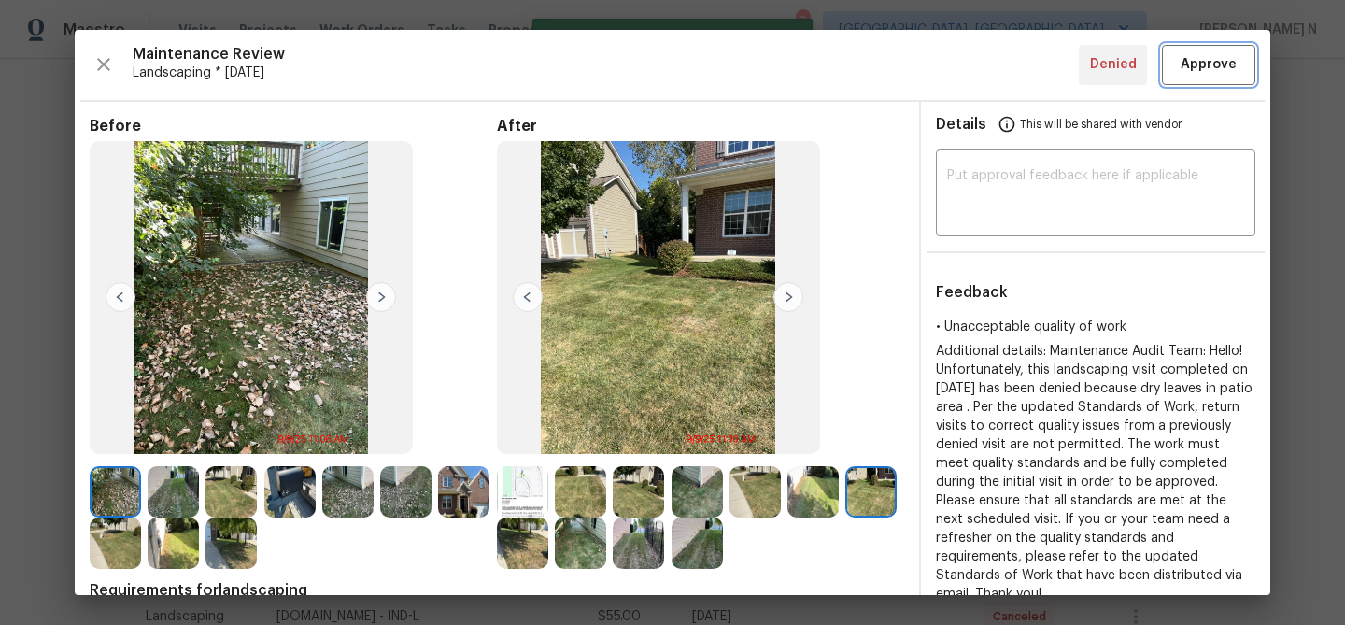
click at [1204, 79] on button "Approve" at bounding box center [1208, 65] width 93 height 40
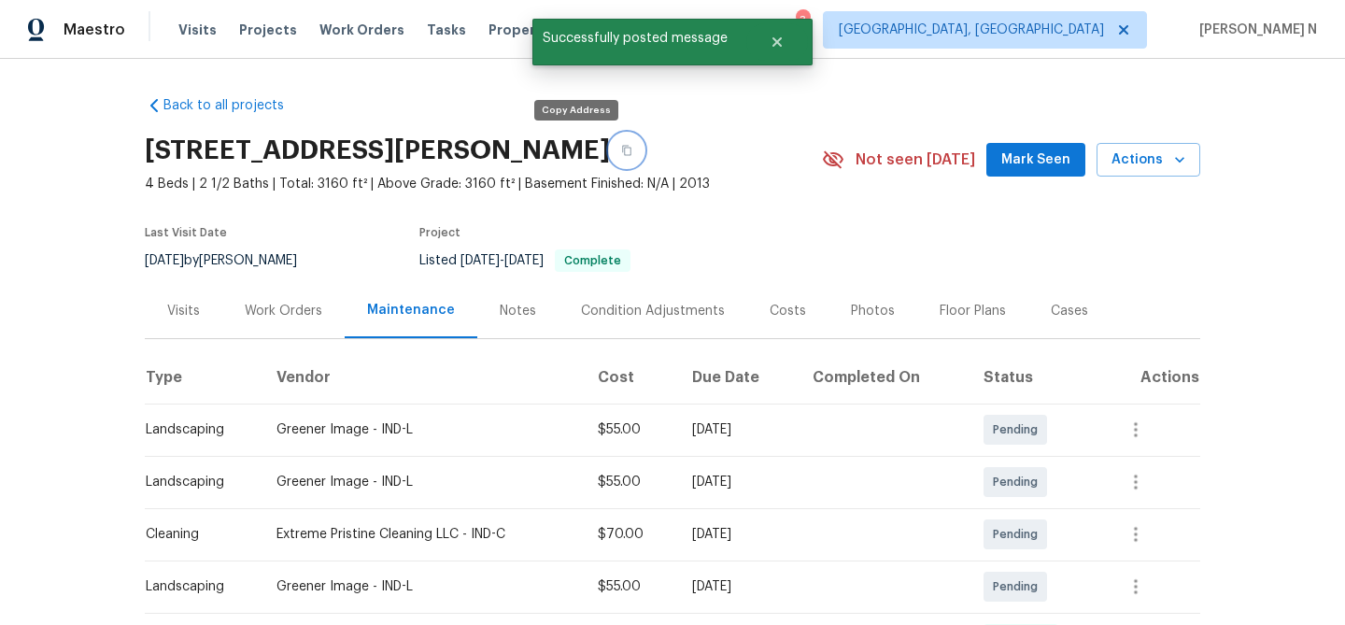
click at [621, 149] on icon "button" at bounding box center [626, 150] width 11 height 11
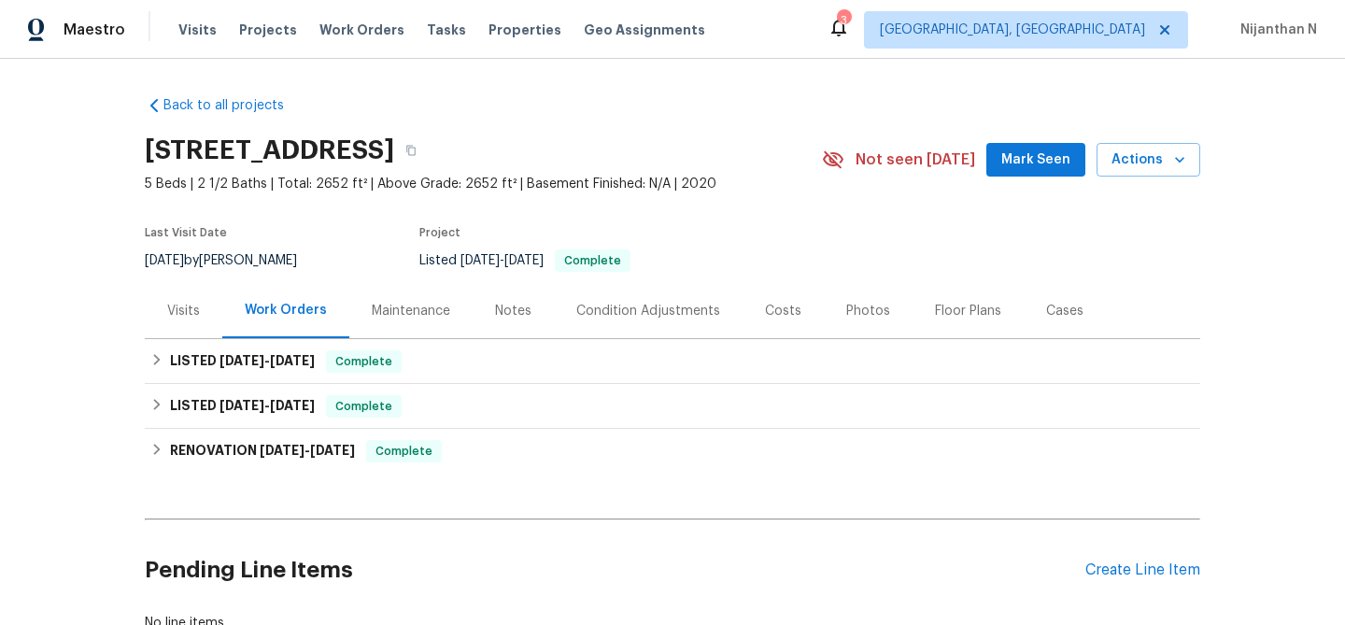
click at [396, 310] on div "Maintenance" at bounding box center [411, 311] width 78 height 19
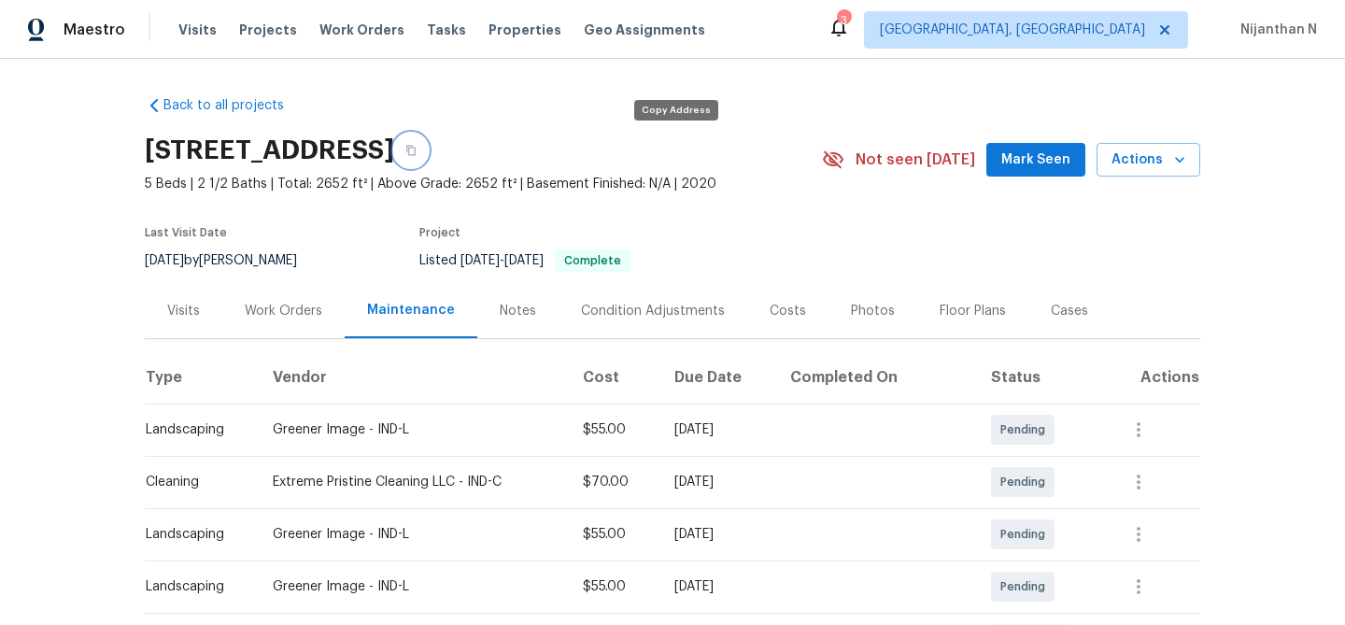
click at [428, 153] on button "button" at bounding box center [411, 151] width 34 height 34
